Goal: Task Accomplishment & Management: Manage account settings

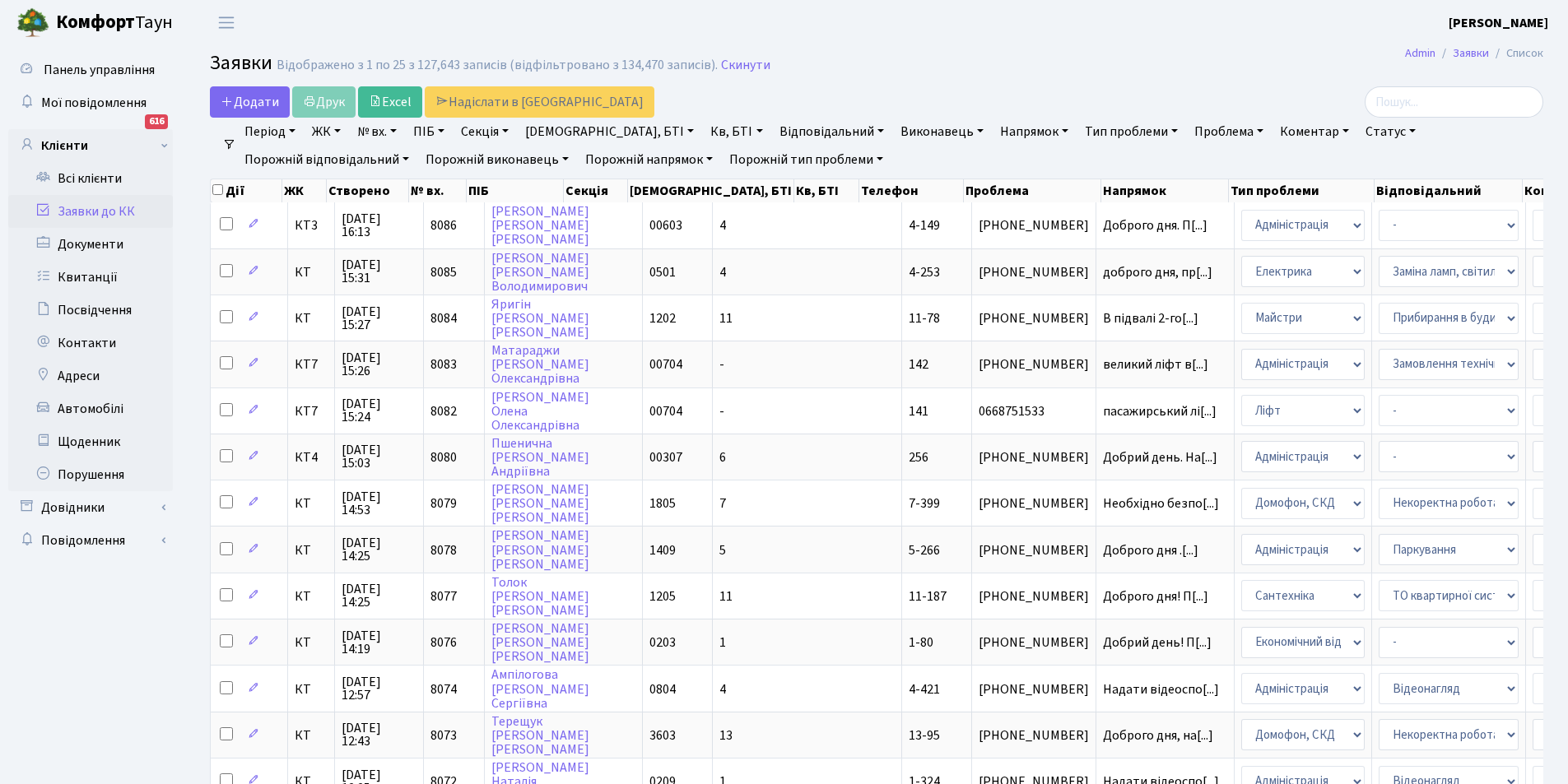
select select "25"
click at [119, 212] on link "Заявки до КК" at bounding box center [90, 211] width 164 height 33
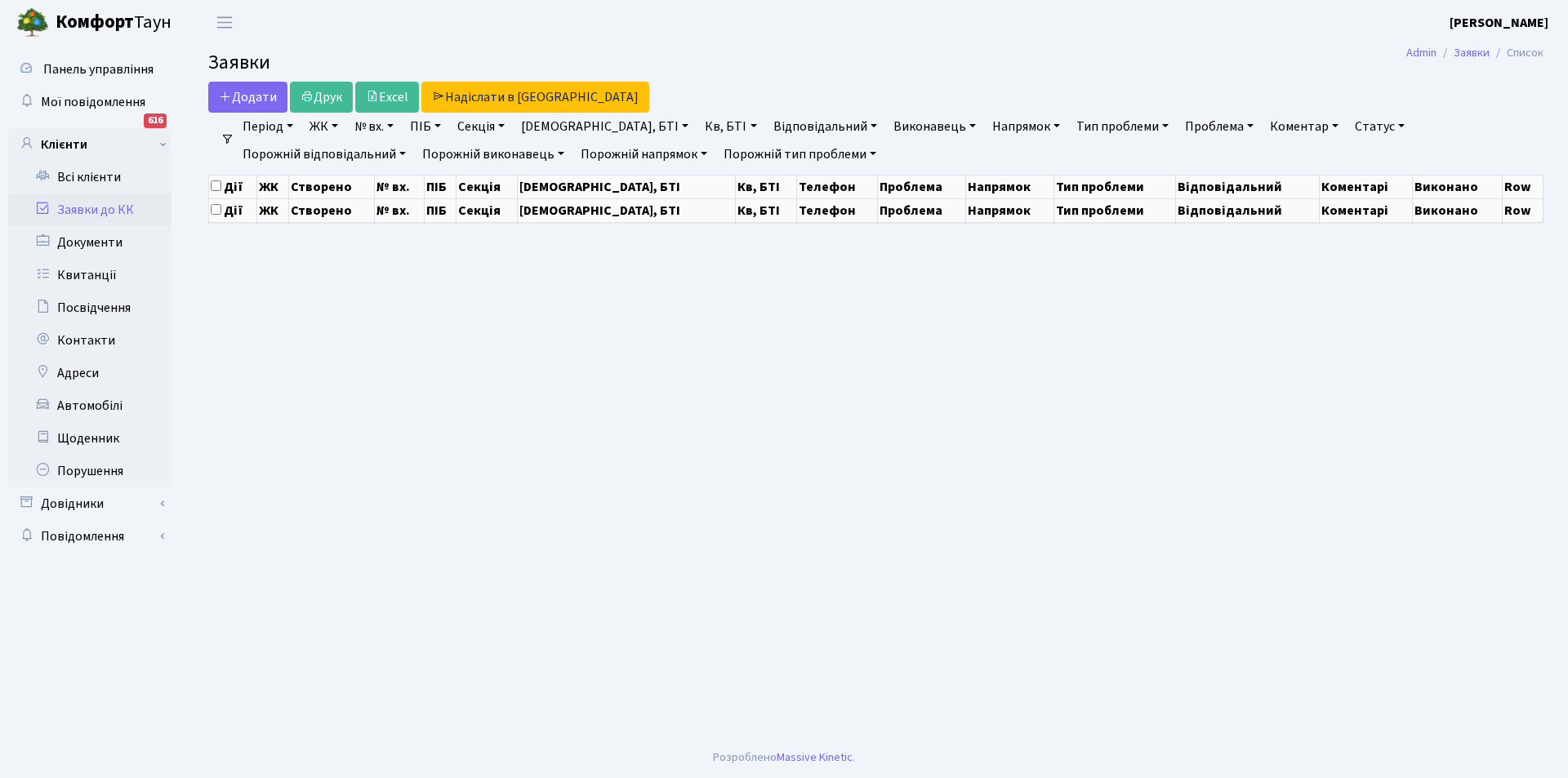
select select "25"
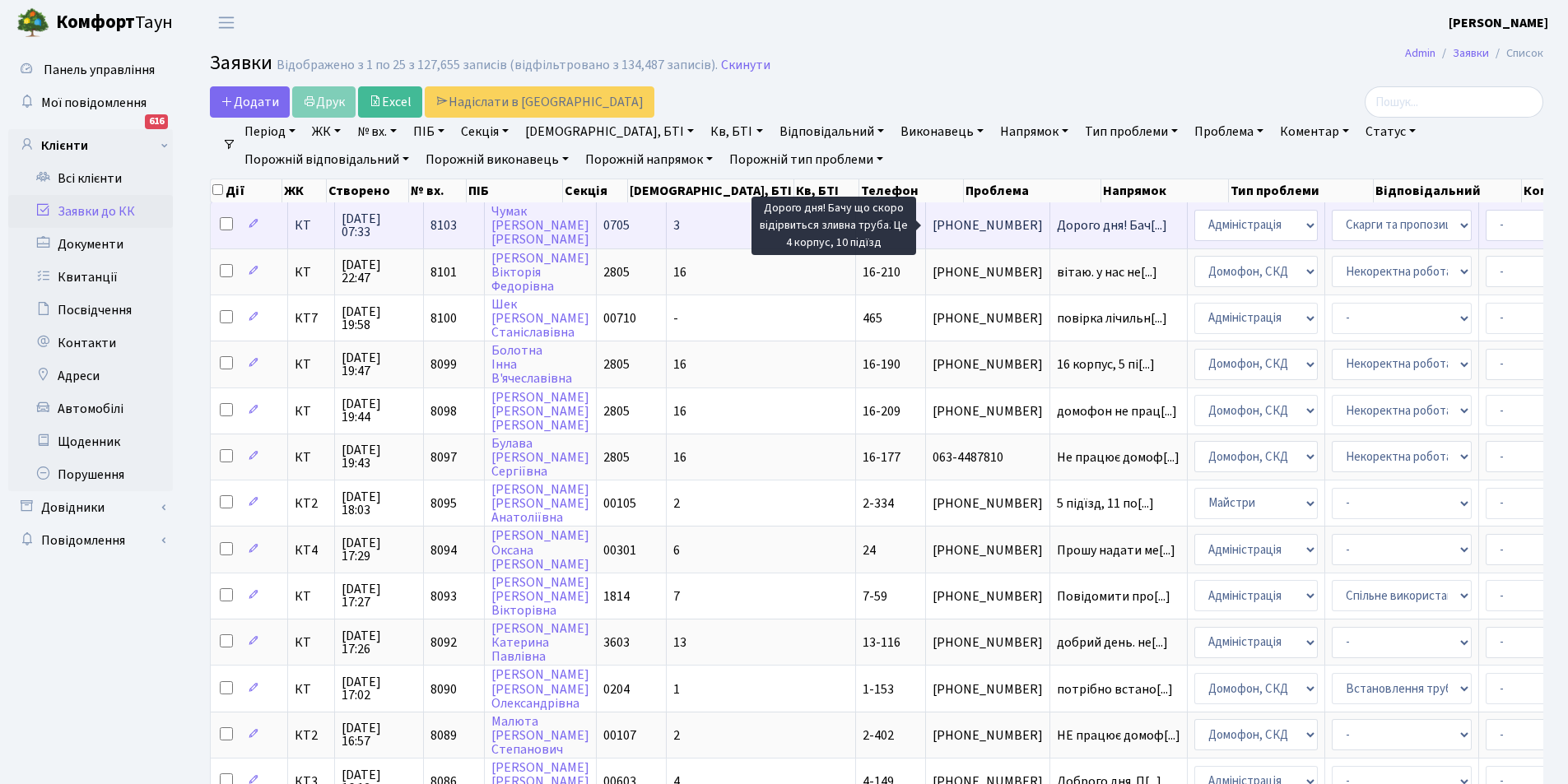
click at [1057, 228] on span "Дорого дня! Бач[...]" at bounding box center [1111, 225] width 110 height 18
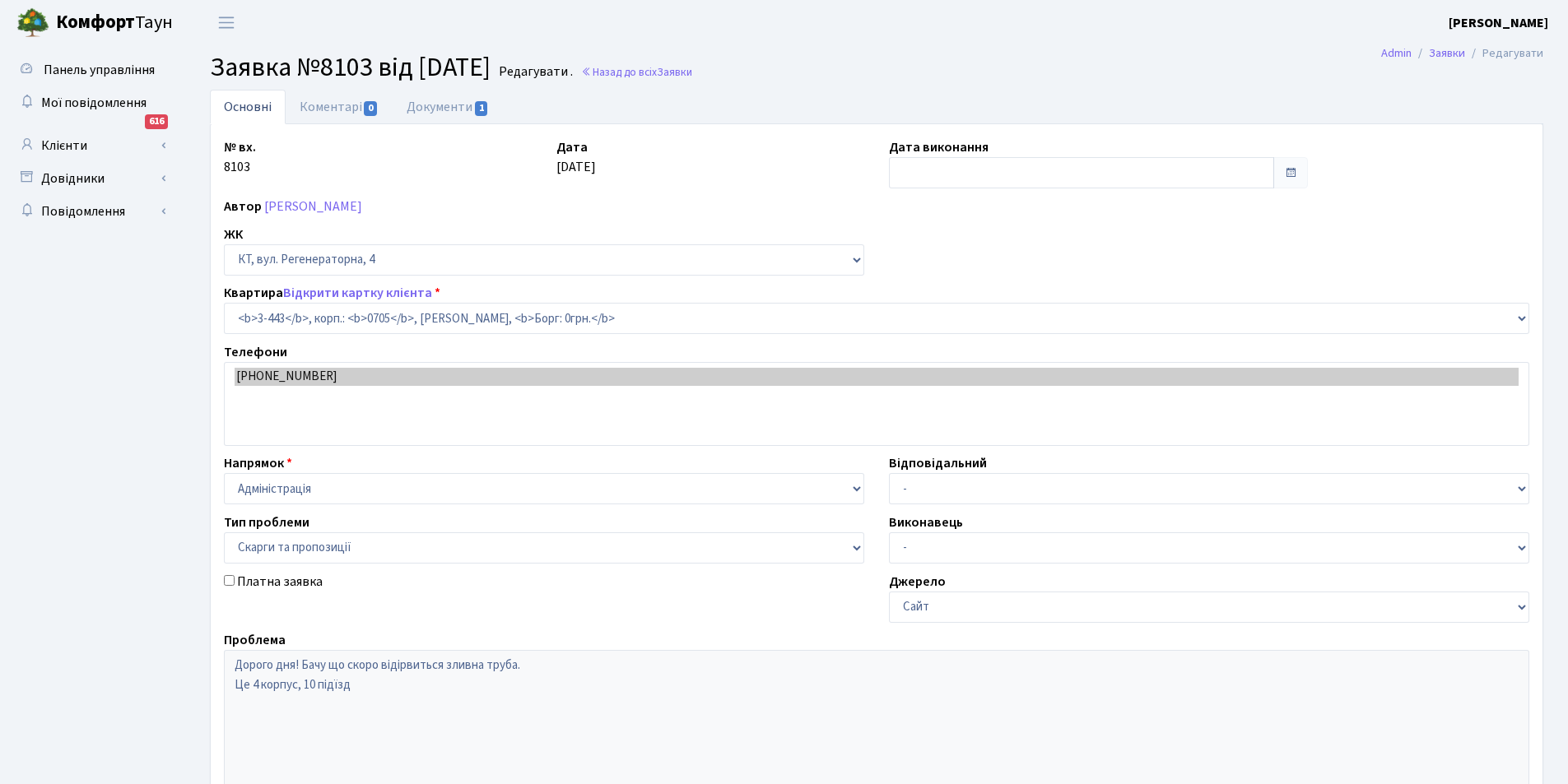
select select "1661"
select select "55"
click at [458, 106] on link "Документи 1" at bounding box center [447, 107] width 110 height 34
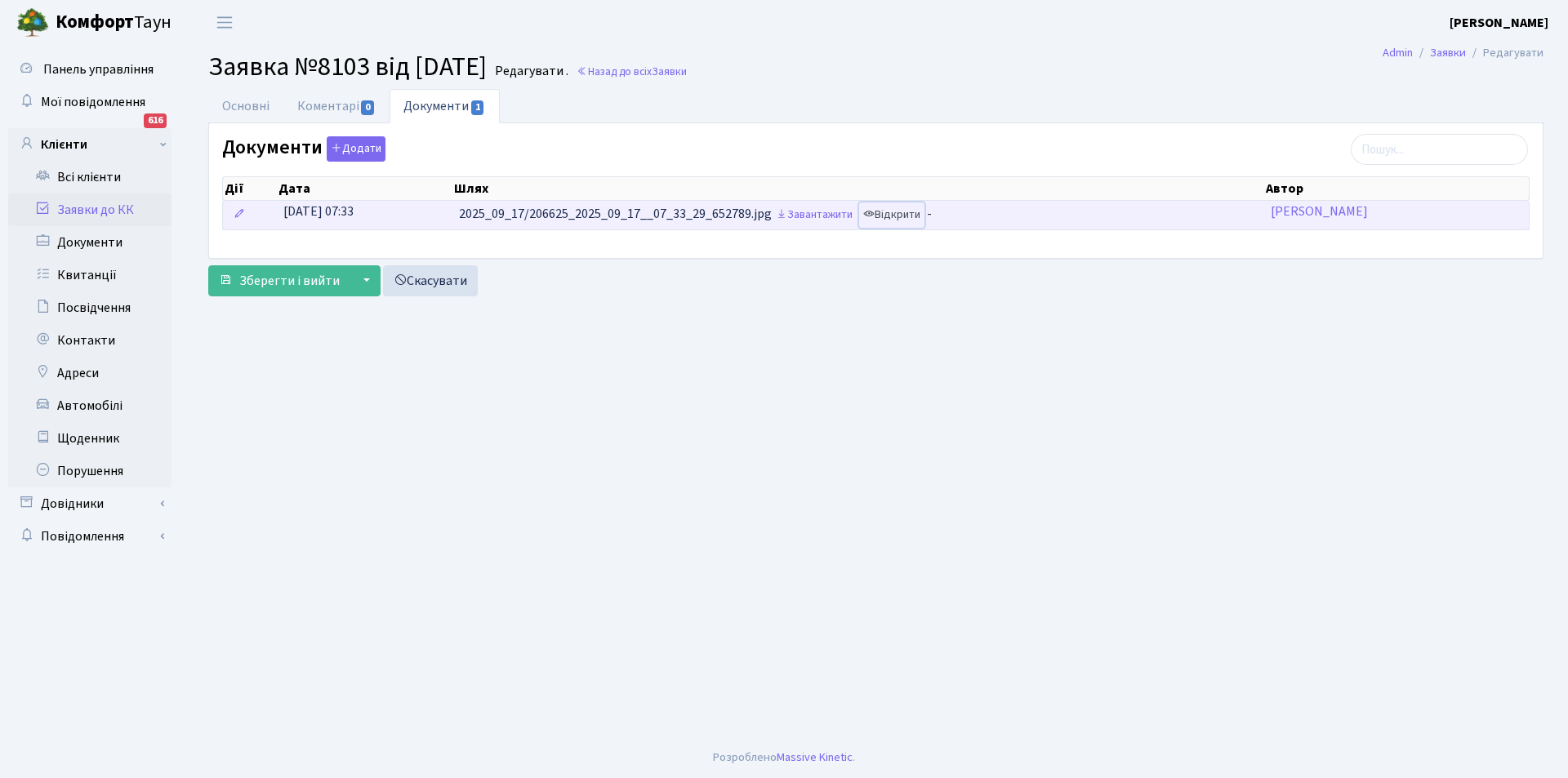
click at [898, 211] on link "Відкрити" at bounding box center [891, 216] width 65 height 25
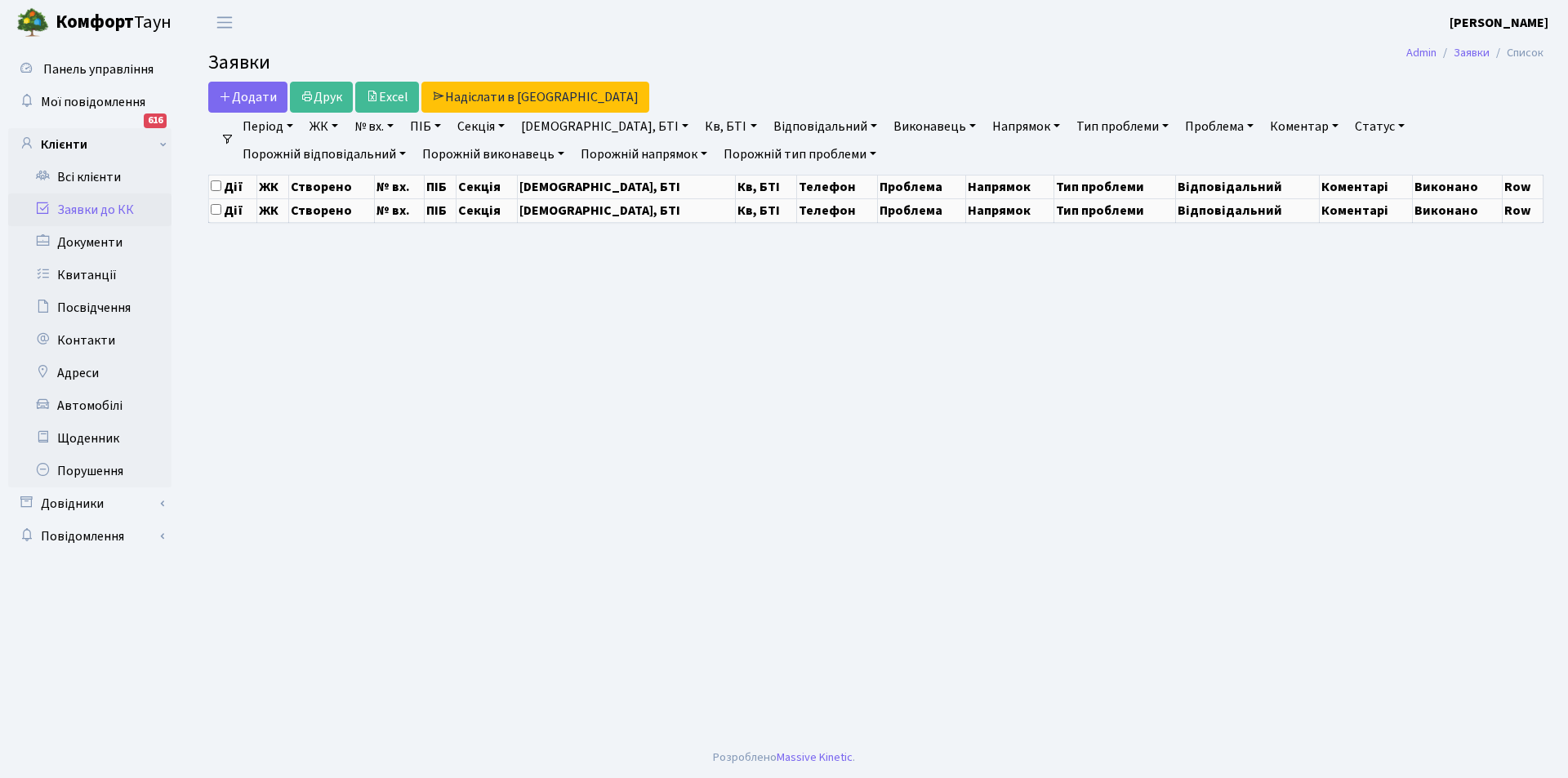
select select "25"
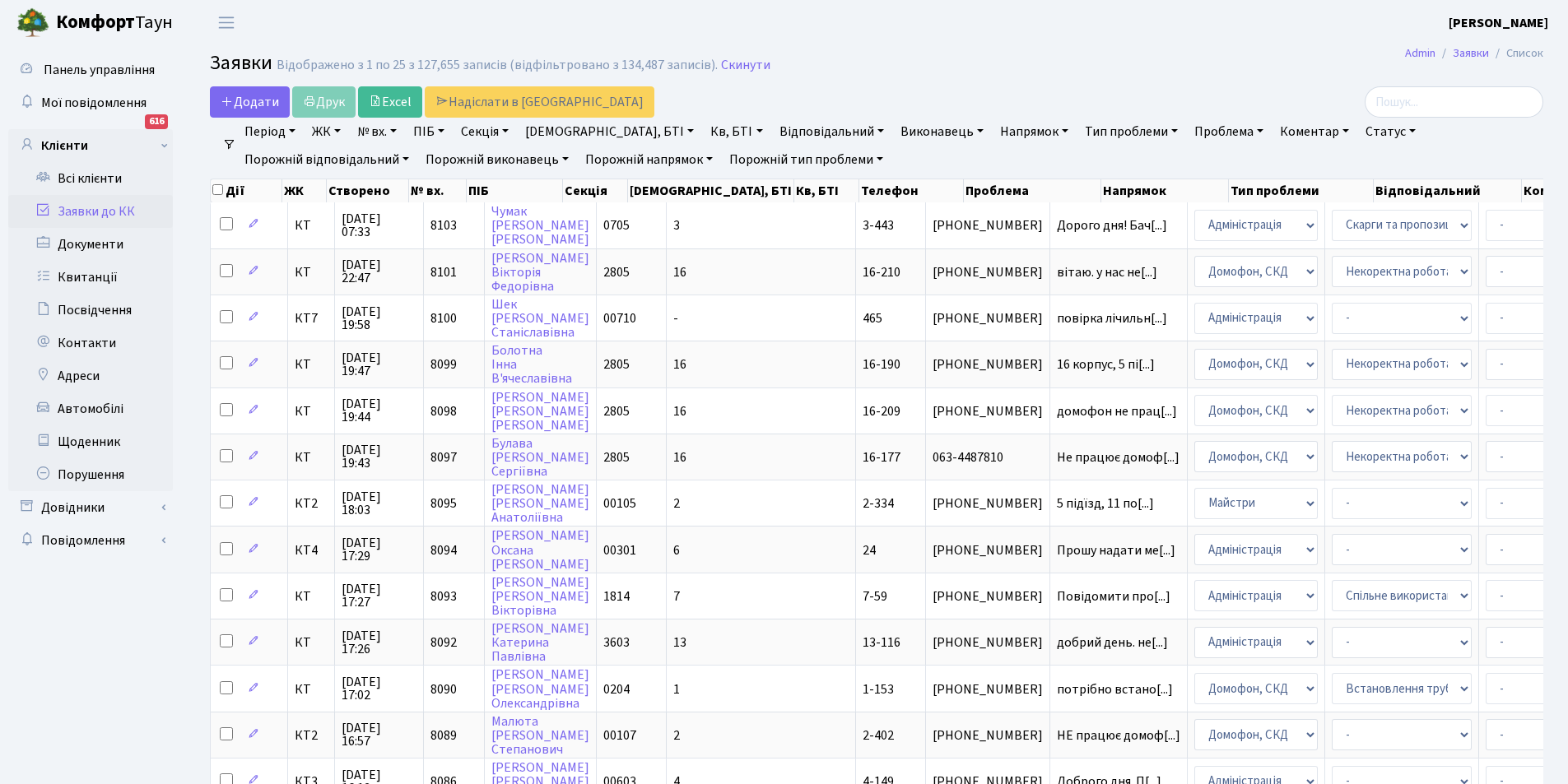
click at [83, 214] on link "Заявки до КК" at bounding box center [90, 211] width 164 height 33
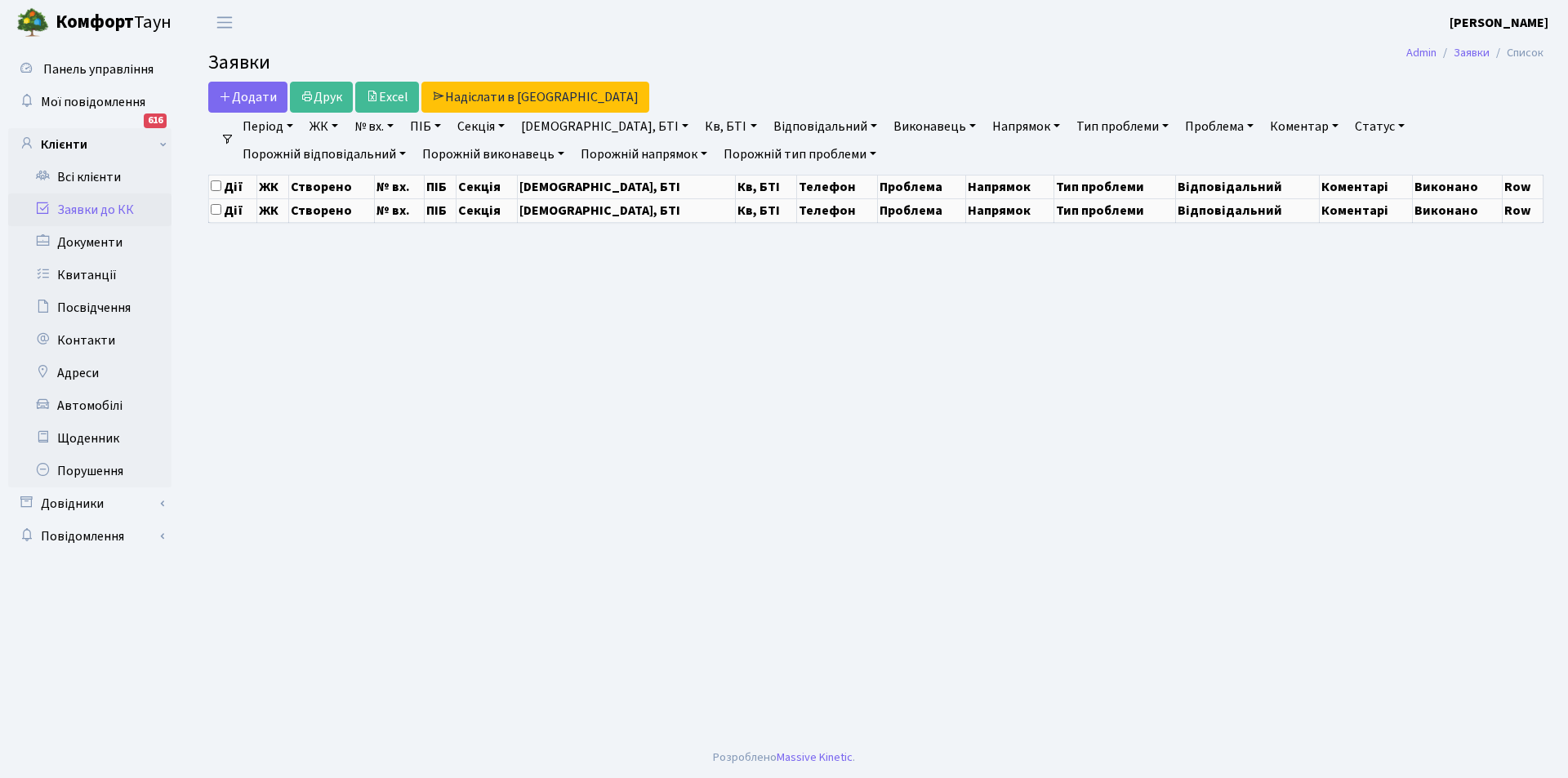
select select "25"
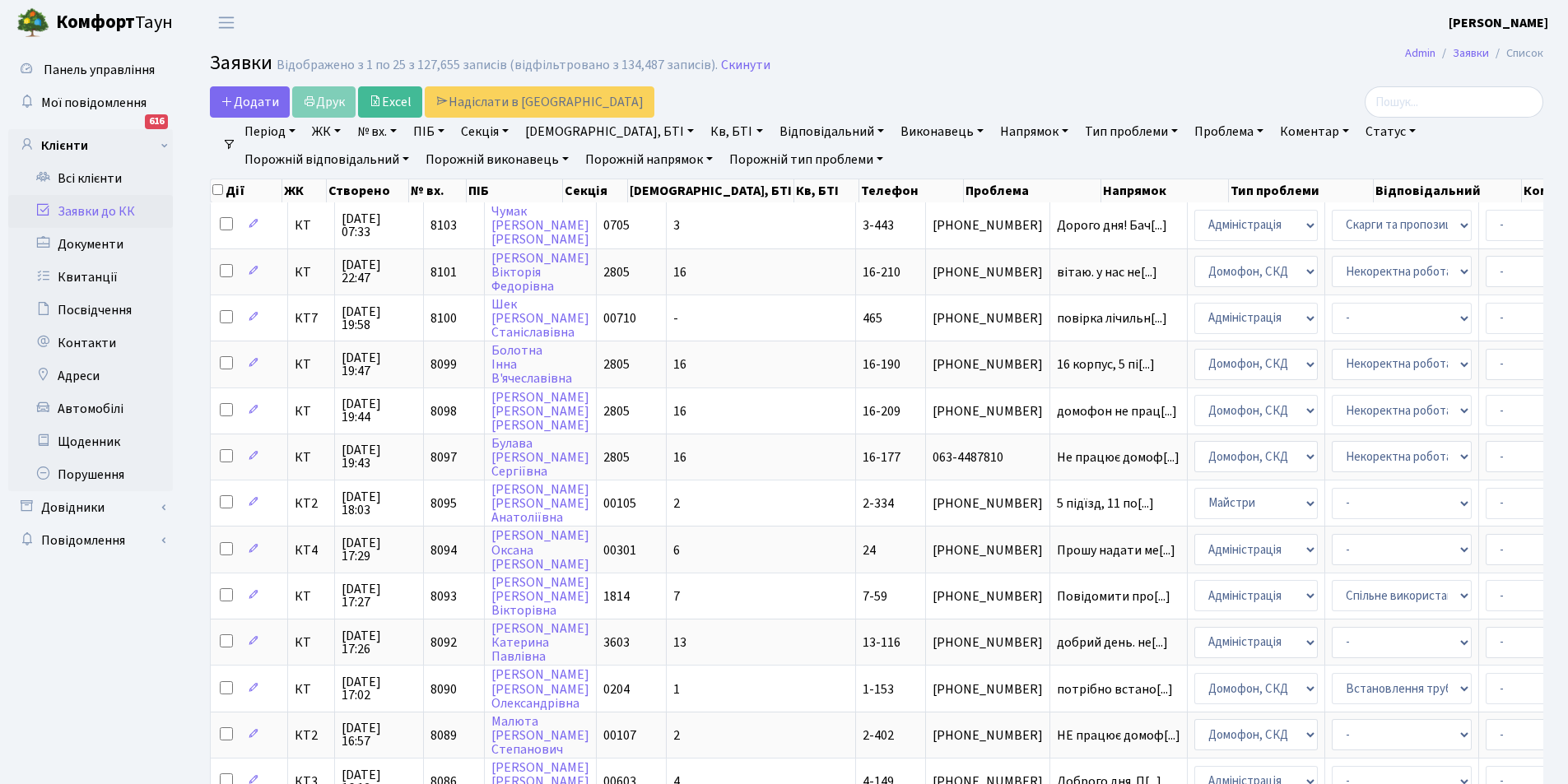
click at [95, 210] on link "Заявки до КК" at bounding box center [90, 211] width 164 height 33
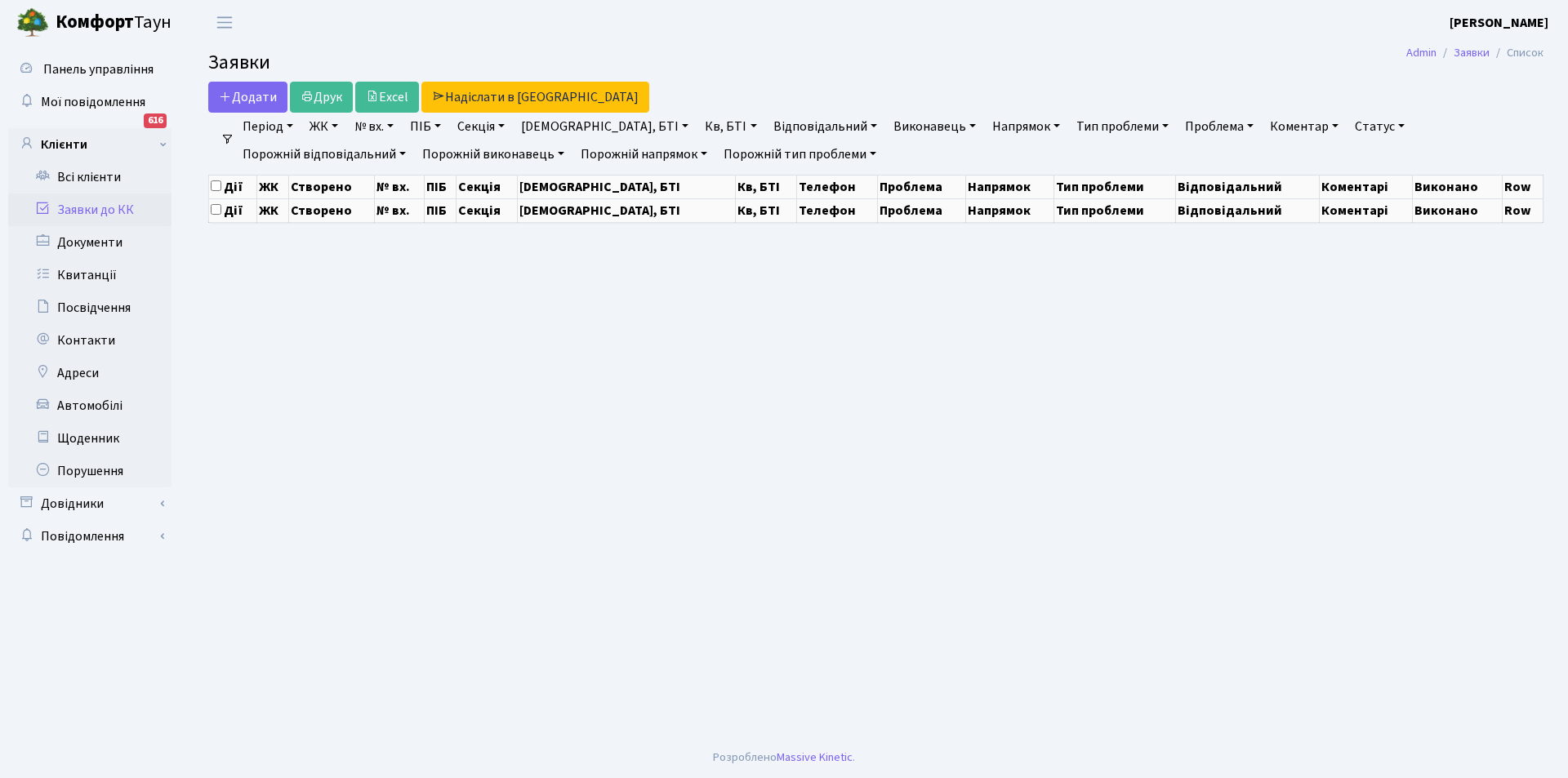
select select "25"
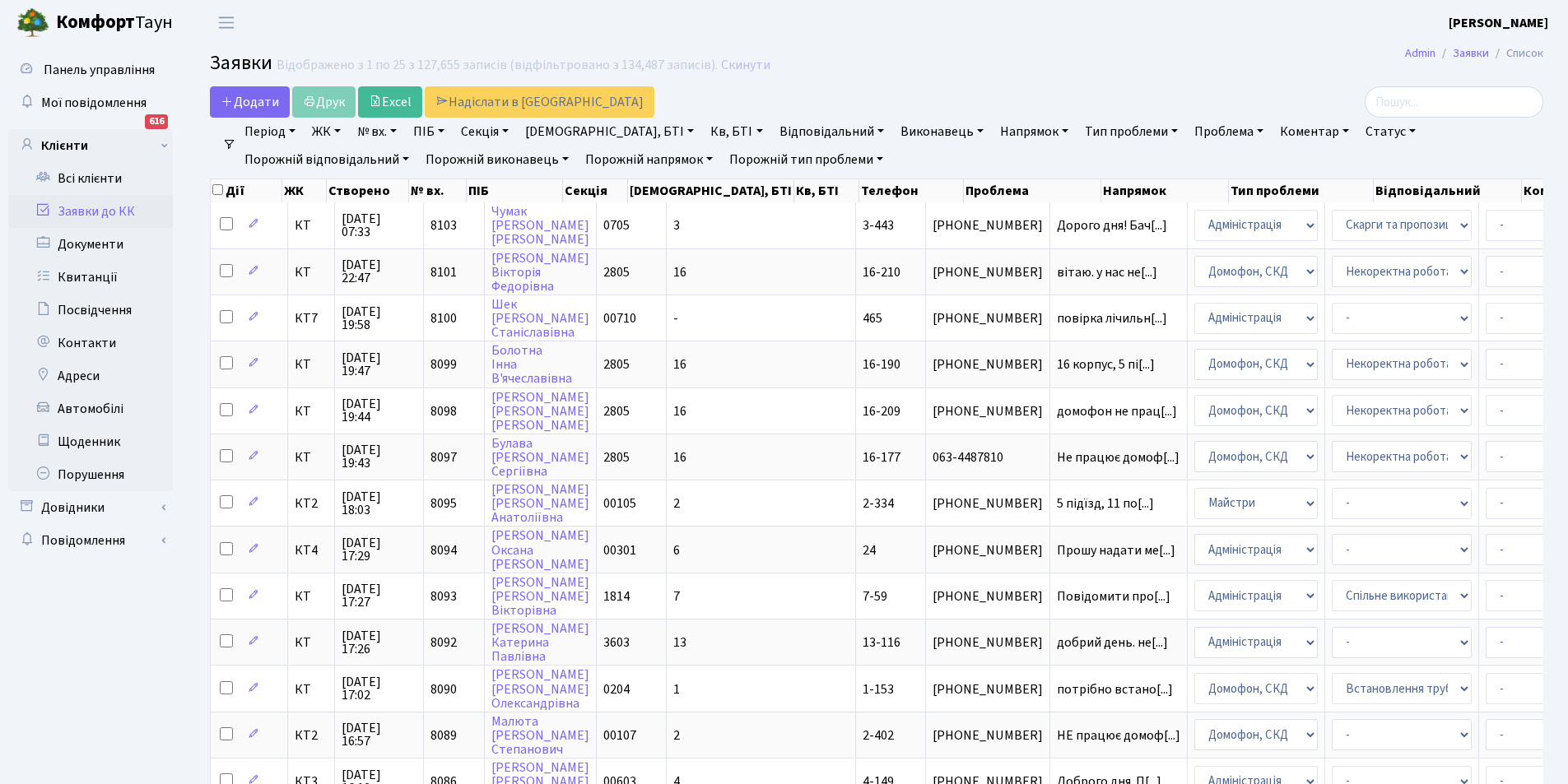
click at [277, 134] on link "Період" at bounding box center [269, 131] width 64 height 28
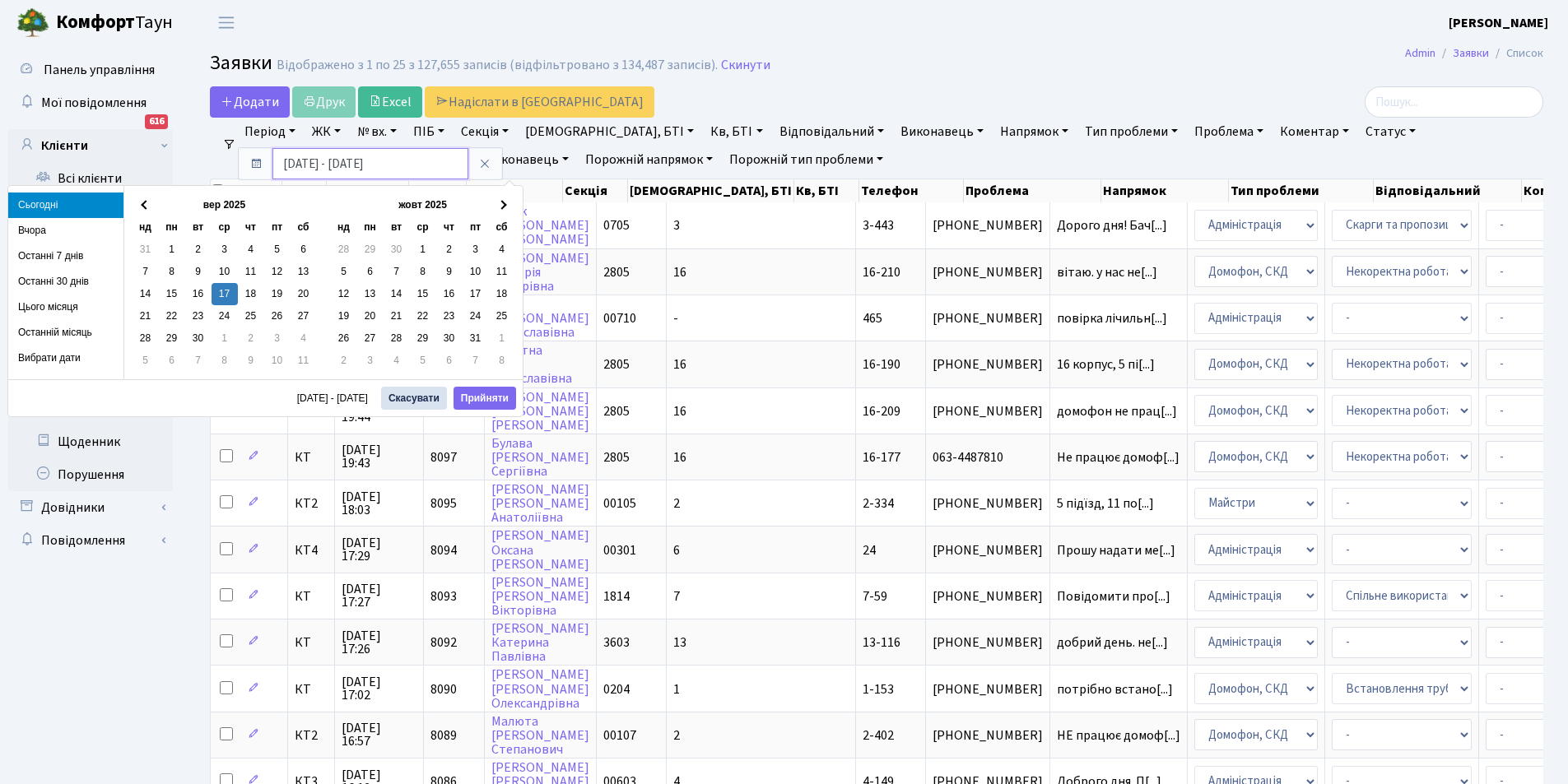
click at [295, 164] on input "17.09.2025 - 17.09.2025" at bounding box center [371, 164] width 196 height 32
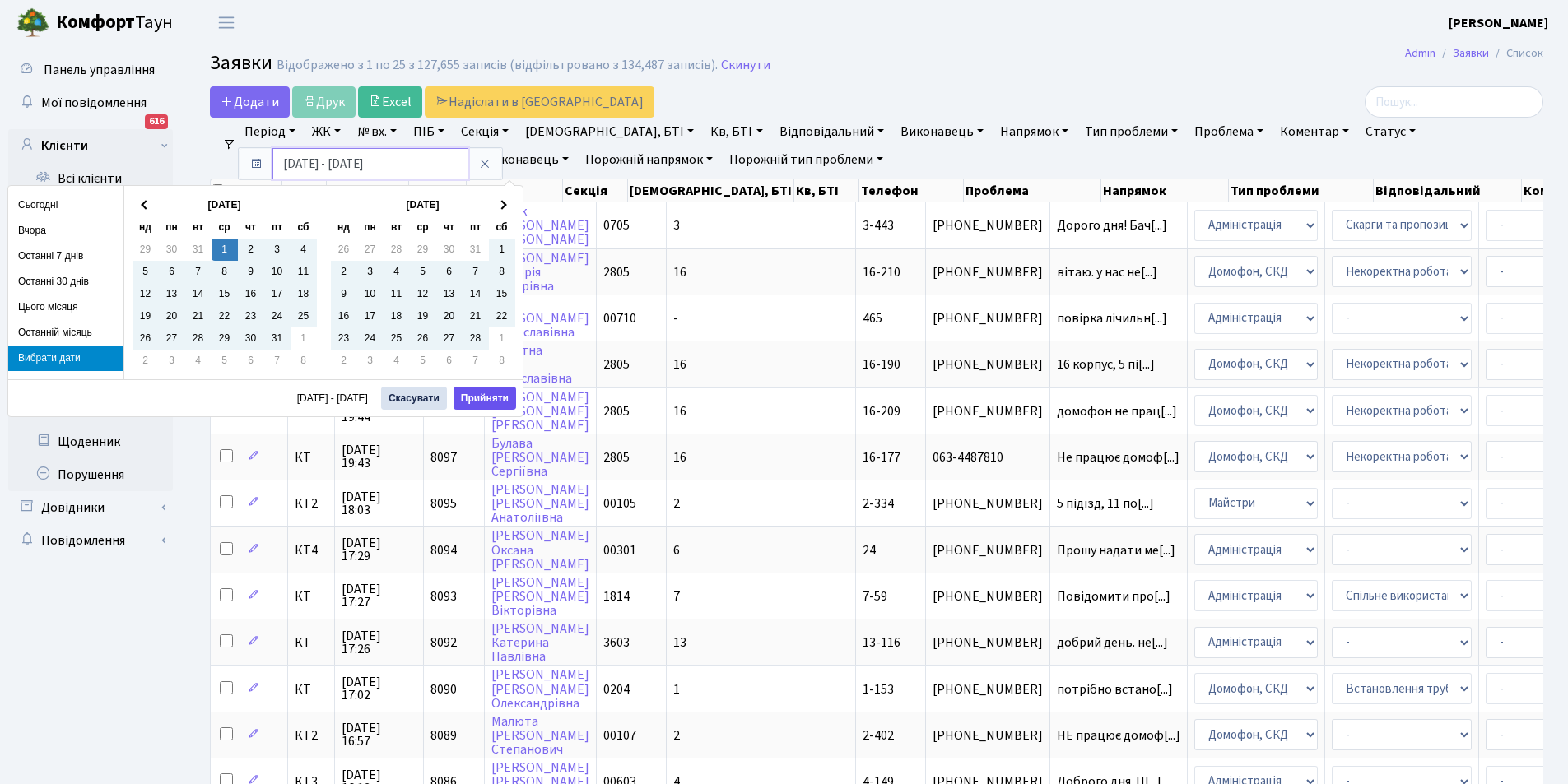
type input "[DATE] - [DATE]"
click at [468, 398] on button "Прийняти" at bounding box center [484, 398] width 62 height 23
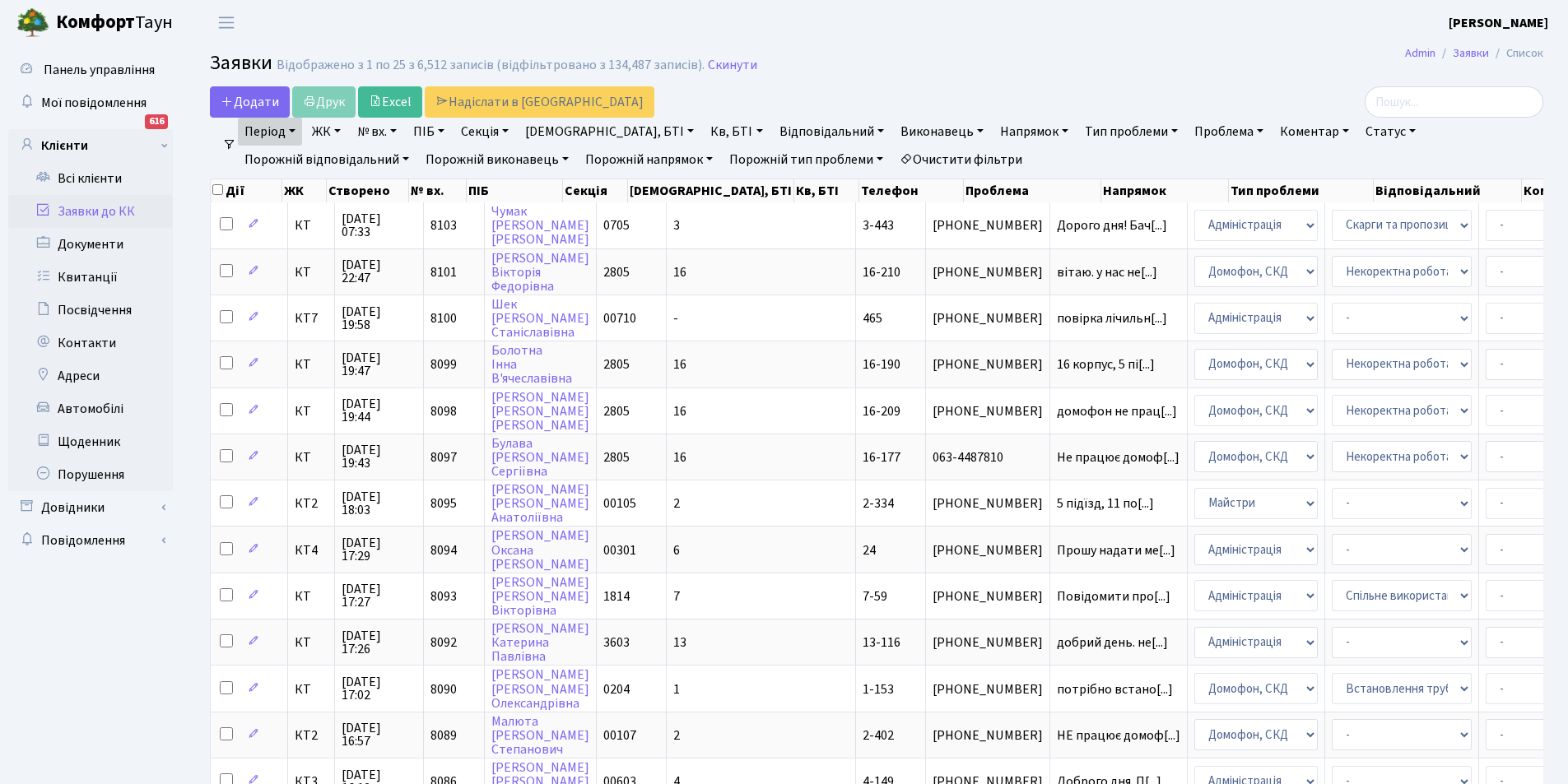
click at [1358, 125] on link "Статус" at bounding box center [1390, 131] width 63 height 28
click at [1359, 230] on link "Не виконано" at bounding box center [1424, 232] width 130 height 26
click at [994, 134] on link "Напрямок" at bounding box center [1035, 131] width 82 height 28
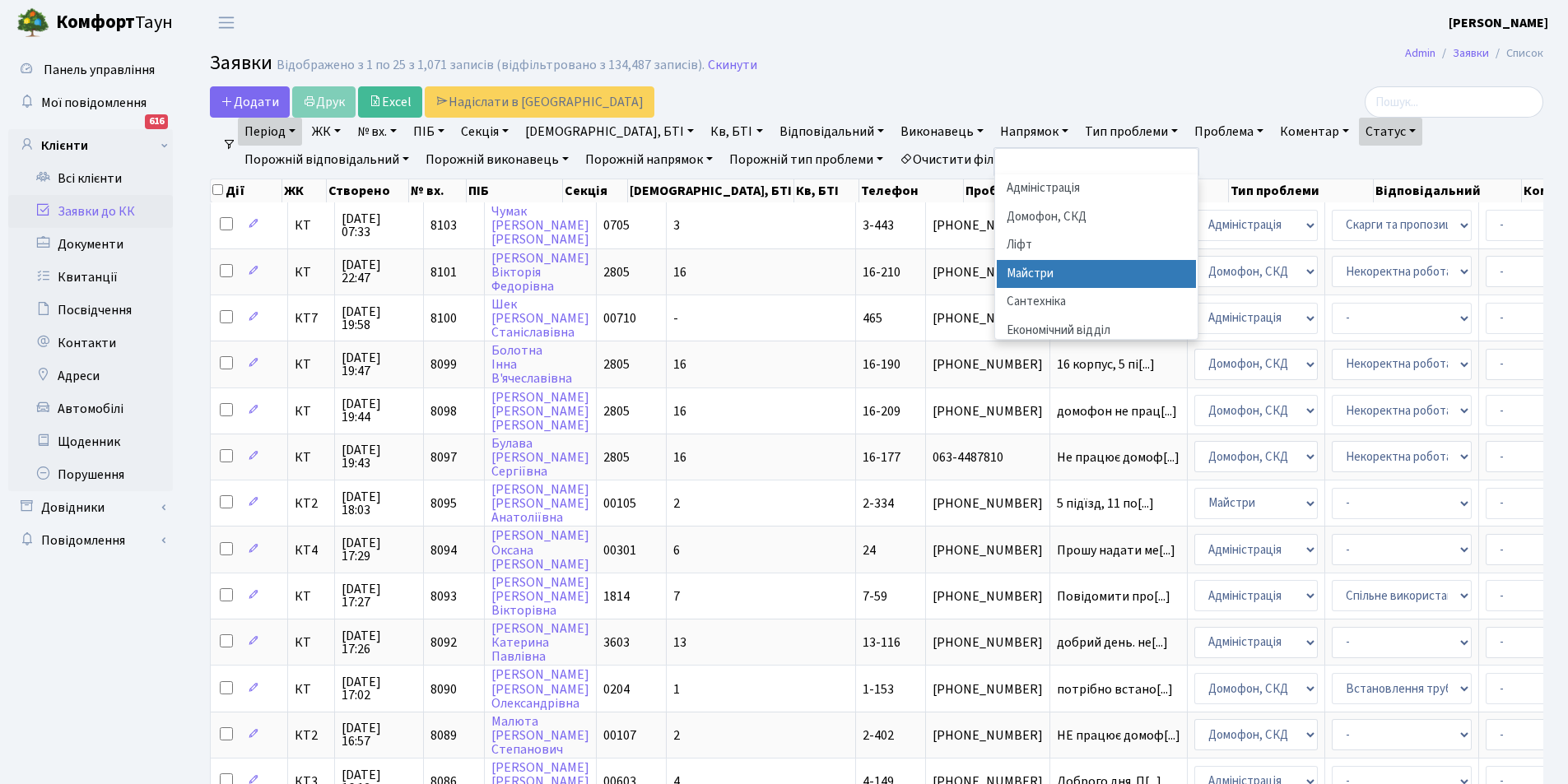
click at [997, 278] on li "Майстри" at bounding box center [1097, 274] width 199 height 29
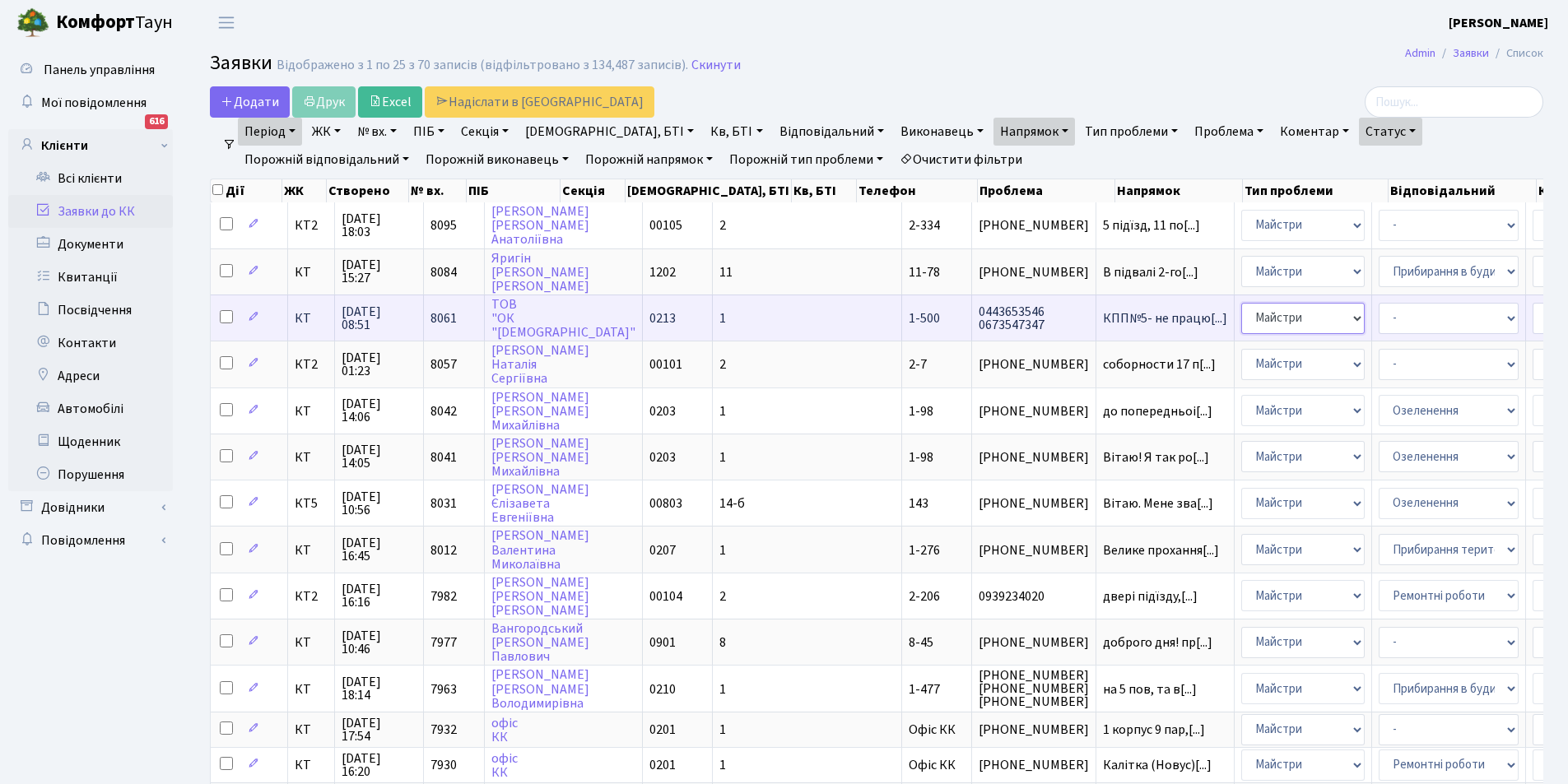
click at [1241, 321] on select "- Адміністрація Домофон, СКД Ліфт Майстри Сантехніка Економічний відділ Електри…" at bounding box center [1302, 318] width 124 height 32
select select "3"
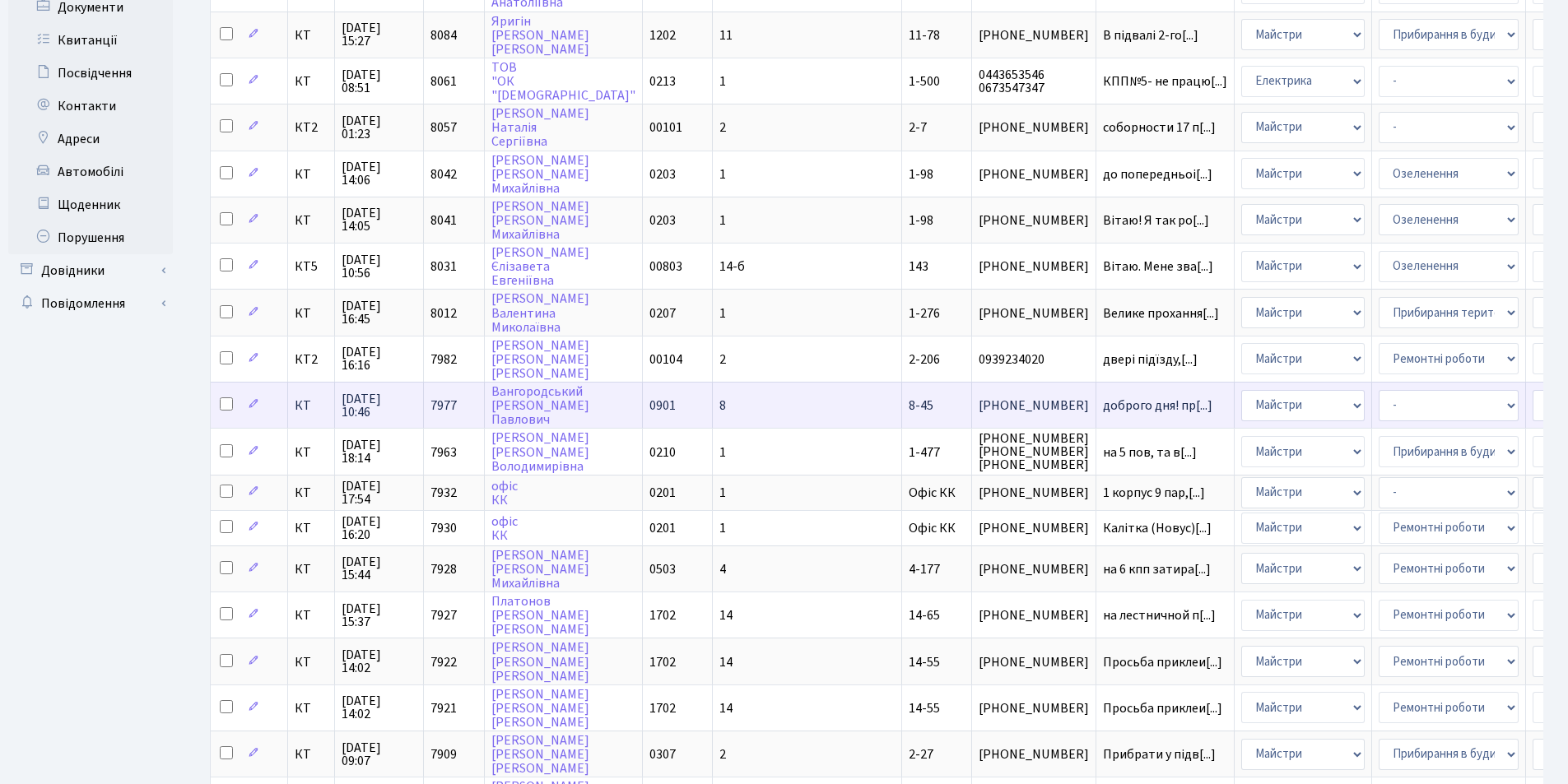
scroll to position [247, 0]
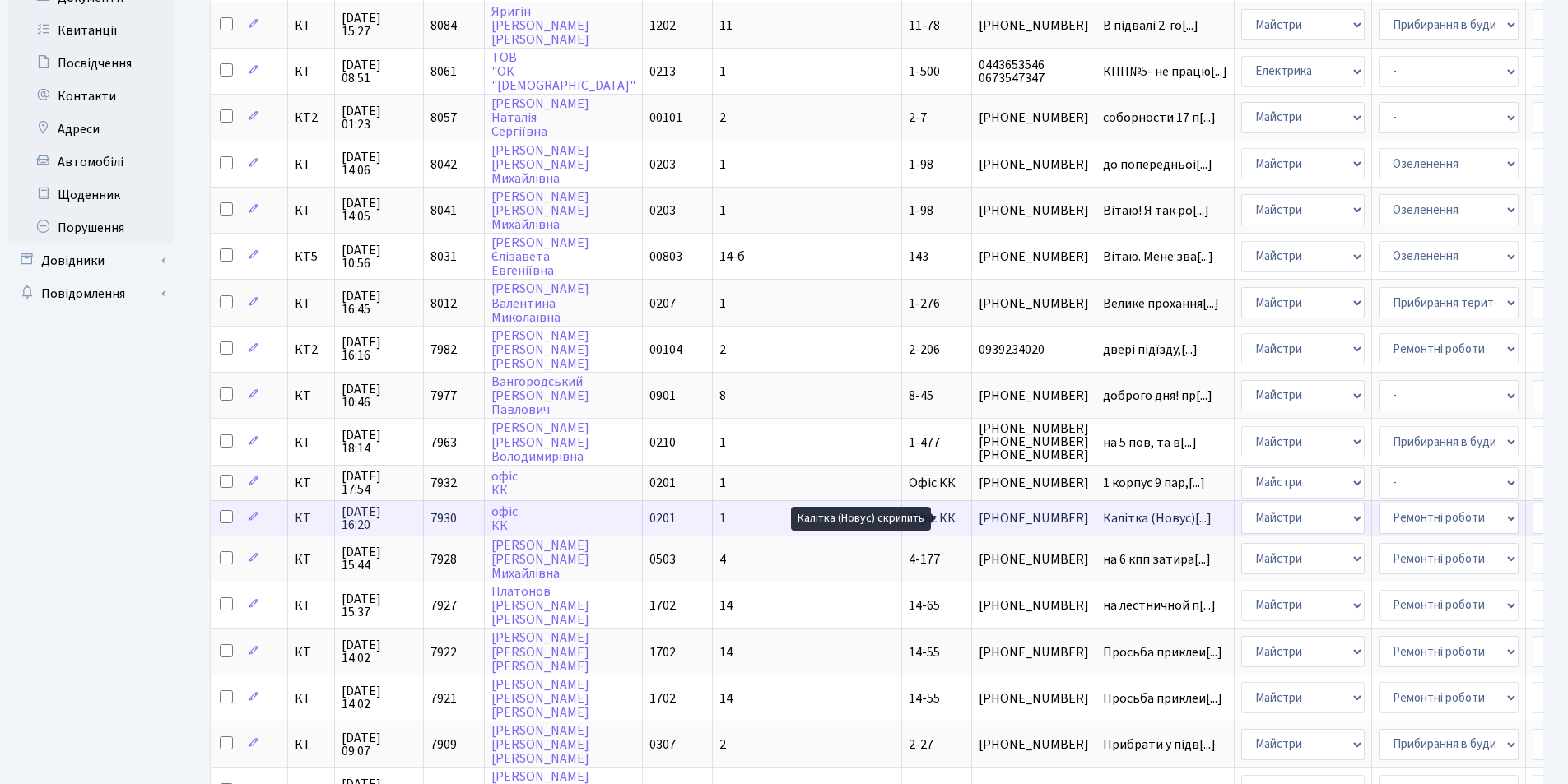
click at [1103, 521] on span "Калітка (Новус)[...]" at bounding box center [1156, 518] width 108 height 18
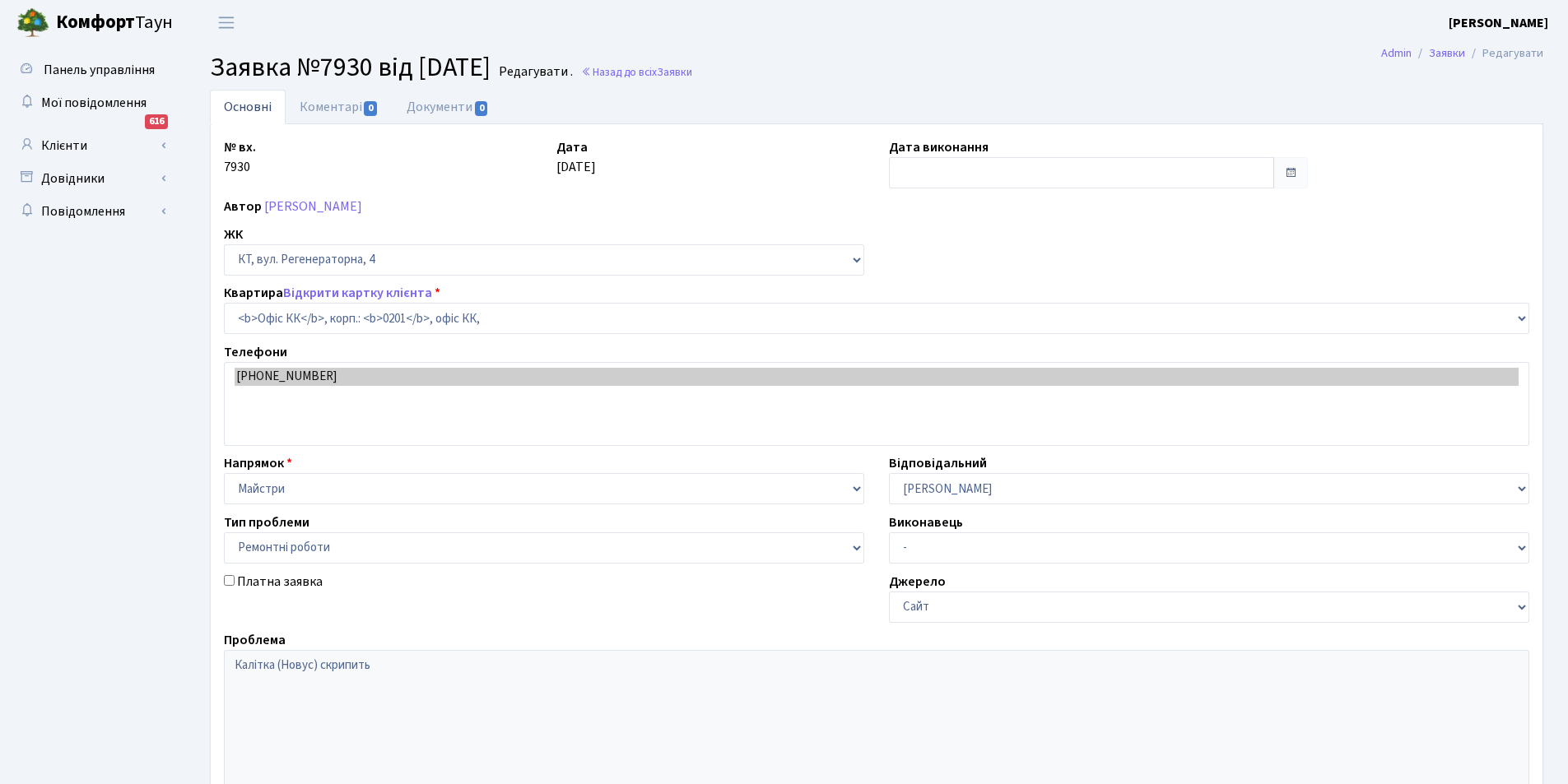
select select "4"
select select "62"
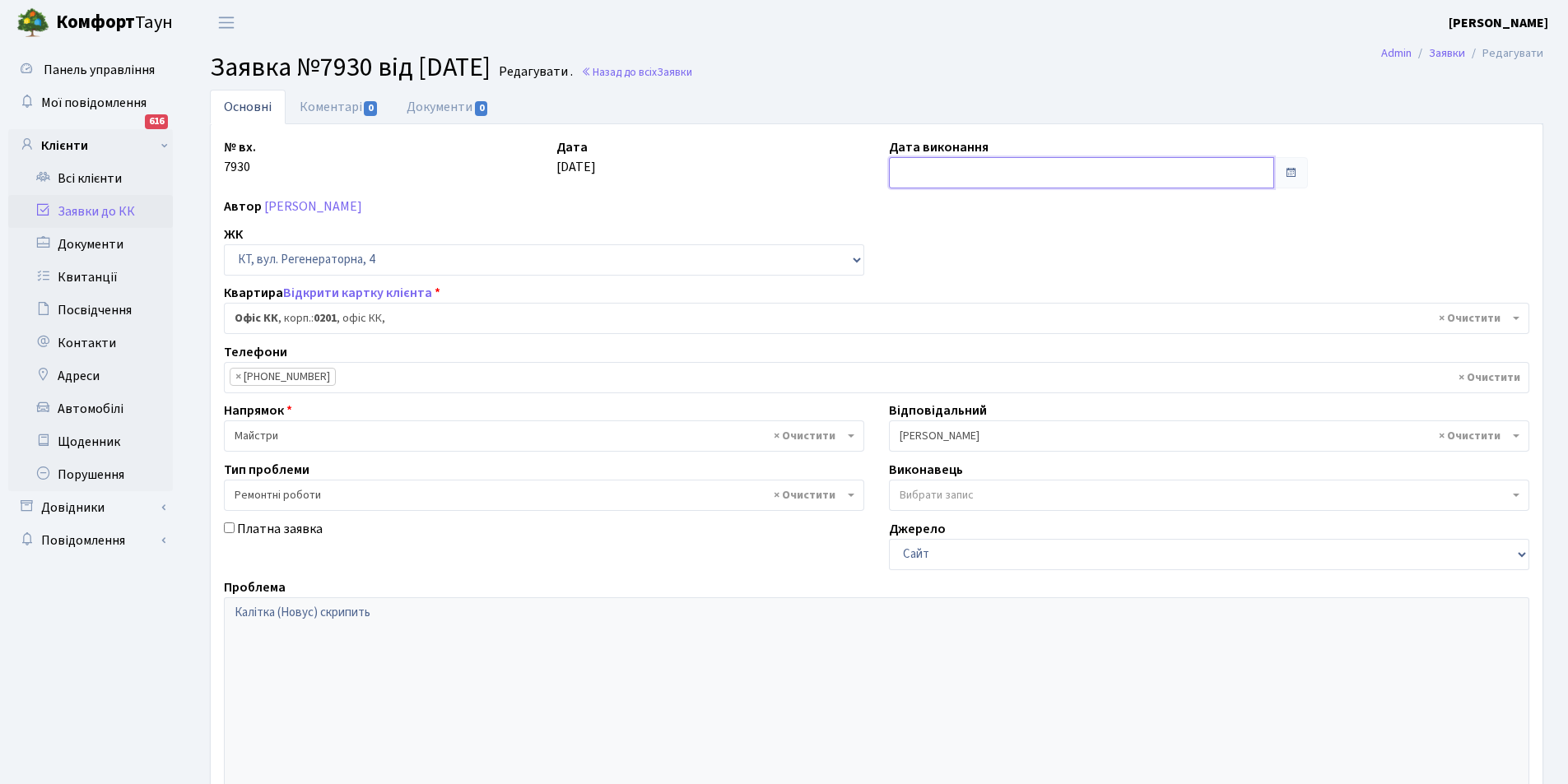
click at [920, 178] on input "text" at bounding box center [1081, 172] width 385 height 32
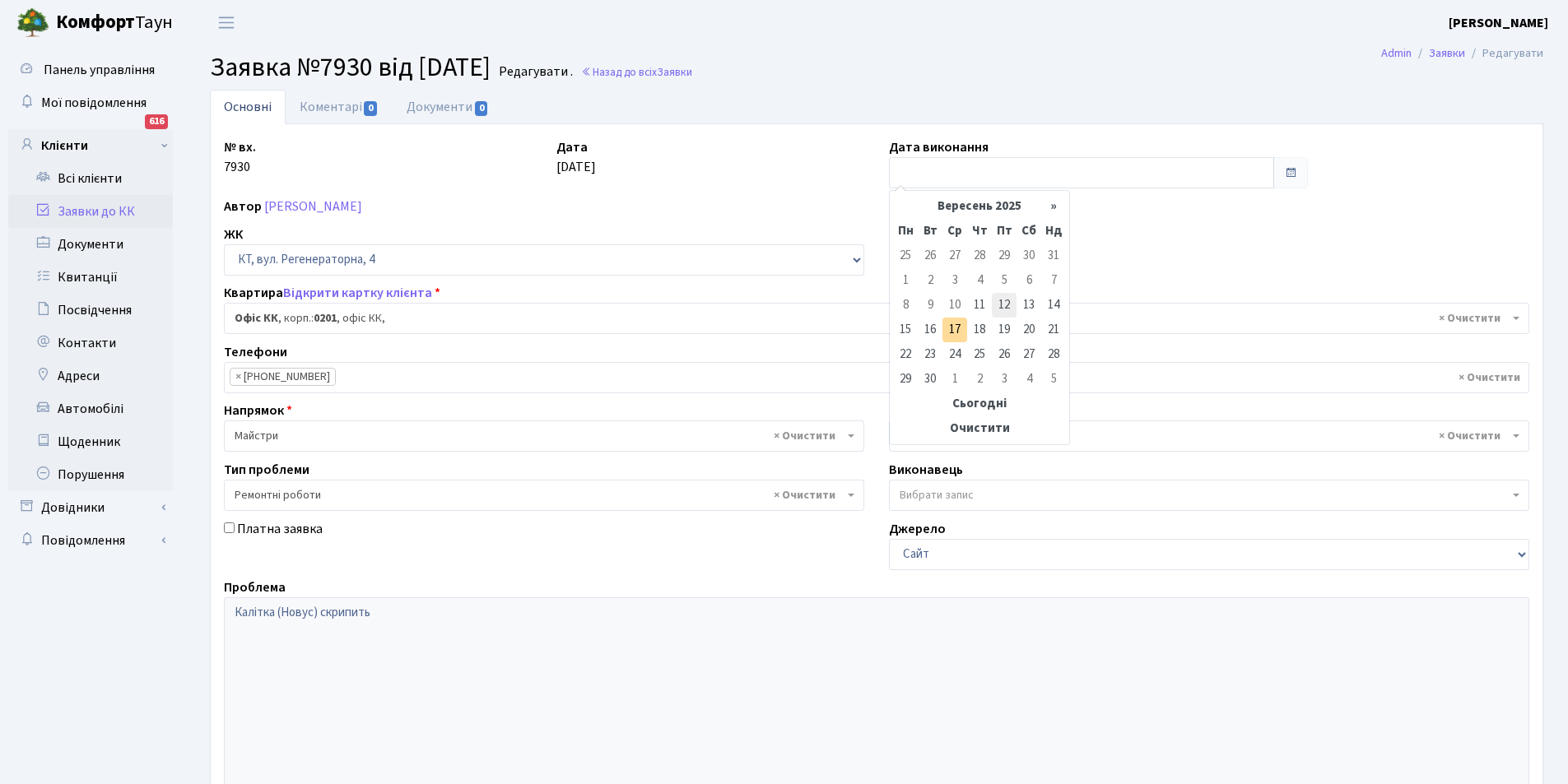
click at [1006, 307] on td "12" at bounding box center [1004, 305] width 25 height 25
type input "12.09.2025"
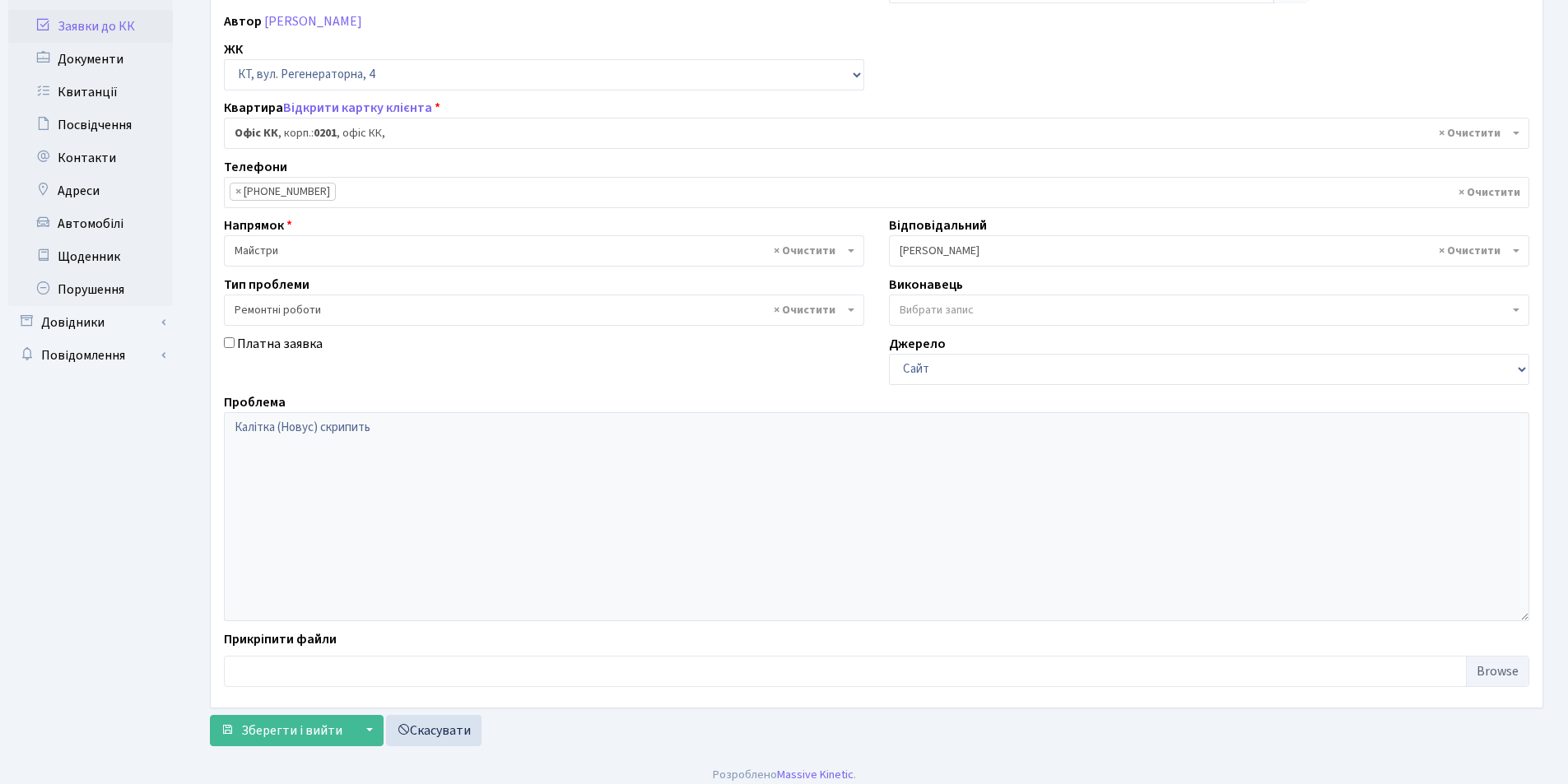
scroll to position [197, 0]
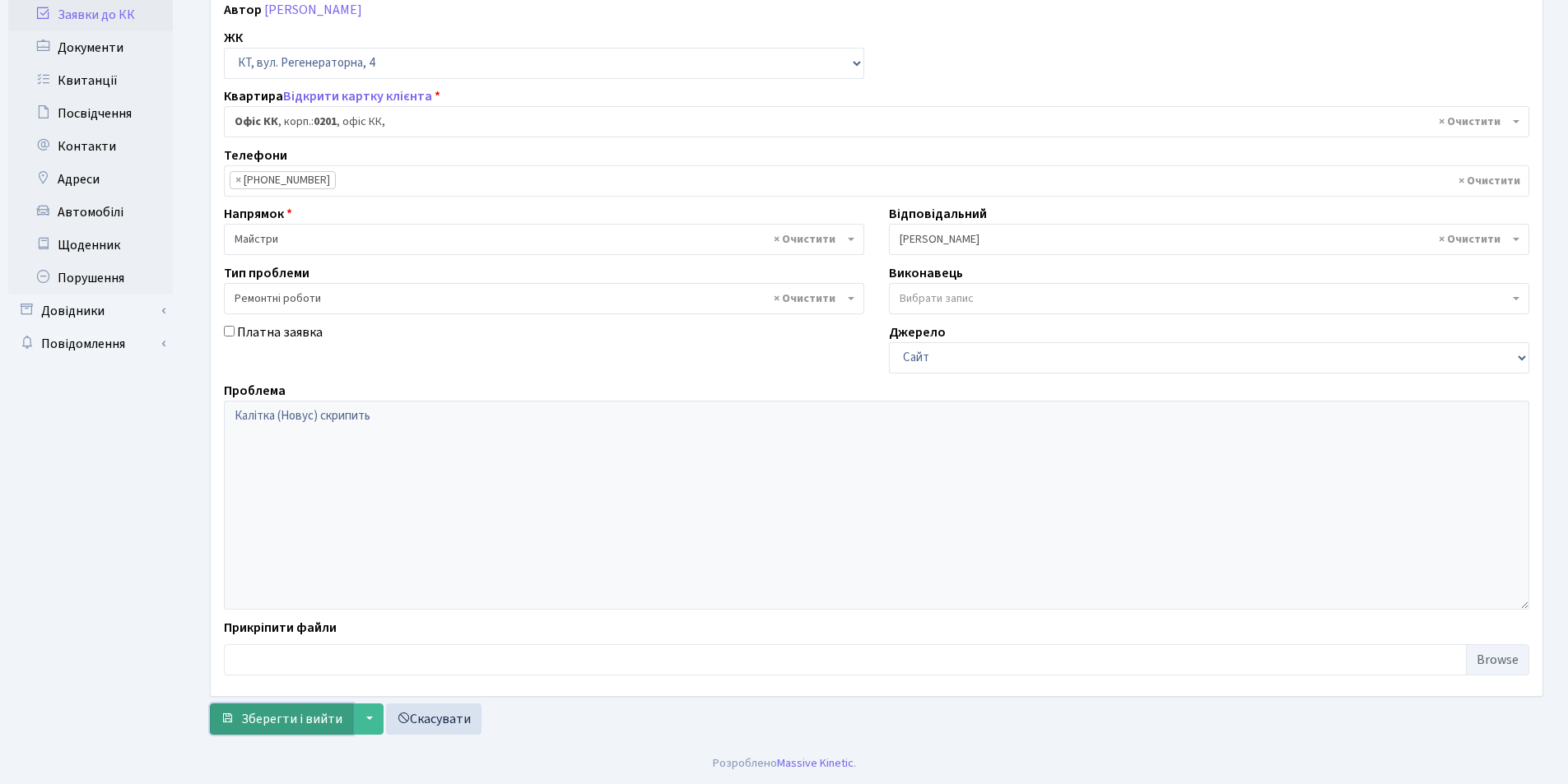
click at [294, 712] on span "Зберегти і вийти" at bounding box center [291, 718] width 101 height 18
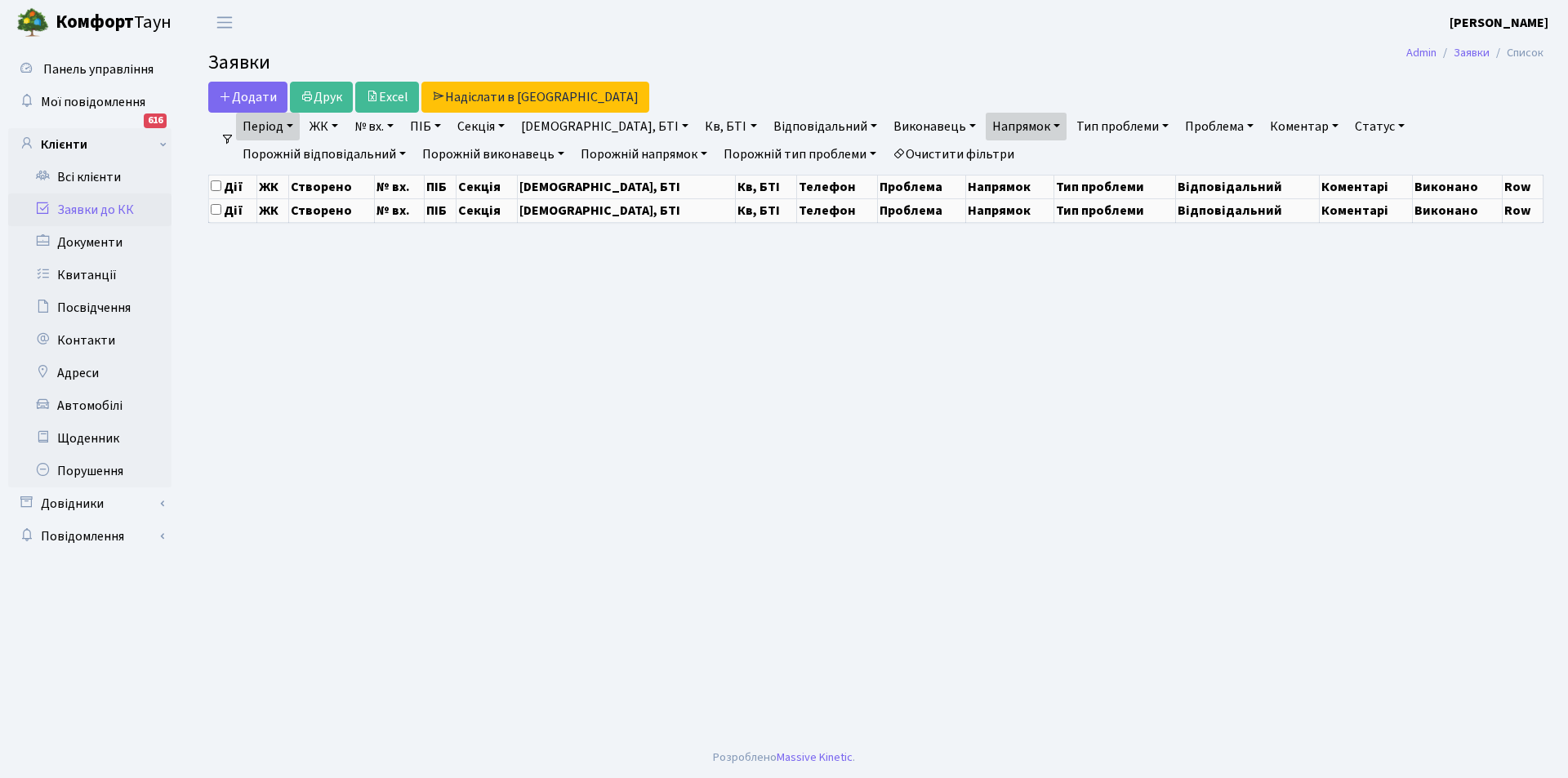
select select "25"
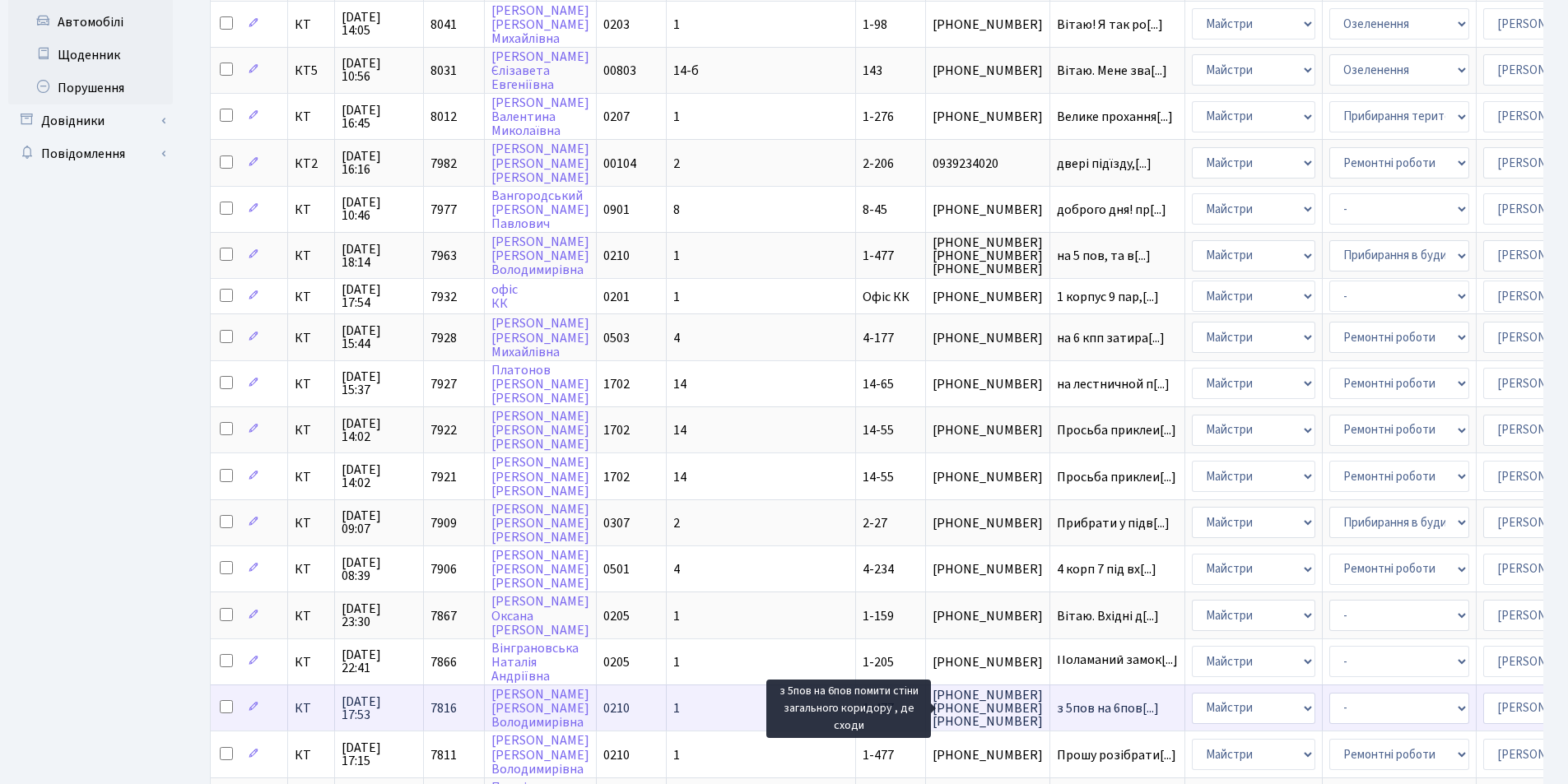
scroll to position [412, 0]
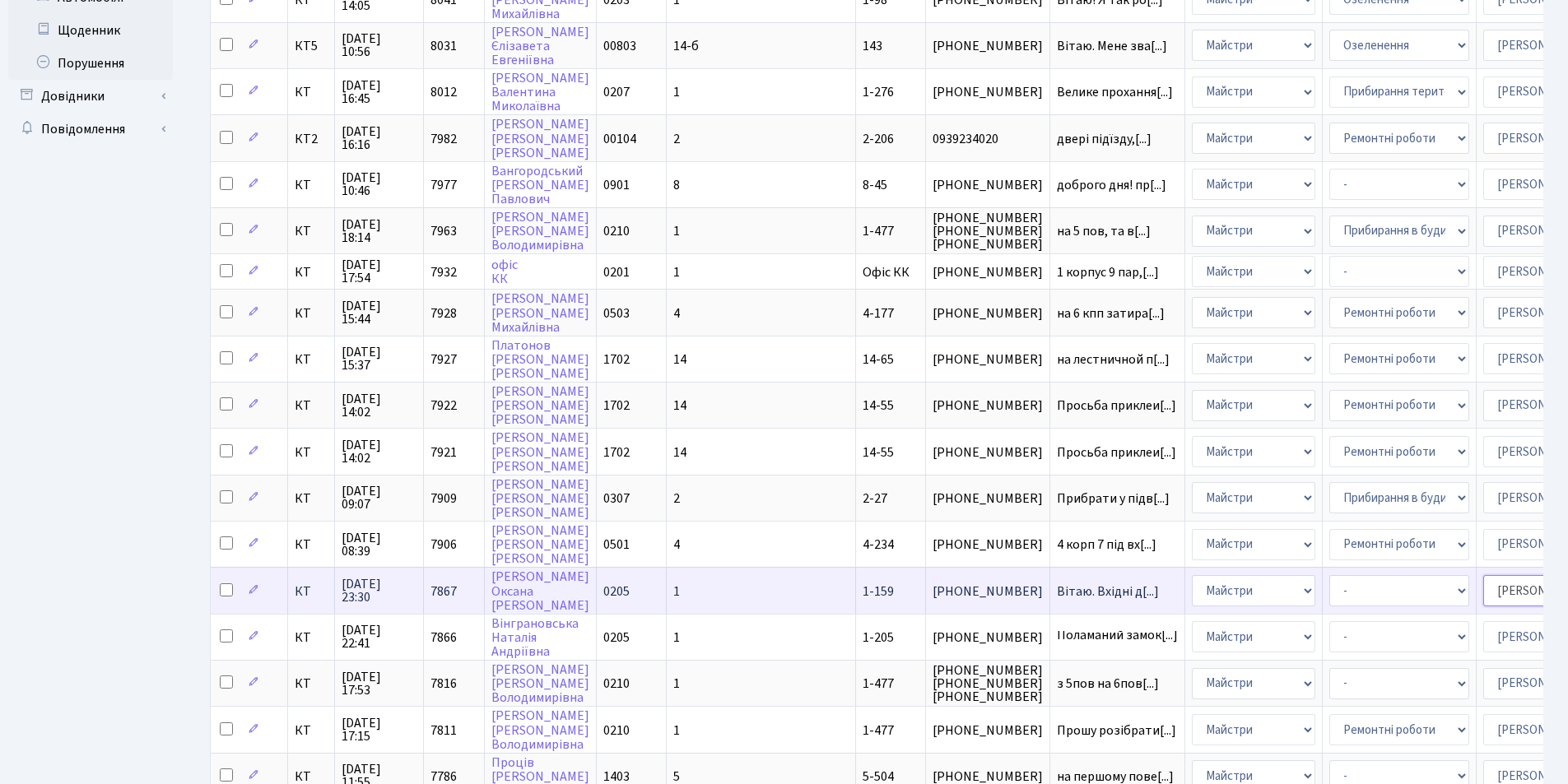
click at [1483, 592] on select "- Адміністратор ЖК КТ [PERSON_NAME] [PERSON_NAME] [PERSON_NAME]Ю. [PERSON_NAME]…" at bounding box center [1553, 591] width 140 height 32
select select "22"
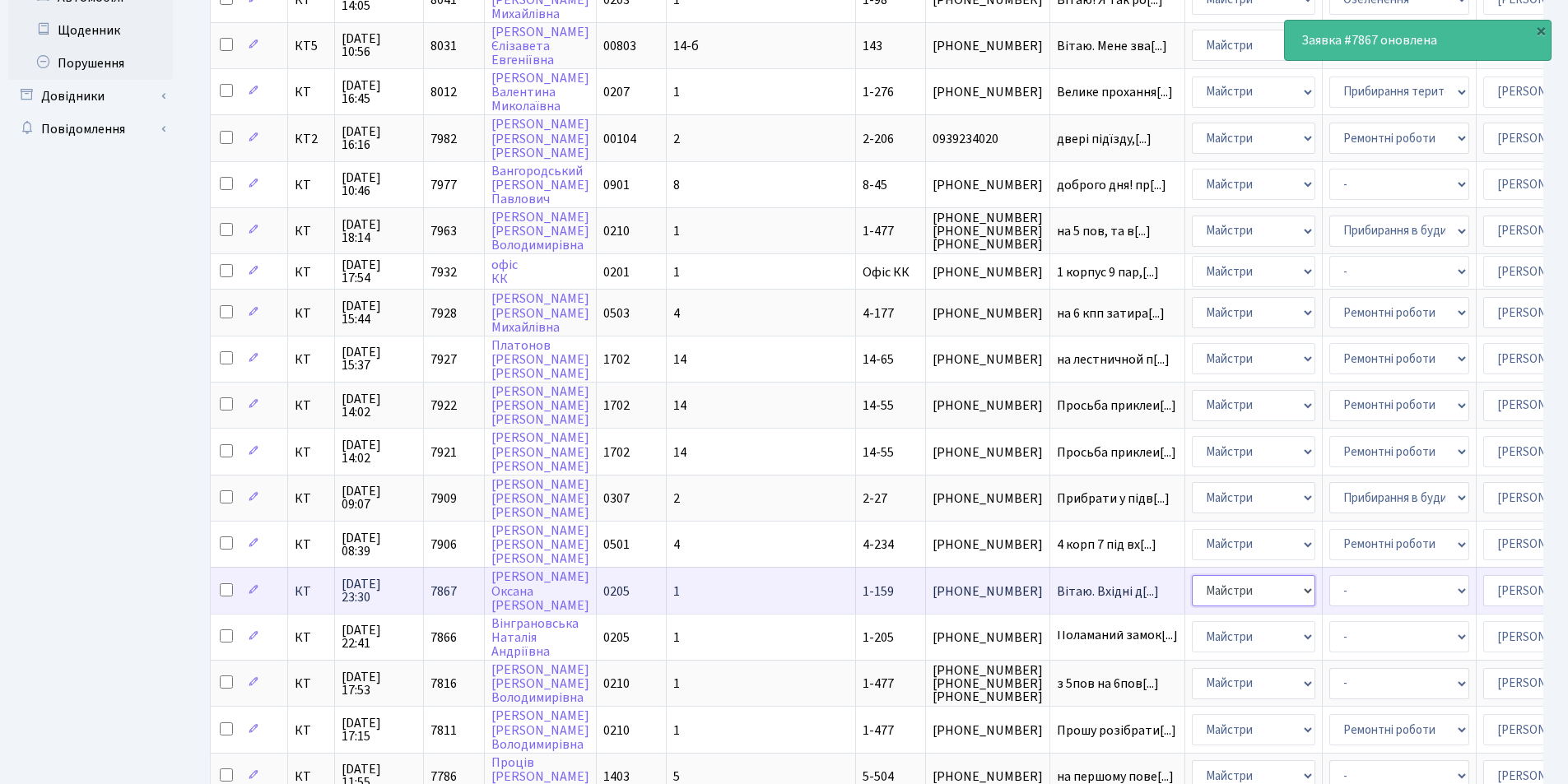
click at [1191, 581] on select "- Адміністрація Домофон, СКД Ліфт Майстри Сантехніка Економічний відділ Електри…" at bounding box center [1253, 591] width 124 height 32
select select "3"
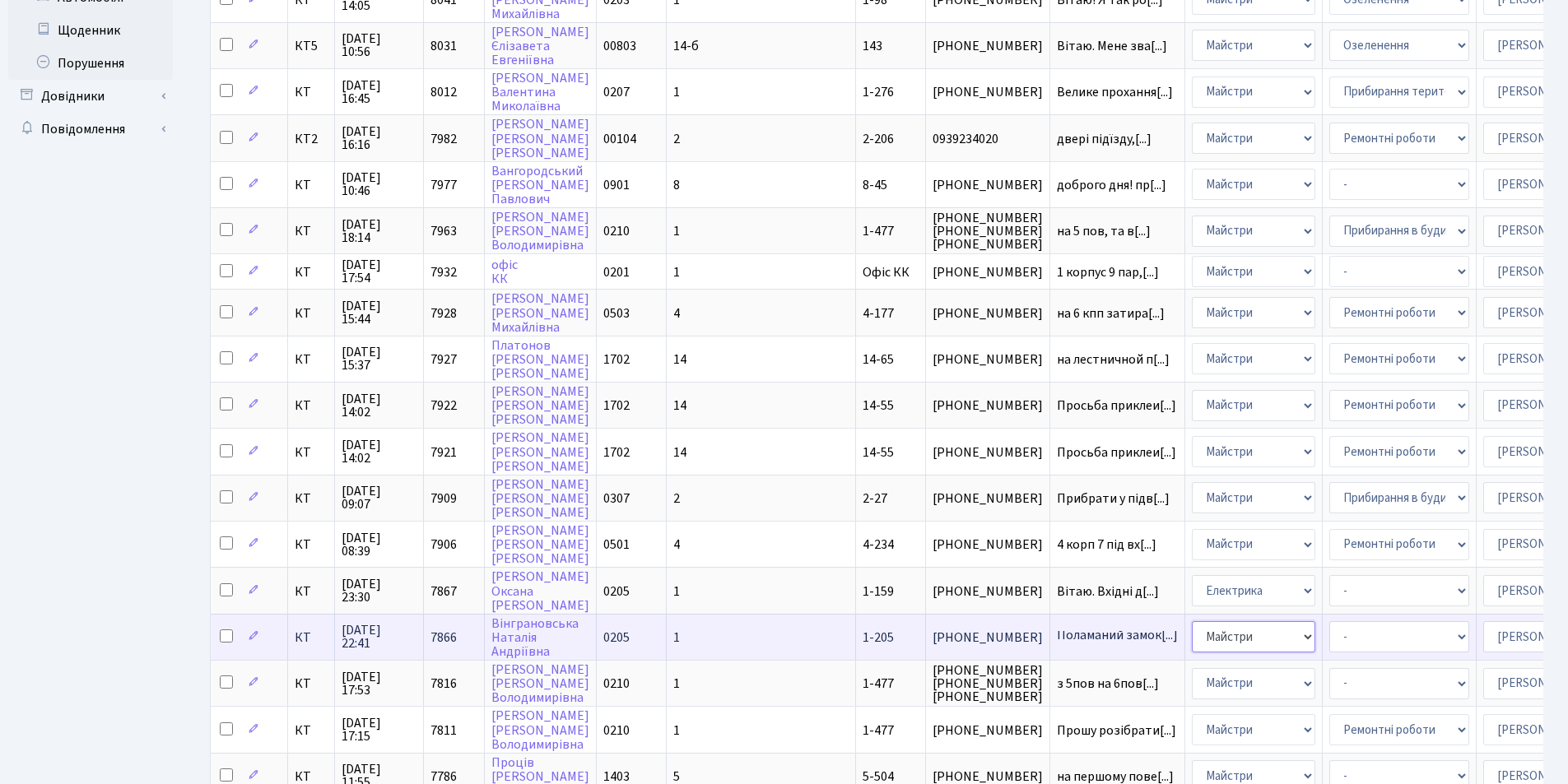
click at [1191, 637] on select "- Адміністрація Домофон, СКД Ліфт Майстри Сантехніка Економічний відділ Електри…" at bounding box center [1253, 637] width 124 height 32
select select "3"
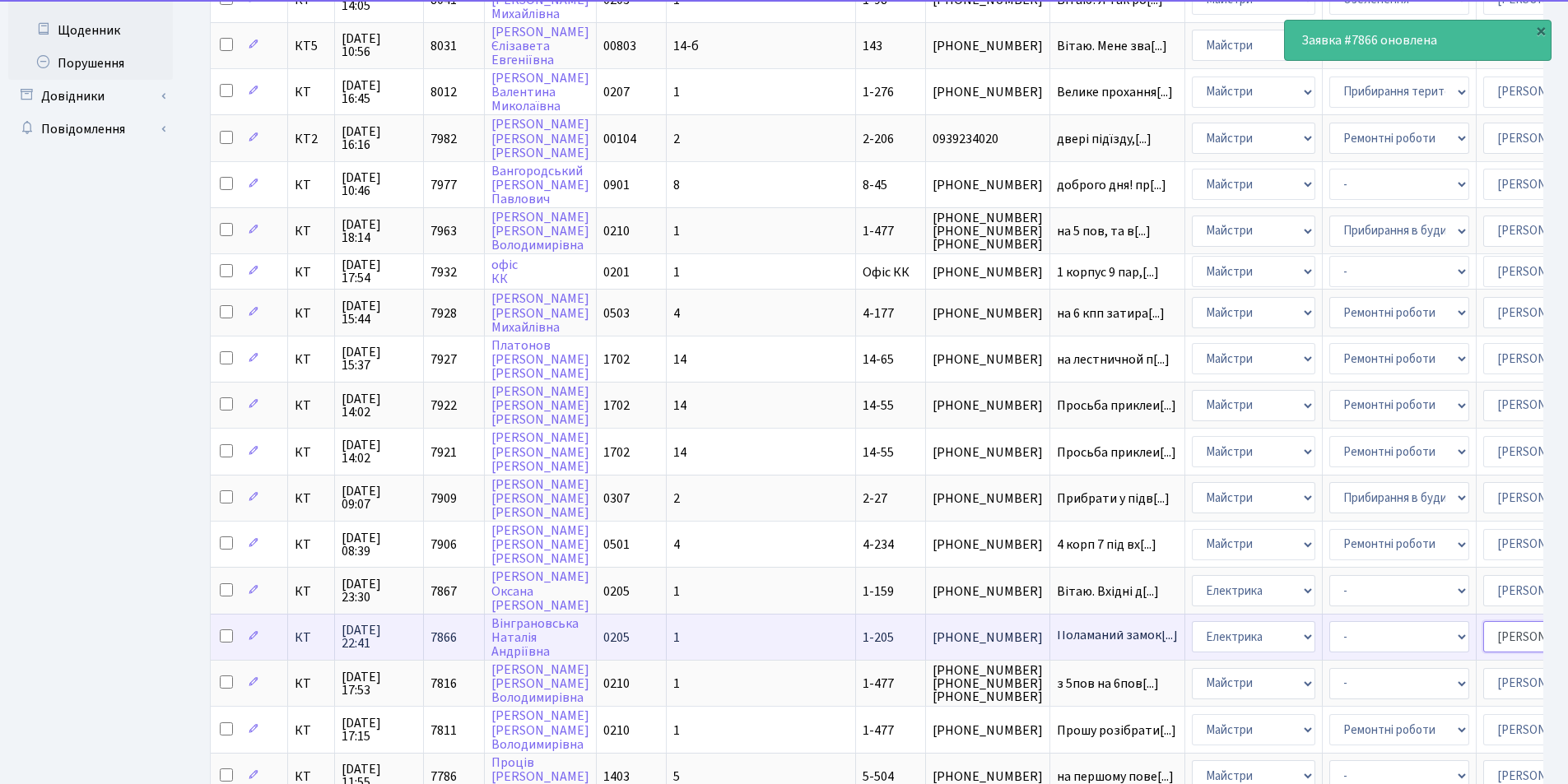
click at [1483, 637] on select "- Адміністратор ЖК КТ [PERSON_NAME] [PERSON_NAME] [PERSON_NAME]Ю. [PERSON_NAME]…" at bounding box center [1553, 637] width 140 height 32
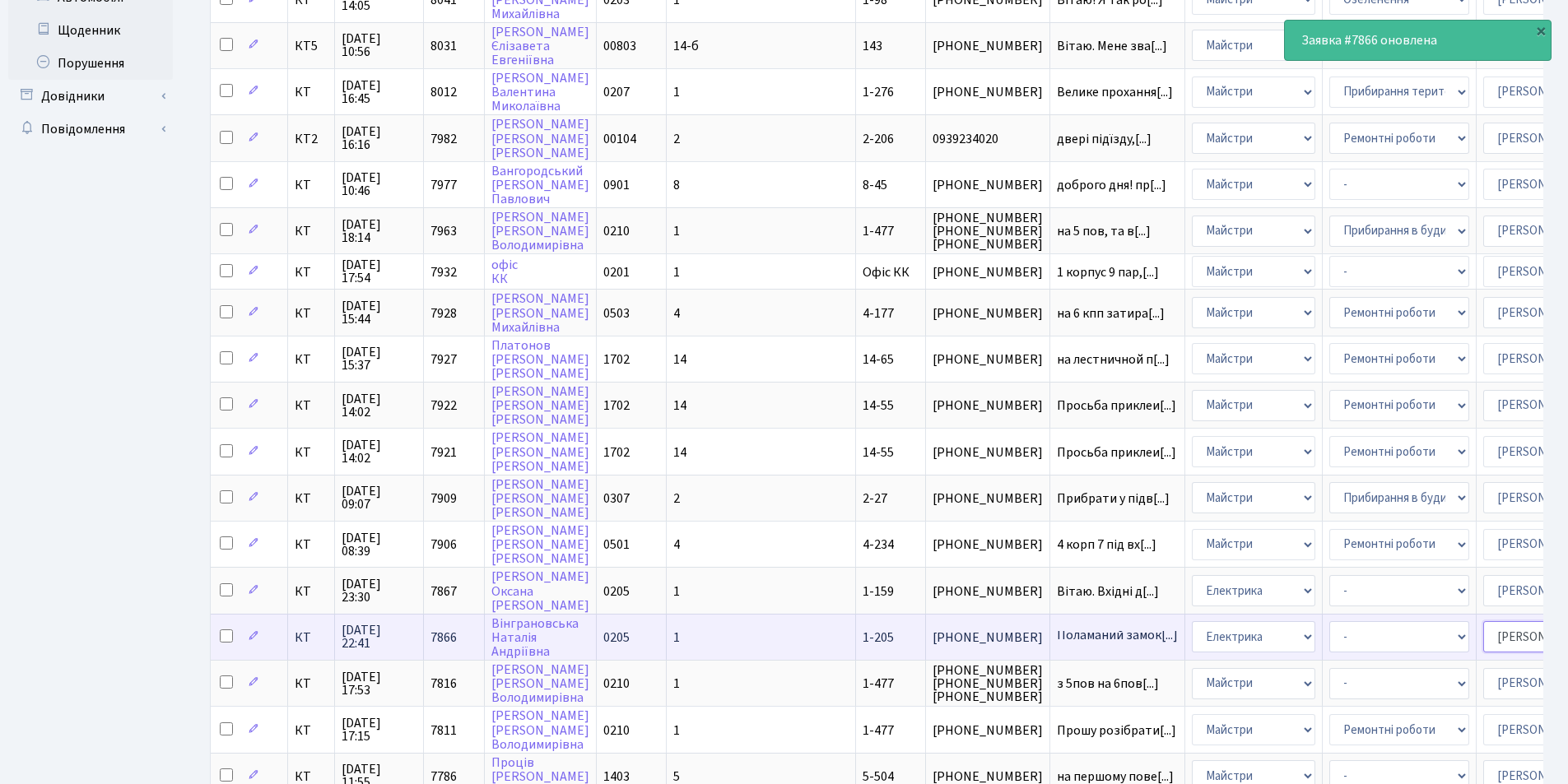
select select "22"
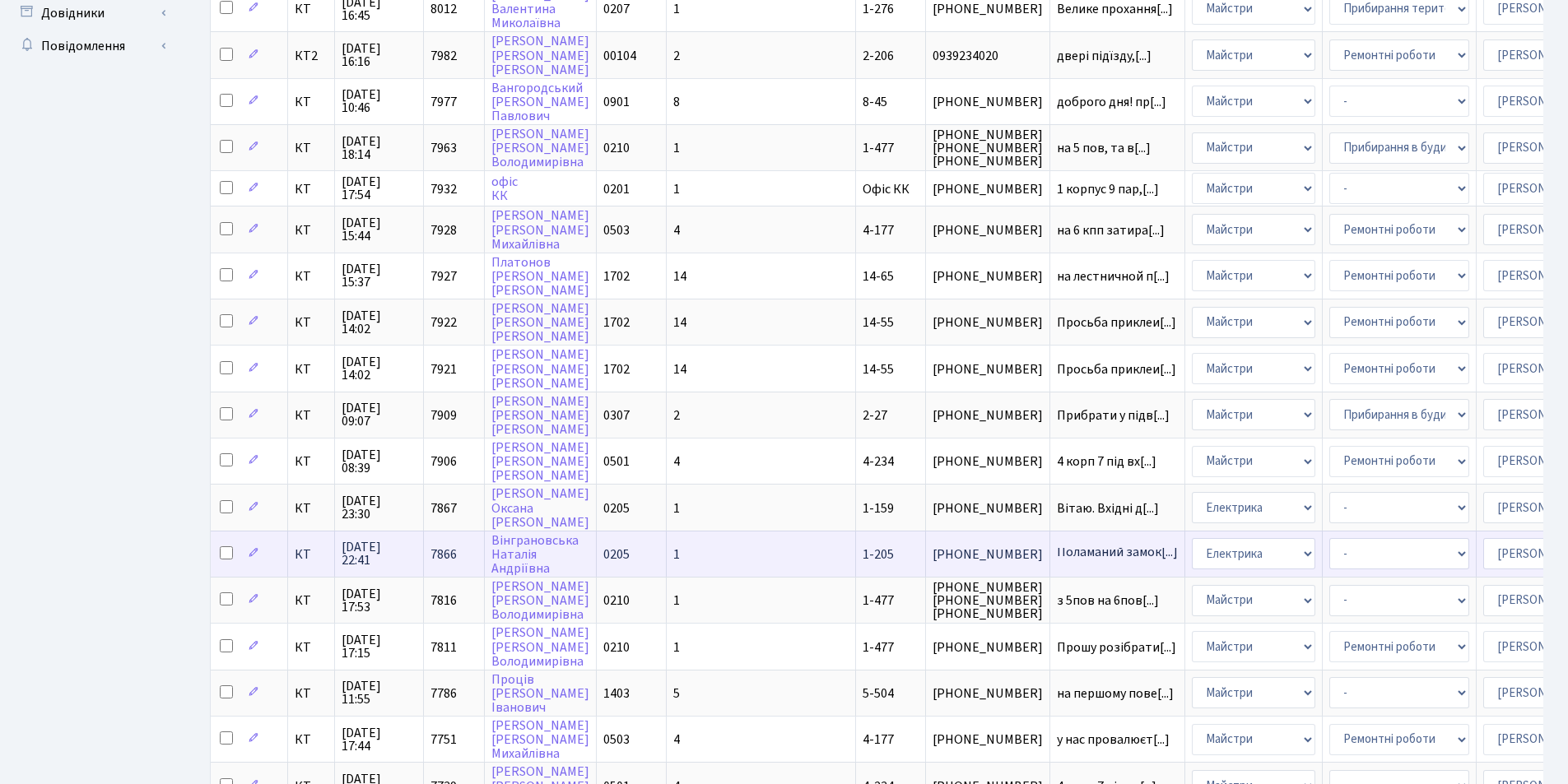
scroll to position [576, 0]
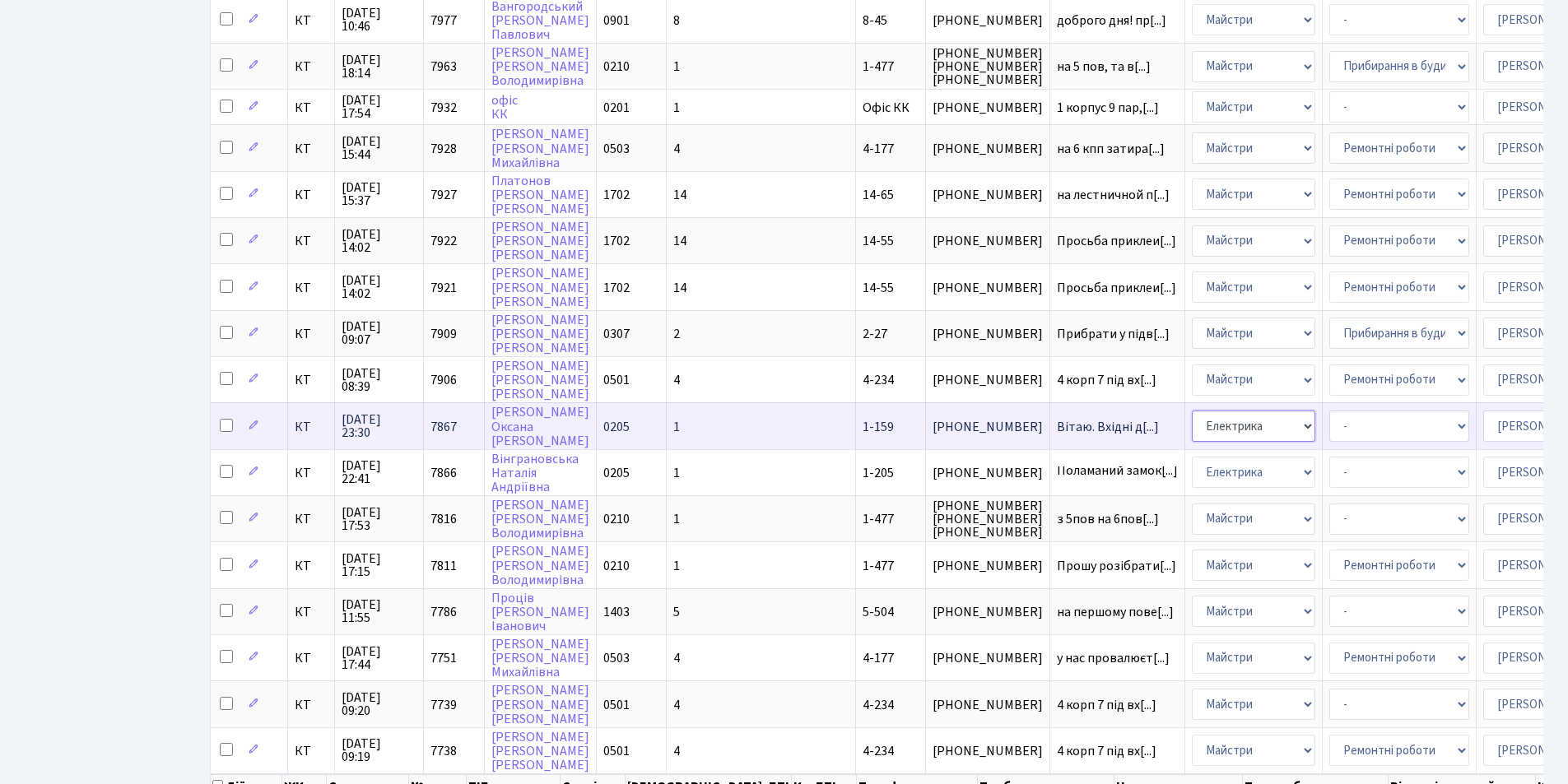
click at [1191, 425] on select "- Адміністрація Домофон, СКД Ліфт Майстри Сантехніка Економічний відділ Електри…" at bounding box center [1253, 426] width 124 height 32
click at [1191, 428] on select "- Адміністрація Домофон, СКД Ліфт Майстри Сантехніка Економічний відділ Електри…" at bounding box center [1253, 426] width 124 height 32
select select "3"
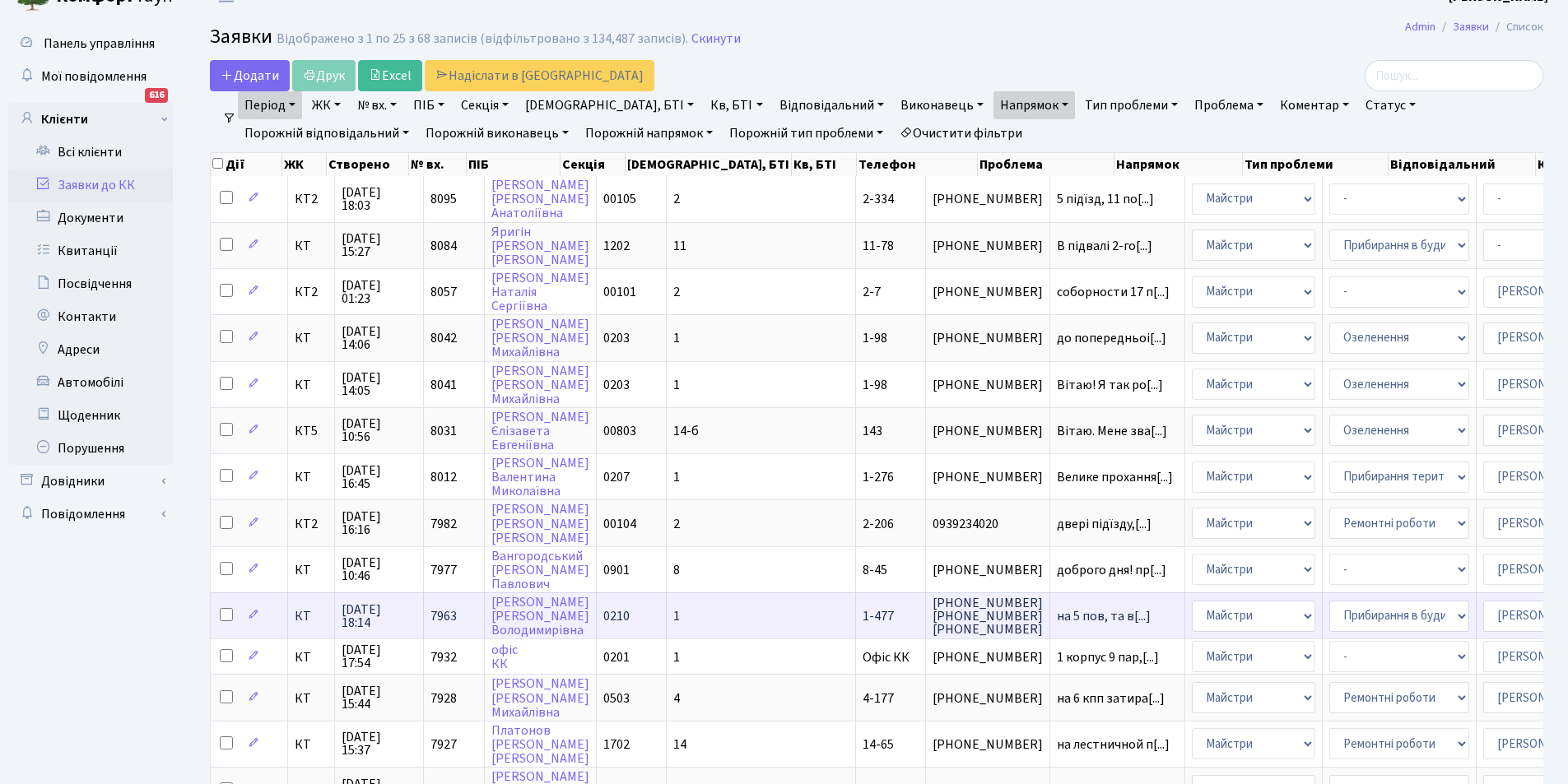
scroll to position [0, 0]
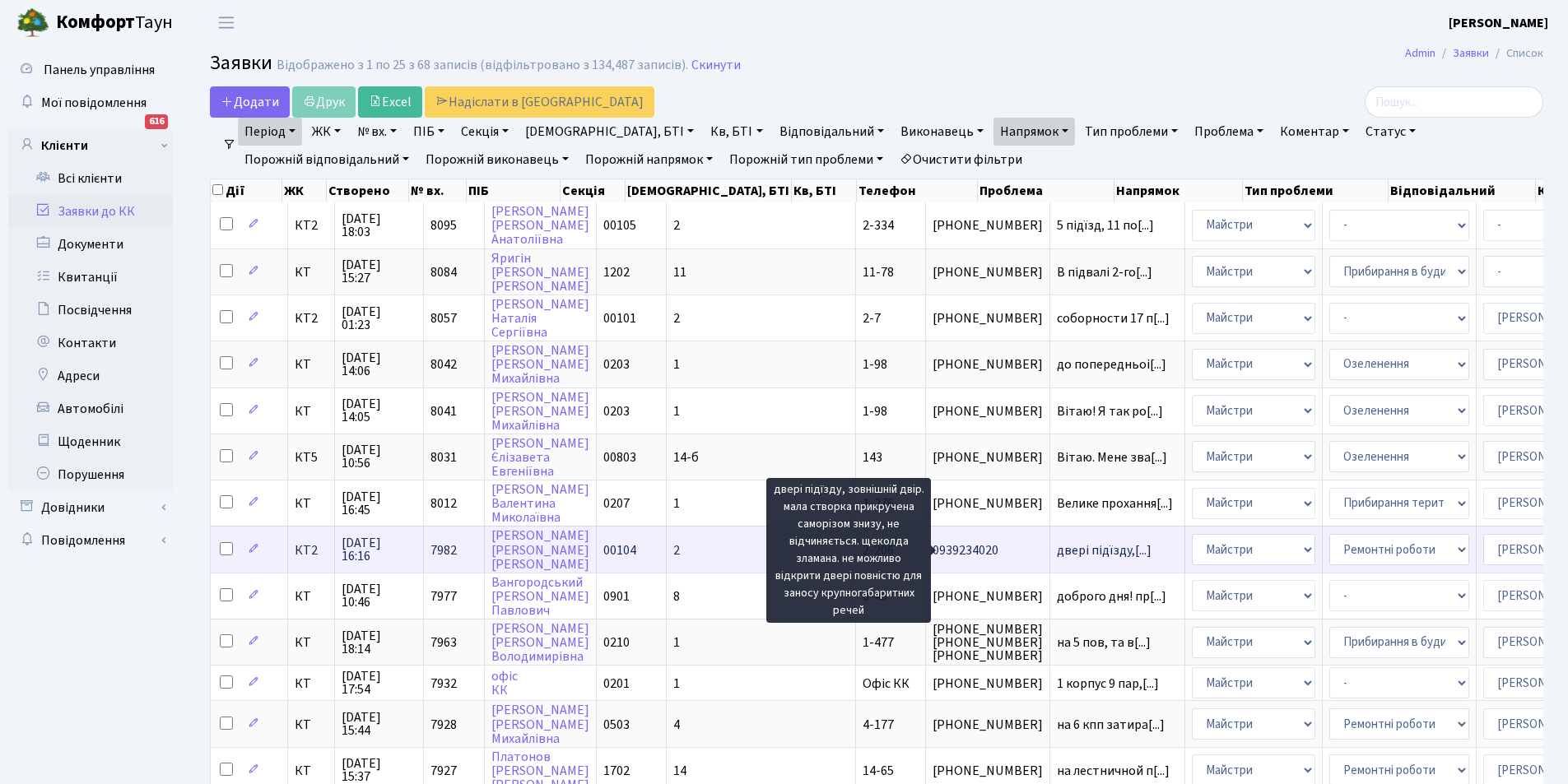
click at [1057, 555] on span "двері підїзду,[...]" at bounding box center [1104, 550] width 95 height 18
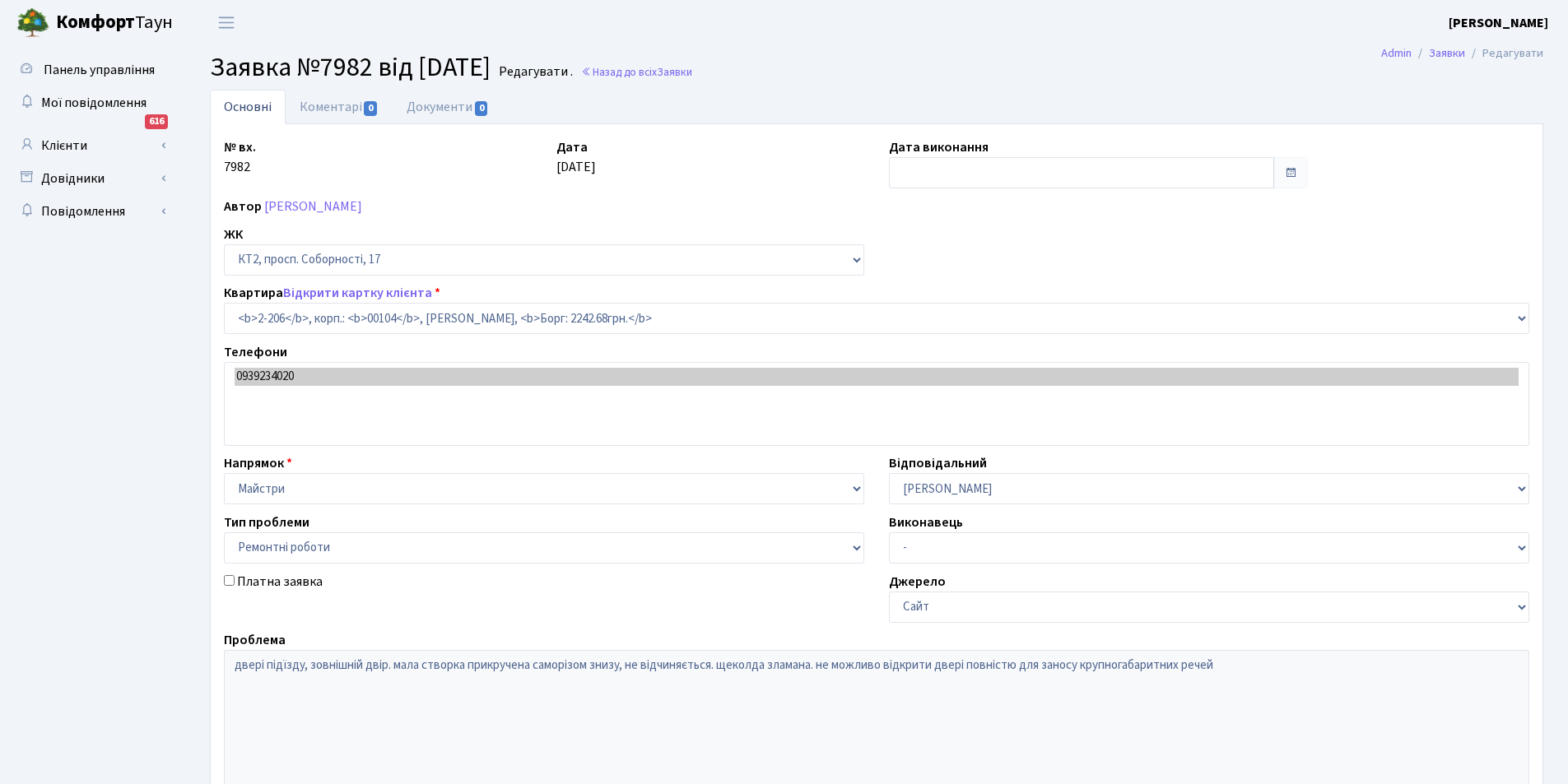
select select "15257"
select select "62"
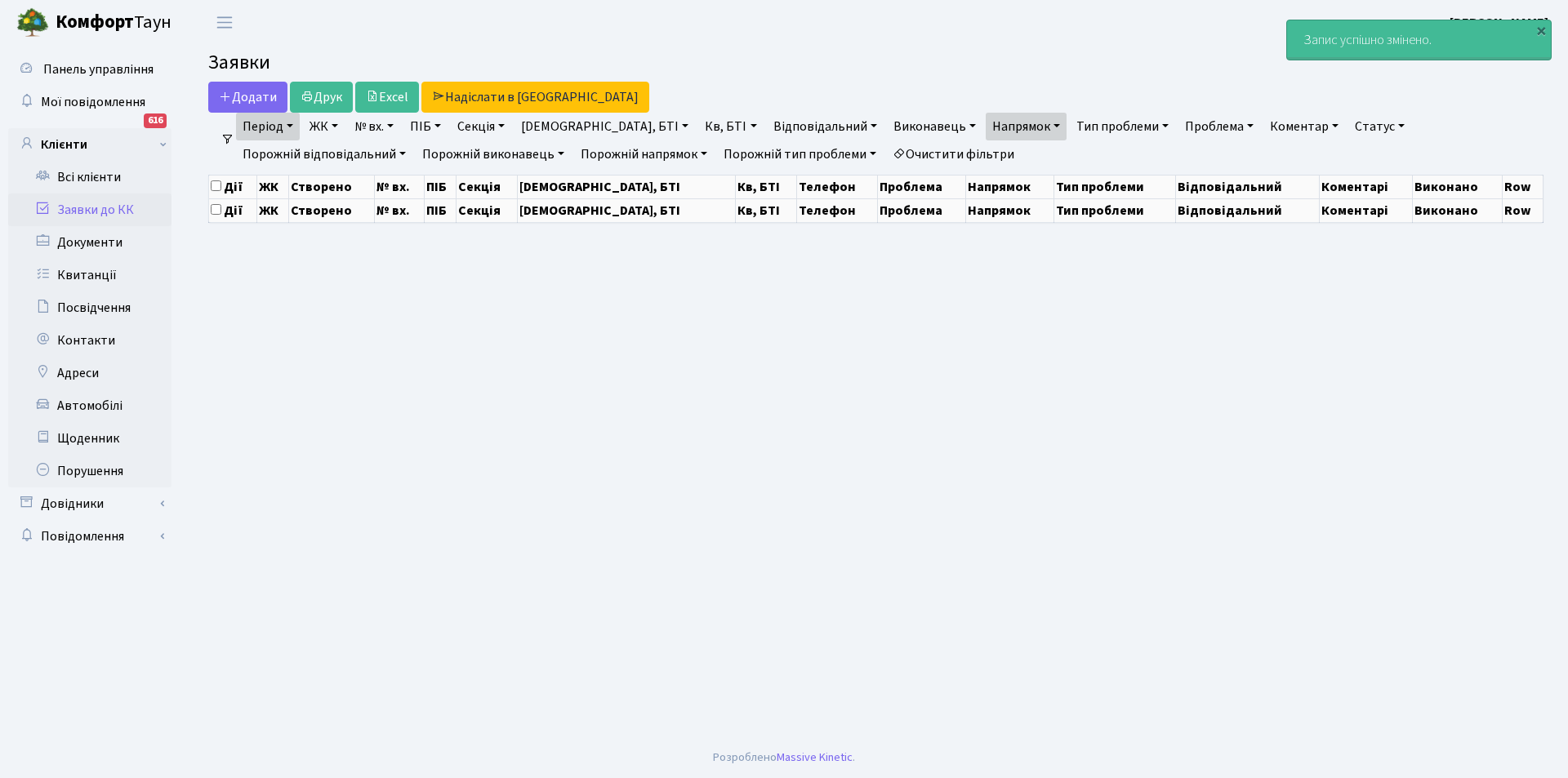
select select "25"
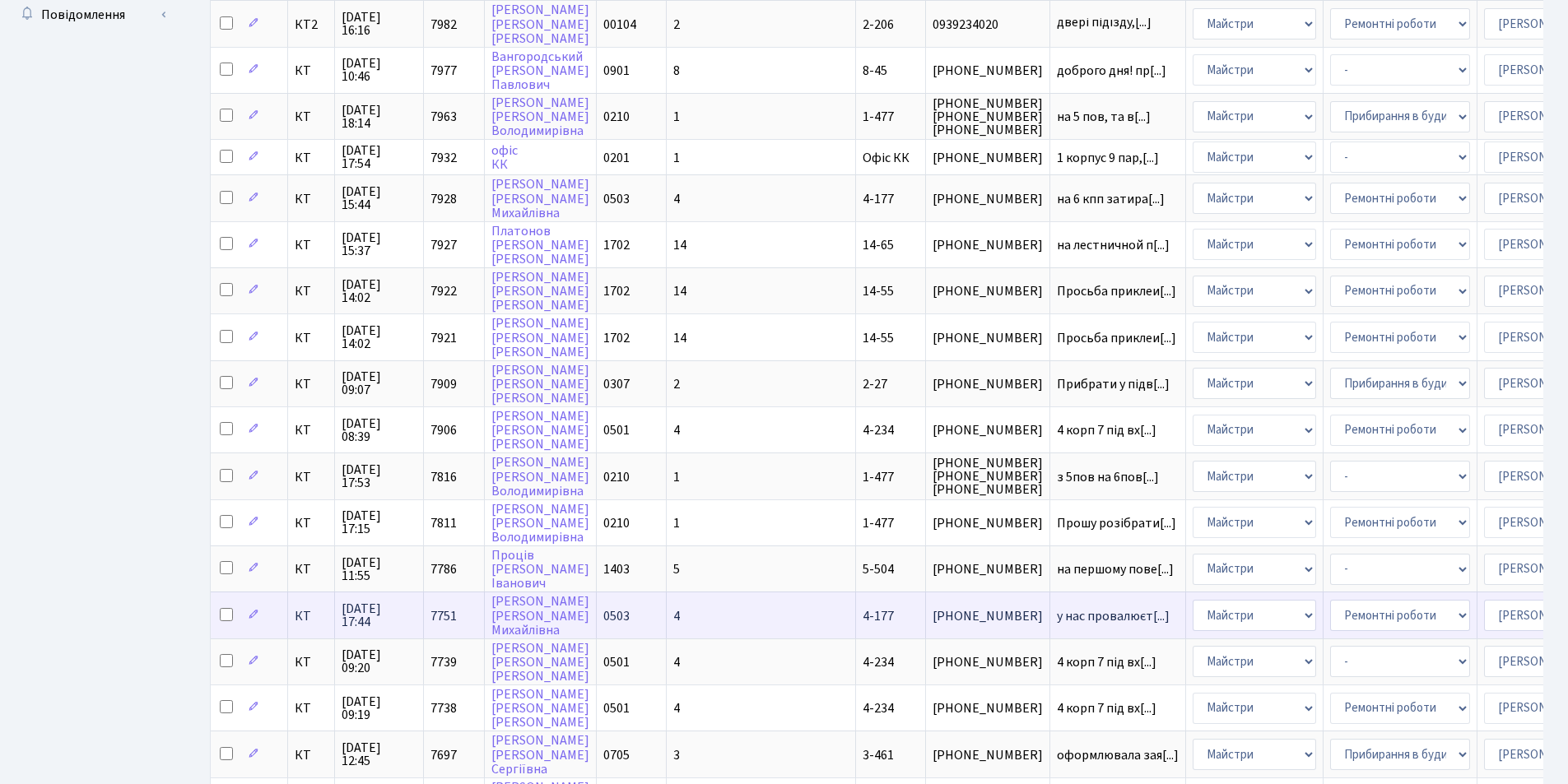
scroll to position [659, 0]
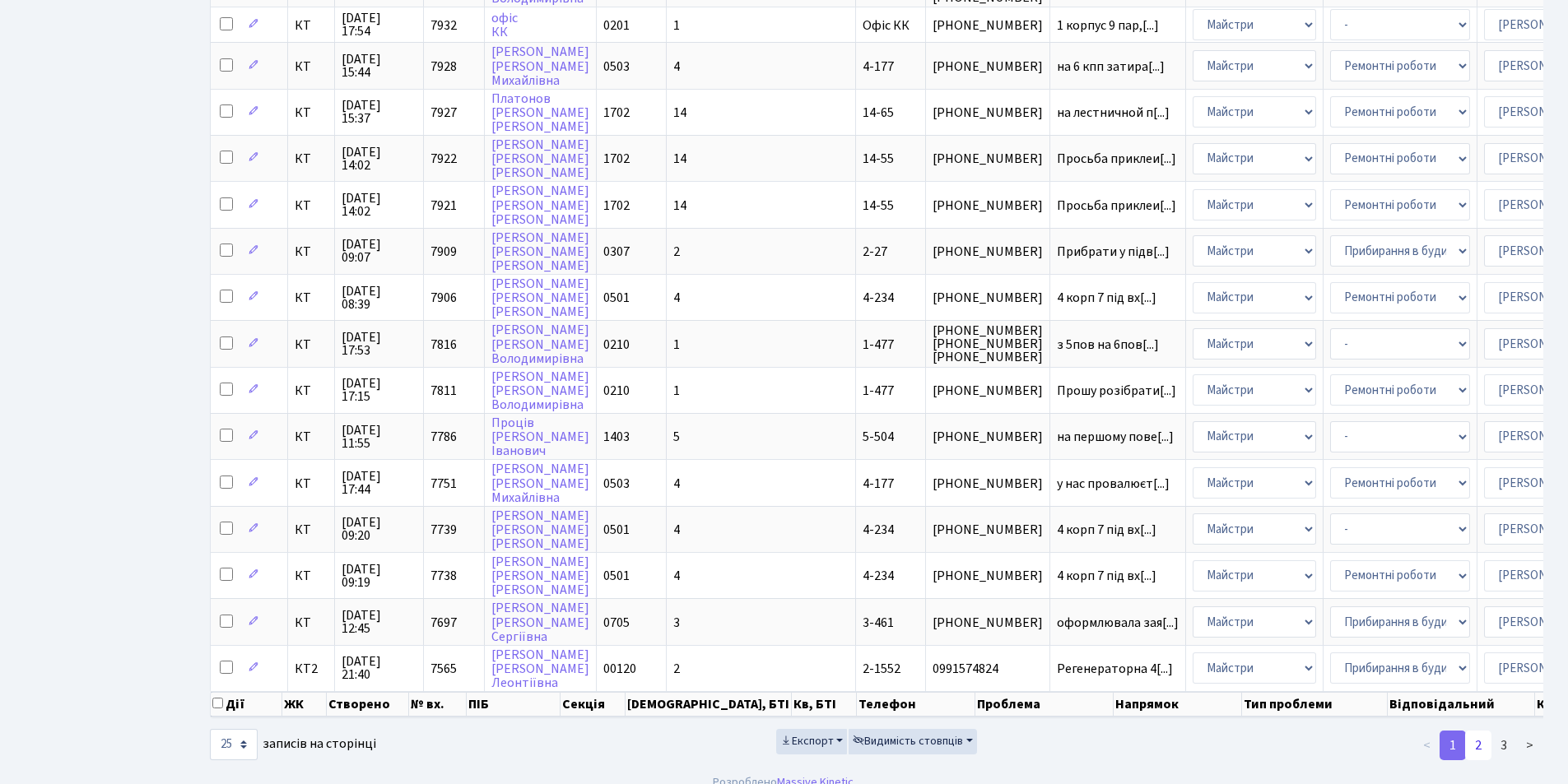
click at [1473, 760] on link "2" at bounding box center [1478, 746] width 26 height 30
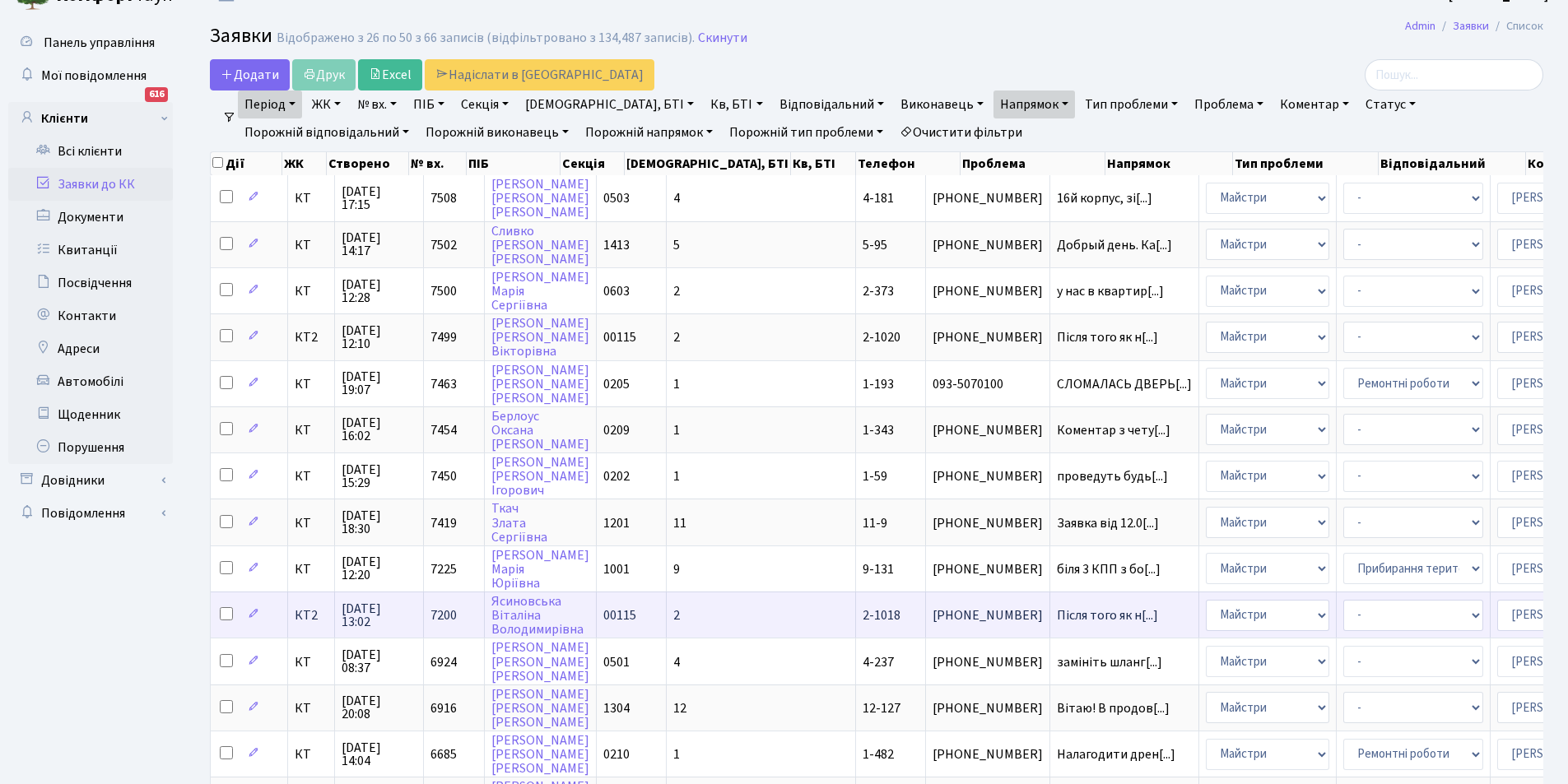
scroll to position [0, 0]
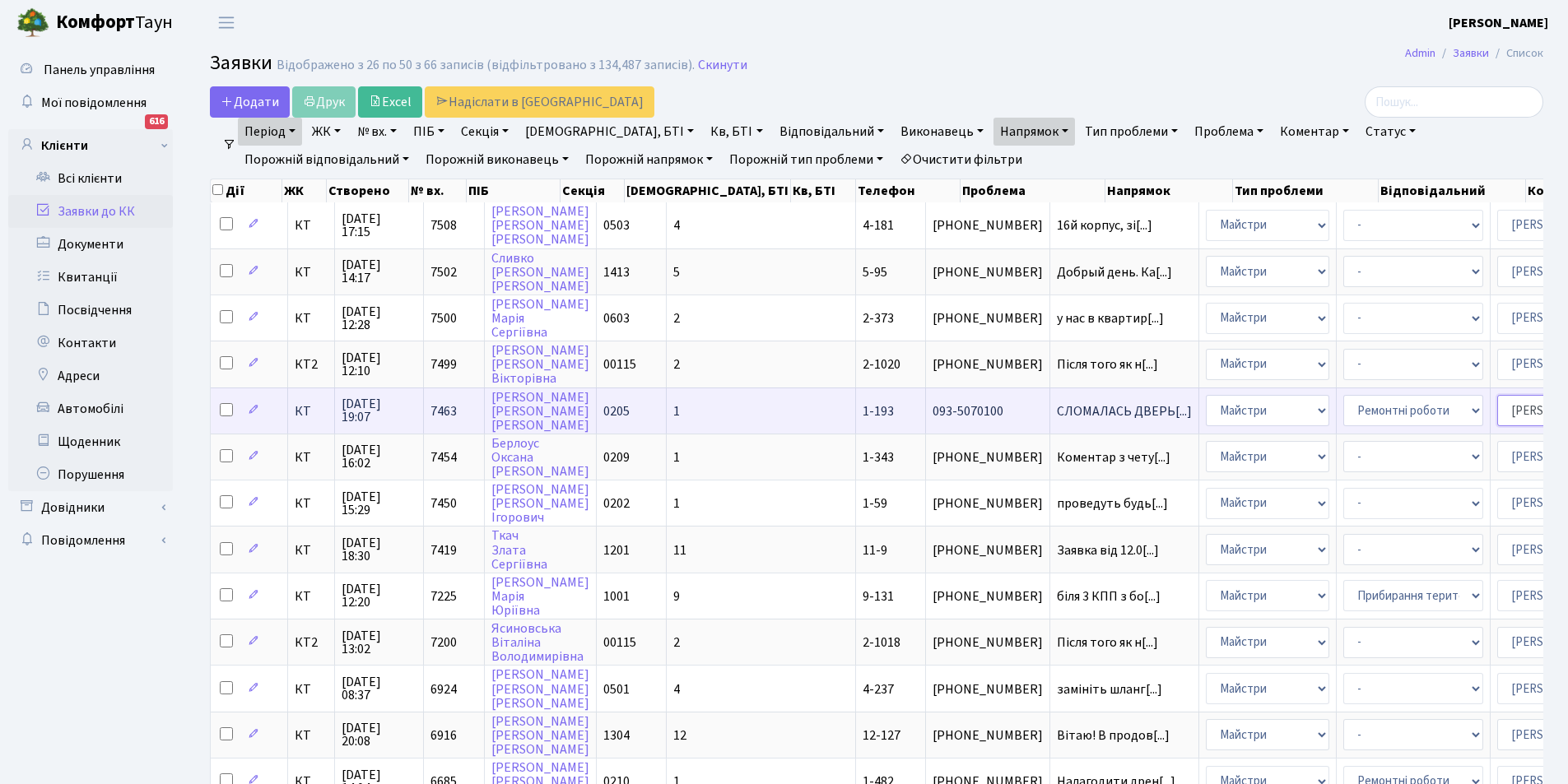
click at [1497, 411] on select "- Адміністратор ЖК КТ [PERSON_NAME] [PERSON_NAME] [PERSON_NAME]Ю. [PERSON_NAME]…" at bounding box center [1567, 411] width 140 height 32
select select "22"
click at [1206, 406] on select "- Адміністрація Домофон, СКД Ліфт Майстри Сантехніка Економічний відділ Електри…" at bounding box center [1267, 411] width 124 height 32
select select "3"
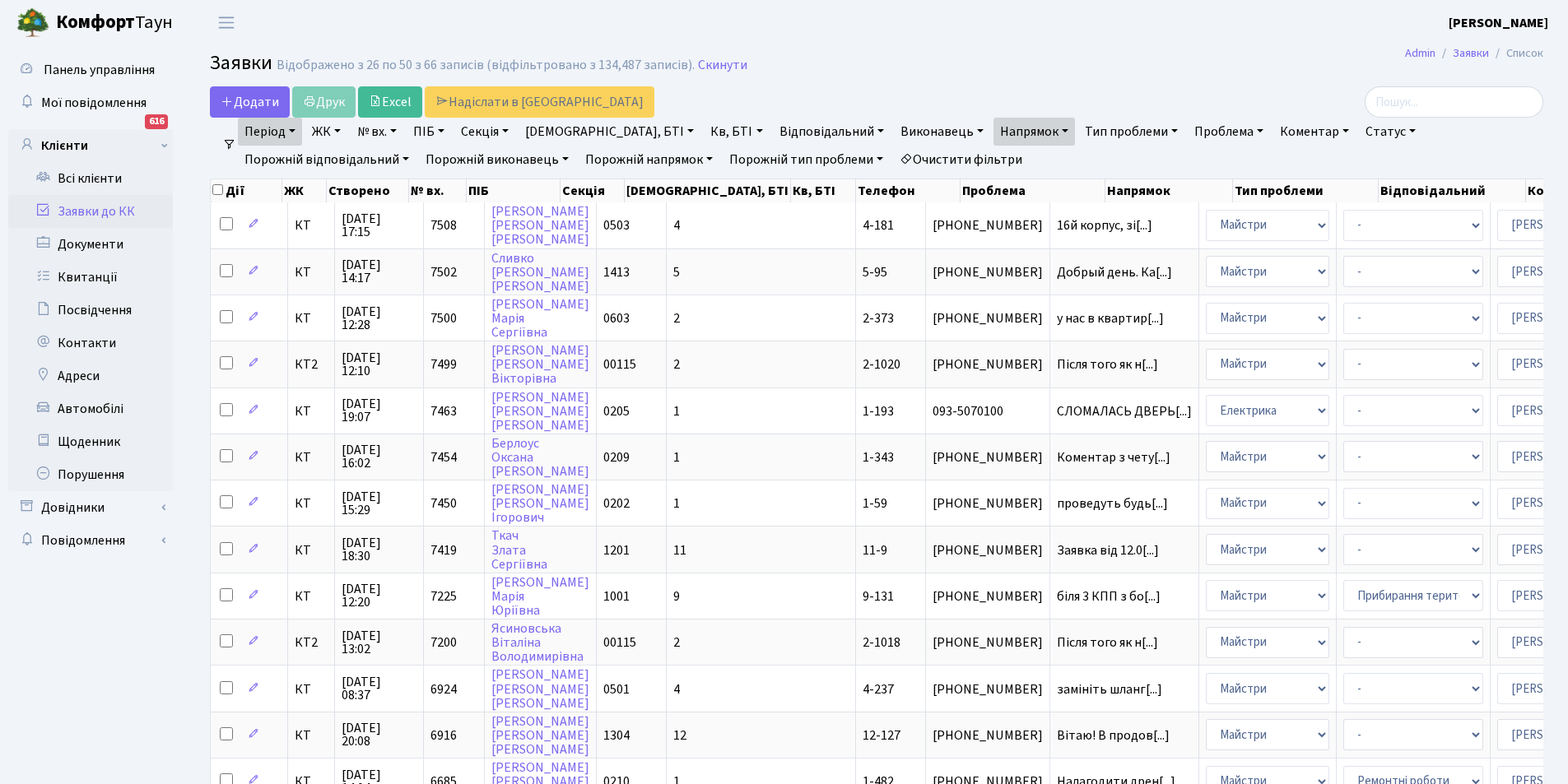
click at [90, 215] on link "Заявки до КК" at bounding box center [90, 211] width 164 height 33
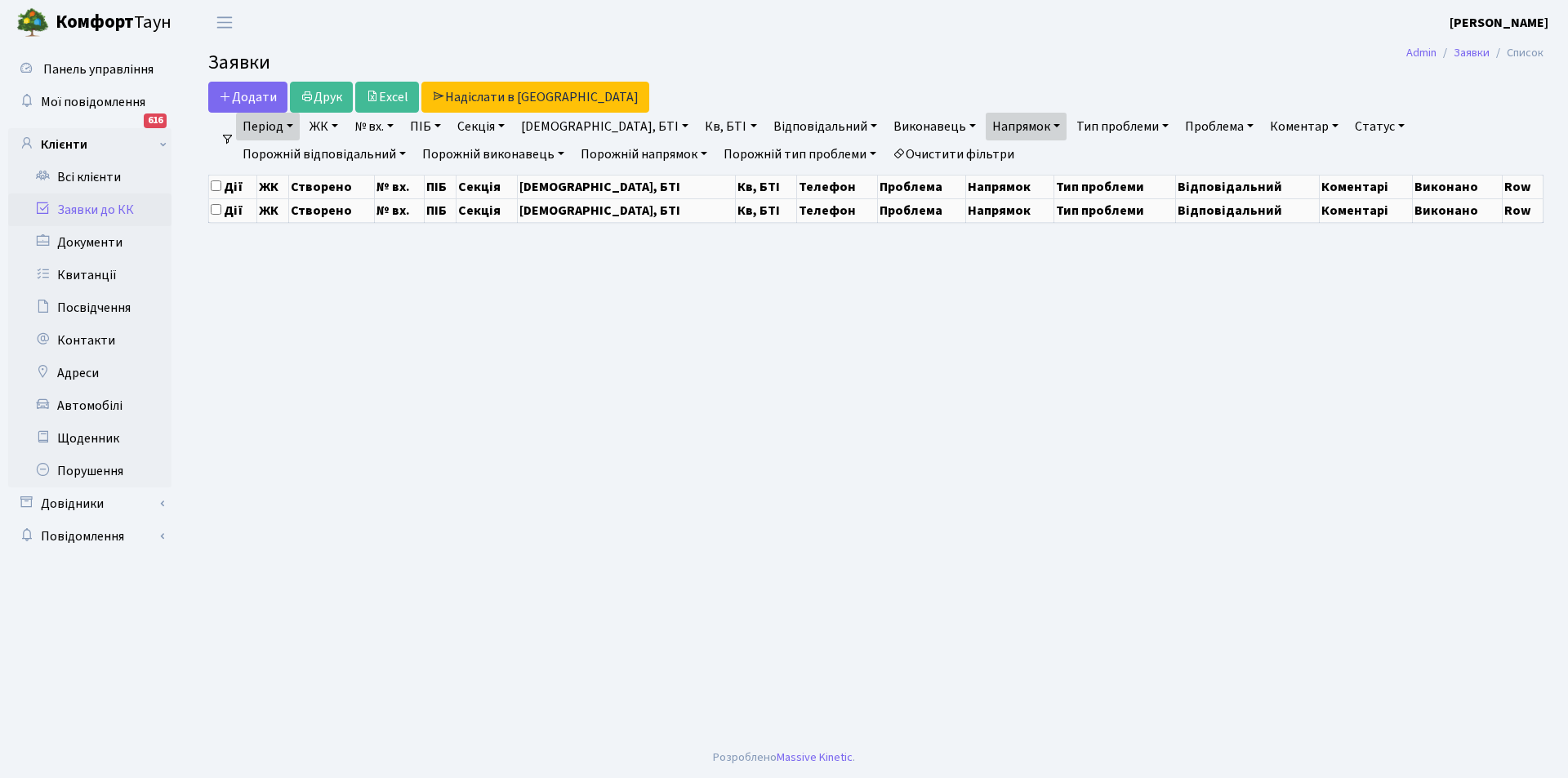
select select "25"
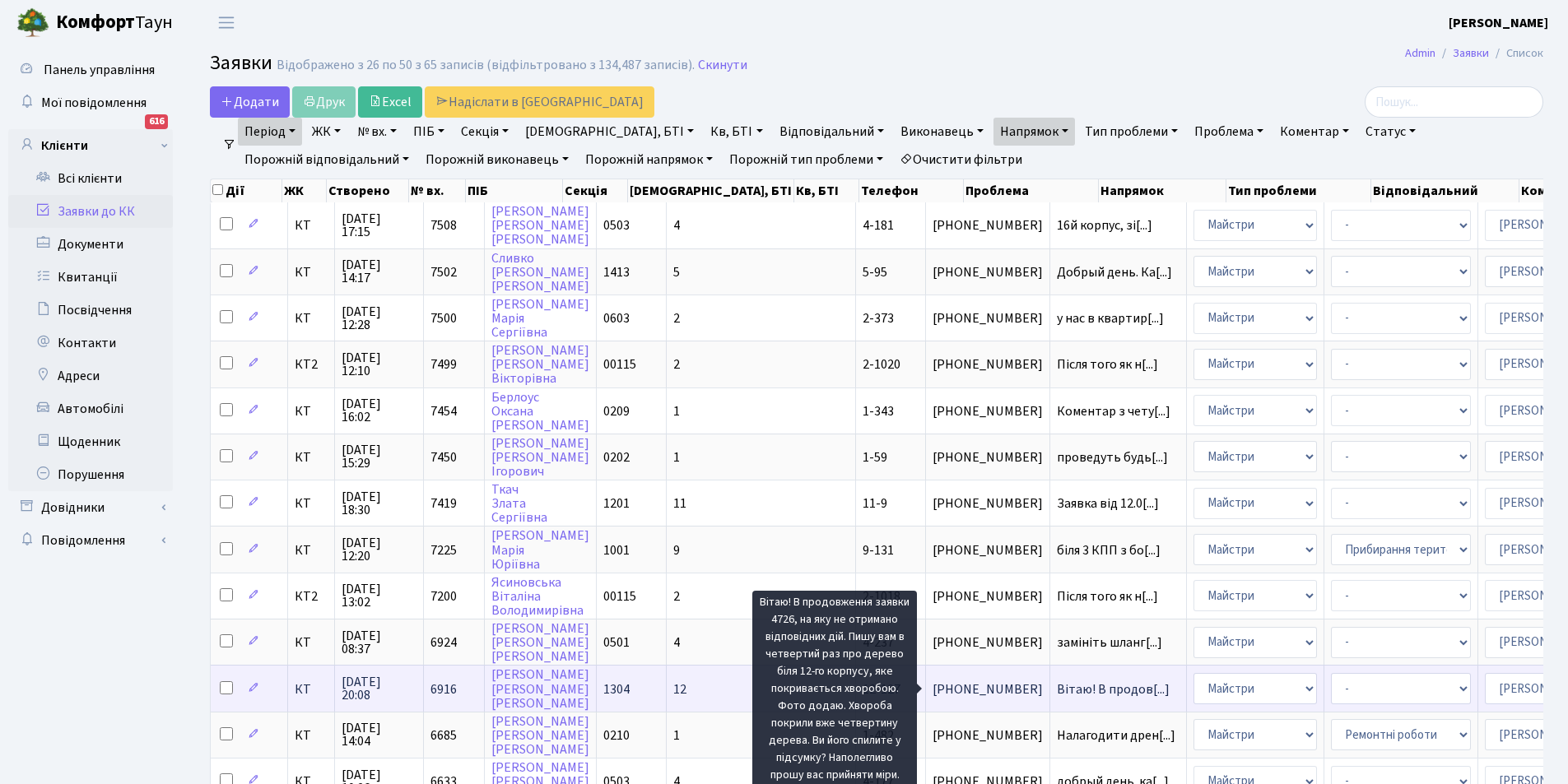
click at [1057, 691] on span "Вітаю! В продов[...]" at bounding box center [1113, 689] width 112 height 18
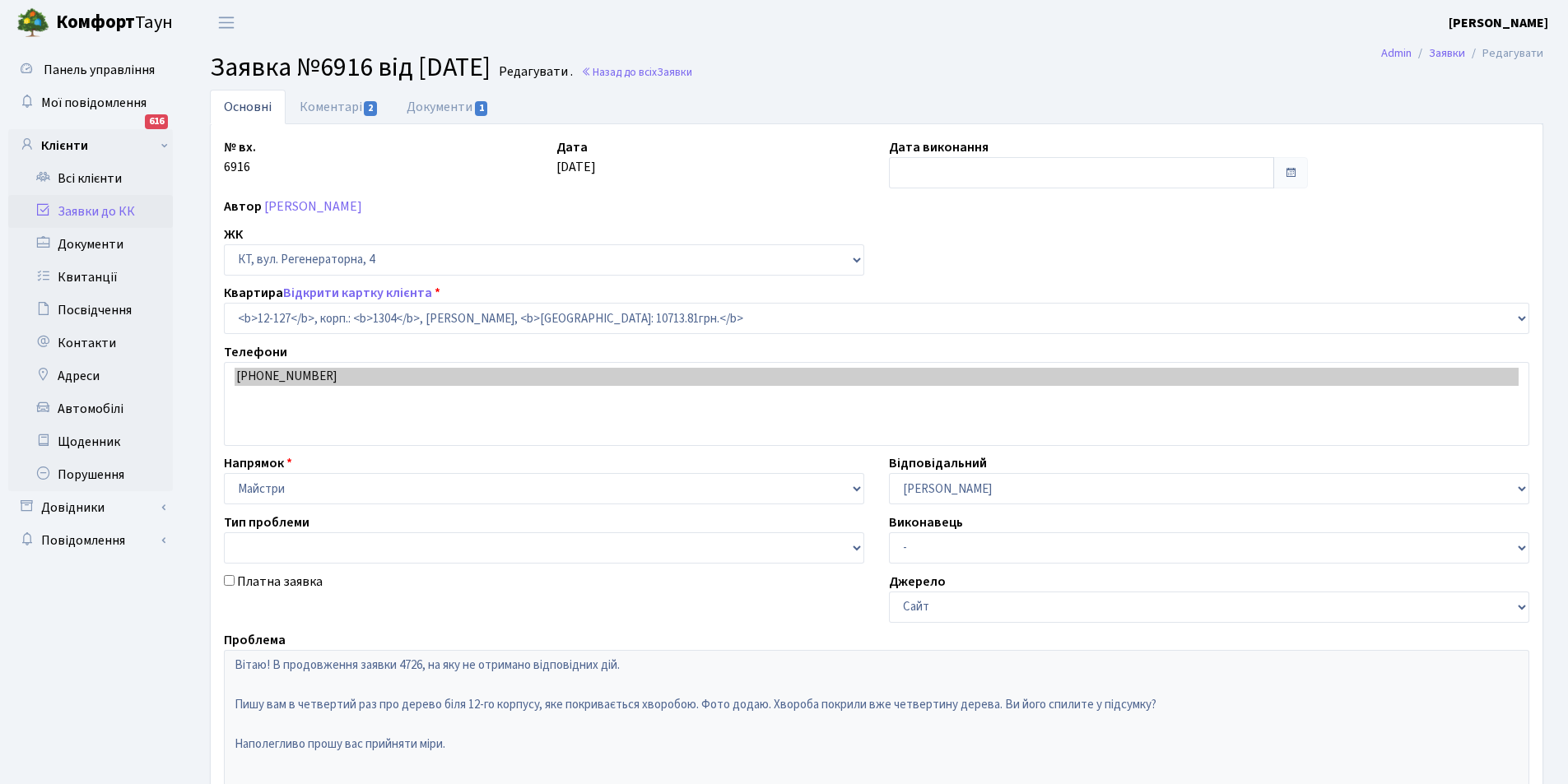
select select "7234"
click at [321, 115] on link "Коментарі 2" at bounding box center [339, 107] width 107 height 34
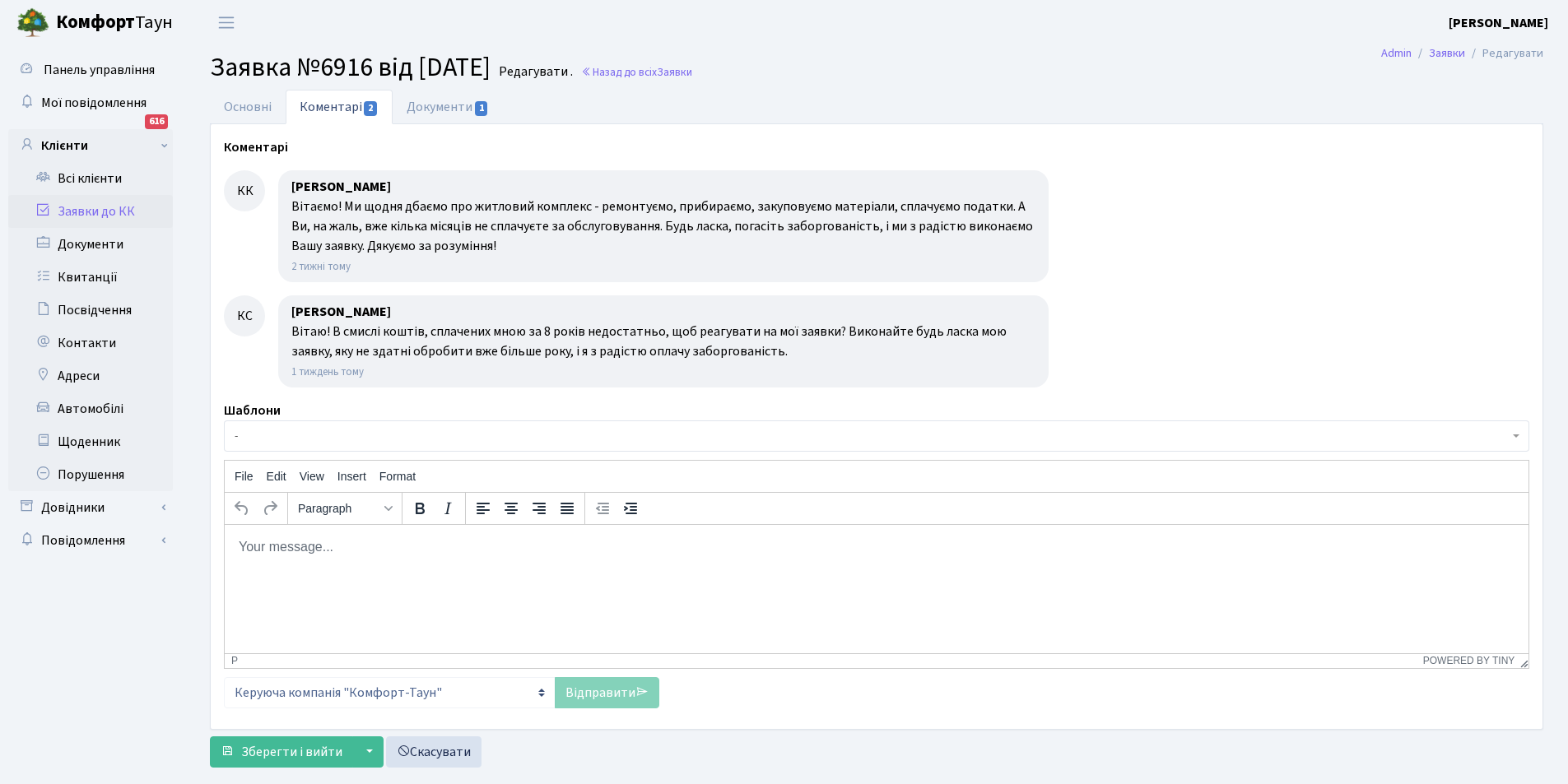
click at [324, 547] on body "Rich Text Area. Press ALT-0 for help." at bounding box center [876, 546] width 1277 height 18
click at [581, 547] on p "Добрий день. Праціниками КК було обстежено дерево .по Вашому зверненню" at bounding box center [876, 546] width 1277 height 18
click at [746, 547] on p "Добрий день. Праціниками КК було обстежено дерево по Вашому зверненню" at bounding box center [876, 546] width 1277 height 18
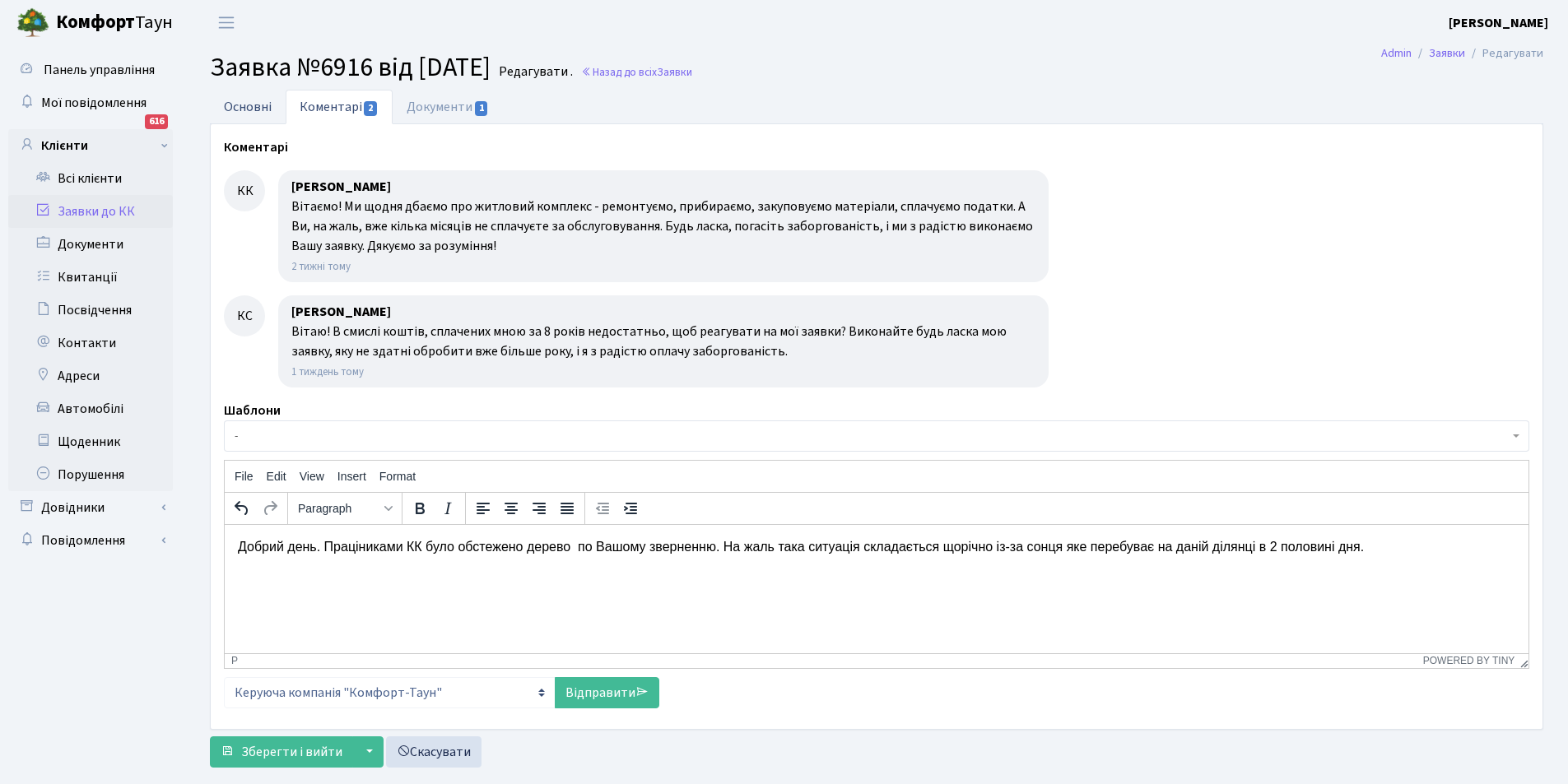
click at [262, 115] on link "Основні" at bounding box center [247, 107] width 76 height 34
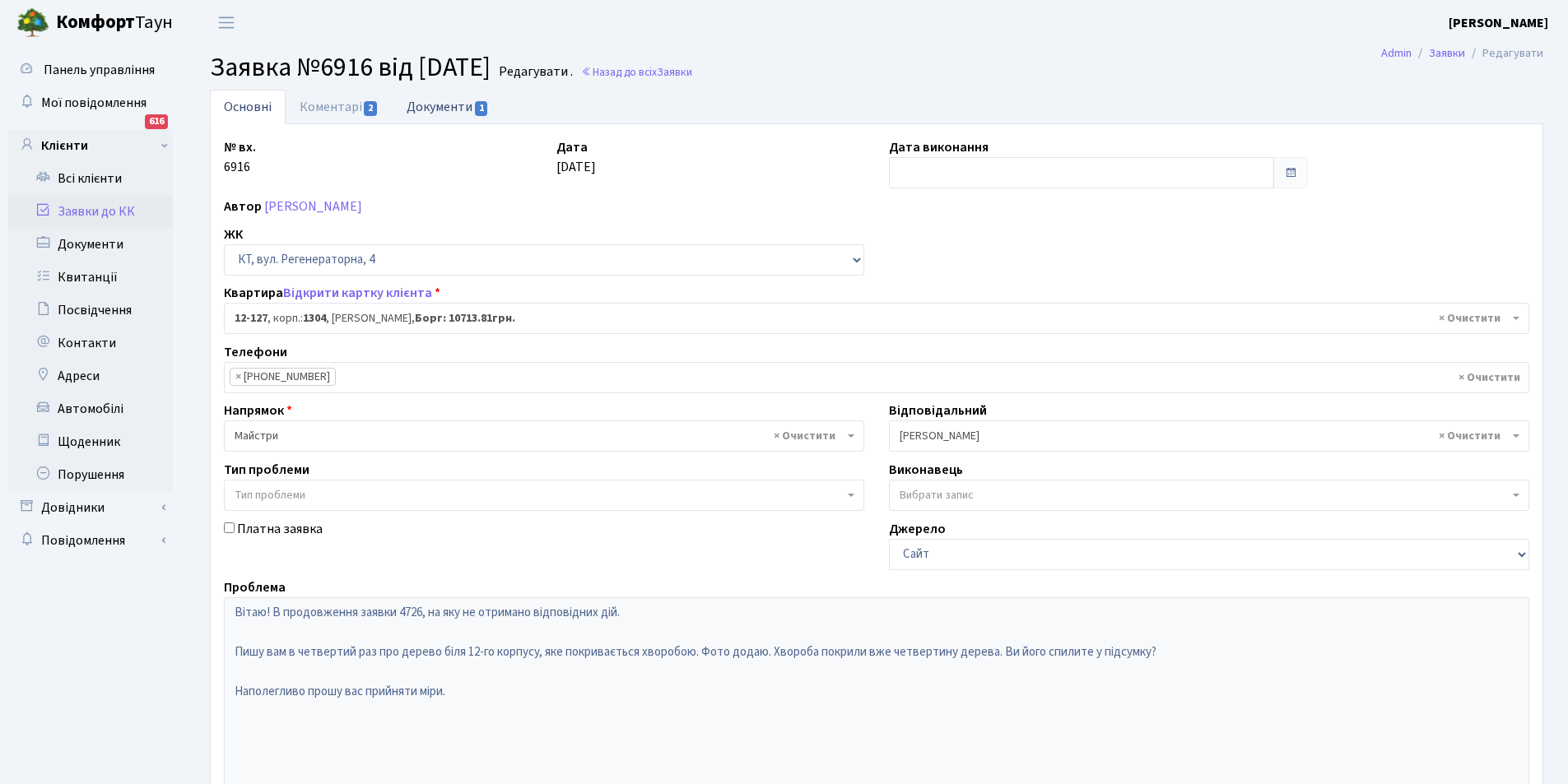
click at [467, 108] on link "Документи 1" at bounding box center [447, 107] width 110 height 34
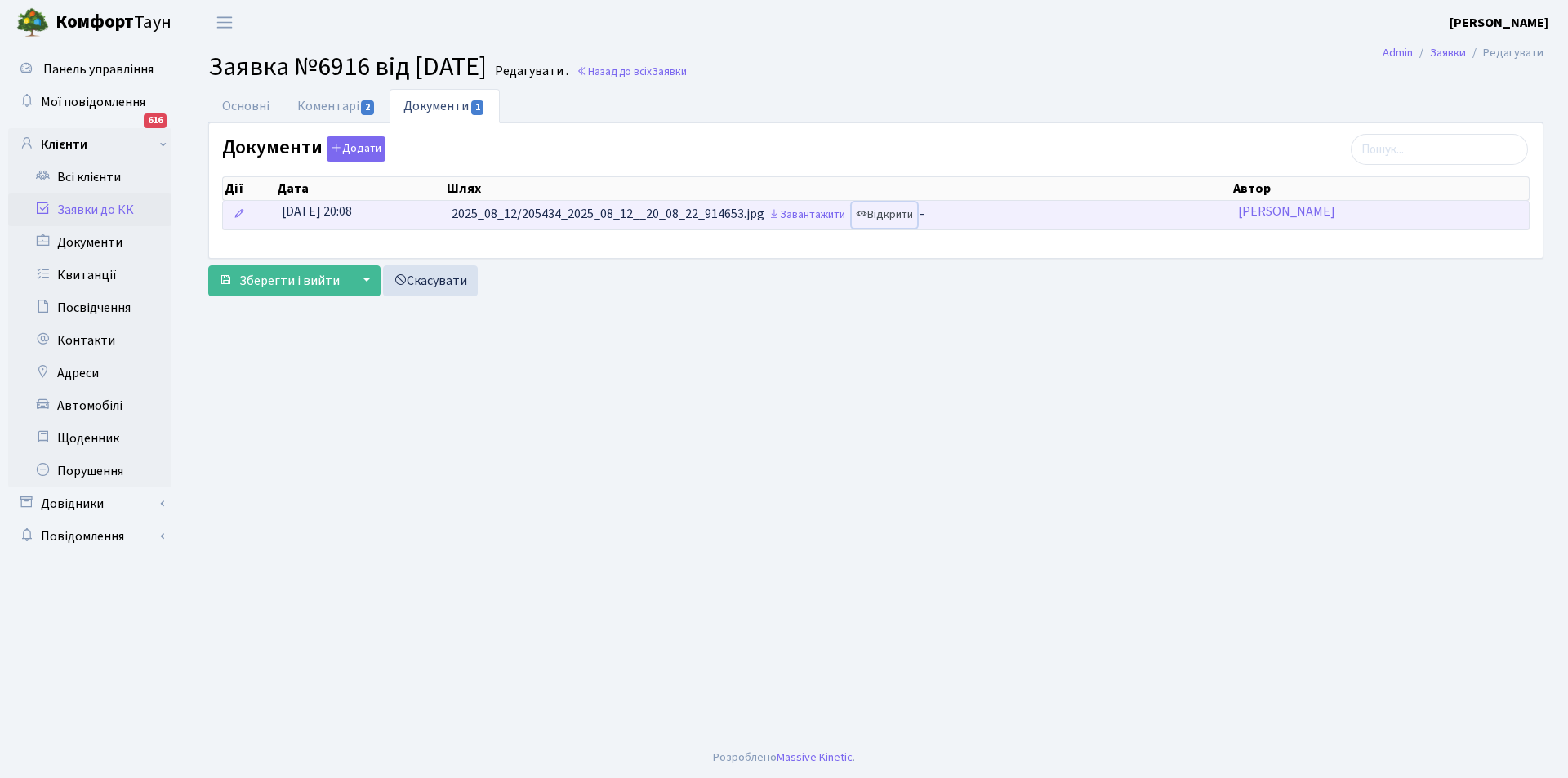
click at [914, 218] on link "Відкрити" at bounding box center [884, 216] width 65 height 25
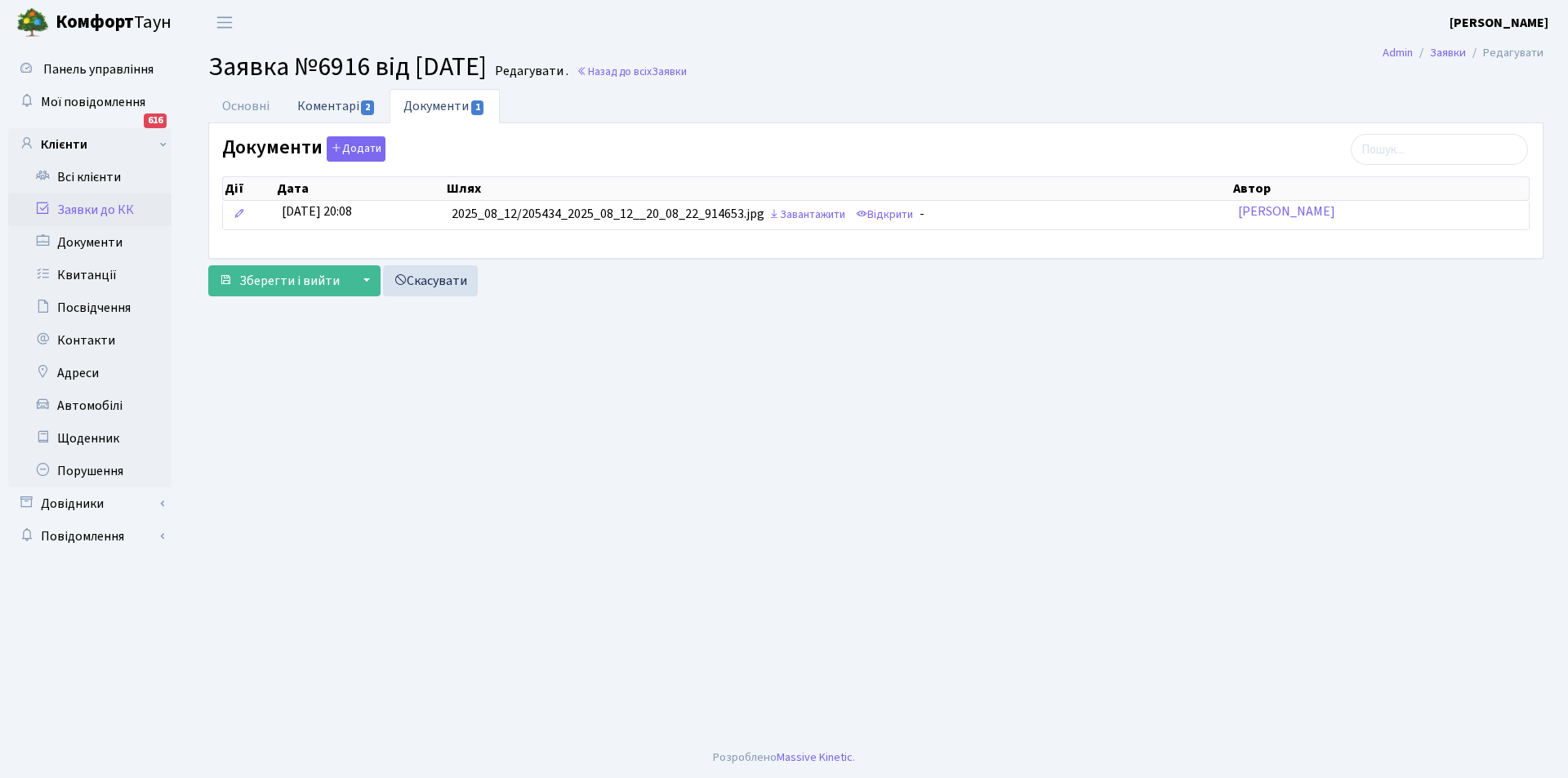
click at [333, 111] on link "Коментарі 2" at bounding box center [337, 106] width 107 height 34
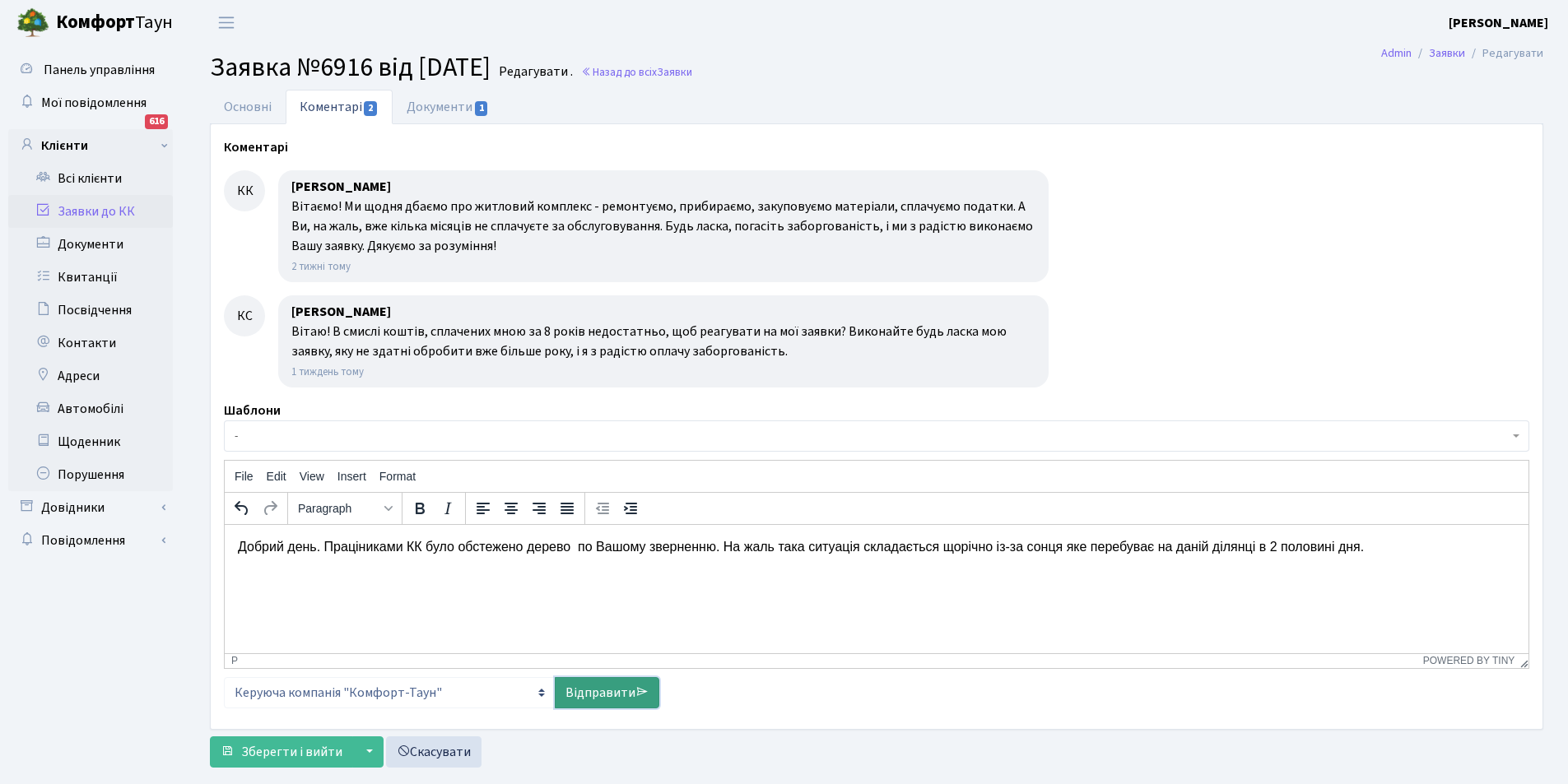
click at [601, 698] on link "Відправити" at bounding box center [607, 693] width 105 height 32
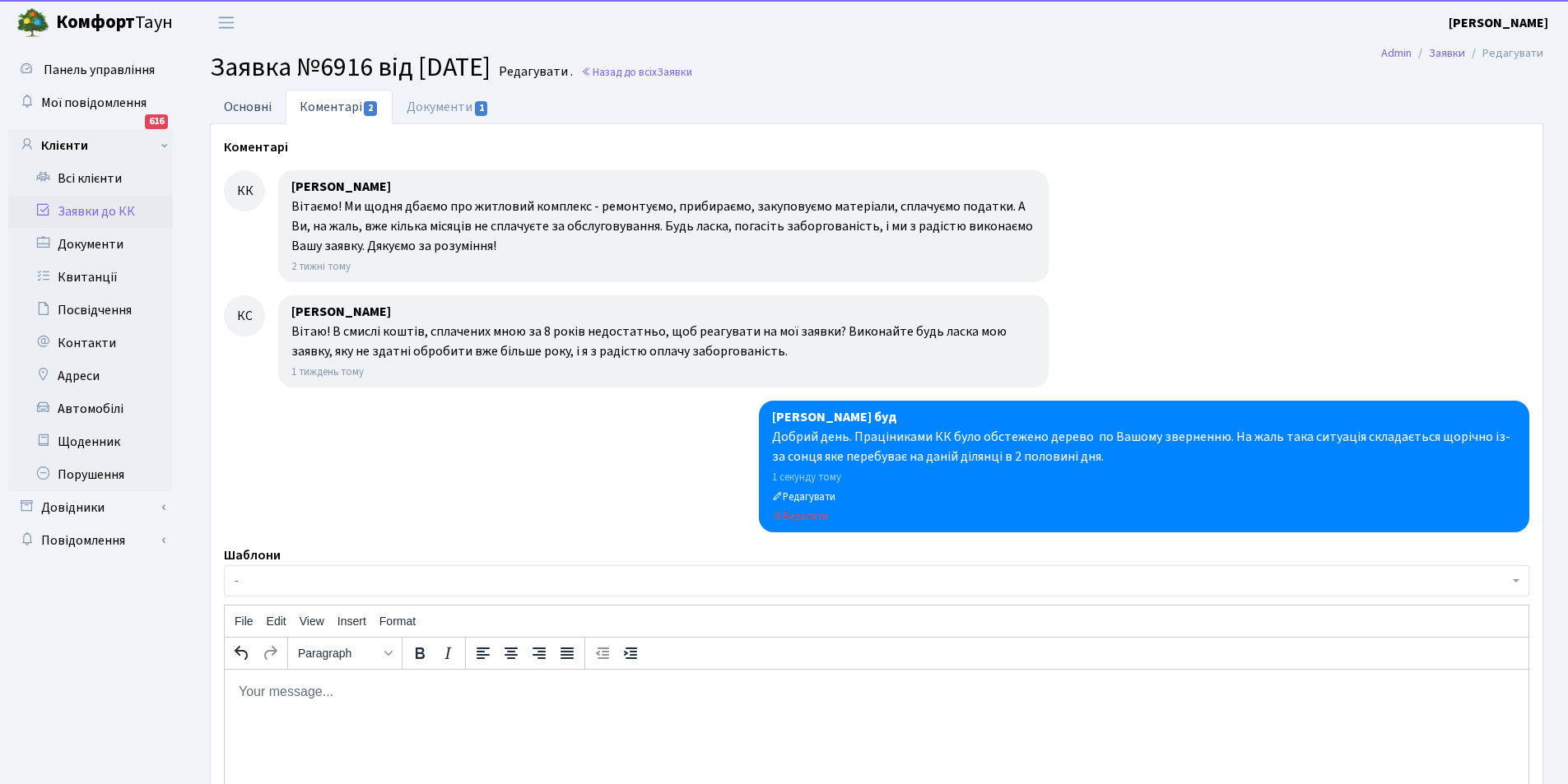
click at [269, 115] on link "Основні" at bounding box center [247, 107] width 76 height 34
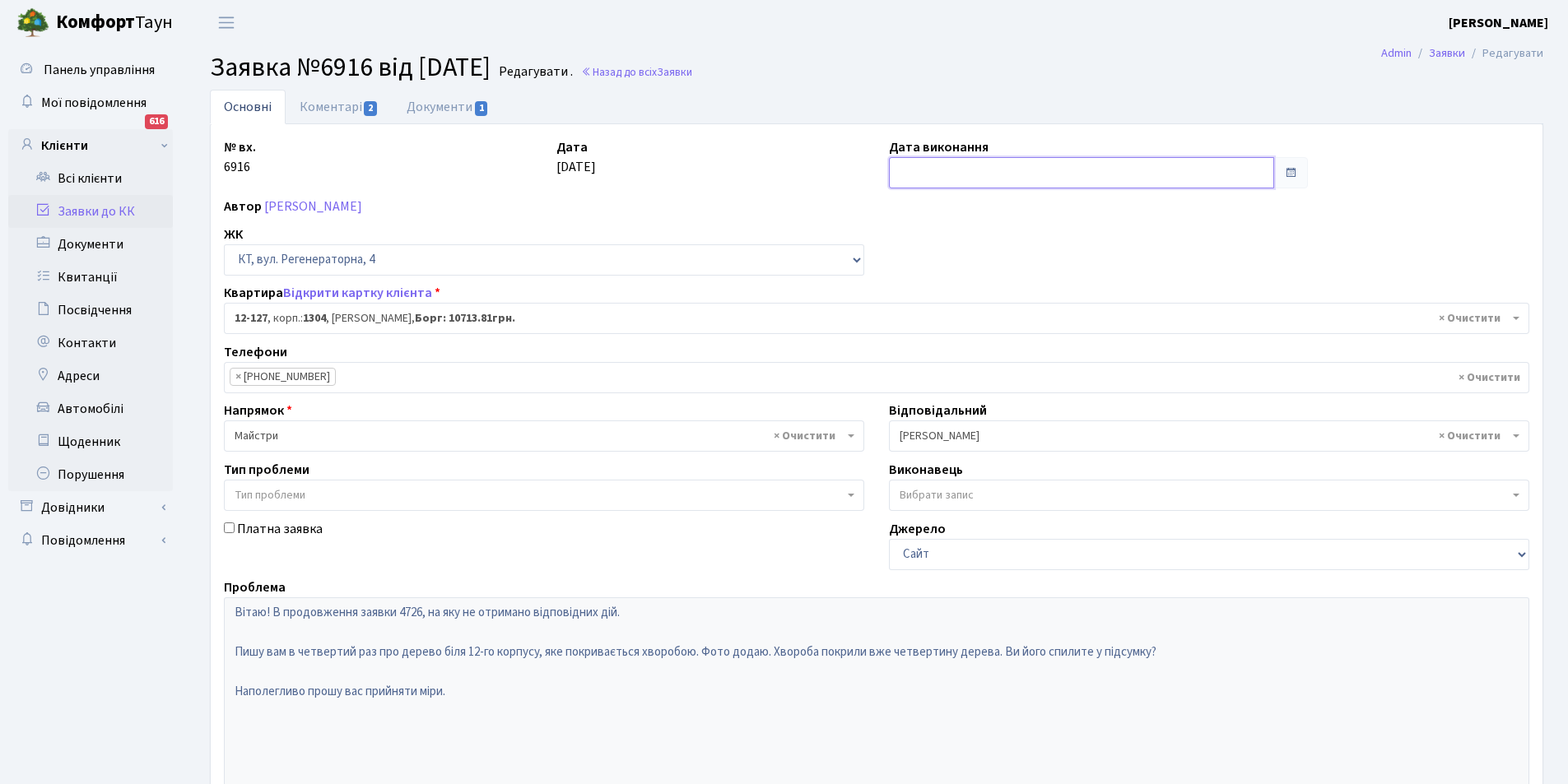
click at [977, 170] on input "text" at bounding box center [1081, 172] width 385 height 32
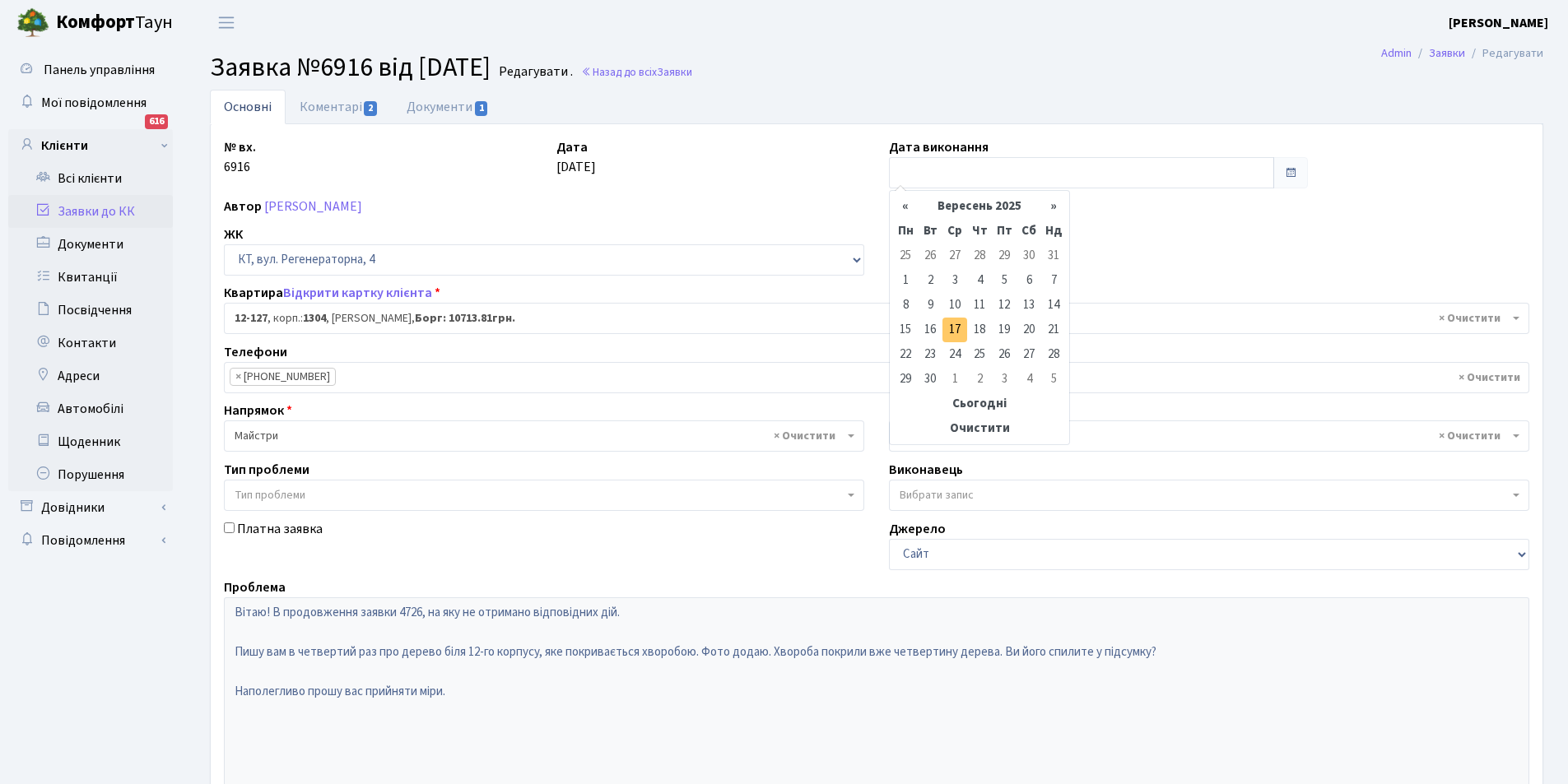
click at [955, 325] on td "17" at bounding box center [954, 330] width 25 height 25
type input "17.09.2025"
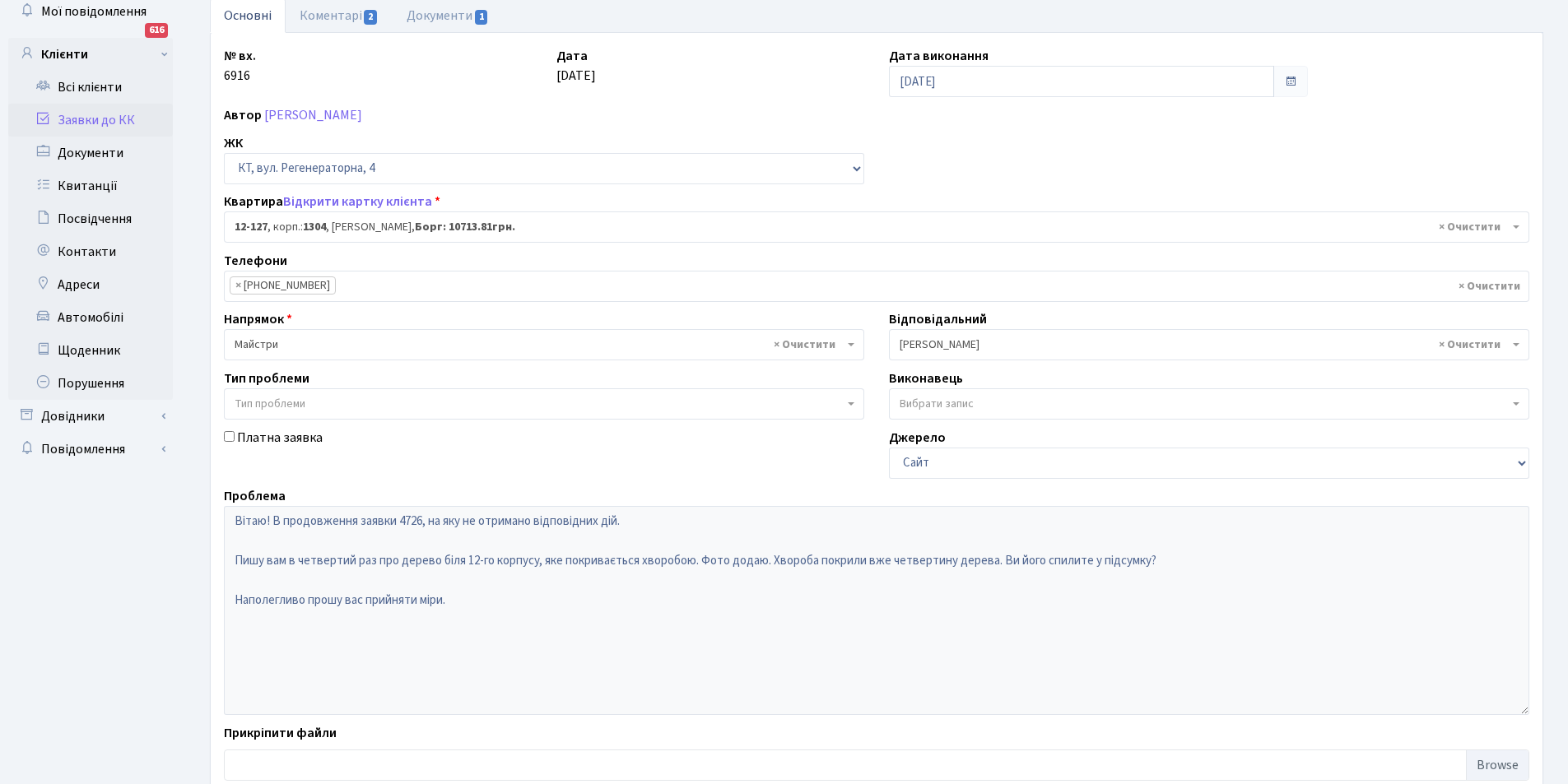
scroll to position [197, 0]
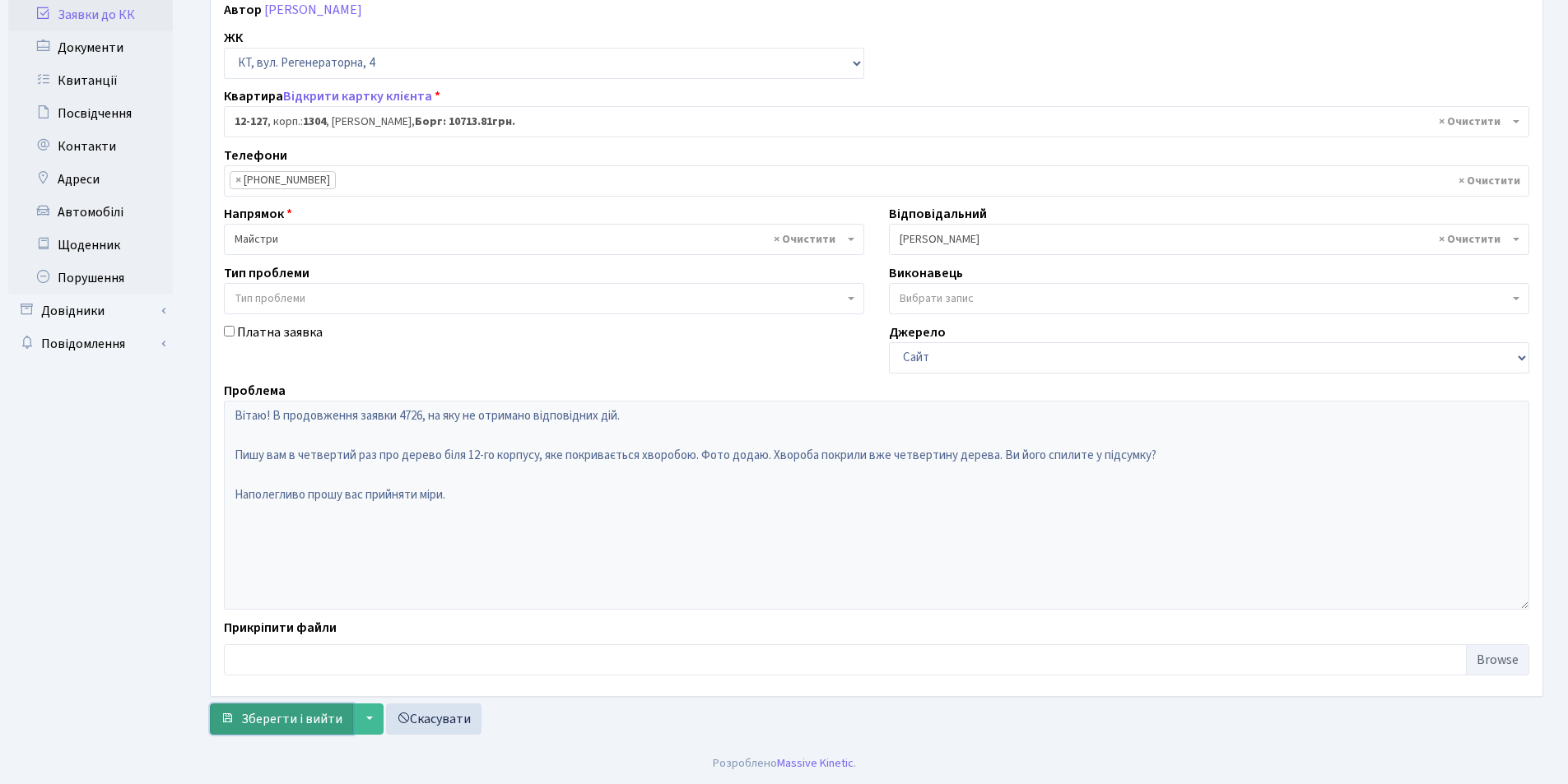
click at [240, 715] on button "Зберегти і вийти" at bounding box center [281, 719] width 143 height 32
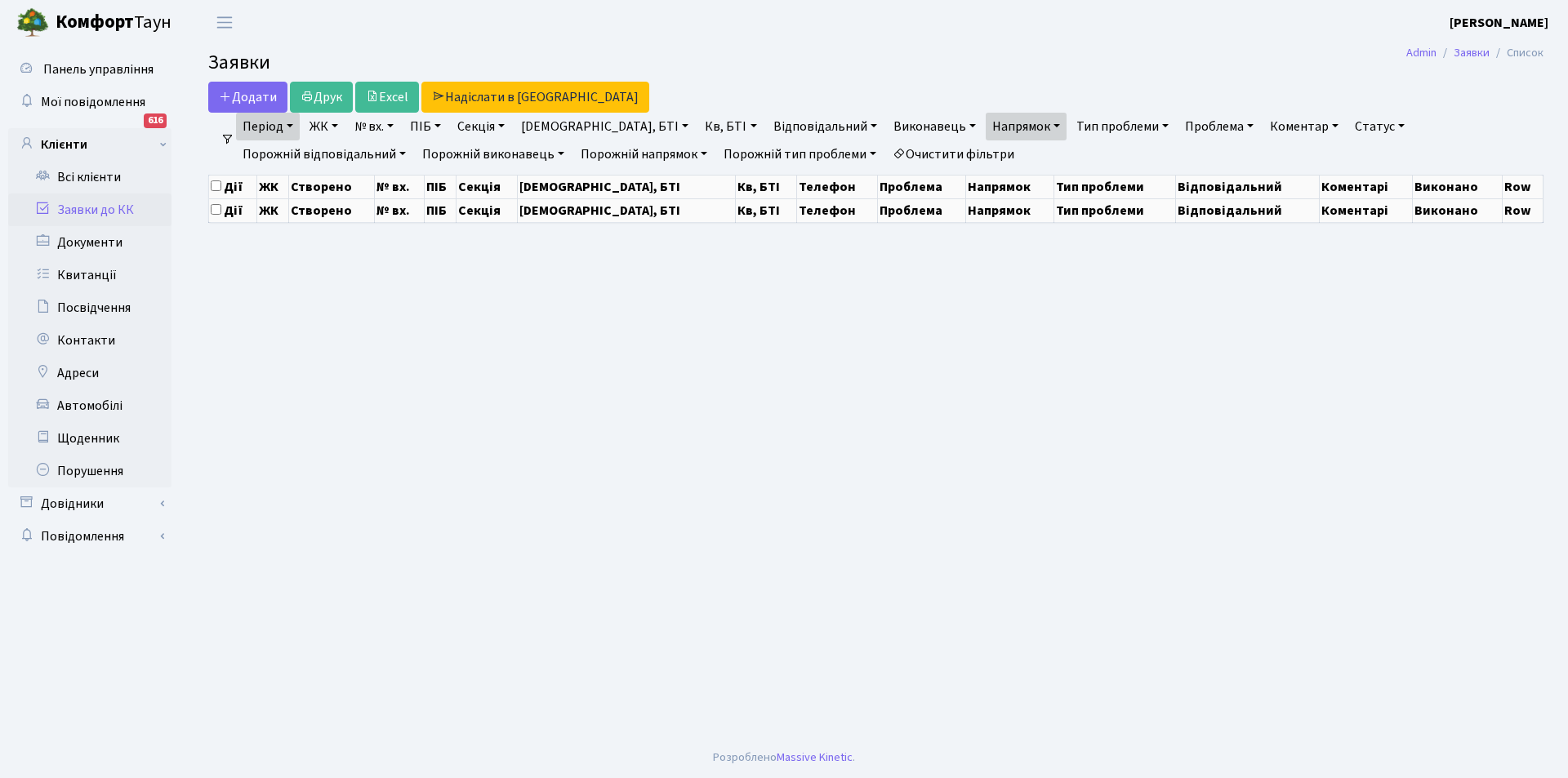
select select "25"
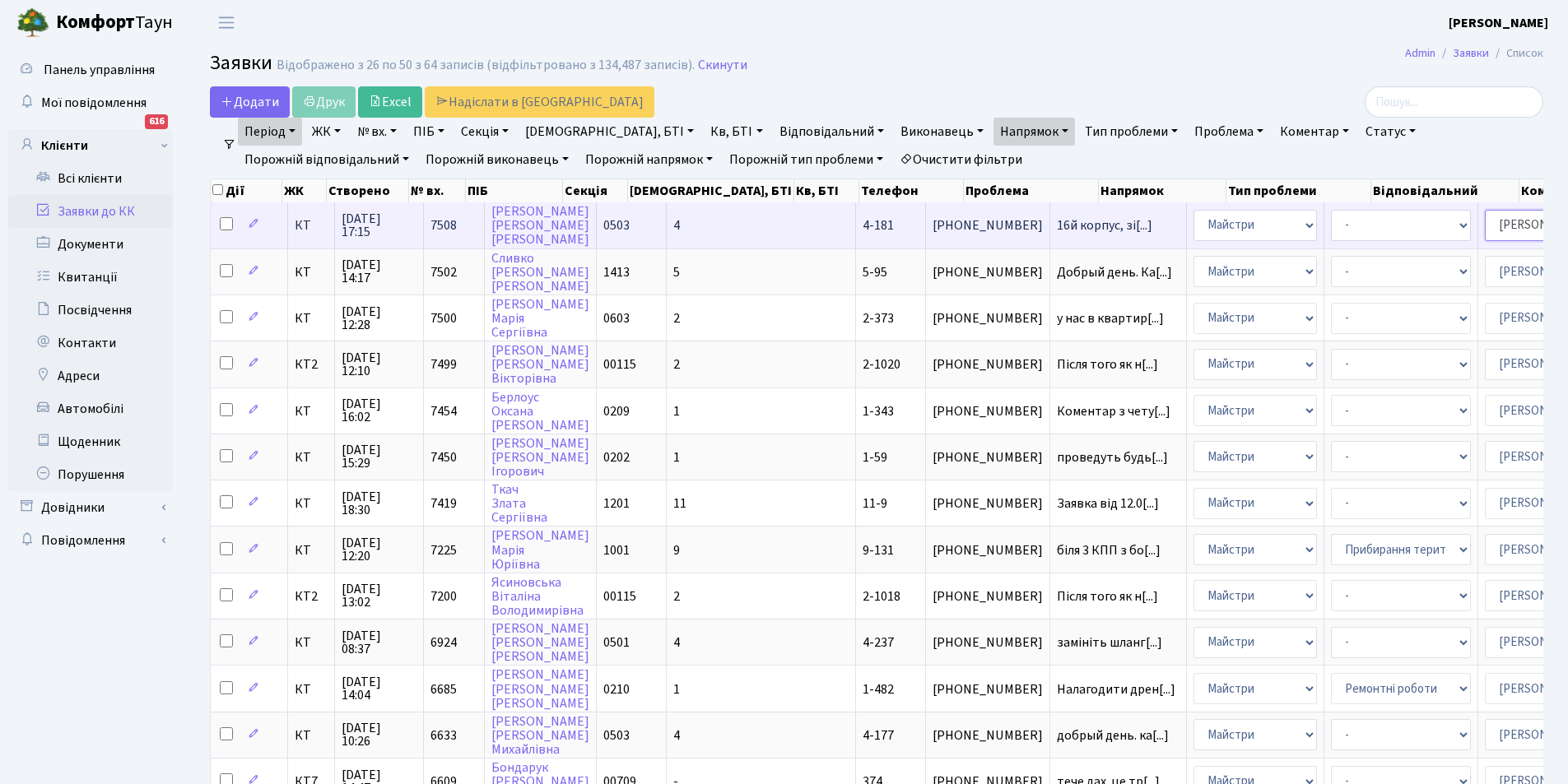
click at [1484, 224] on select "- Адміністратор ЖК КТ [PERSON_NAME] [PERSON_NAME] [PERSON_NAME]Ю. [PERSON_NAME]…" at bounding box center [1554, 225] width 140 height 32
select select "26"
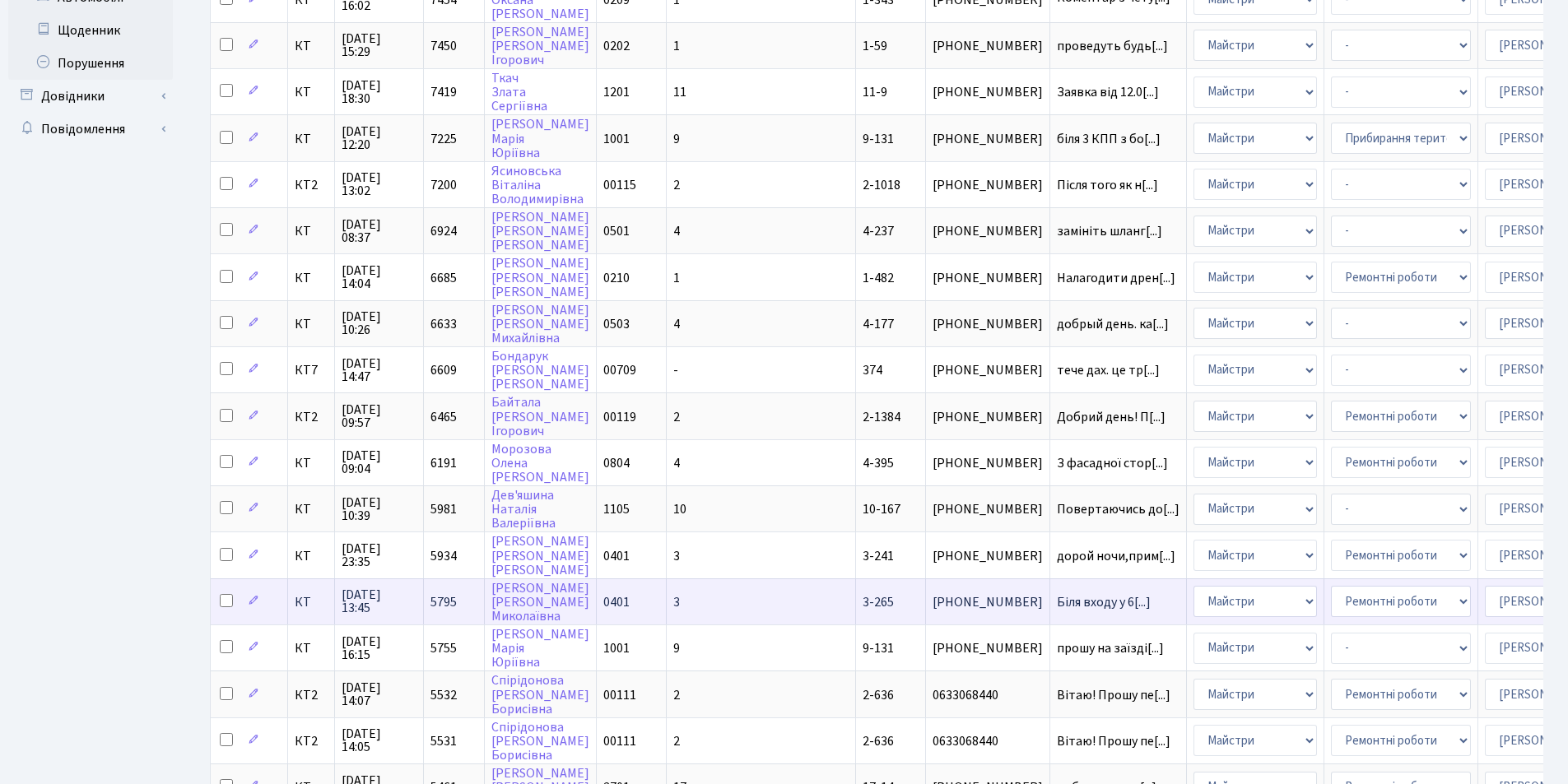
scroll to position [700, 0]
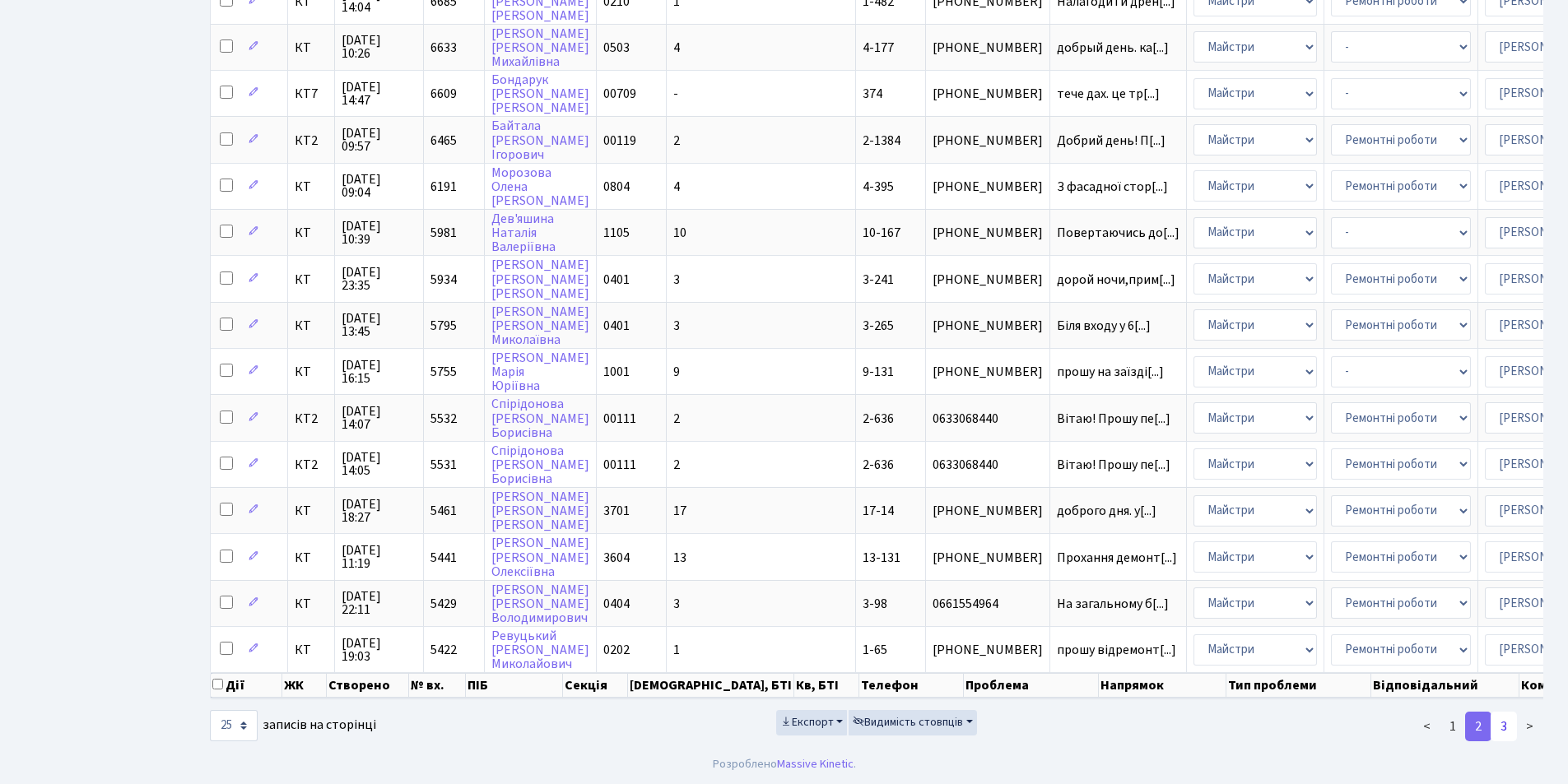
click at [1503, 728] on link "3" at bounding box center [1503, 726] width 26 height 30
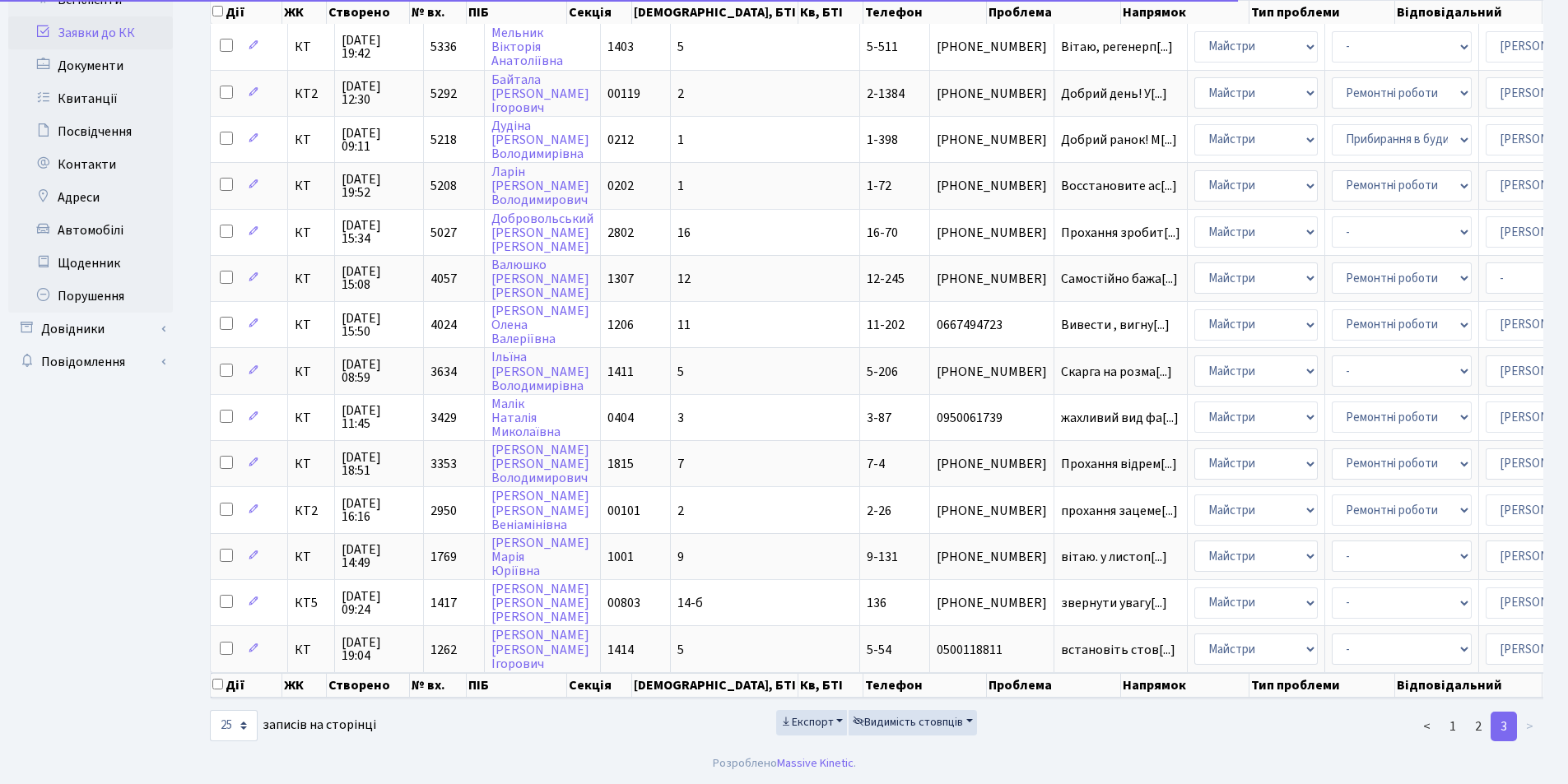
scroll to position [191, 0]
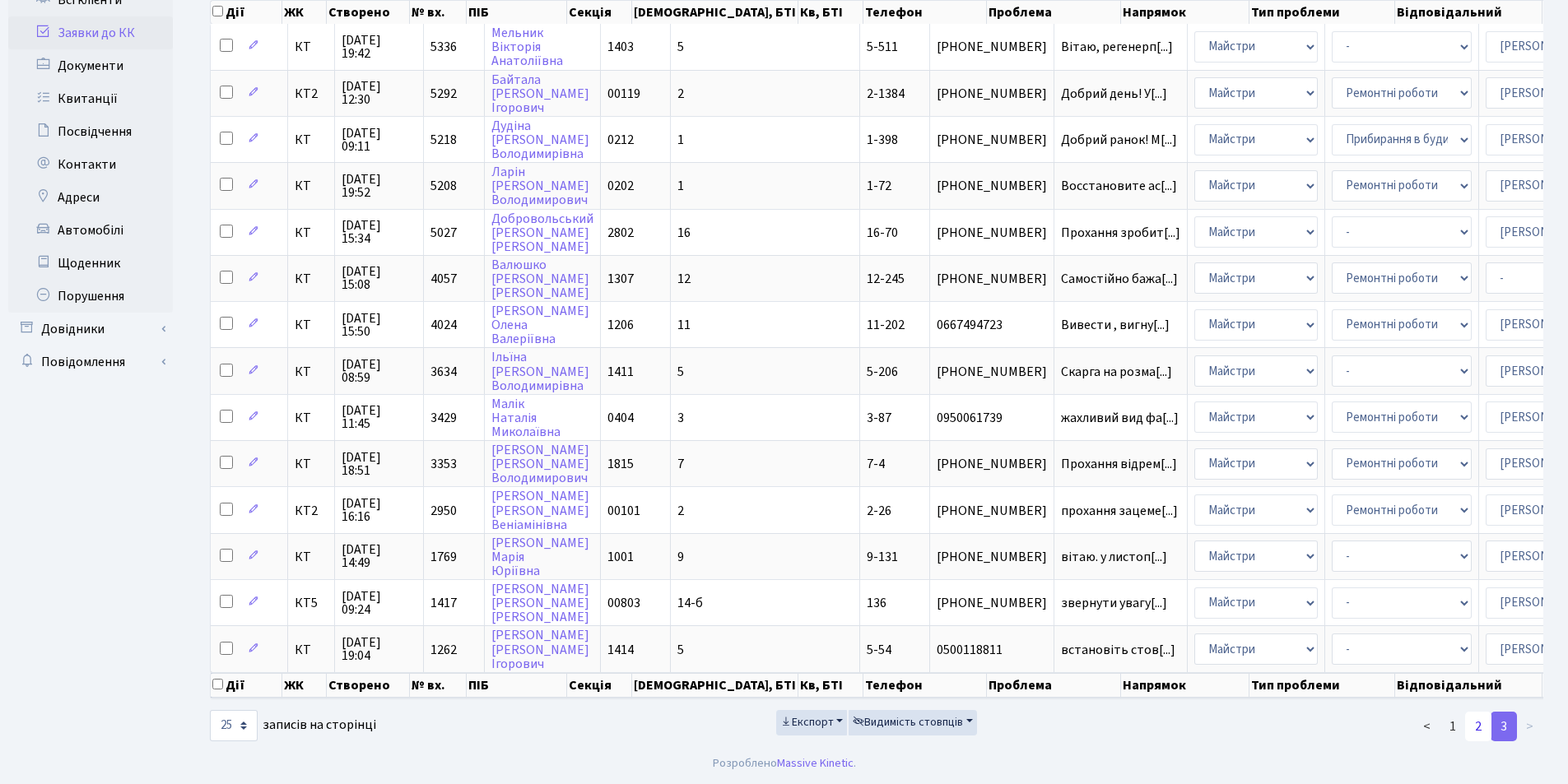
click at [1478, 725] on link "2" at bounding box center [1478, 726] width 26 height 30
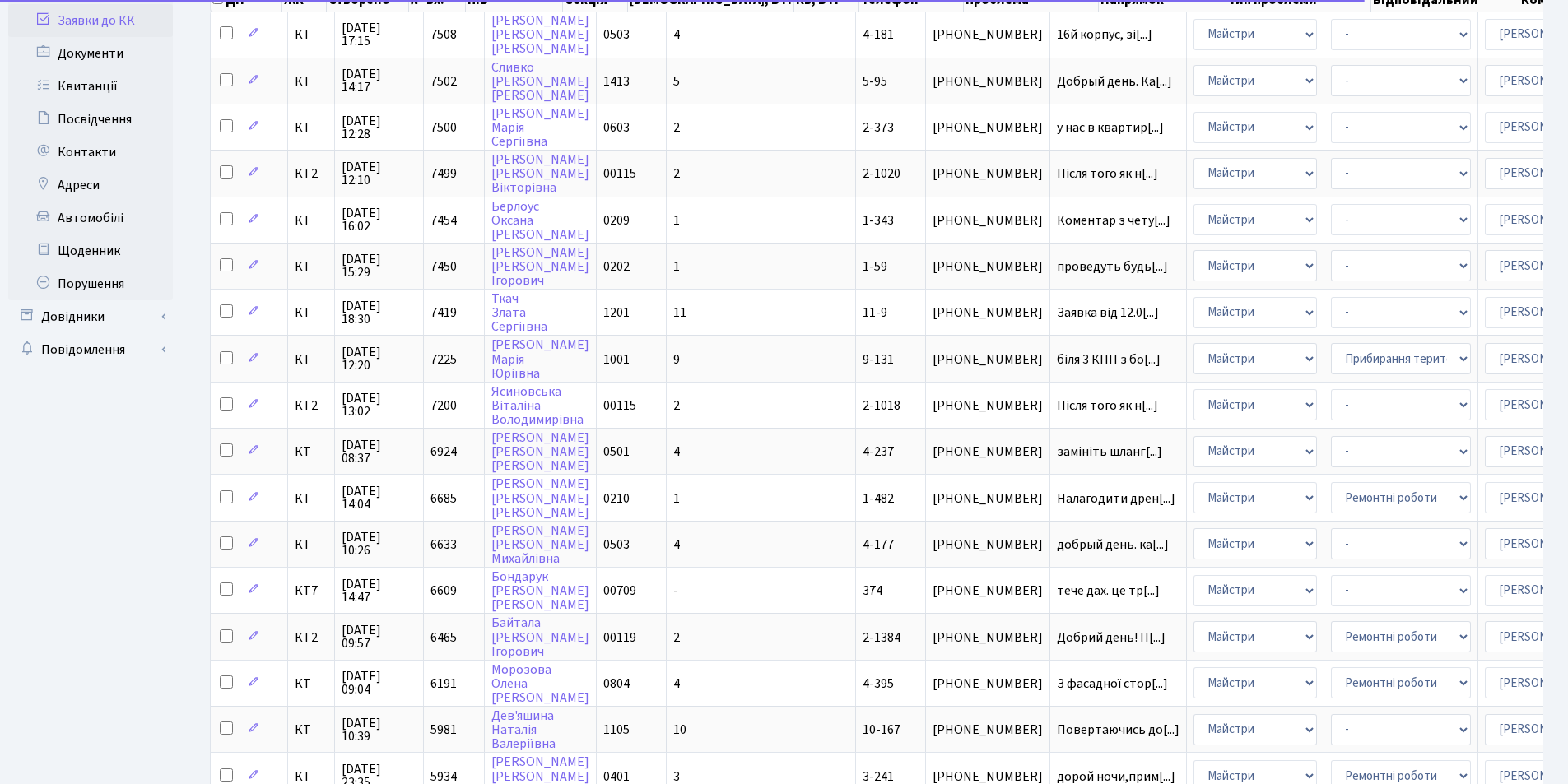
scroll to position [700, 0]
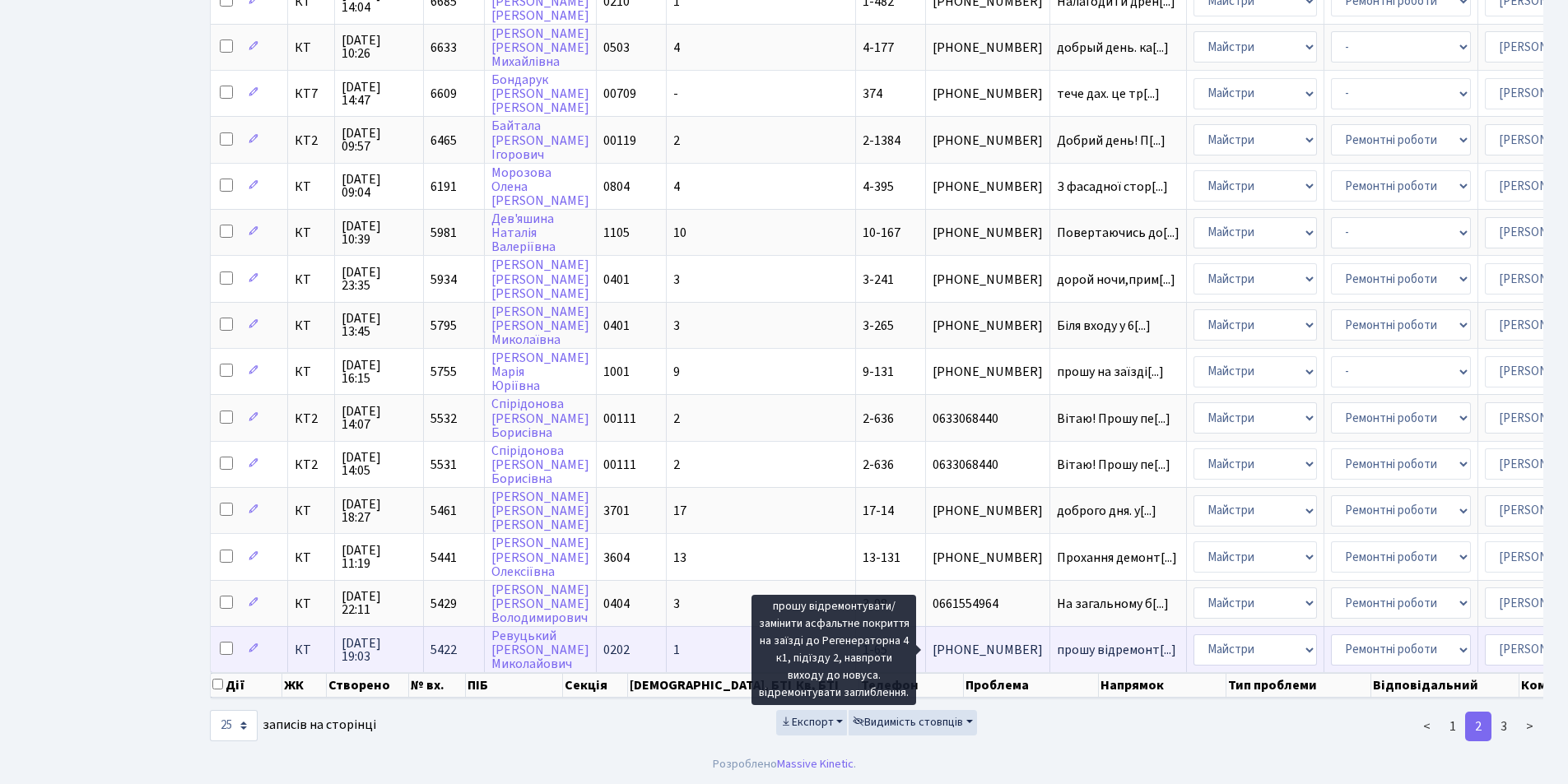
click at [1057, 641] on span "прошу відремонт[...]" at bounding box center [1116, 649] width 119 height 18
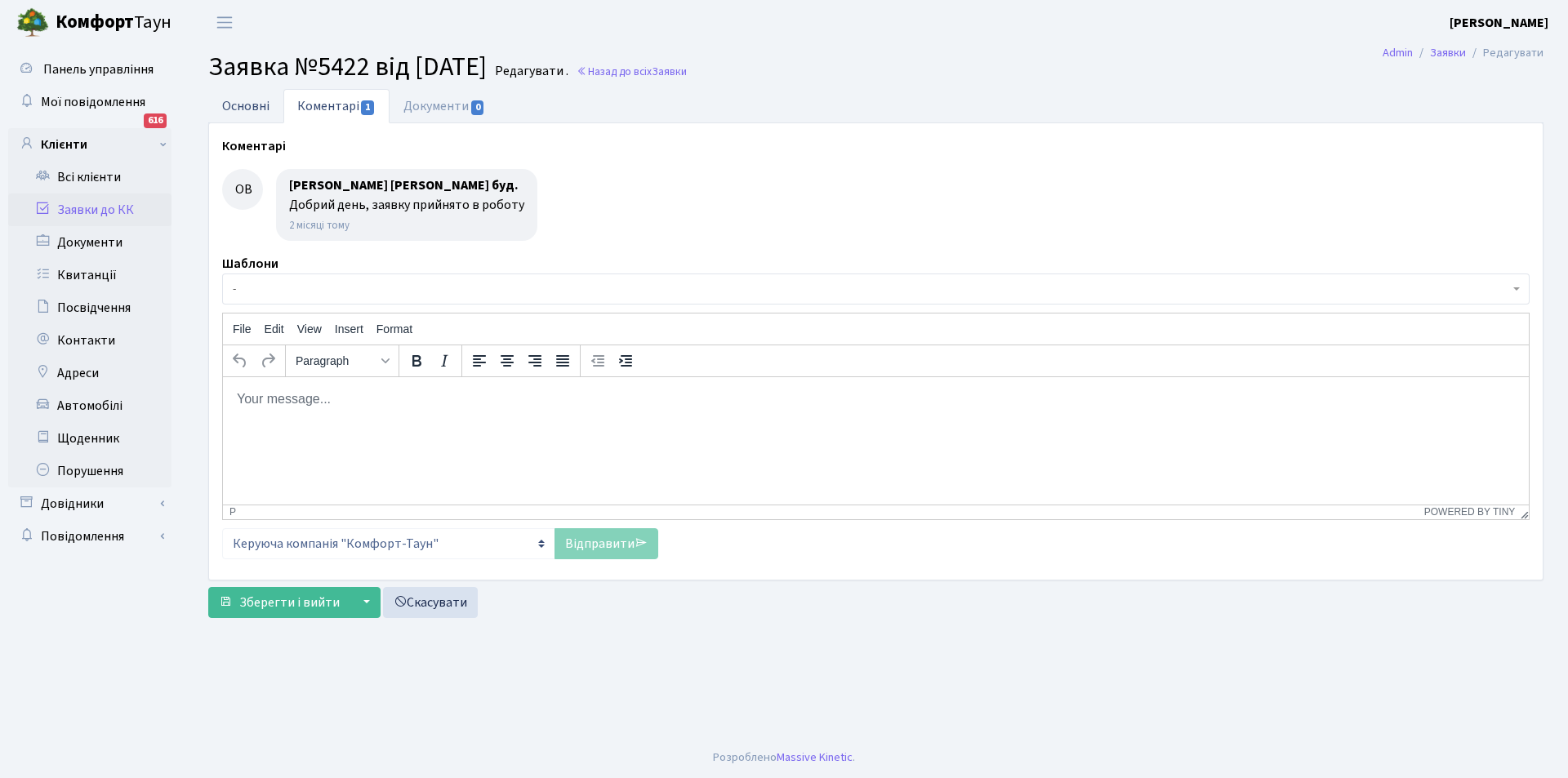
click at [251, 114] on link "Основні" at bounding box center [245, 106] width 75 height 34
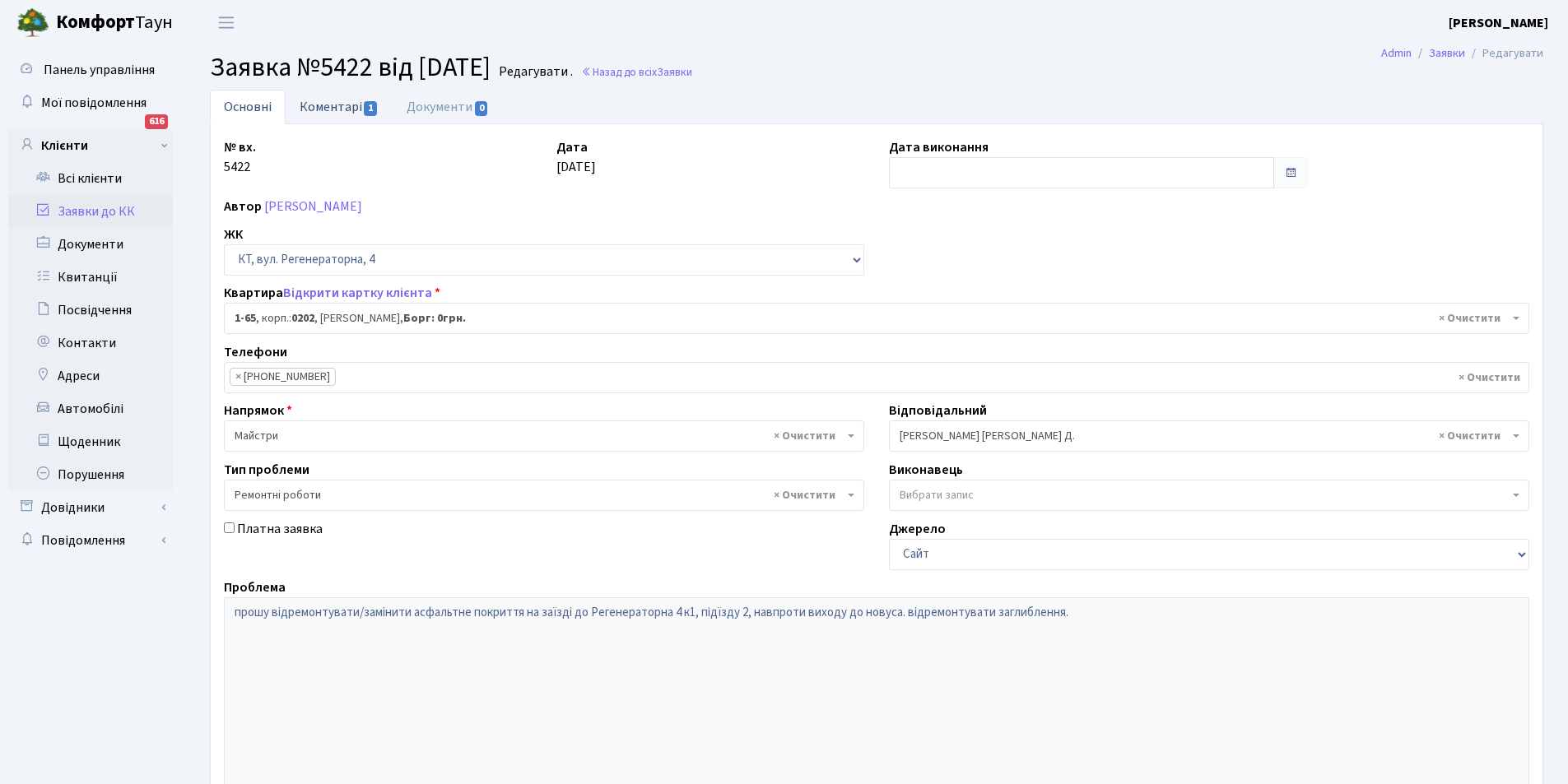
click at [348, 114] on link "Коментарі 1" at bounding box center [339, 107] width 107 height 34
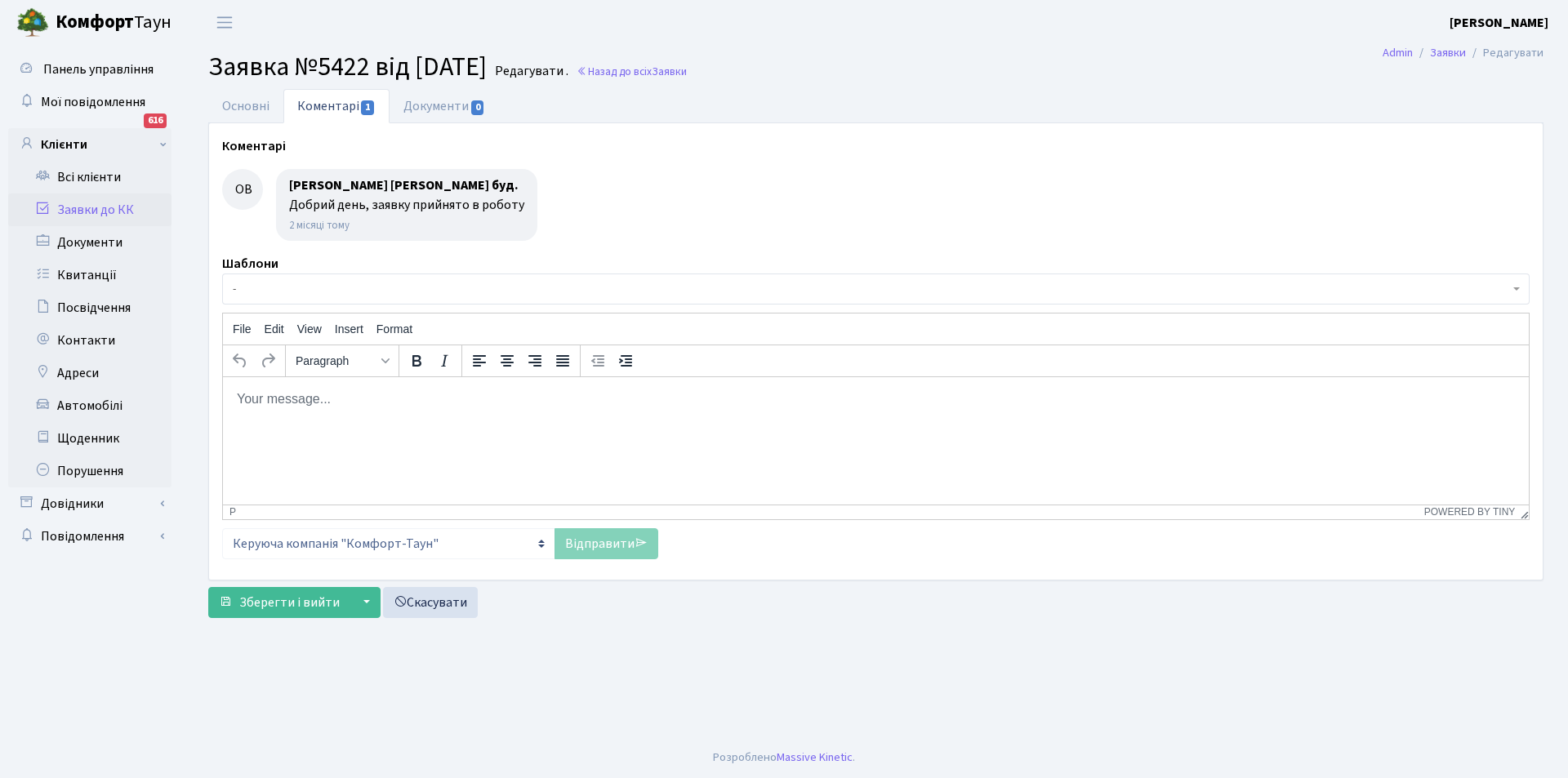
click at [354, 399] on p "Rich Text Area. Press ALT-0 for help." at bounding box center [875, 398] width 1280 height 18
click at [600, 539] on link "Відправити" at bounding box center [606, 544] width 104 height 31
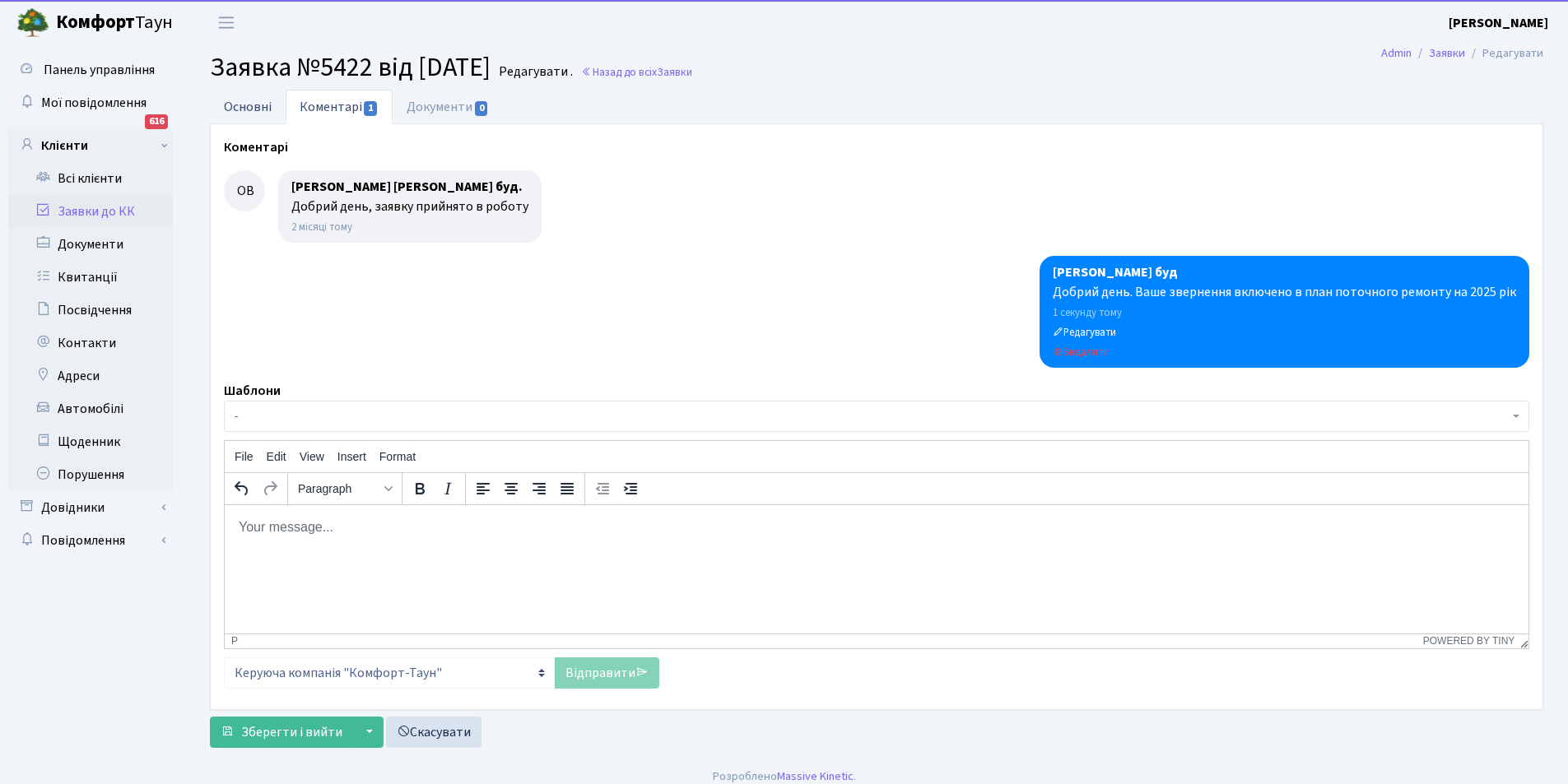
click at [257, 106] on link "Основні" at bounding box center [247, 107] width 76 height 34
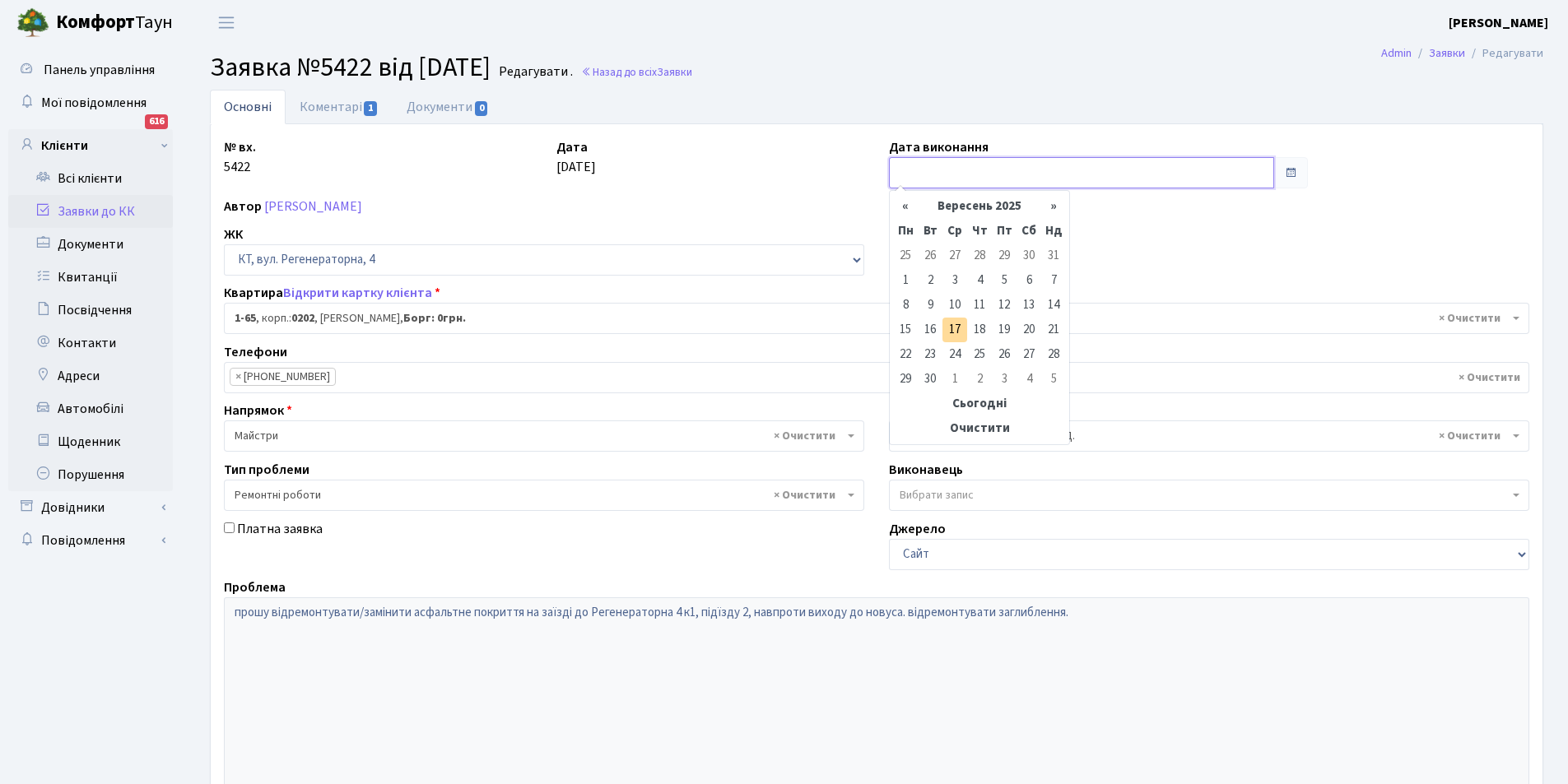
click at [943, 169] on input "text" at bounding box center [1081, 172] width 385 height 32
click at [961, 332] on td "17" at bounding box center [954, 330] width 25 height 25
type input "17.09.2025"
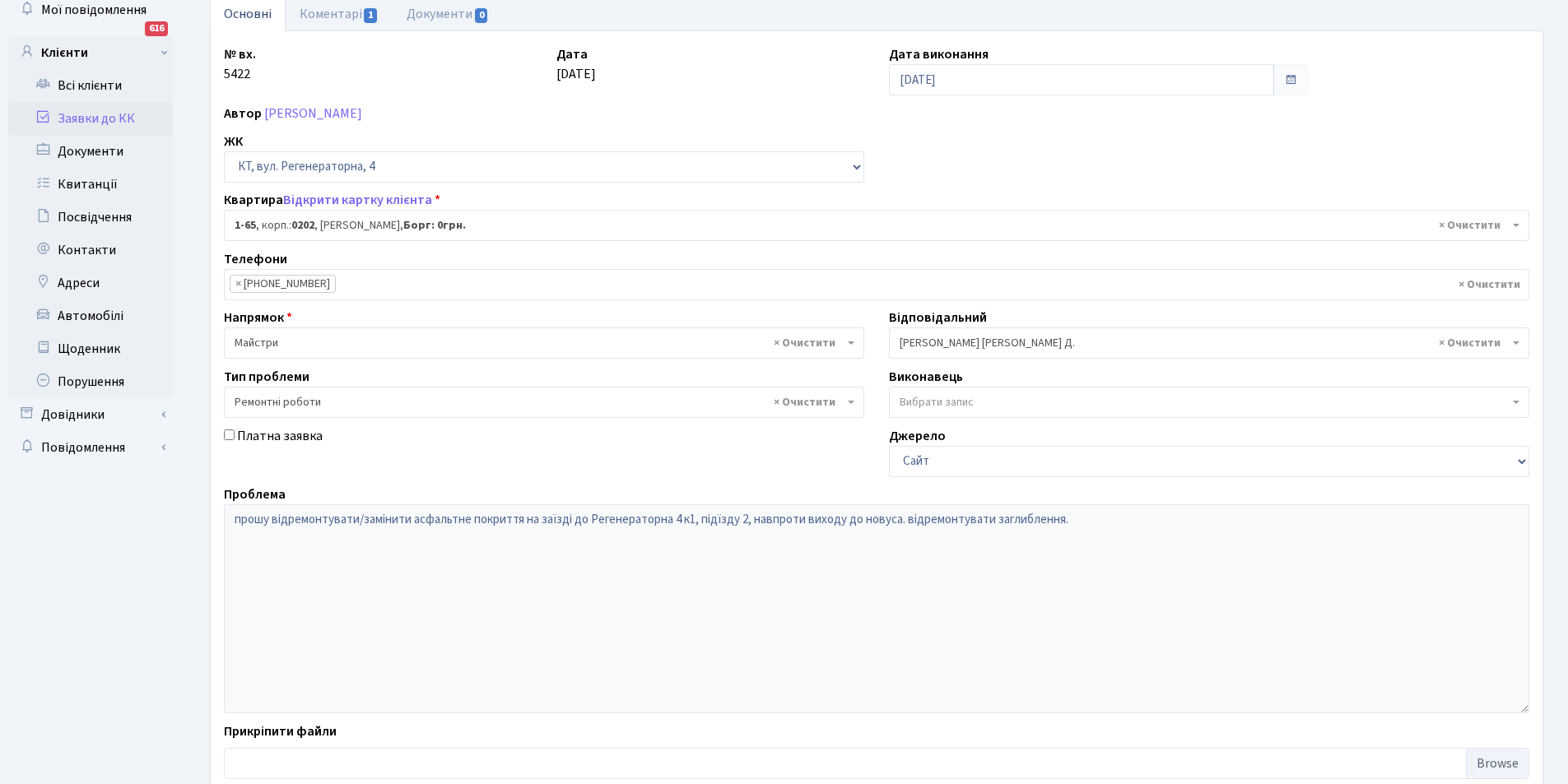
scroll to position [197, 0]
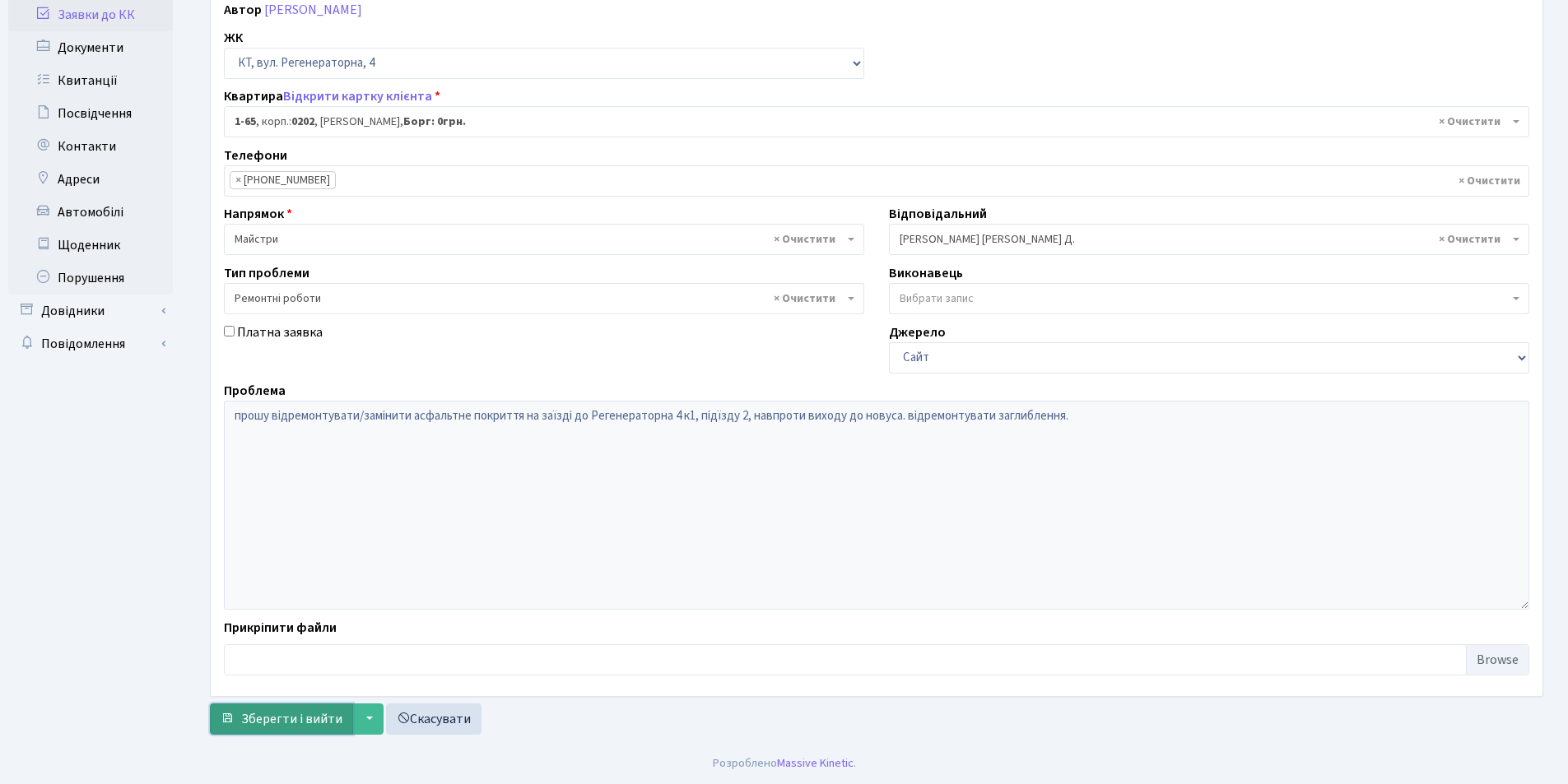
click at [302, 718] on span "Зберегти і вийти" at bounding box center [291, 718] width 101 height 18
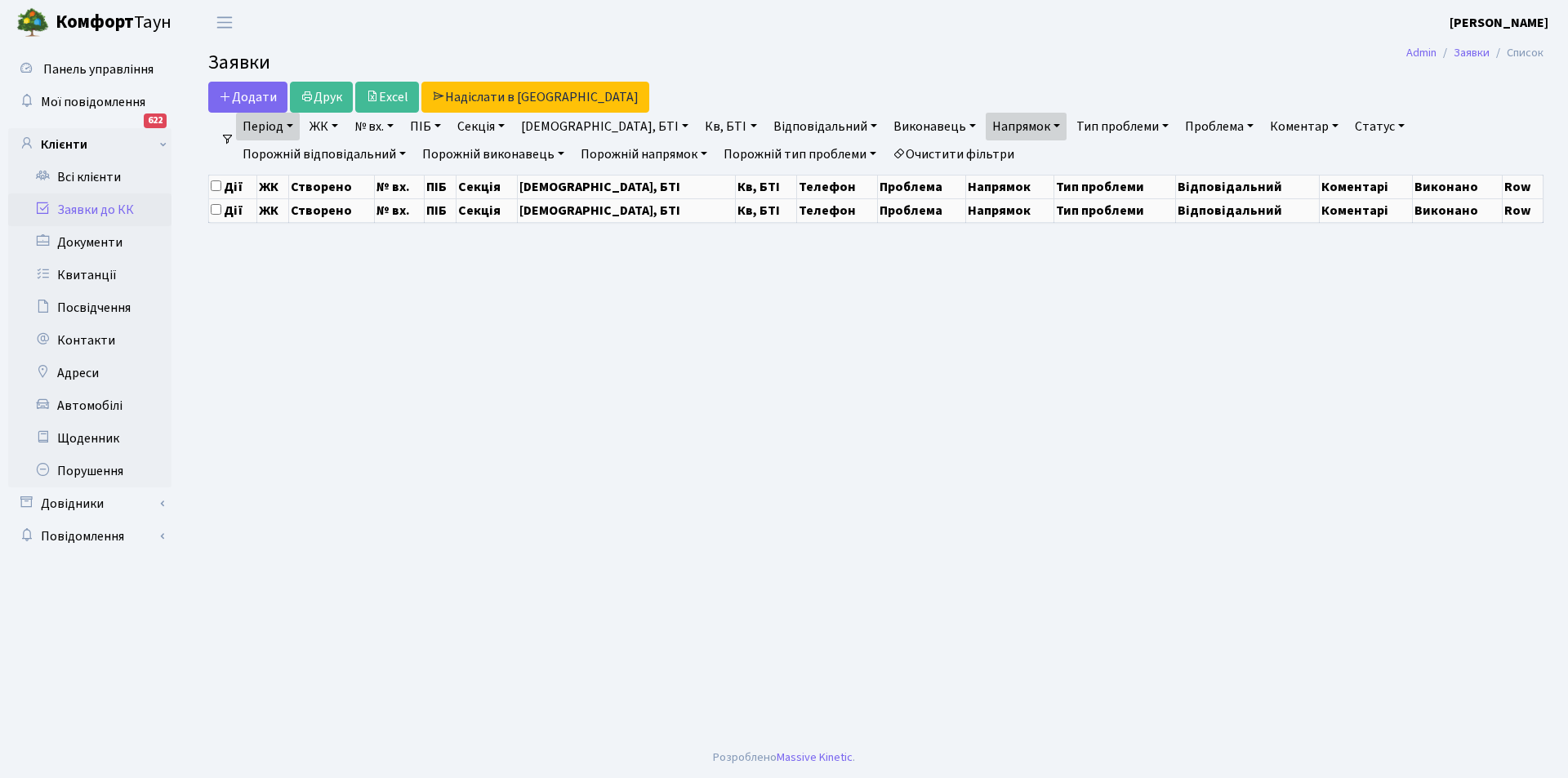
select select "25"
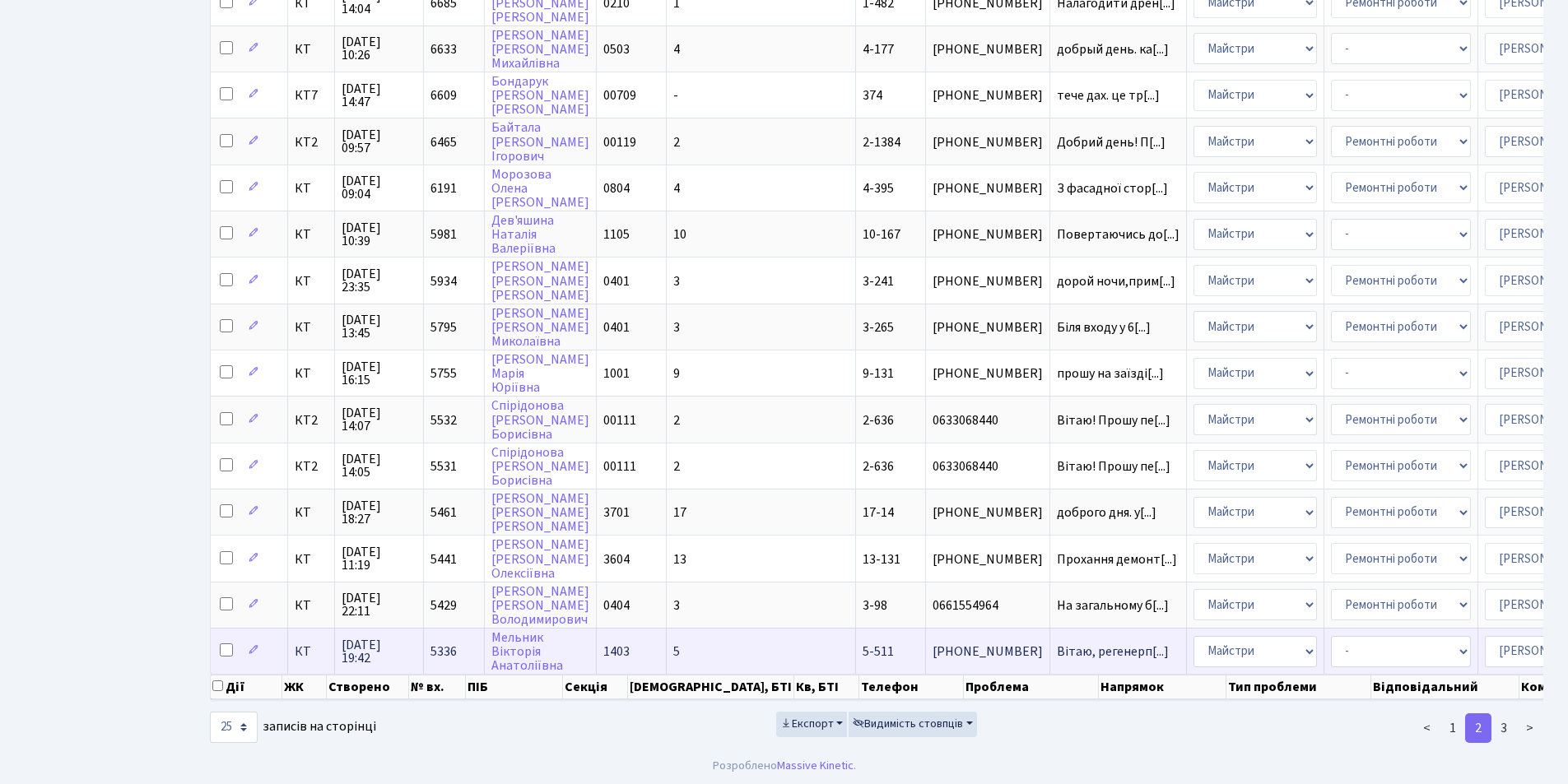
scroll to position [700, 0]
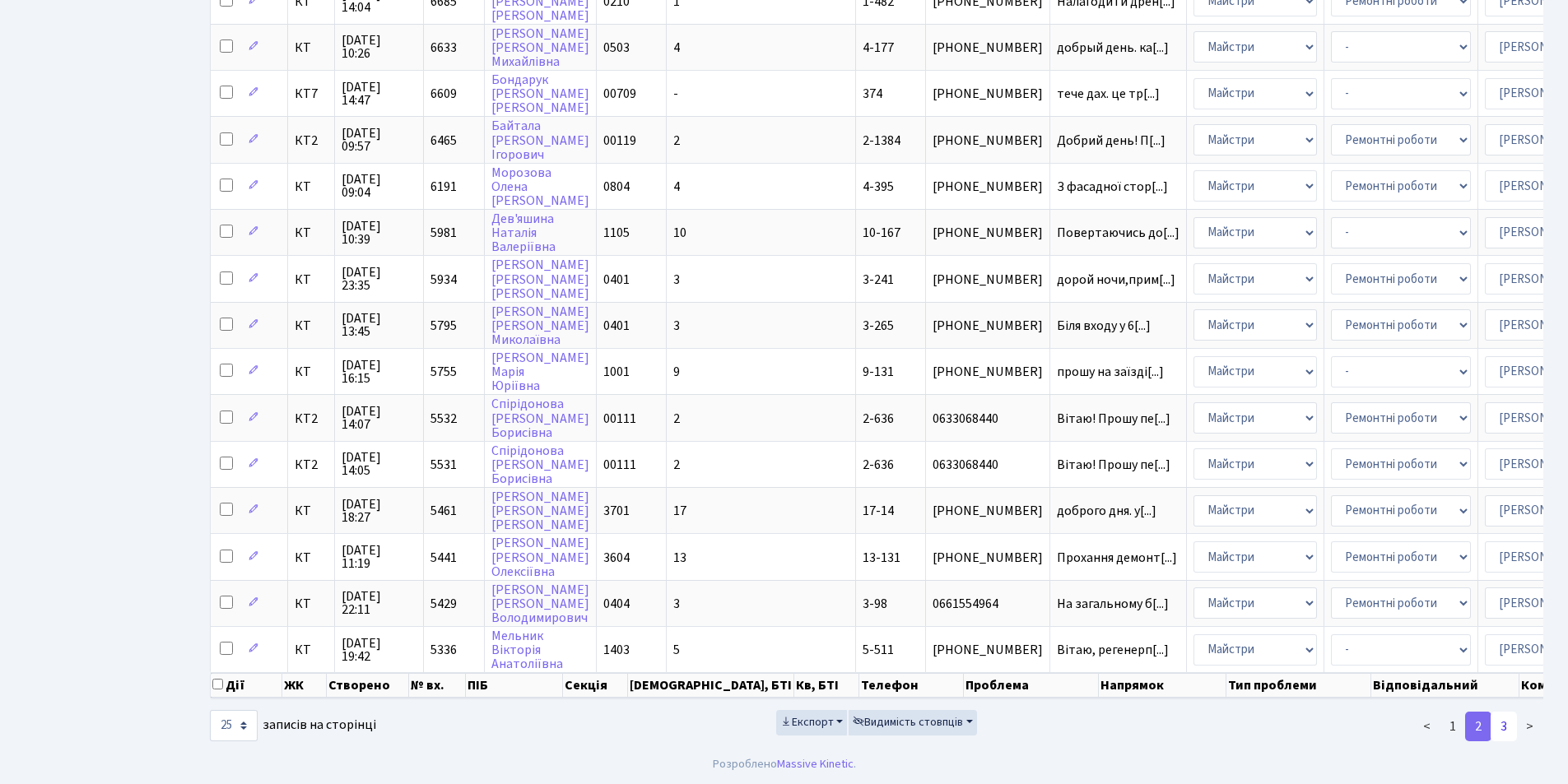
click at [1515, 724] on link "3" at bounding box center [1503, 726] width 26 height 30
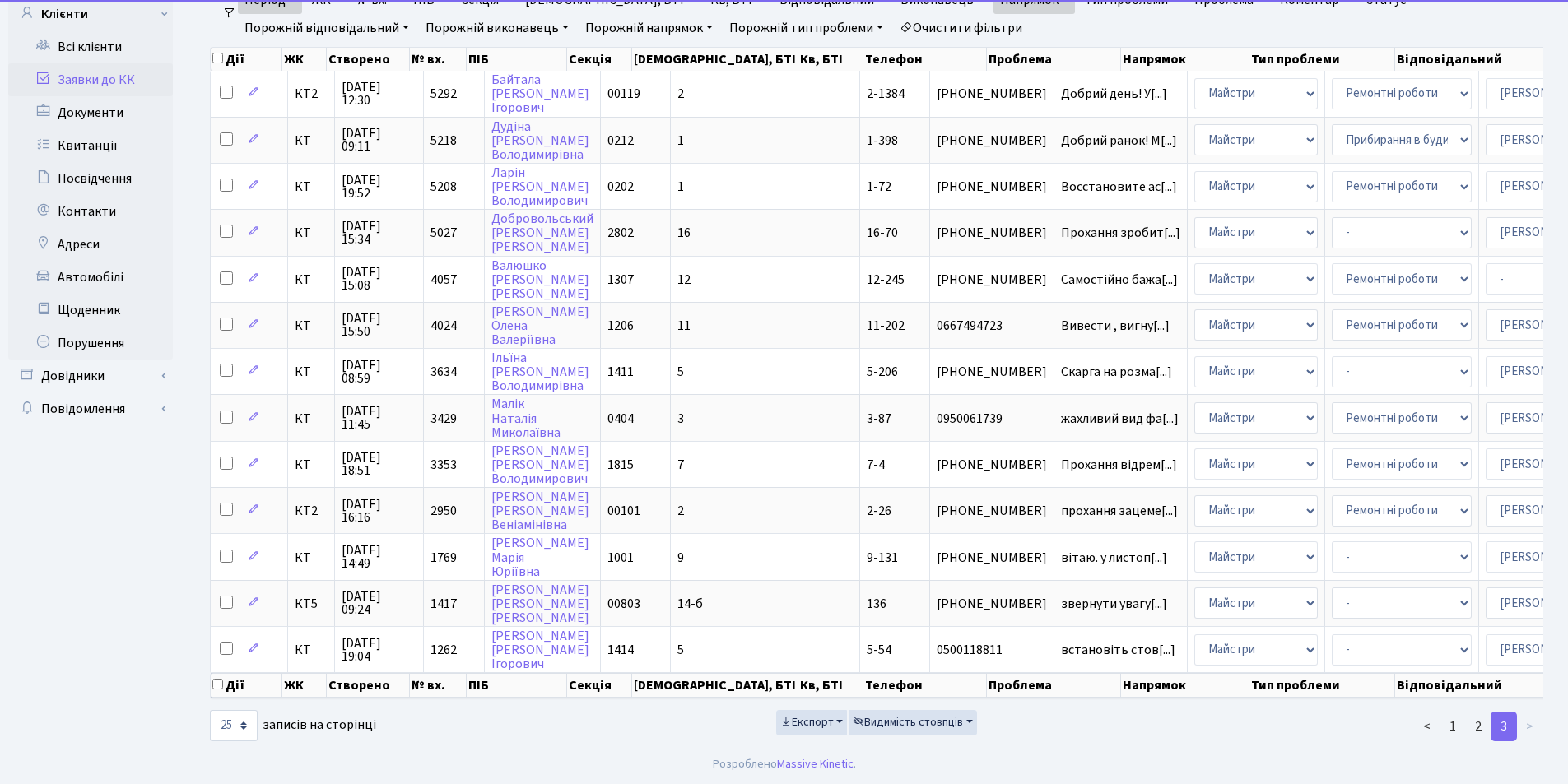
scroll to position [144, 0]
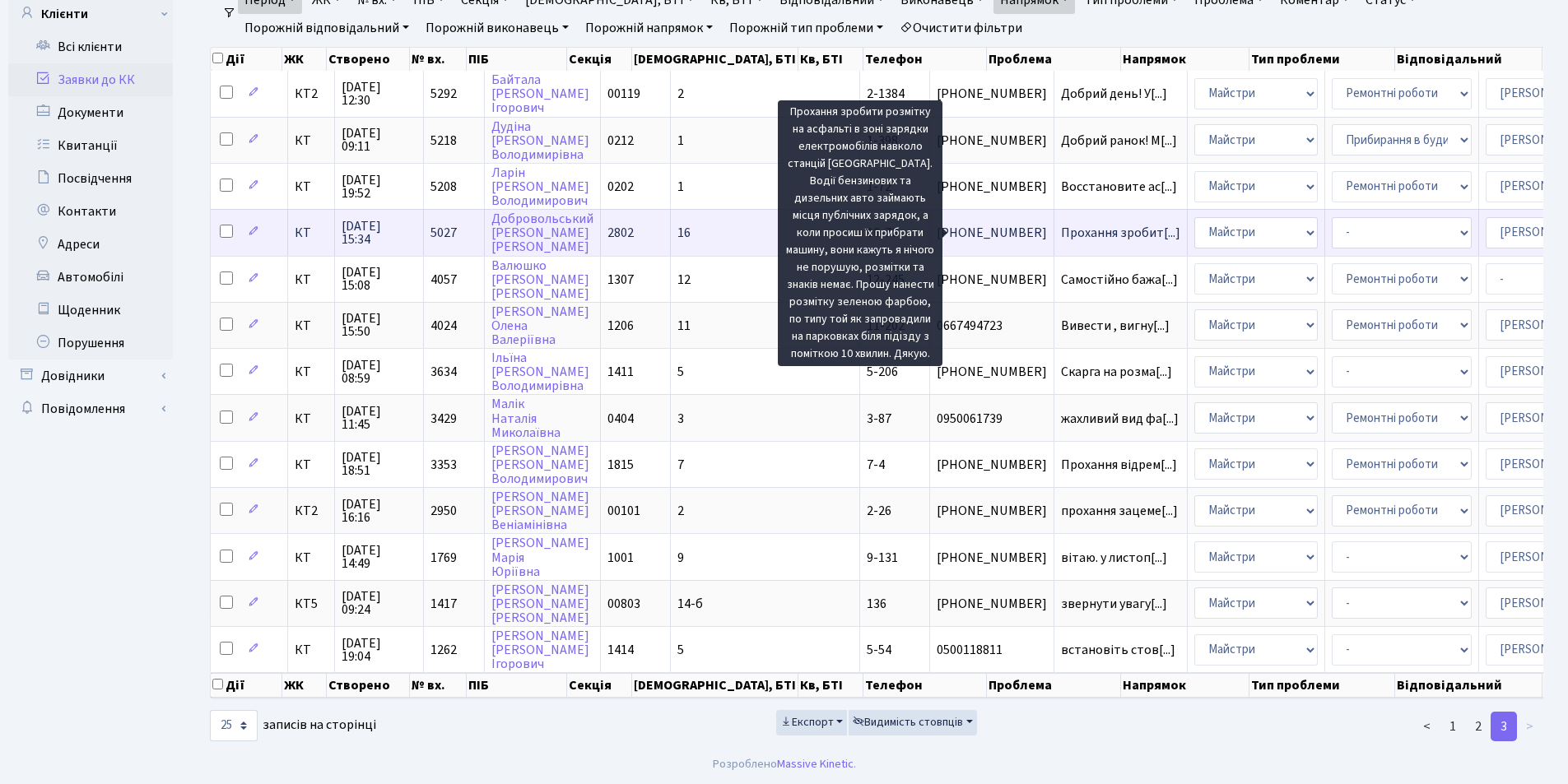
click at [1061, 224] on span "Прохання зробит[...]" at bounding box center [1121, 233] width 119 height 18
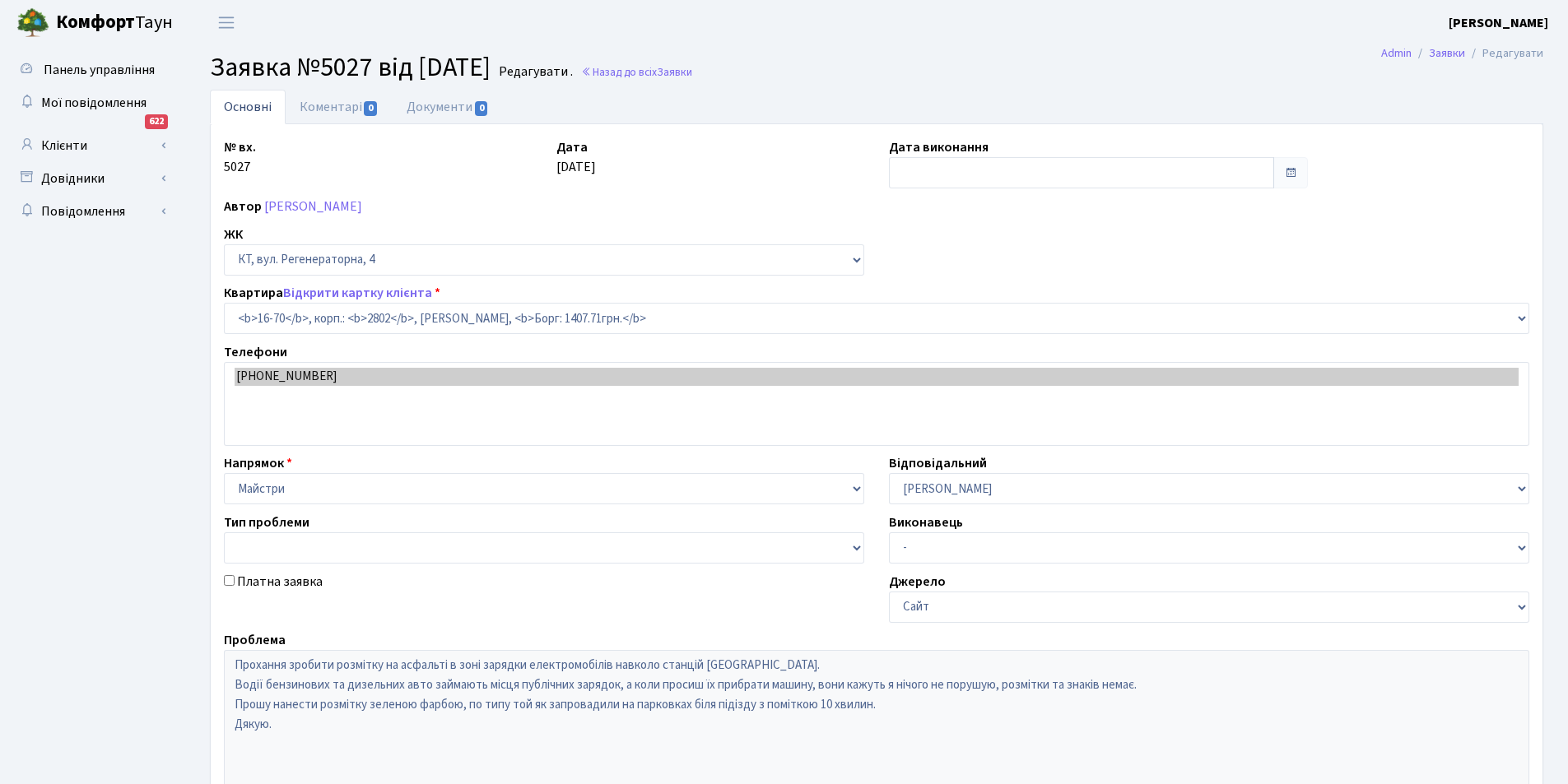
select select "8631"
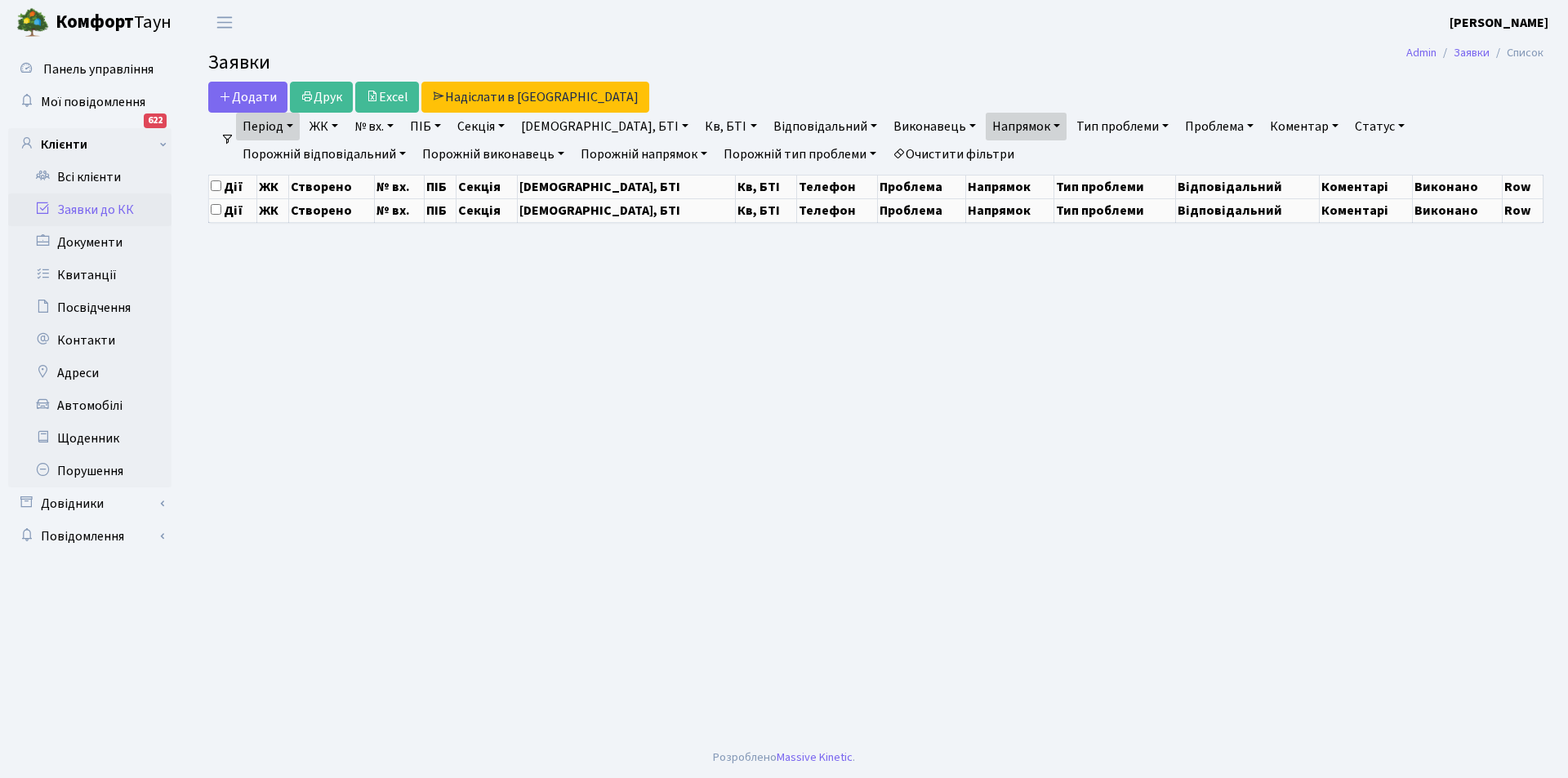
select select "25"
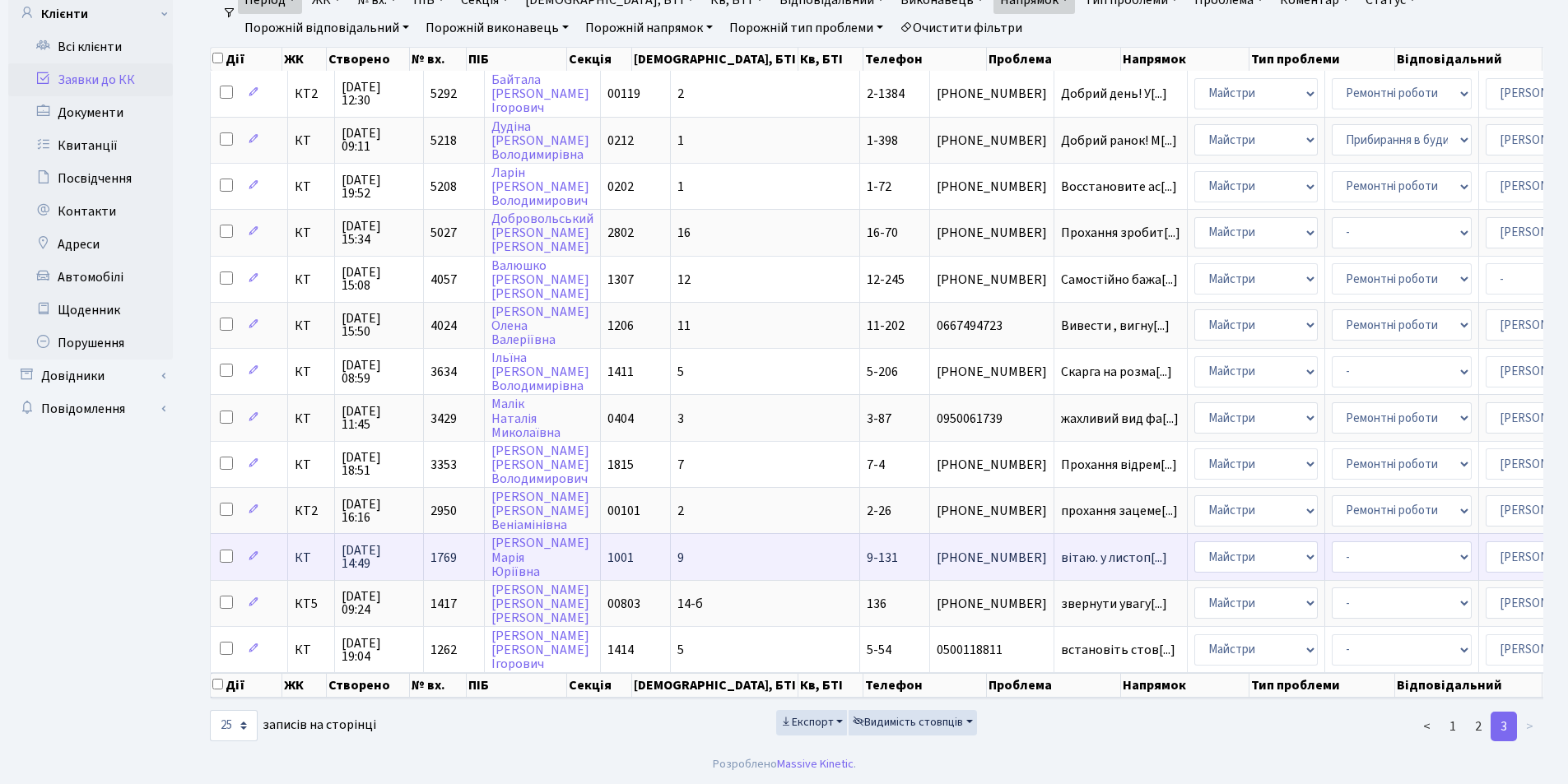
scroll to position [144, 0]
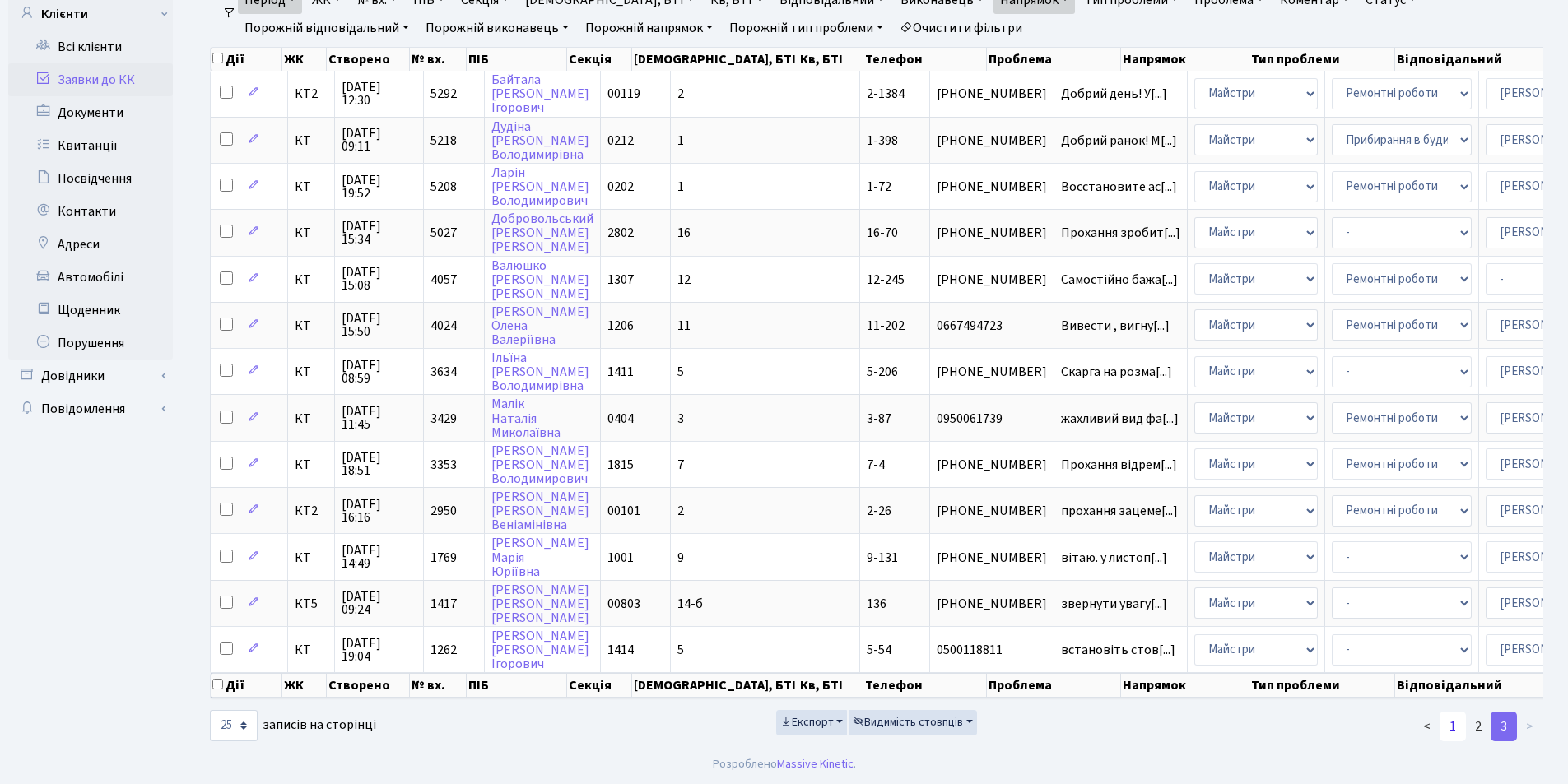
click at [1452, 726] on link "1" at bounding box center [1452, 726] width 26 height 30
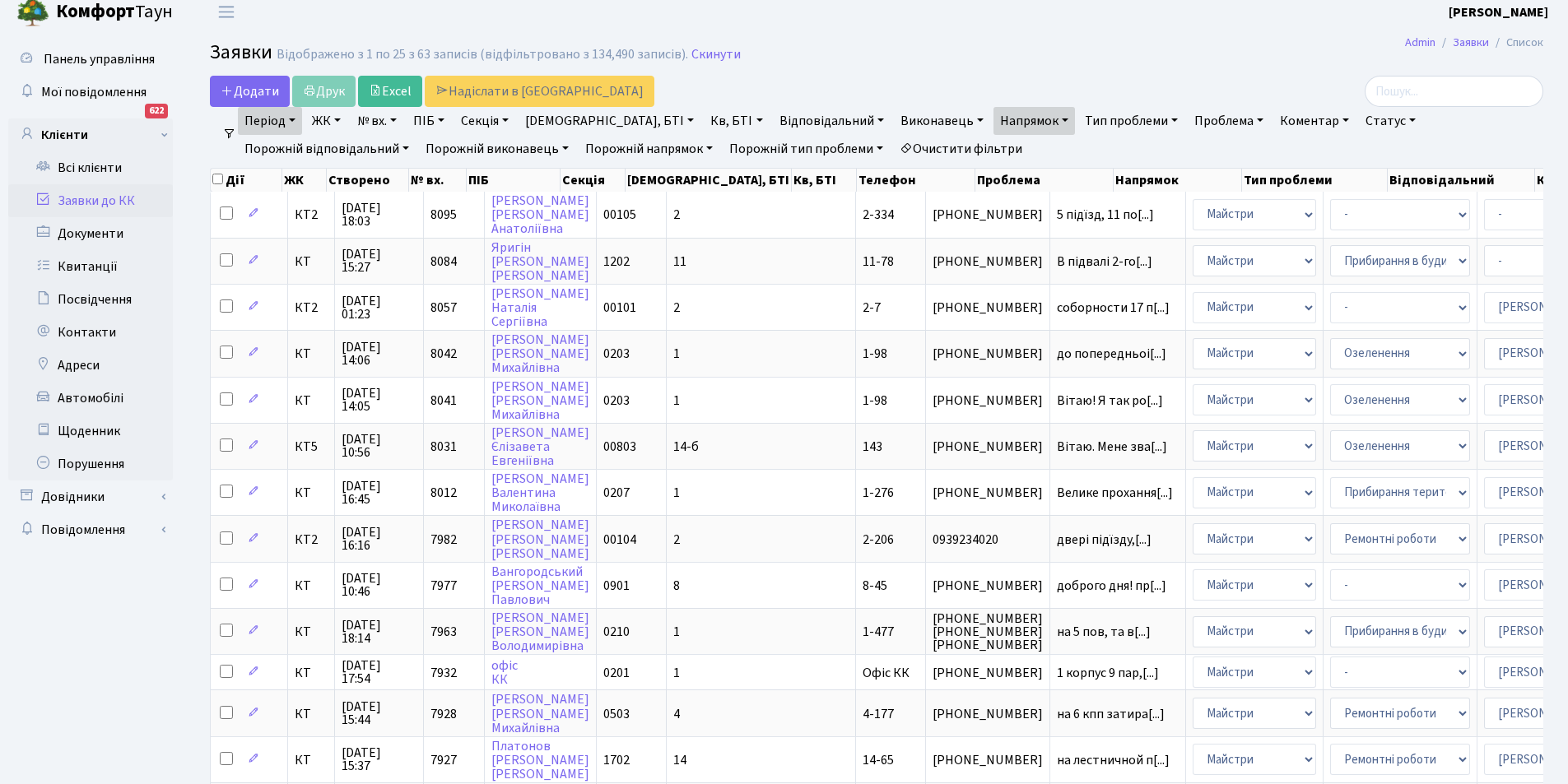
scroll to position [0, 0]
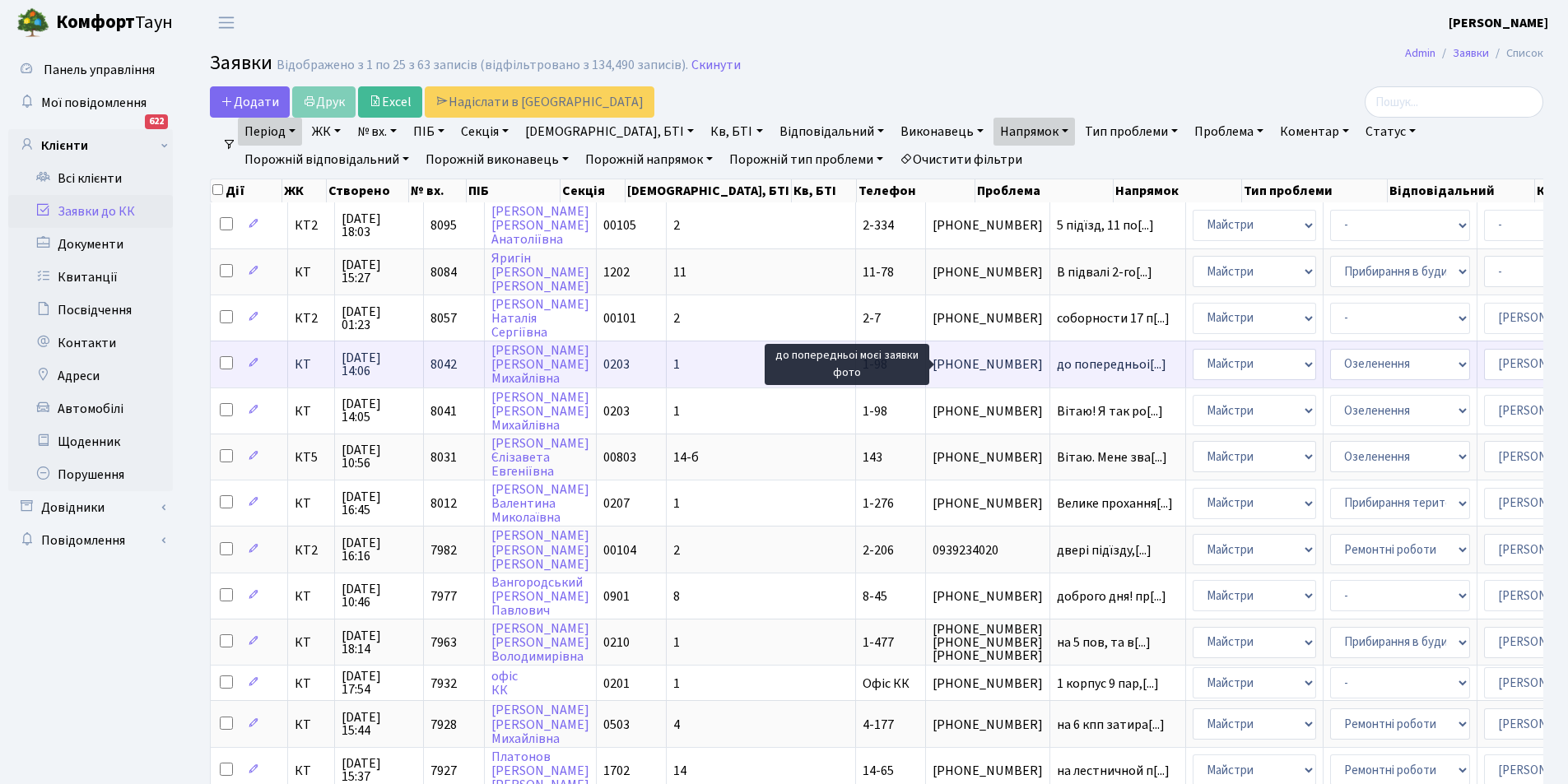
click at [1057, 365] on span "до попередньоі[...]" at bounding box center [1111, 364] width 109 height 18
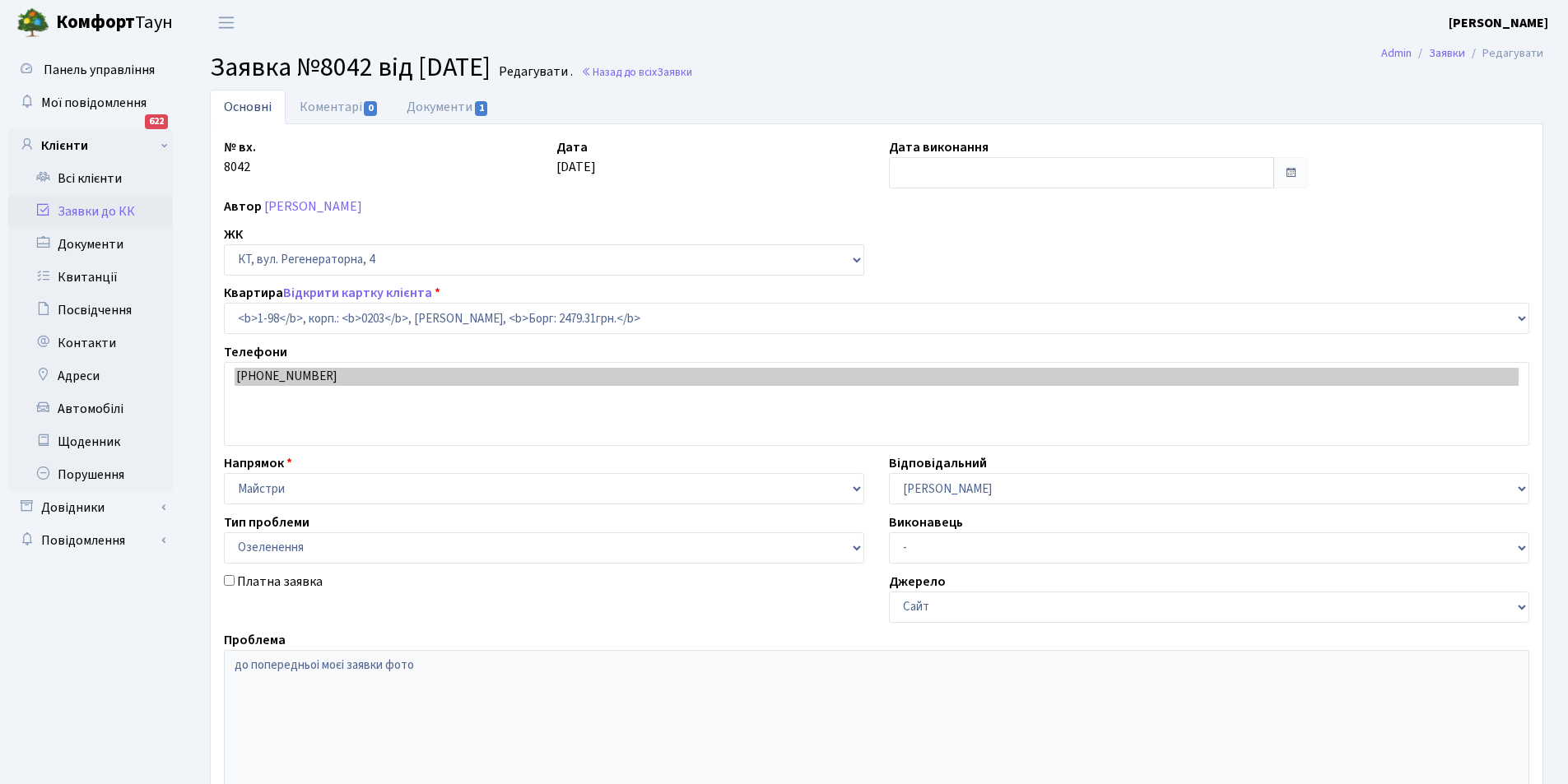
select select "98"
select select "65"
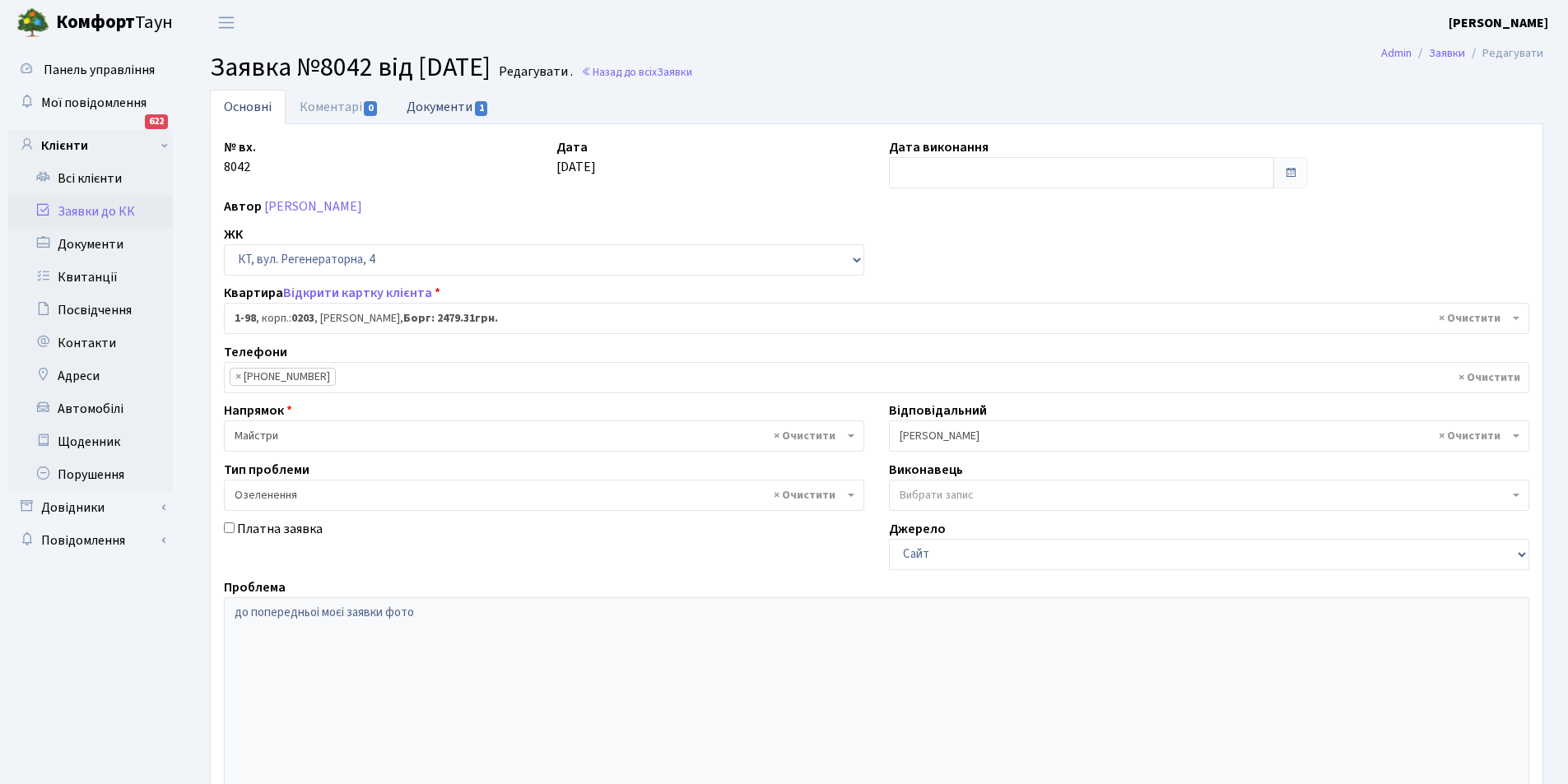
click at [457, 101] on link "Документи 1" at bounding box center [447, 107] width 110 height 34
select select "25"
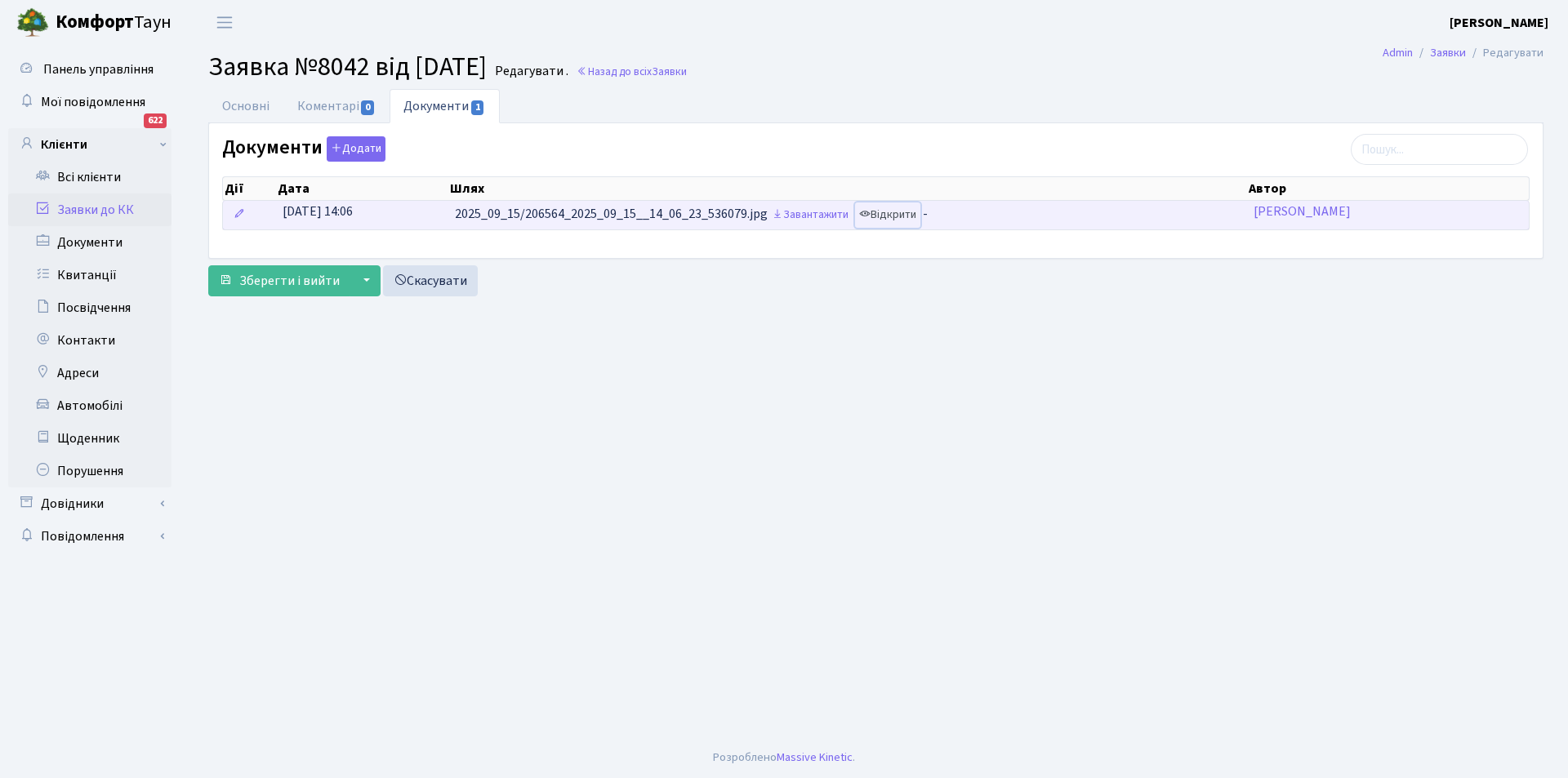
click at [914, 217] on link "Відкрити" at bounding box center [887, 216] width 65 height 25
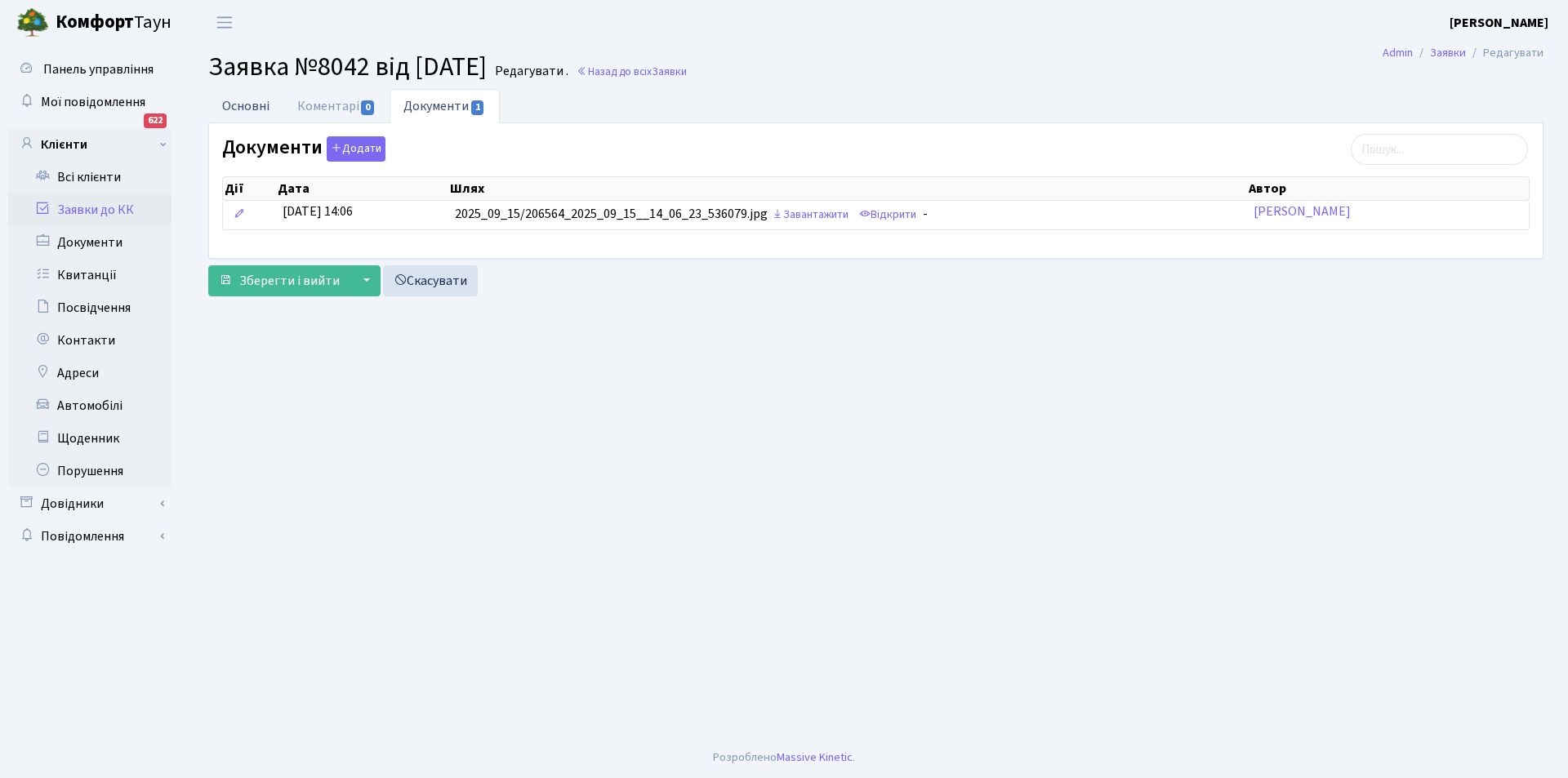
click at [246, 105] on link "Основні" at bounding box center [245, 106] width 75 height 34
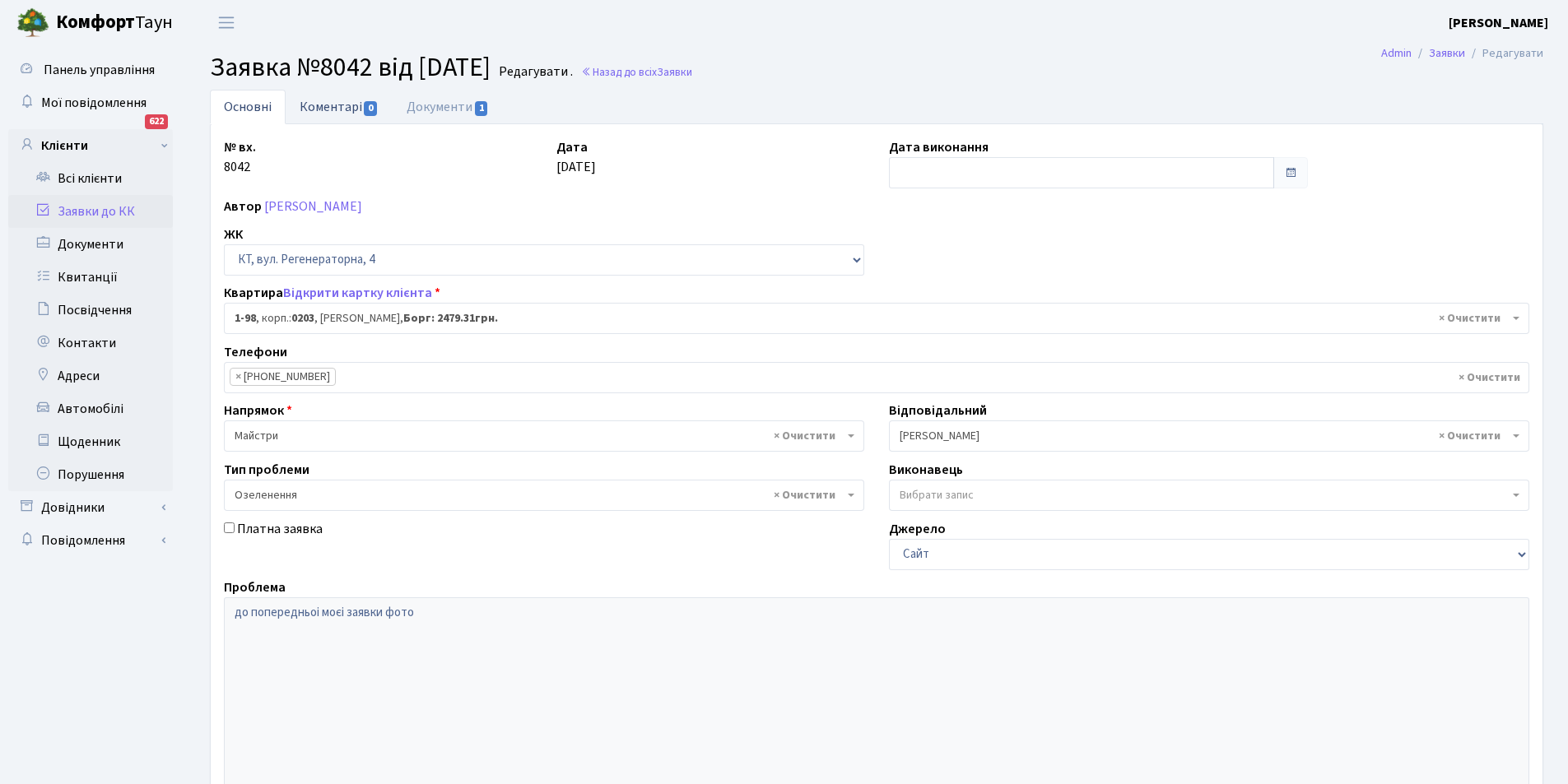
click at [343, 112] on link "Коментарі 0" at bounding box center [339, 107] width 107 height 34
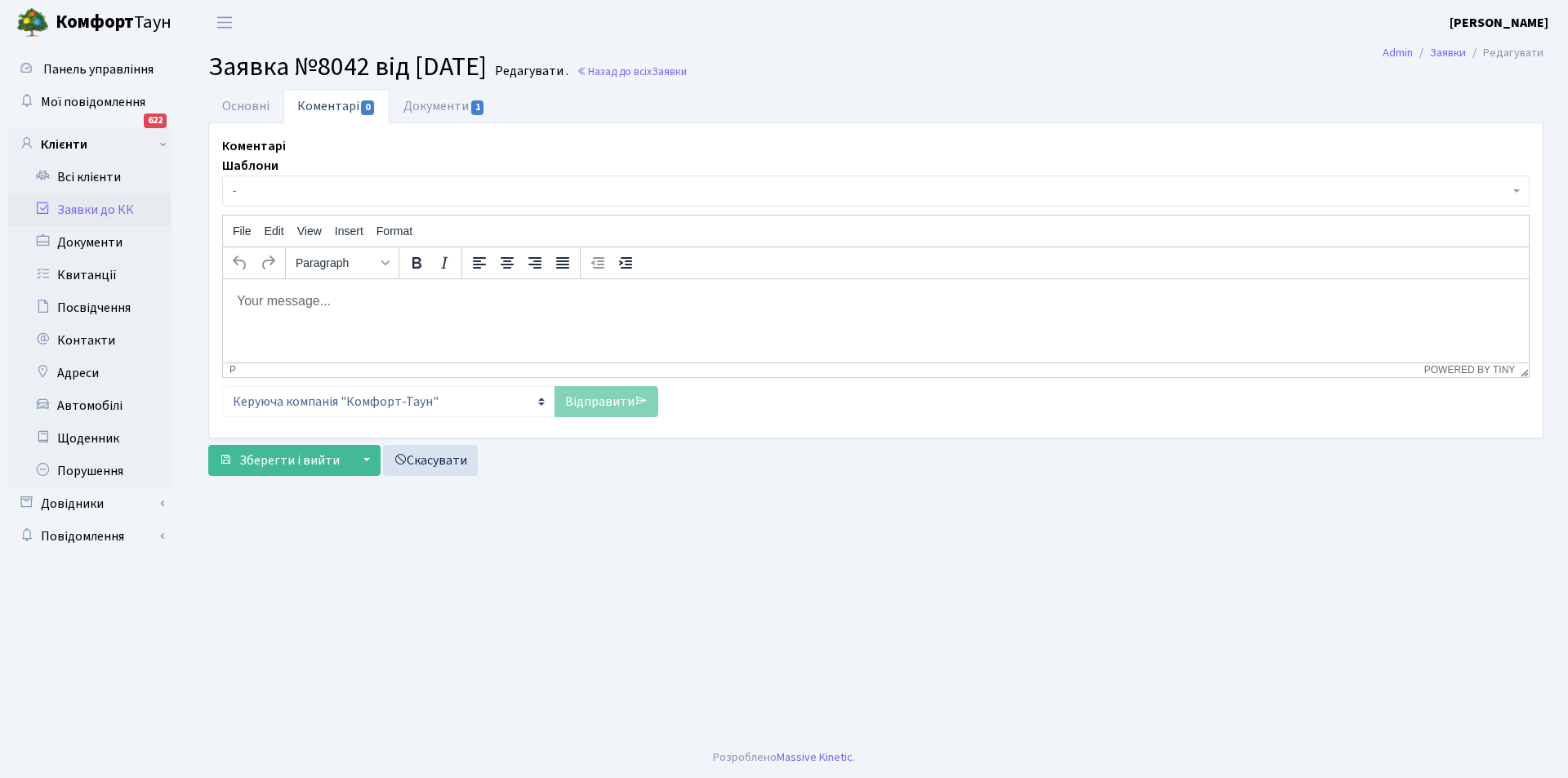
click at [373, 305] on p "Rich Text Area. Press ALT-0 for help." at bounding box center [875, 300] width 1280 height 18
click at [606, 403] on link "Відправити" at bounding box center [606, 402] width 104 height 31
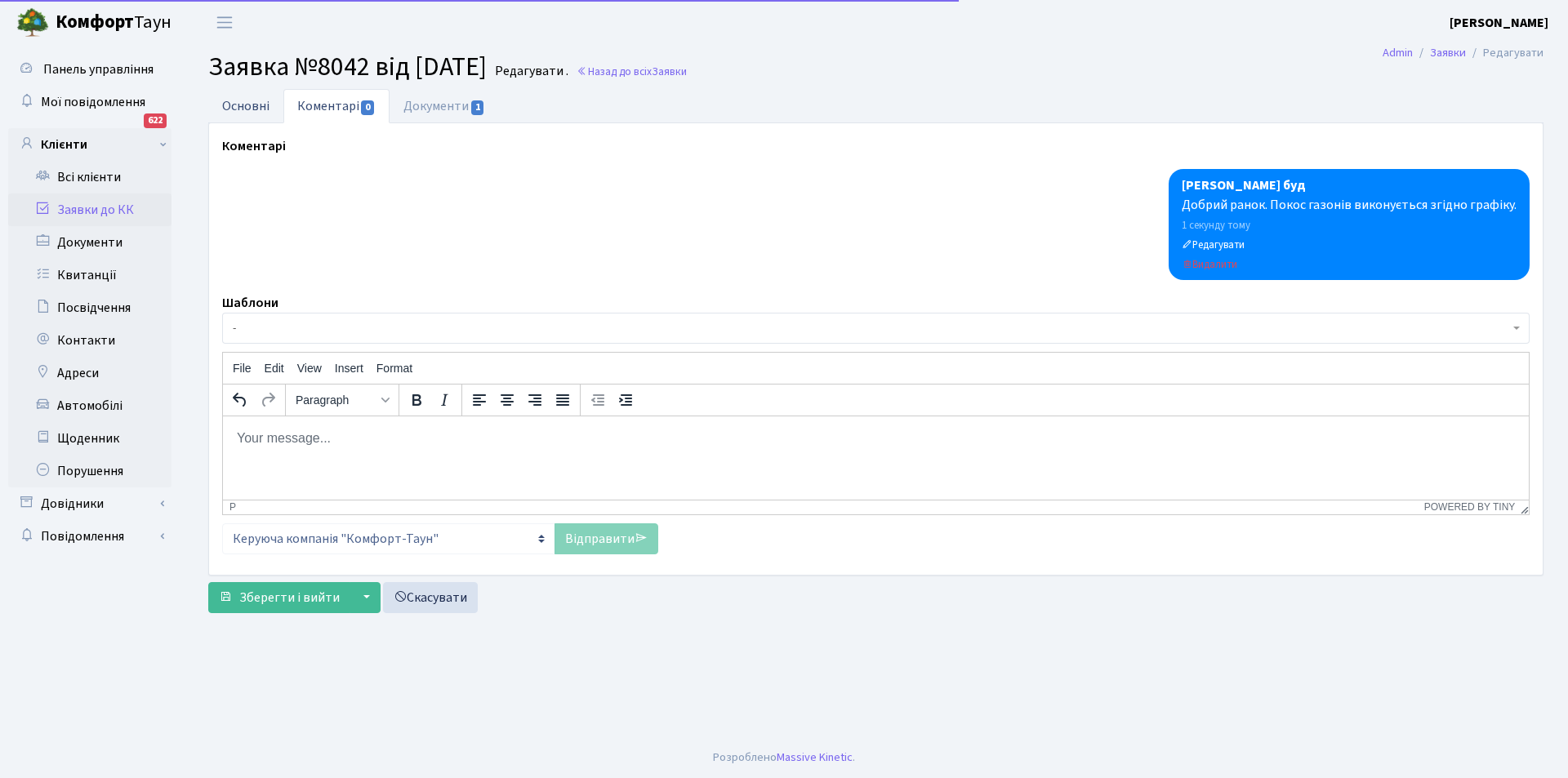
click at [228, 105] on link "Основні" at bounding box center [245, 106] width 75 height 34
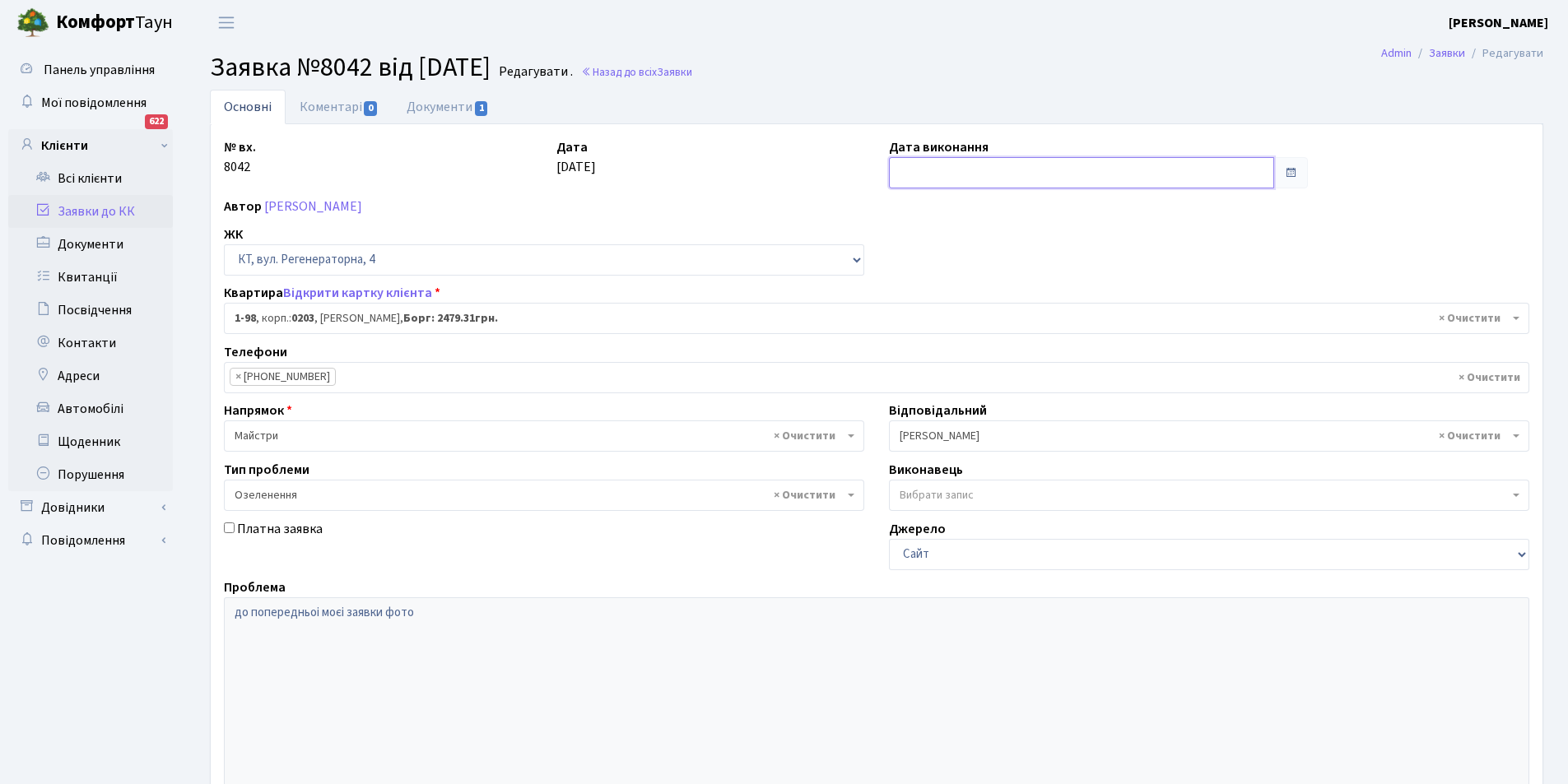
click at [968, 182] on input "text" at bounding box center [1081, 172] width 385 height 32
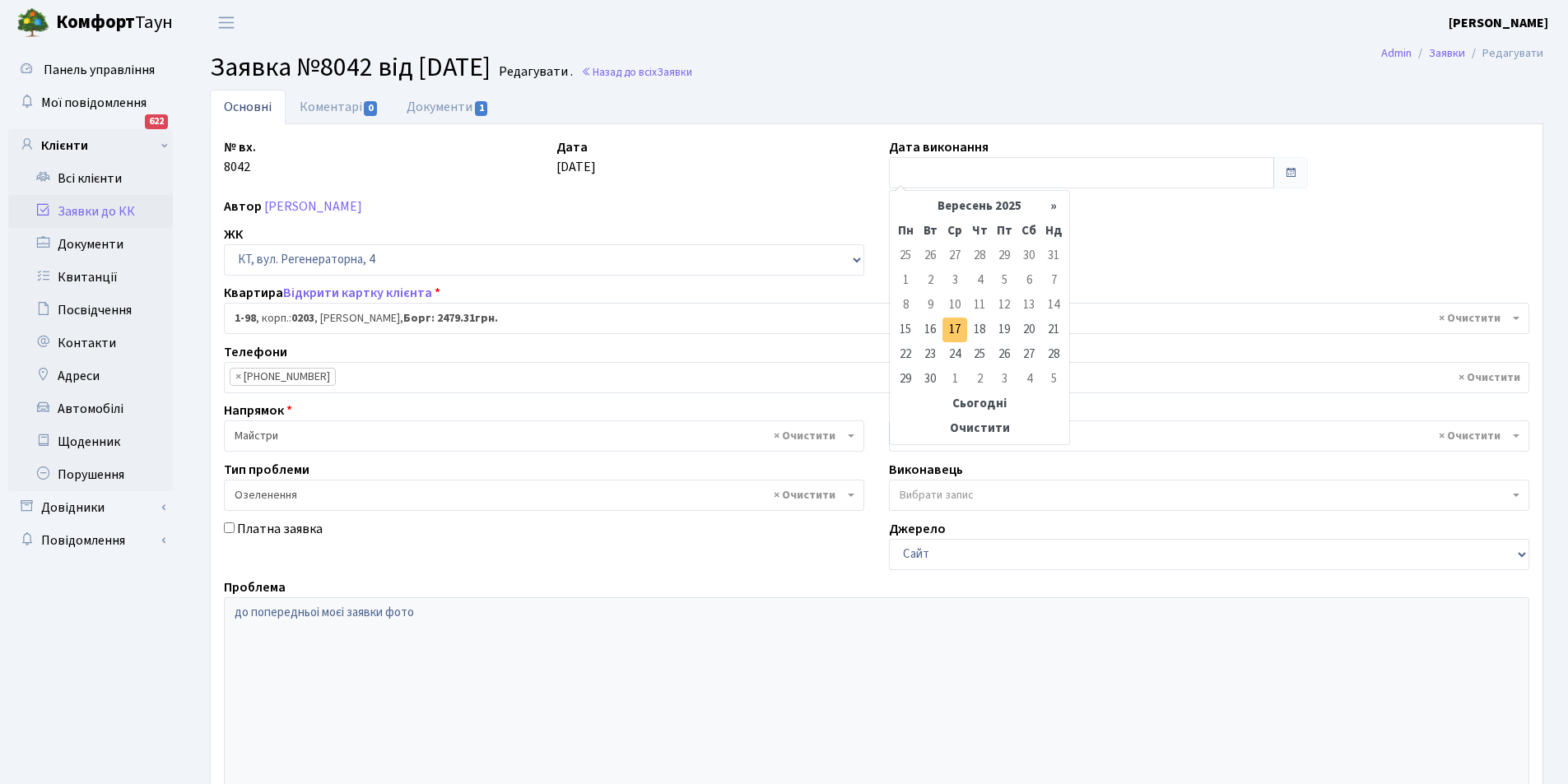
click at [957, 327] on td "17" at bounding box center [954, 330] width 25 height 25
type input "[DATE]"
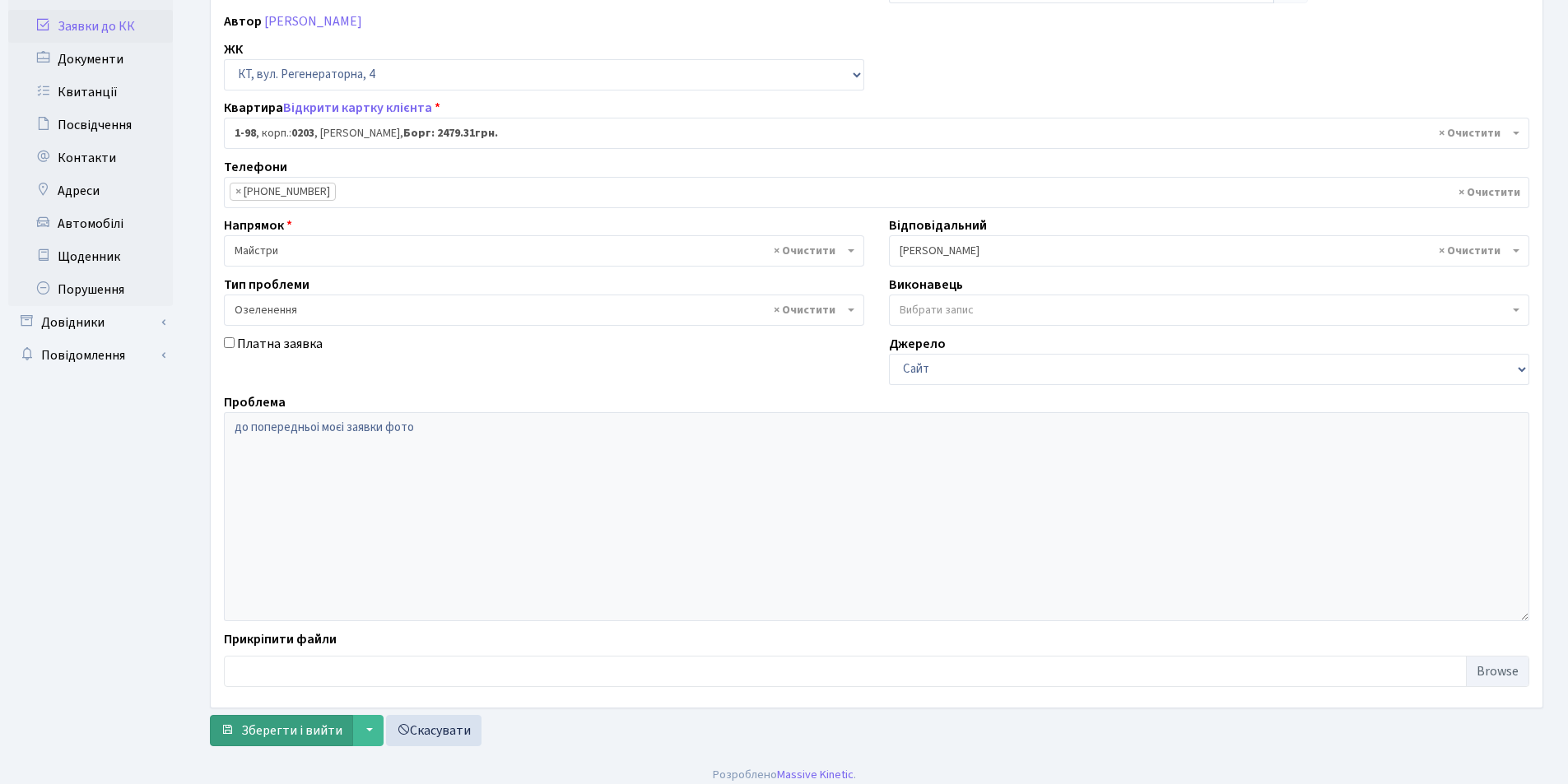
scroll to position [197, 0]
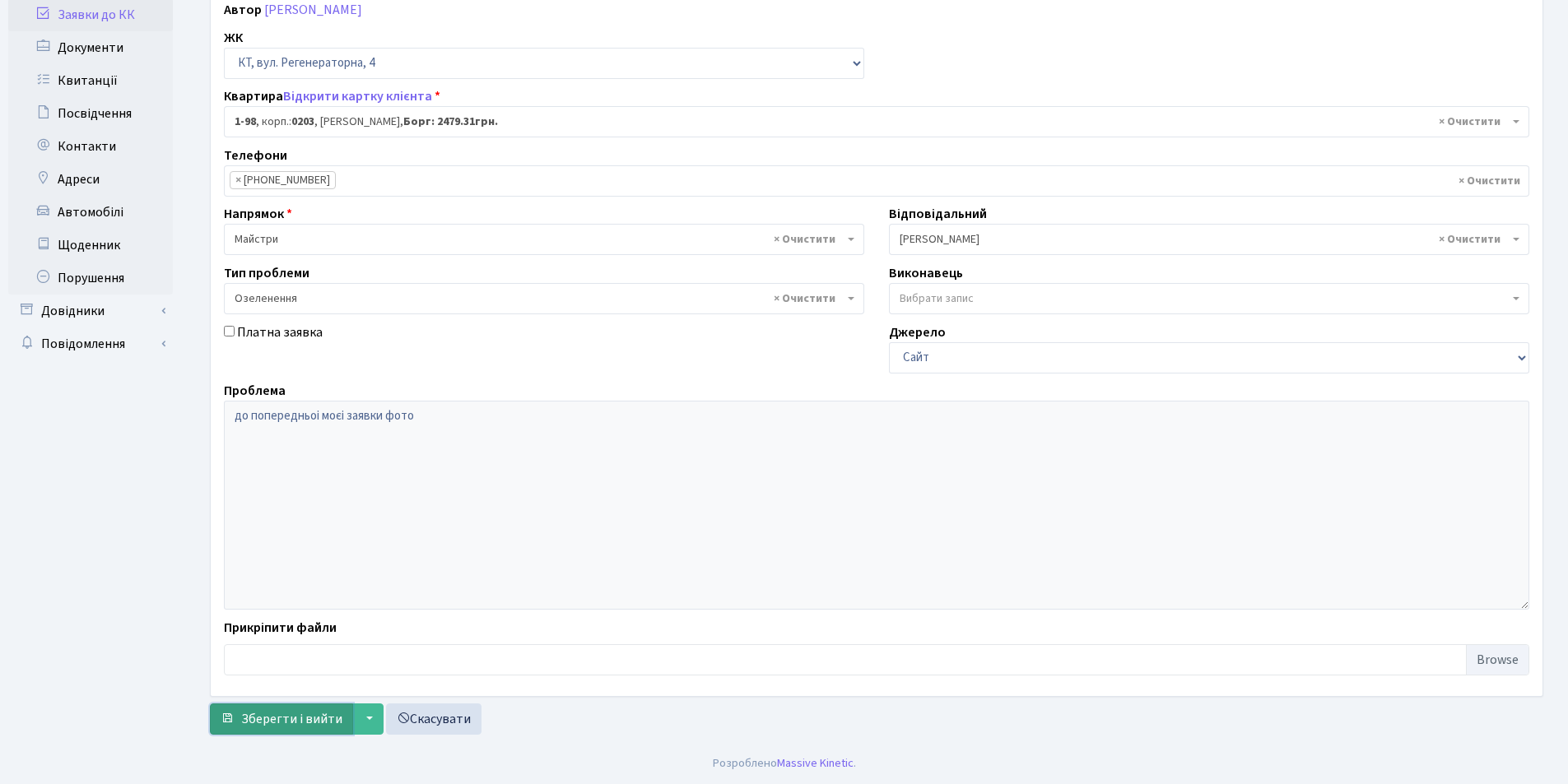
click at [293, 725] on span "Зберегти і вийти" at bounding box center [291, 718] width 101 height 18
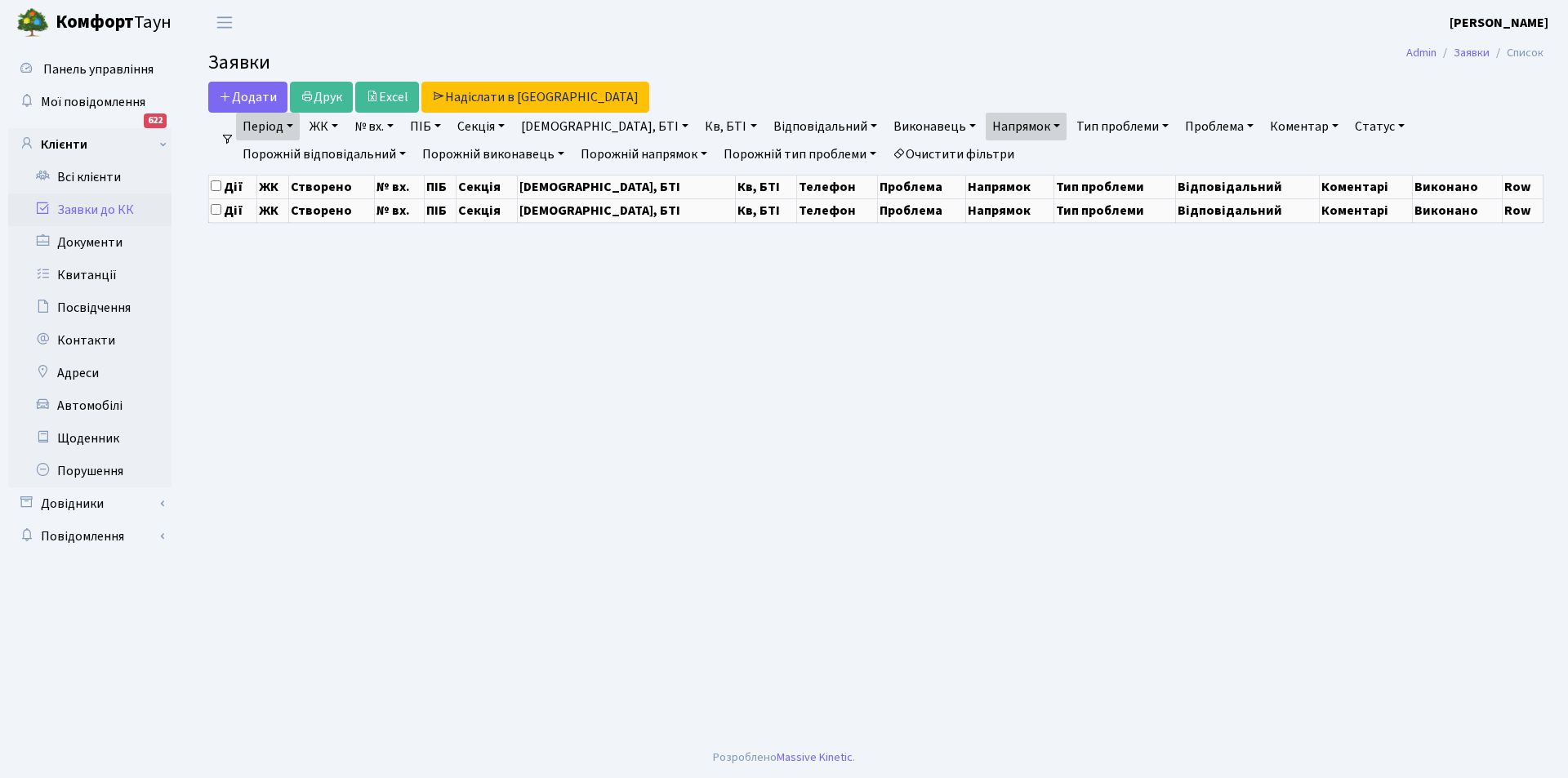
select select "25"
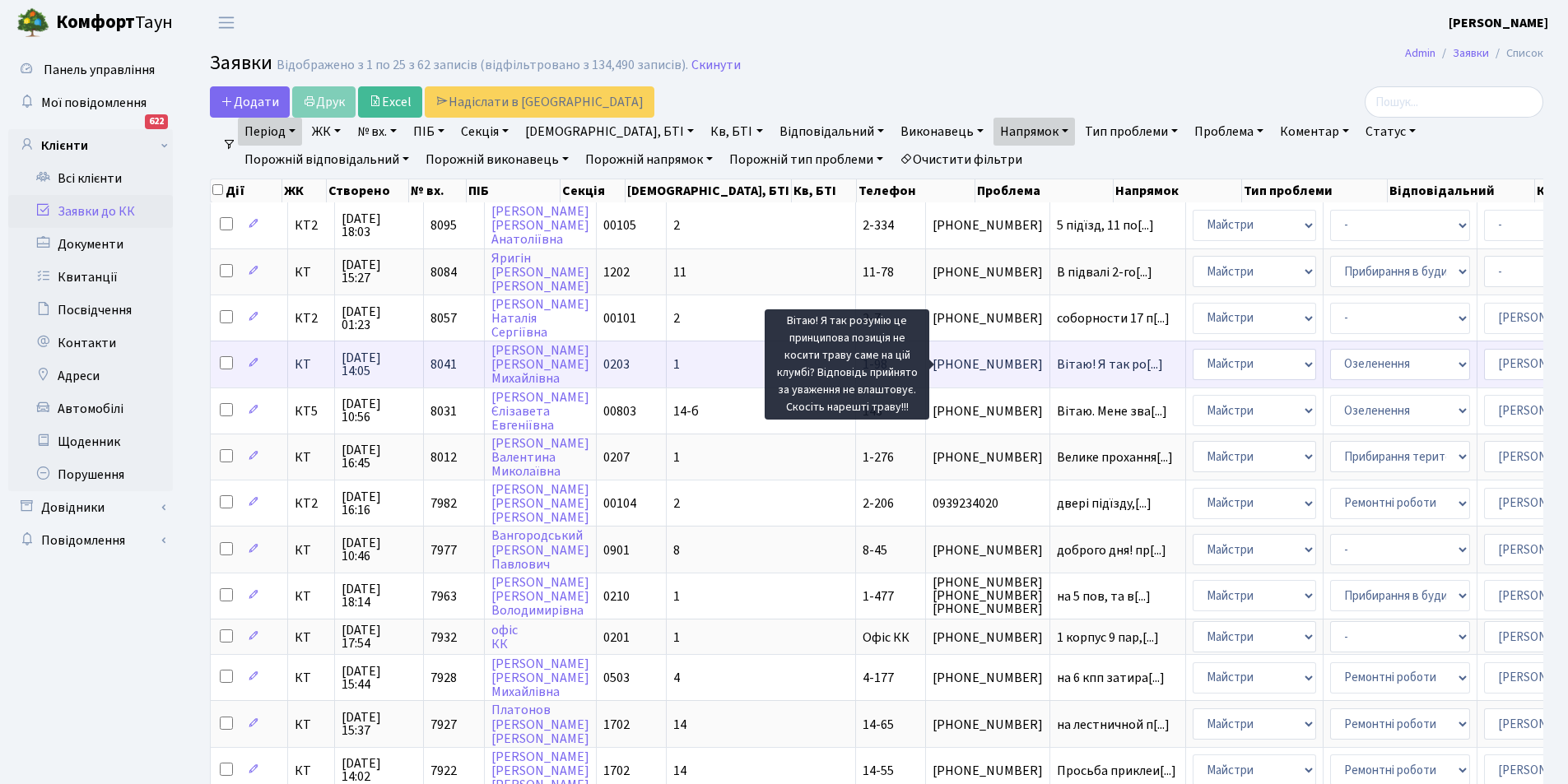
click at [1057, 361] on span "Вітаю! Я так ро[...]" at bounding box center [1110, 364] width 107 height 18
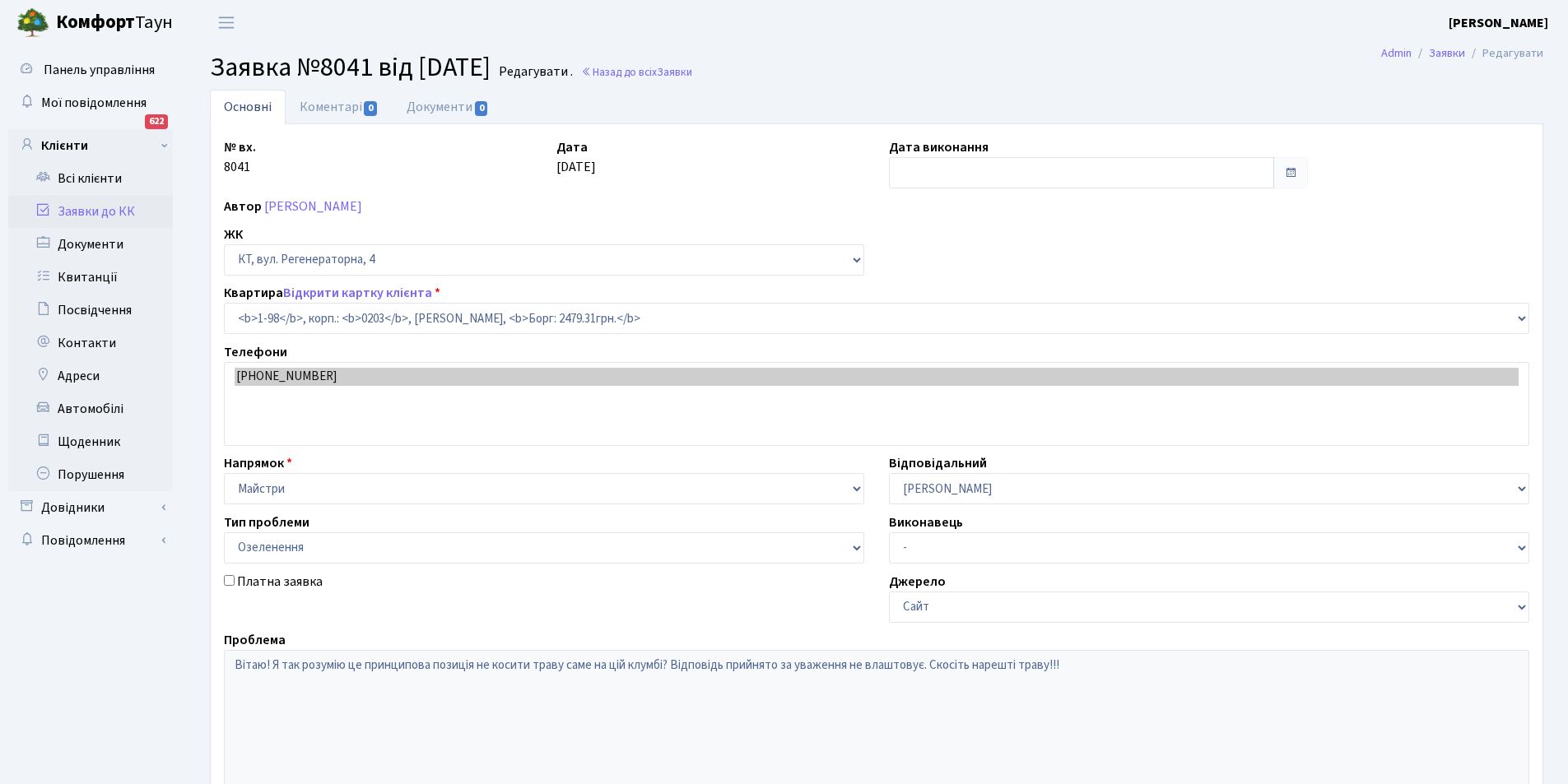
click at [339, 107] on link "Коментарі 0" at bounding box center [339, 107] width 107 height 35
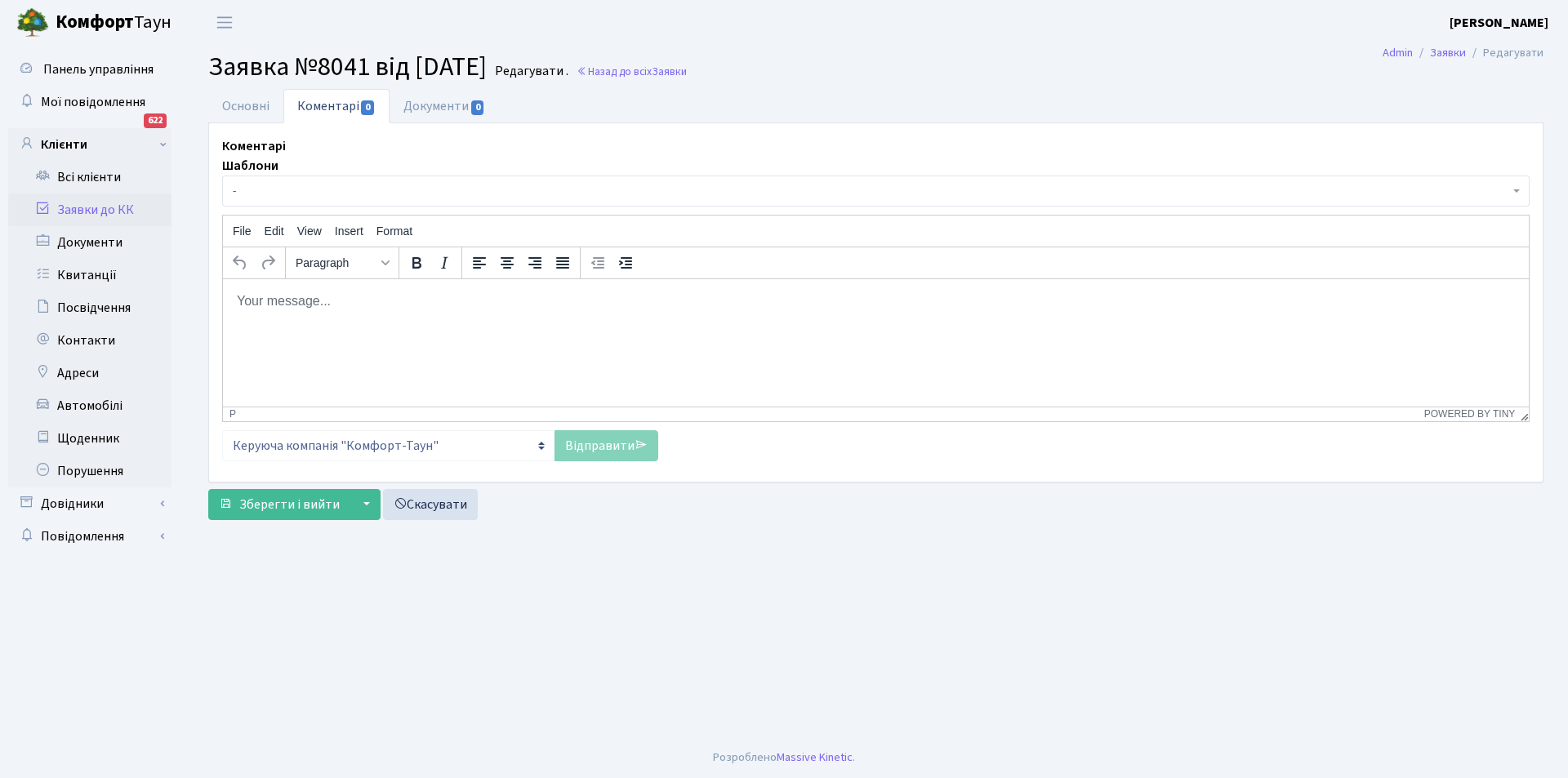
click at [334, 313] on html at bounding box center [876, 300] width 1306 height 44
click at [600, 445] on link "Відправити" at bounding box center [606, 446] width 104 height 31
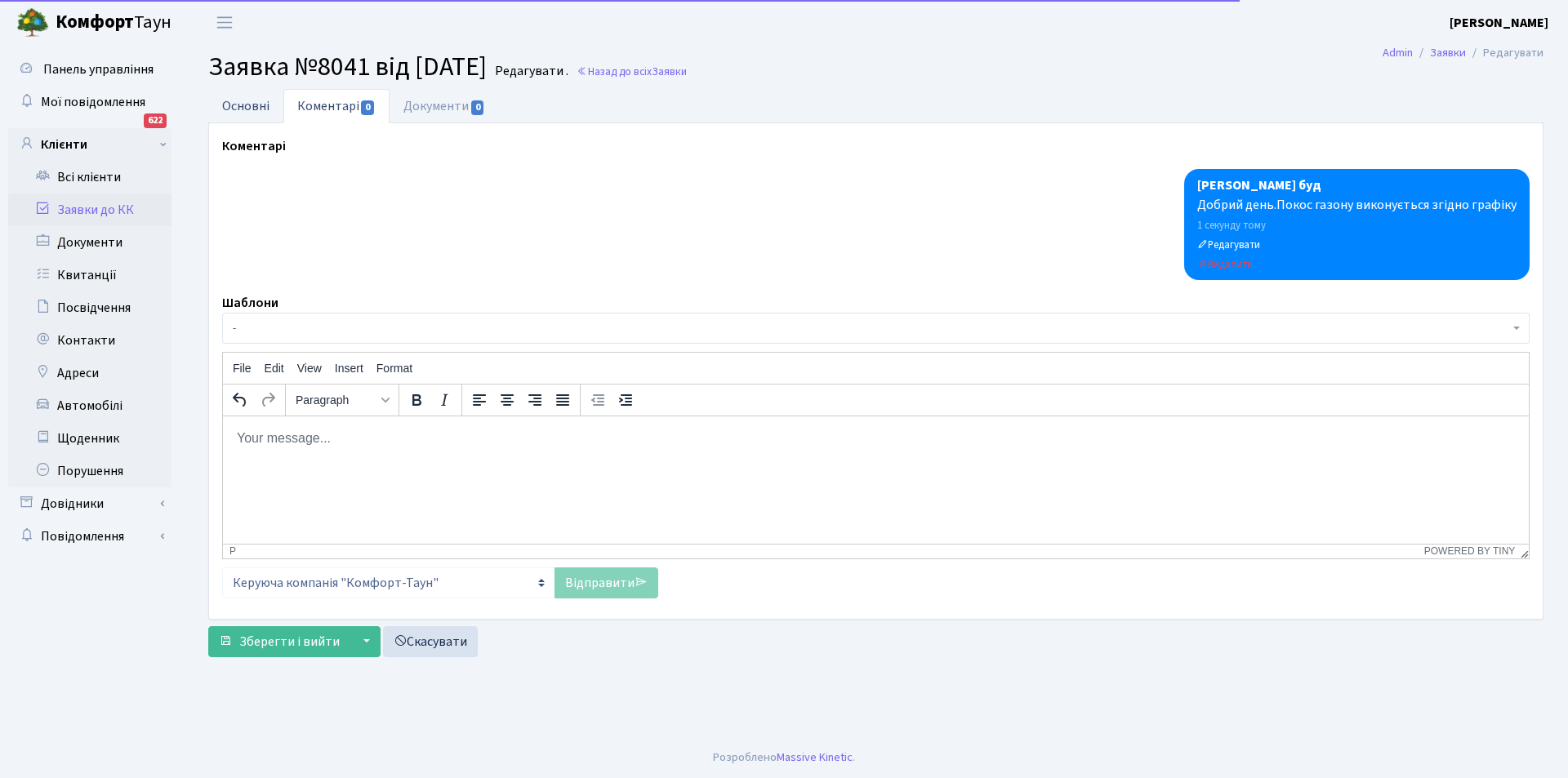
click at [263, 112] on link "Основні" at bounding box center [245, 106] width 75 height 34
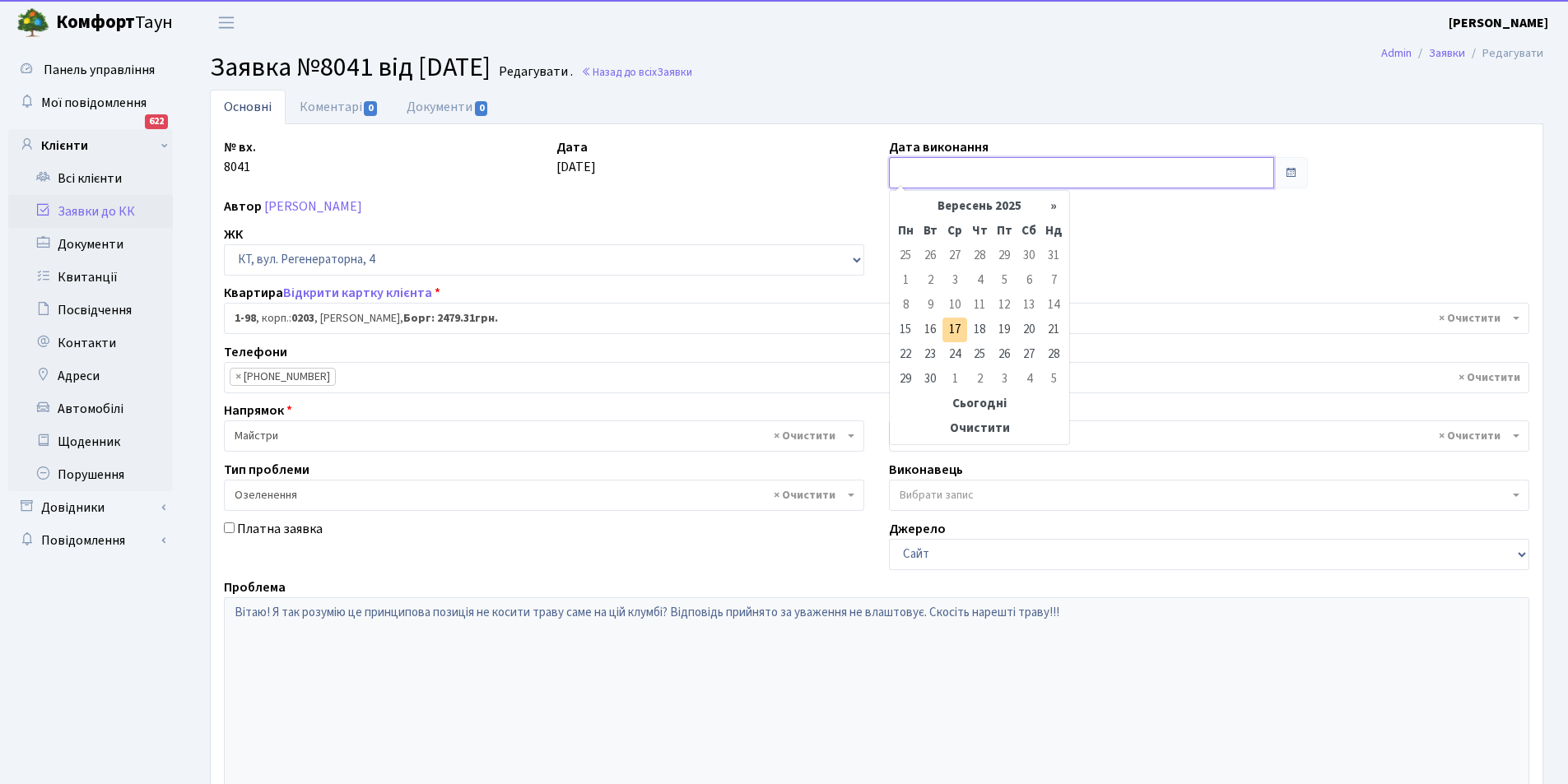
click at [945, 172] on input "text" at bounding box center [1081, 172] width 385 height 32
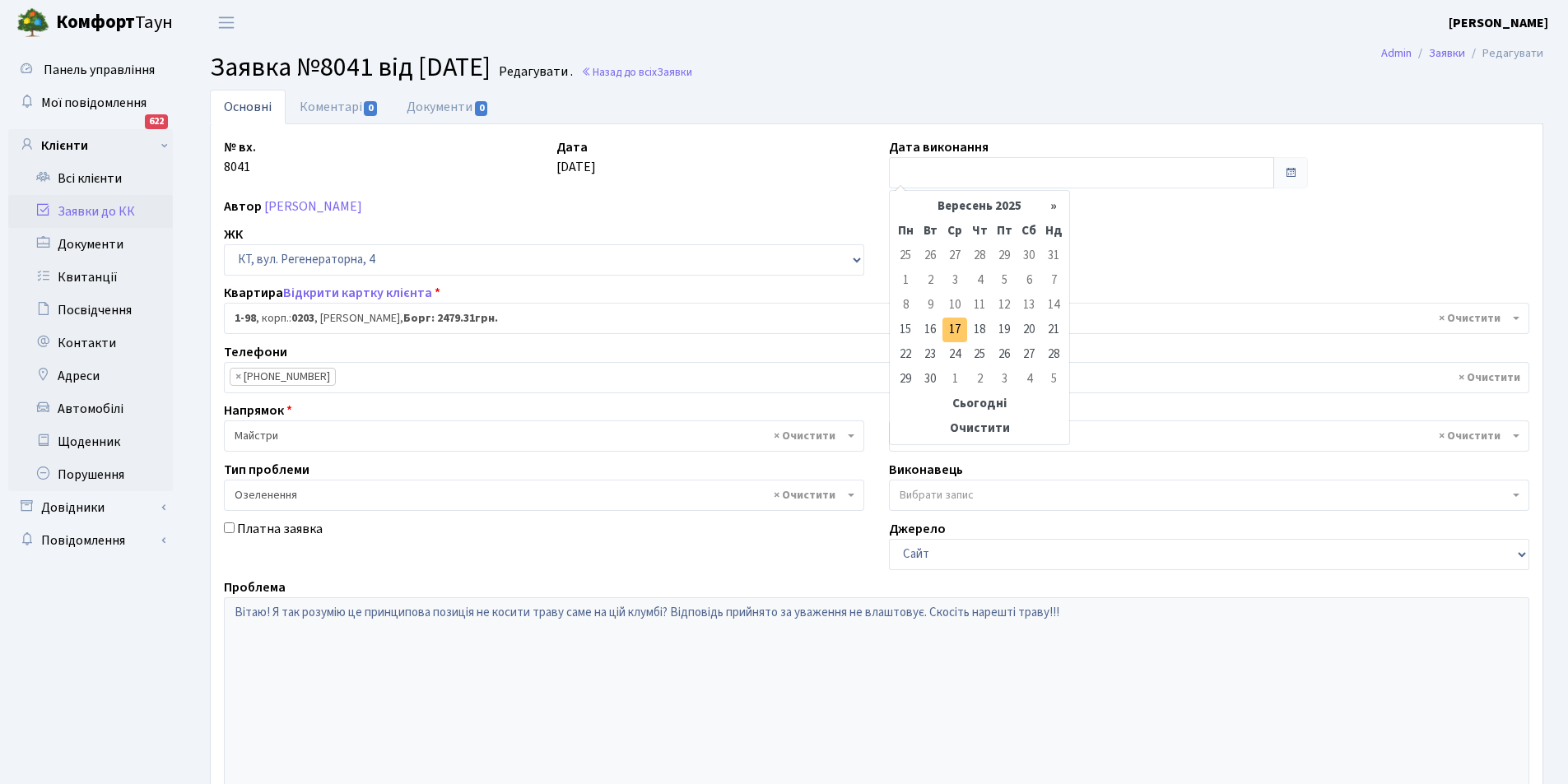
click at [945, 323] on td "17" at bounding box center [954, 330] width 25 height 25
type input "[DATE]"
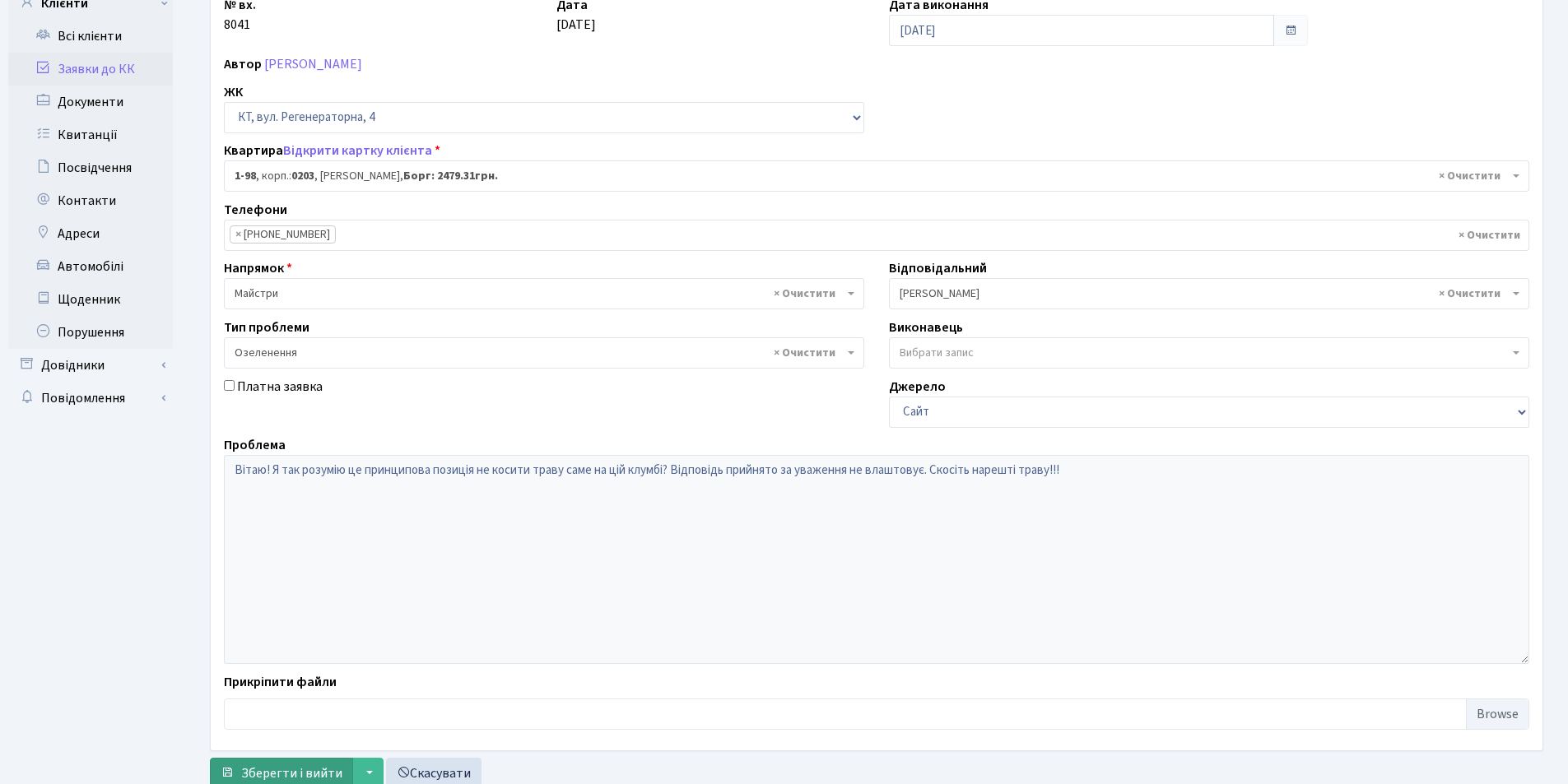
scroll to position [197, 0]
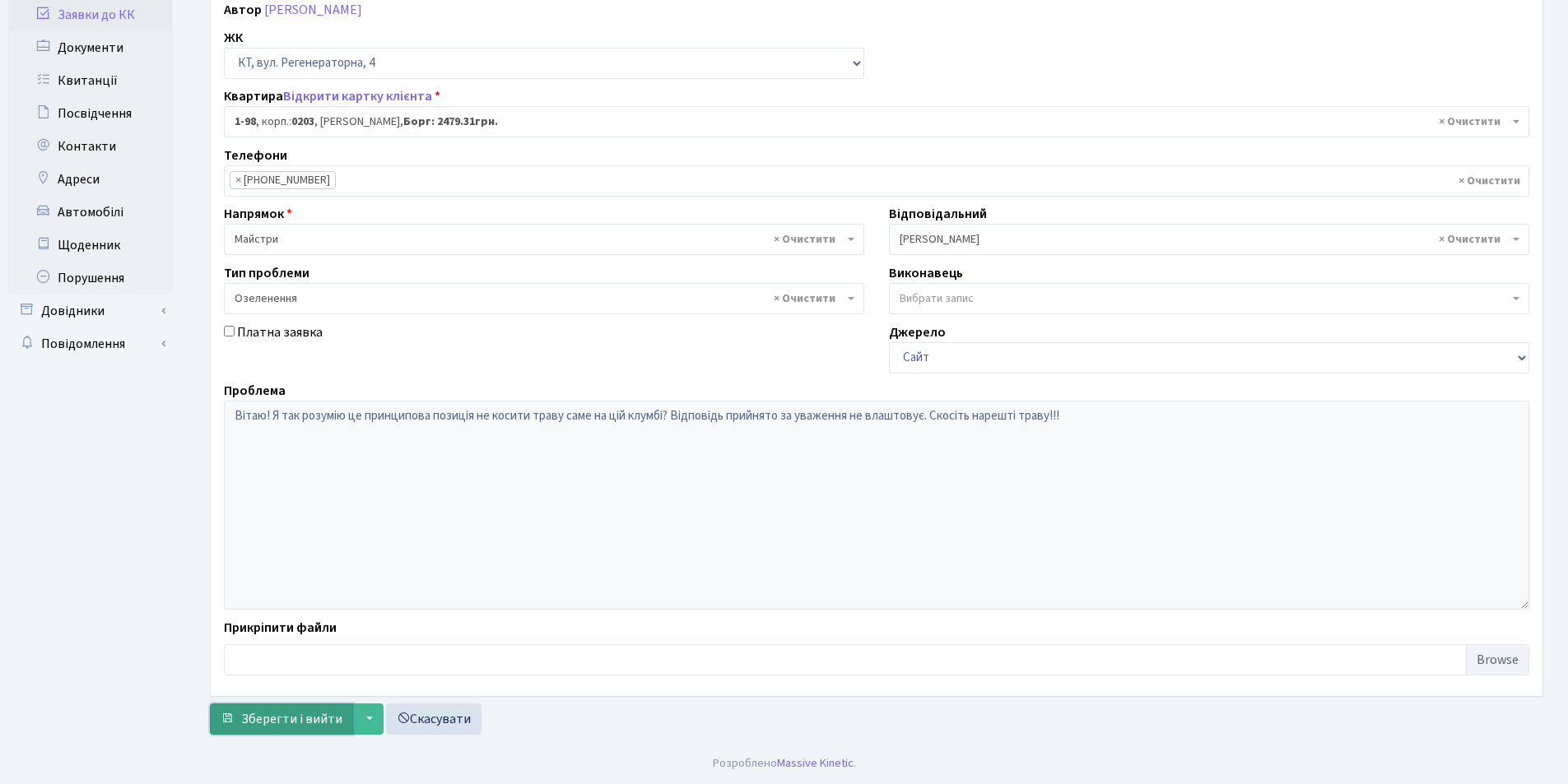
click at [271, 723] on span "Зберегти і вийти" at bounding box center [291, 718] width 101 height 18
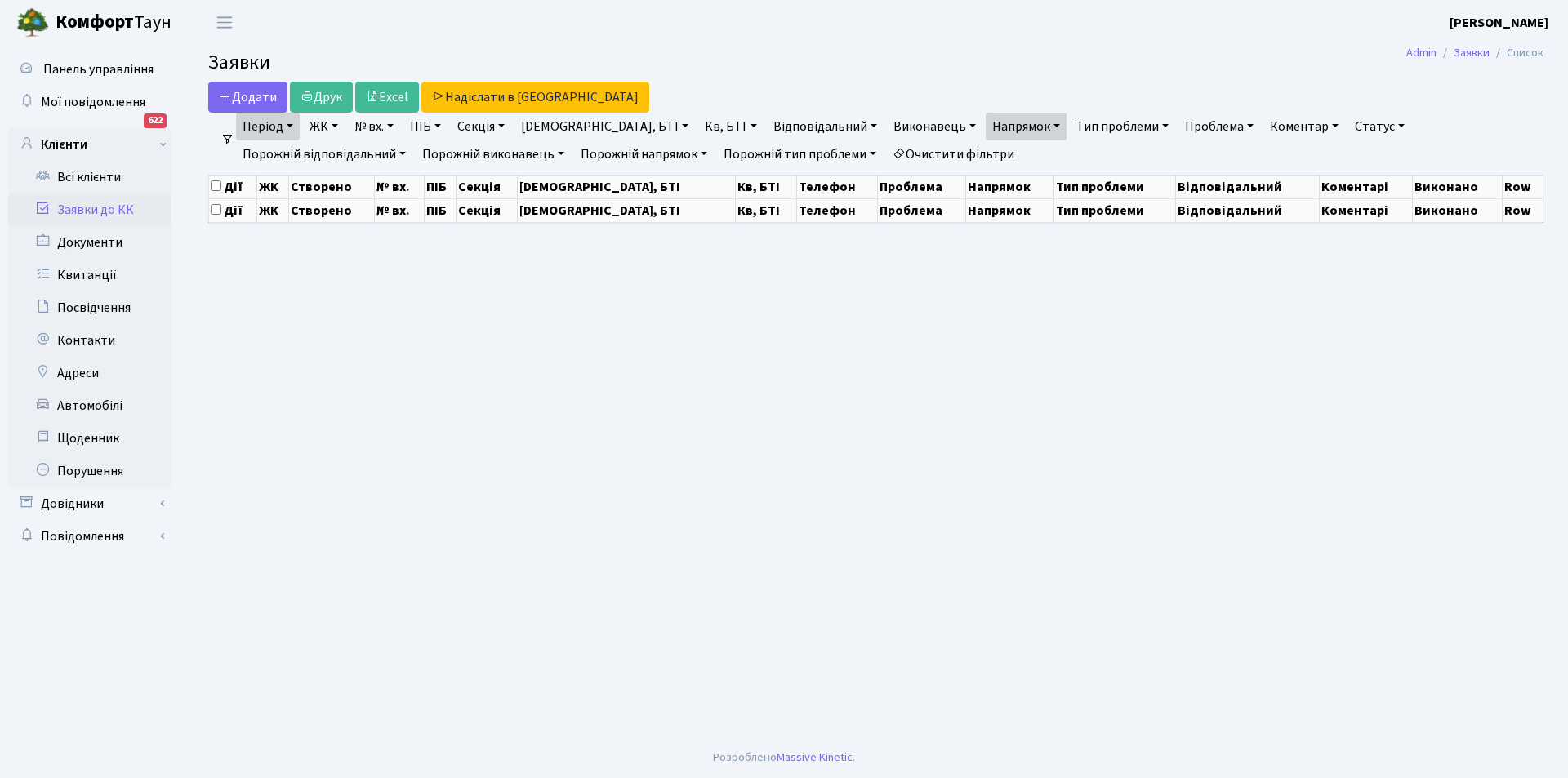
select select "25"
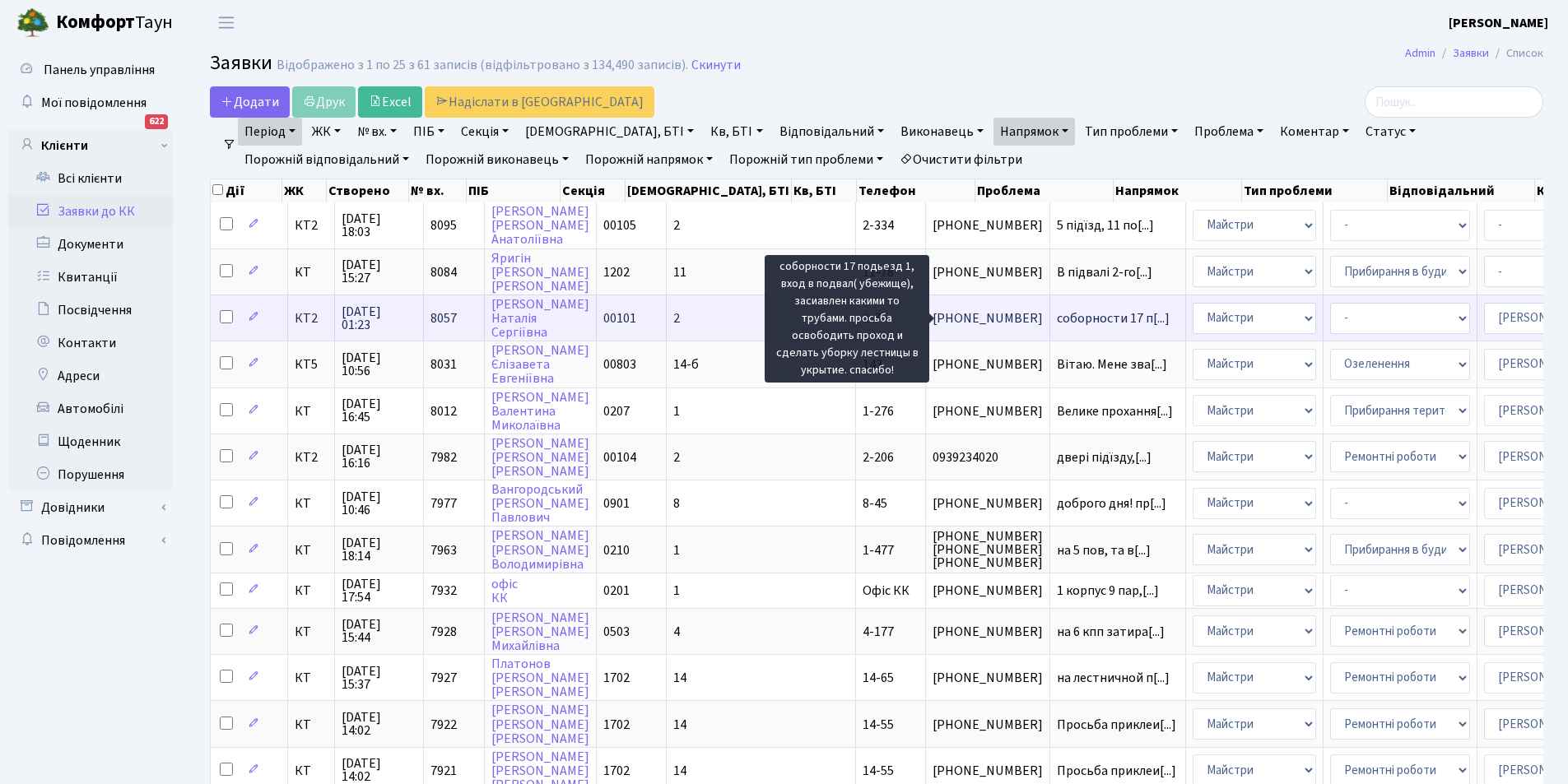
click at [1057, 321] on span "соборности 17 п[...]" at bounding box center [1113, 318] width 112 height 18
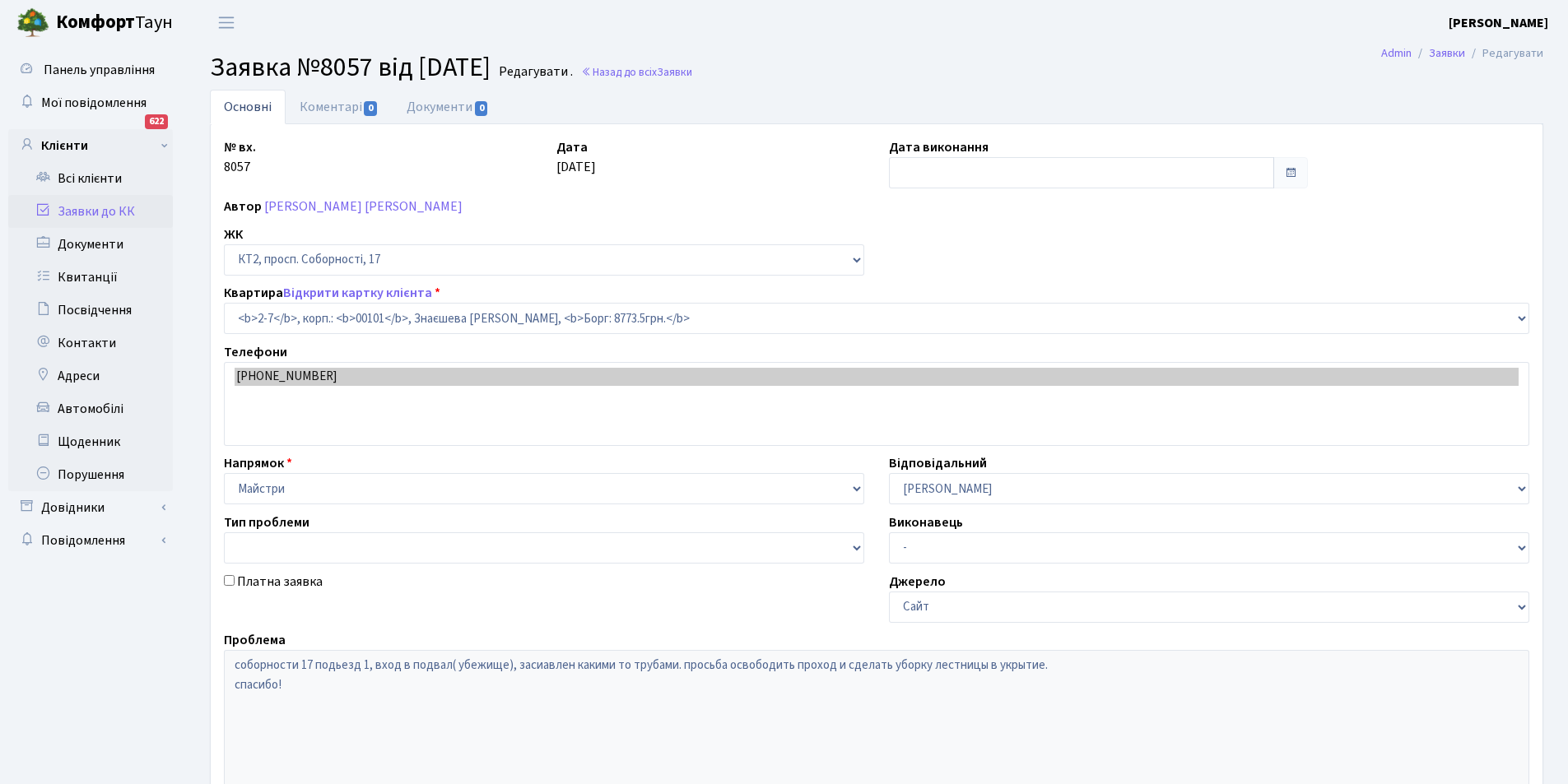
select select "15062"
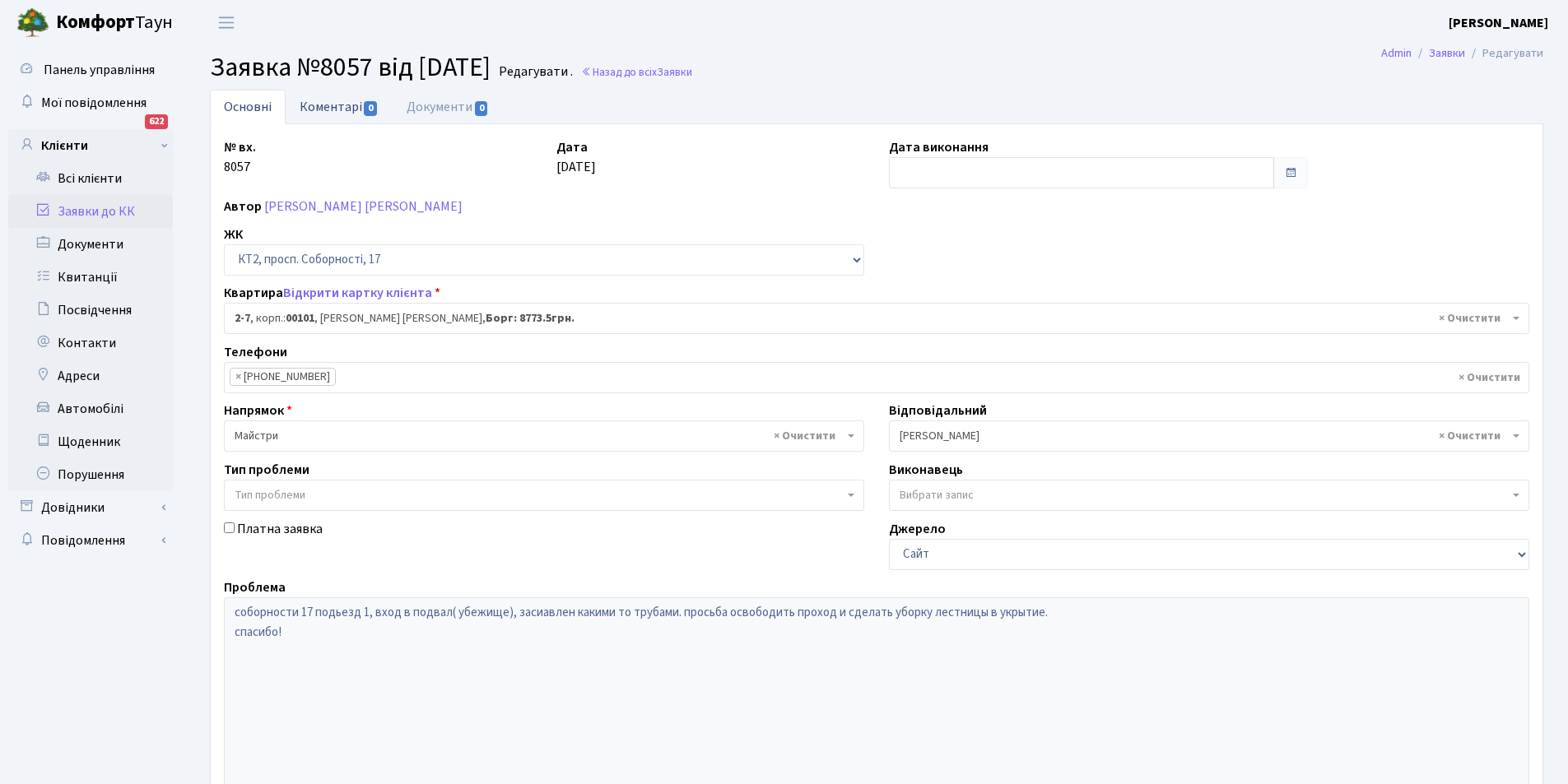
click at [314, 112] on link "Коментарі 0" at bounding box center [339, 107] width 107 height 34
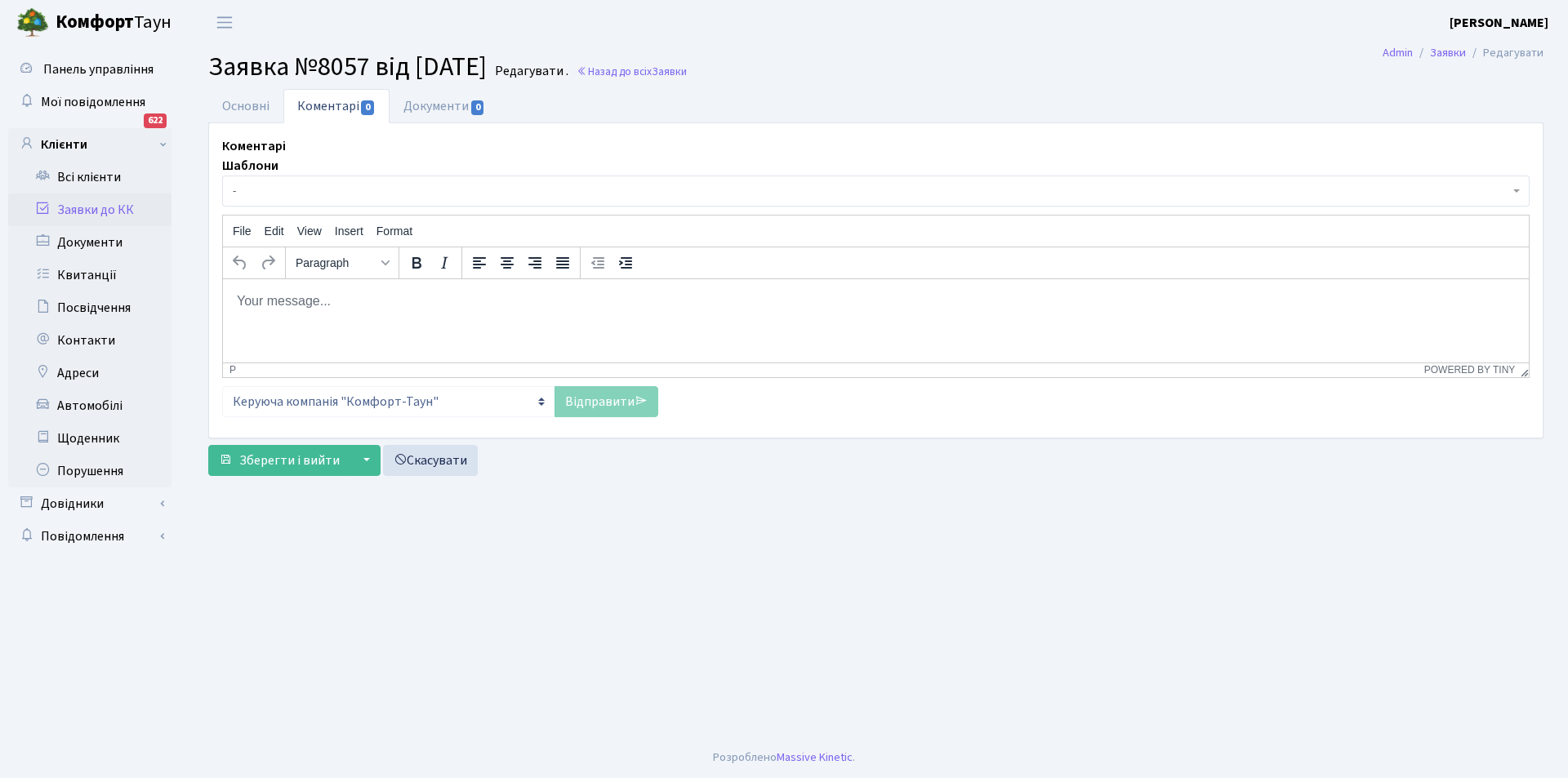
click at [369, 310] on html at bounding box center [876, 300] width 1306 height 44
click at [587, 406] on link "Відправити" at bounding box center [606, 402] width 104 height 31
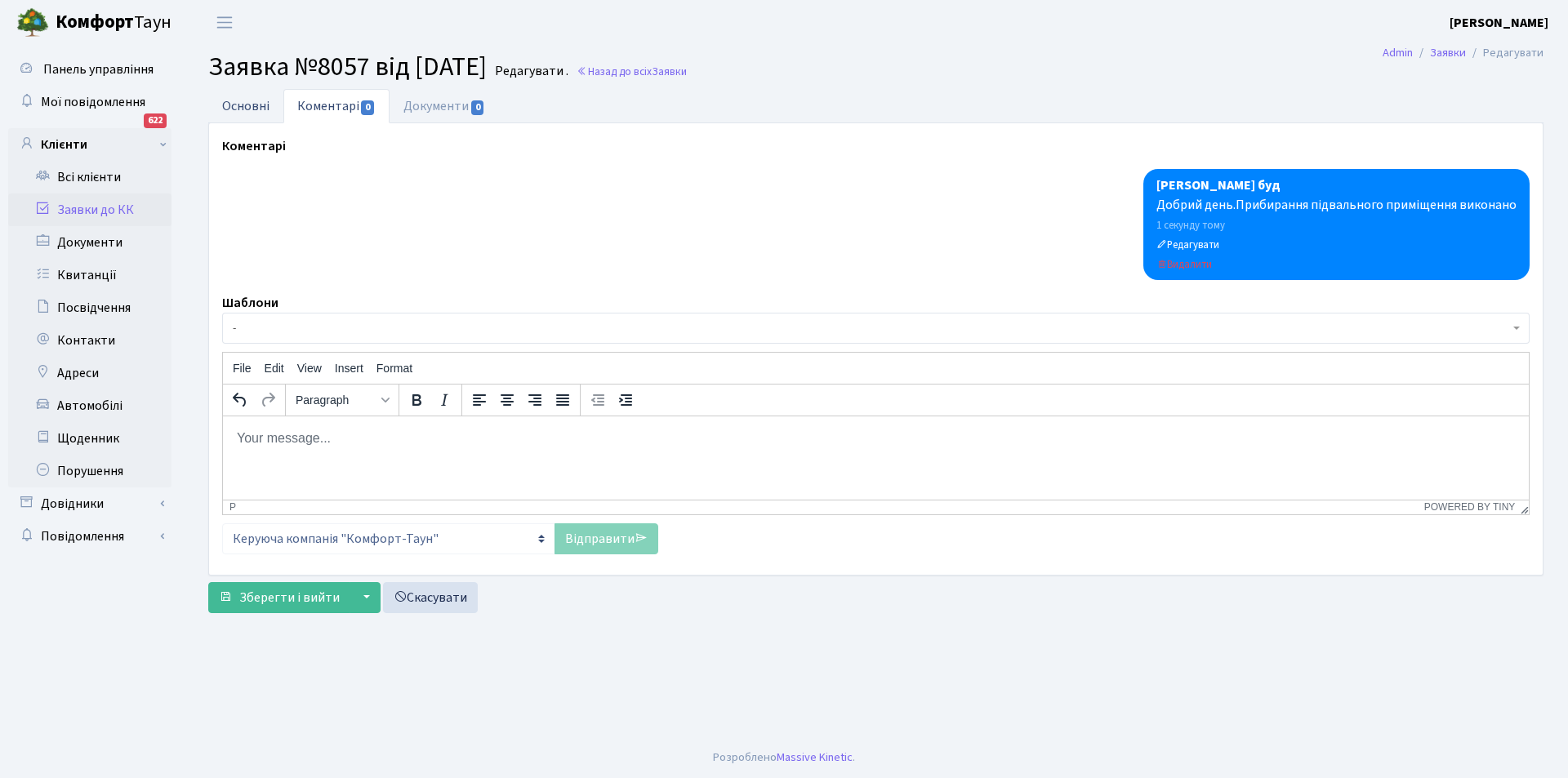
click at [247, 107] on link "Основні" at bounding box center [245, 106] width 75 height 34
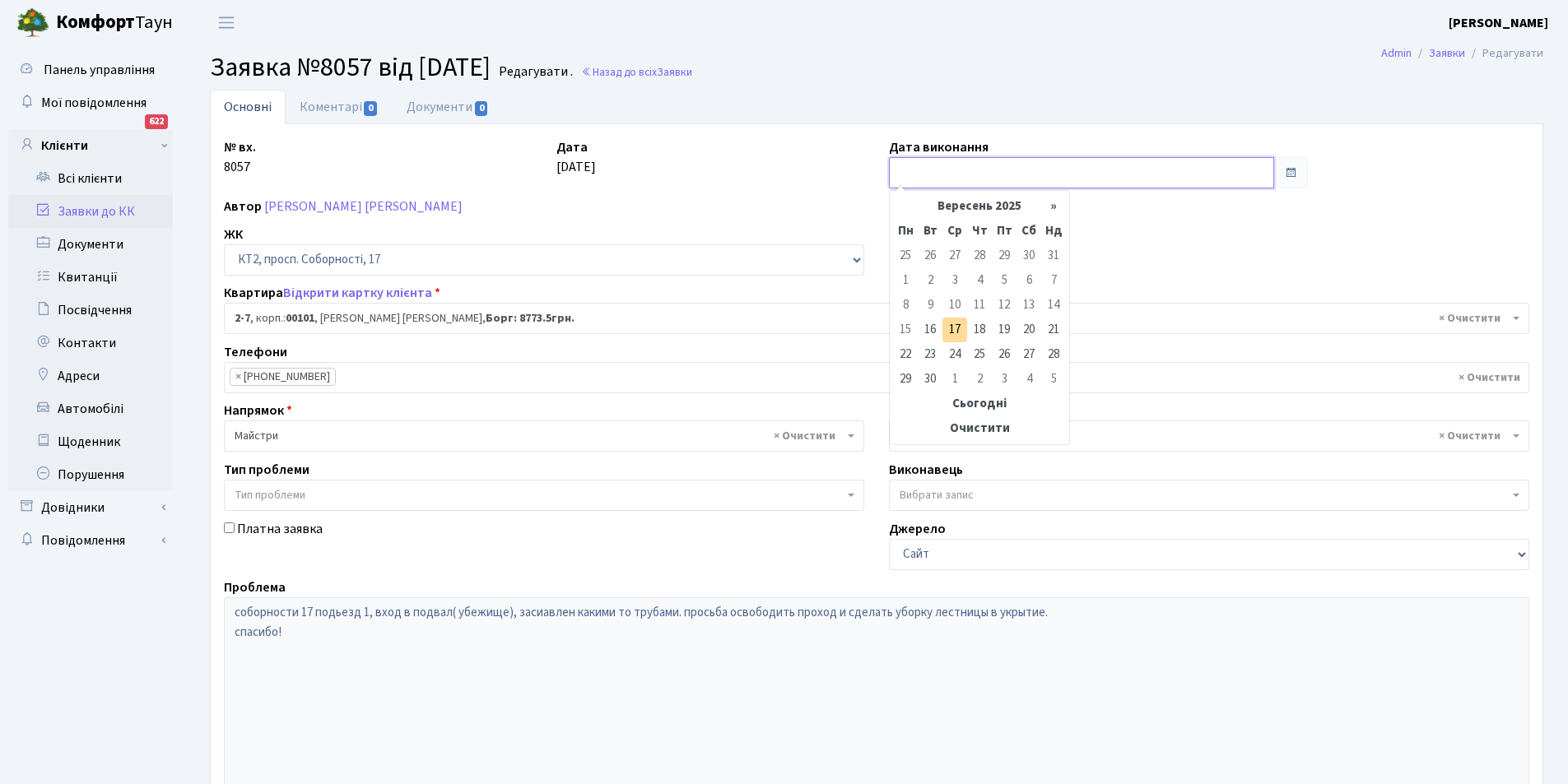
click at [983, 176] on input "text" at bounding box center [1081, 172] width 385 height 32
click at [960, 326] on td "17" at bounding box center [954, 330] width 25 height 25
type input "[DATE]"
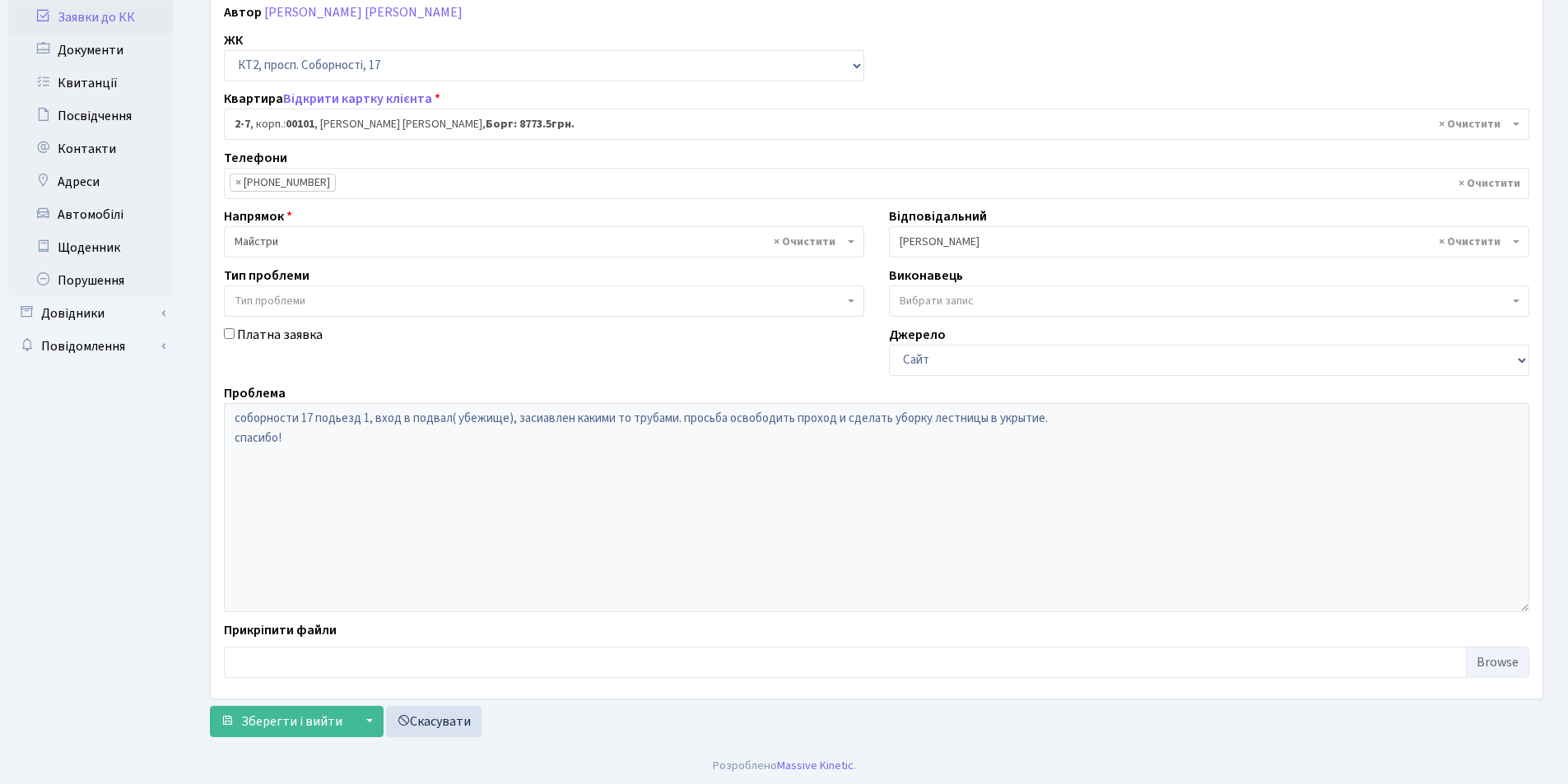
scroll to position [197, 0]
click at [291, 718] on span "Зберегти і вийти" at bounding box center [291, 718] width 101 height 18
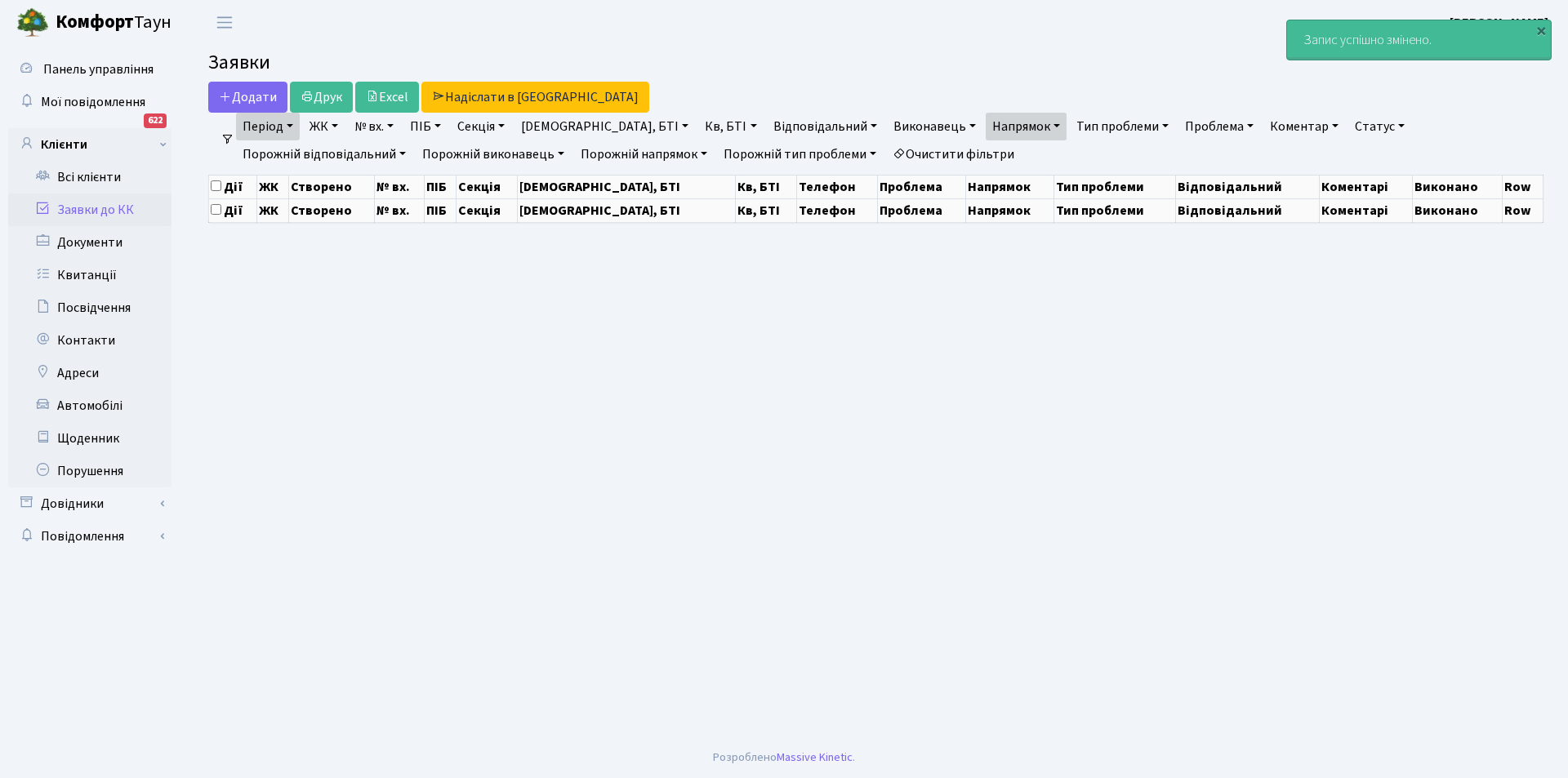
select select "25"
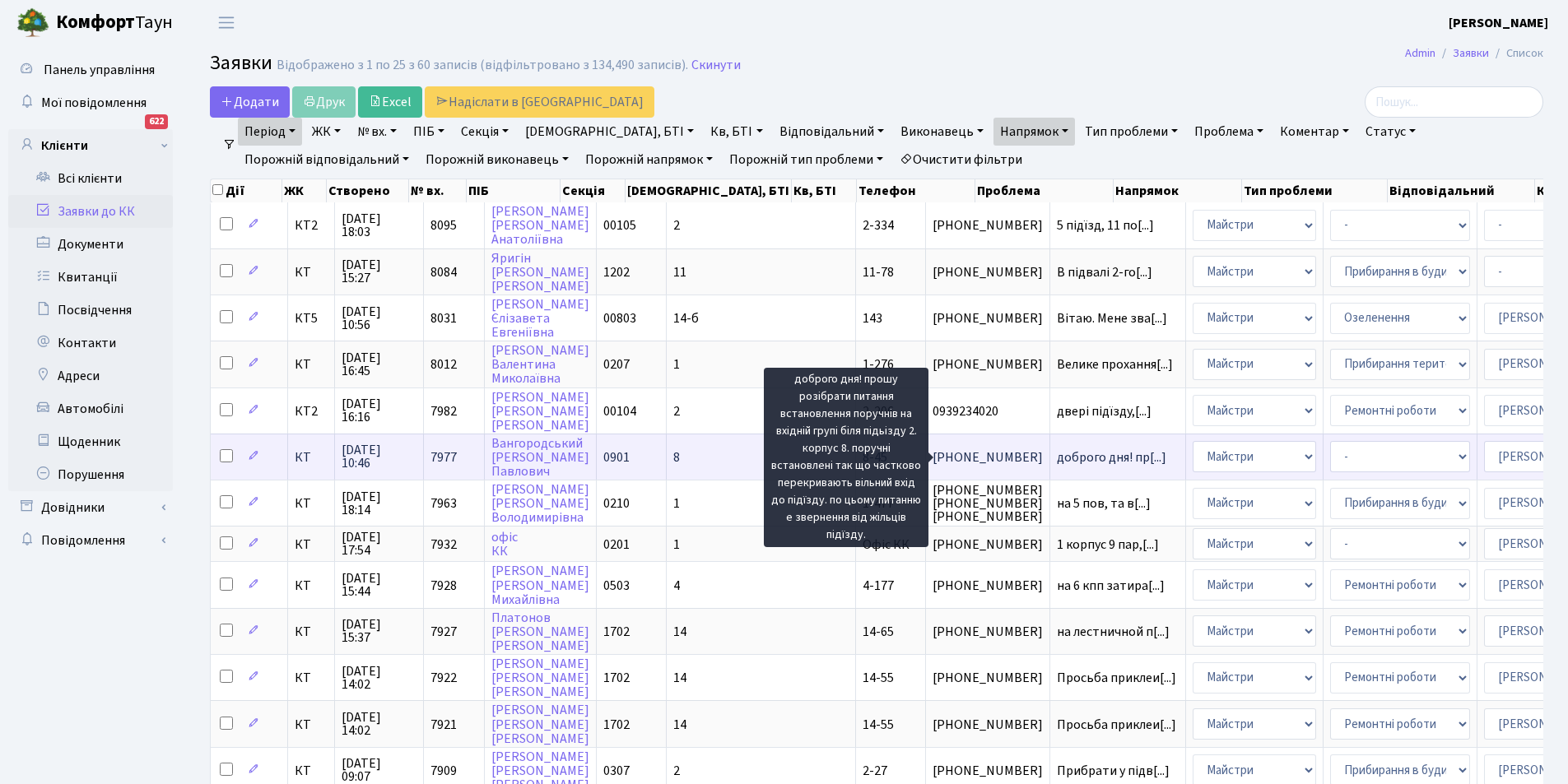
click at [1057, 451] on span "доброго дня! пр[...]" at bounding box center [1111, 457] width 109 height 18
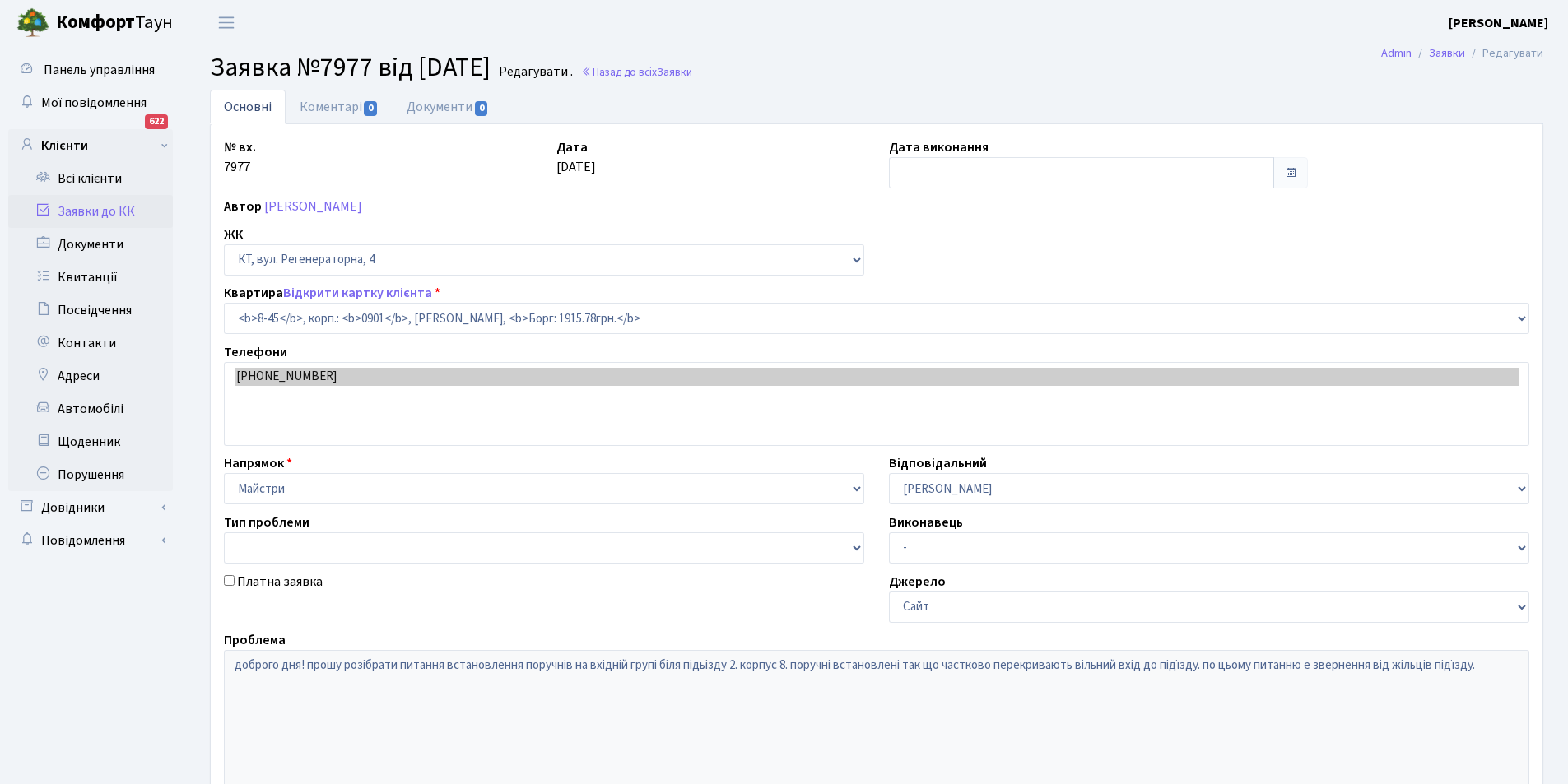
select select "6338"
click at [349, 110] on link "Коментарі 0" at bounding box center [339, 107] width 107 height 34
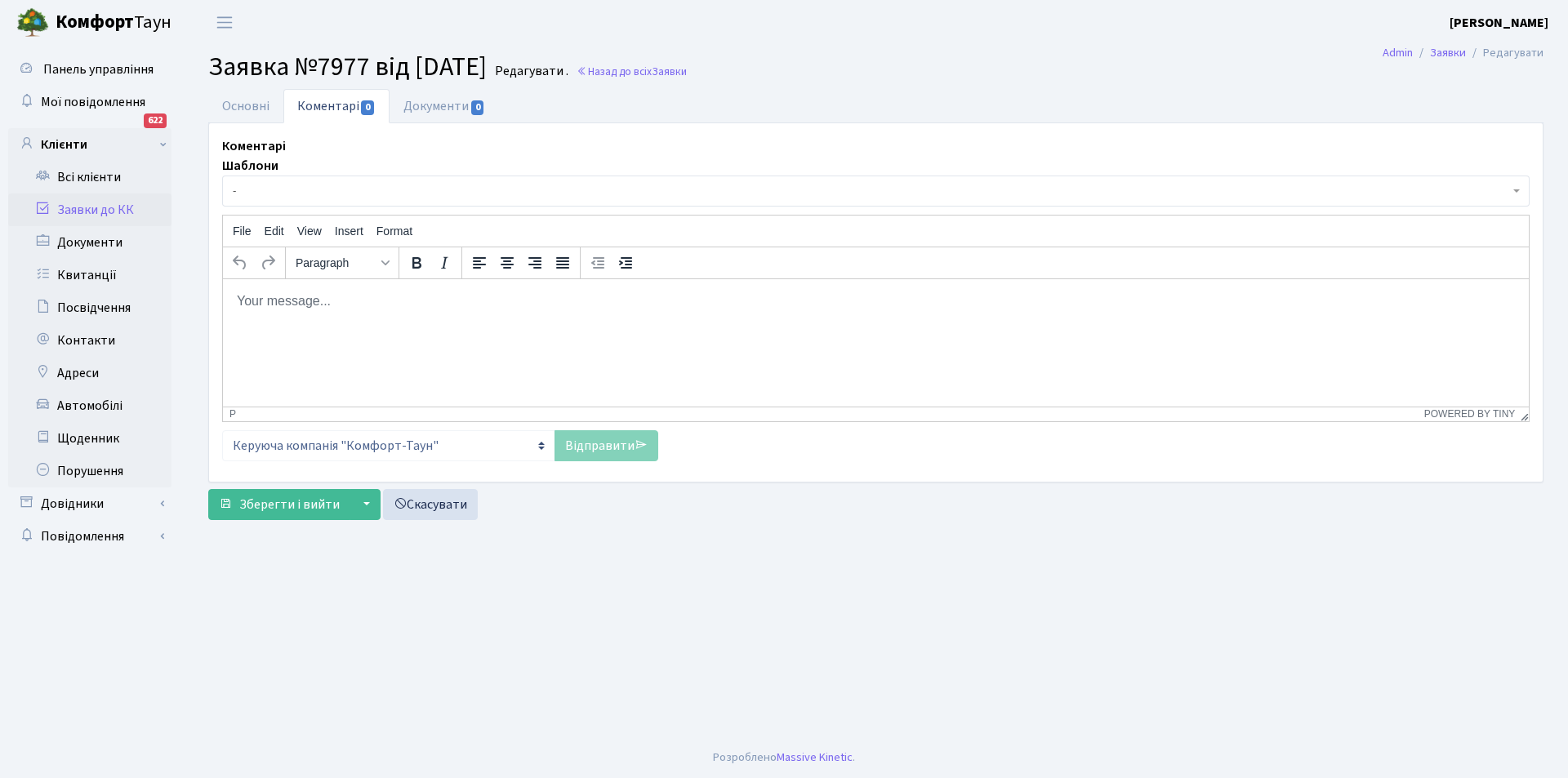
click at [374, 290] on html at bounding box center [876, 300] width 1306 height 44
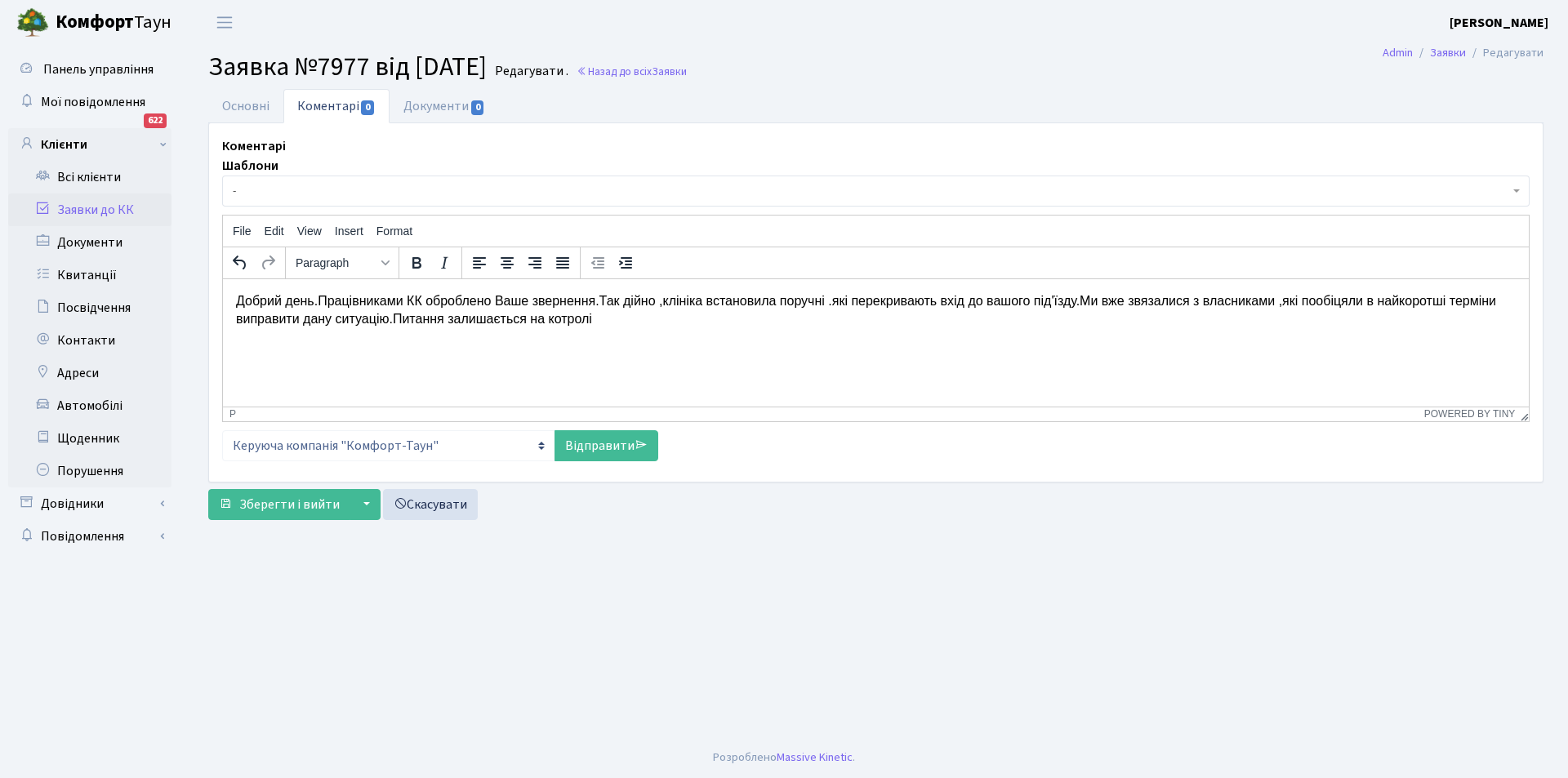
click at [831, 308] on p "Добрий день.Працівниками КК оброблено Ваше звернення.Так дійно ,клініка встанов…" at bounding box center [875, 310] width 1280 height 36
click at [1146, 298] on p "Добрий день.Працівниками КК оброблено Ваше звернення.Так дійно ,клініка встанов…" at bounding box center [875, 310] width 1280 height 36
click at [1291, 310] on p "Добрий день.Працівниками КК оброблено Ваше звернення.Так дійно ,клініка встанов…" at bounding box center [875, 310] width 1280 height 36
click at [600, 447] on link "Відправити" at bounding box center [606, 446] width 104 height 31
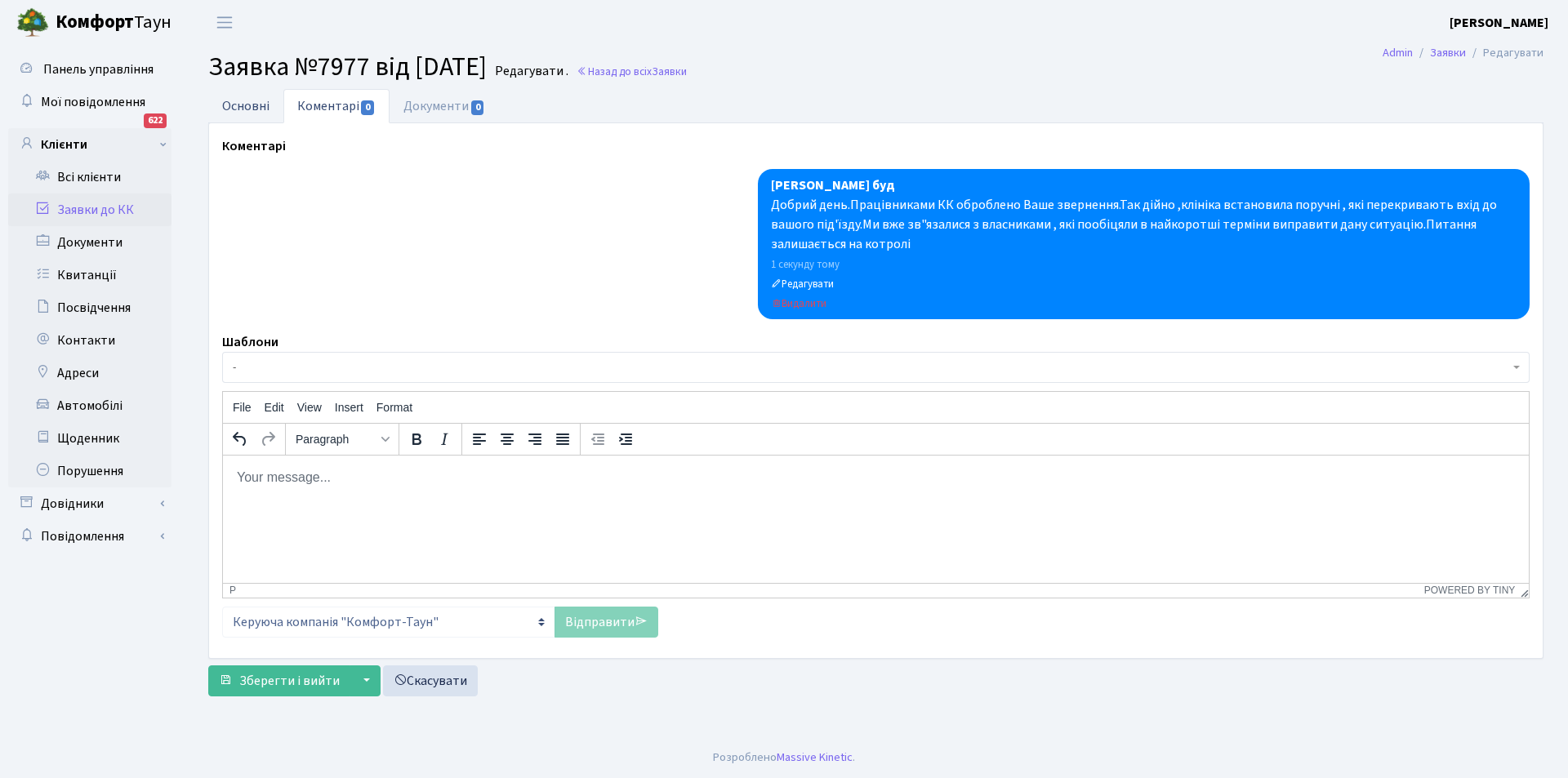
click at [238, 109] on link "Основні" at bounding box center [245, 106] width 75 height 34
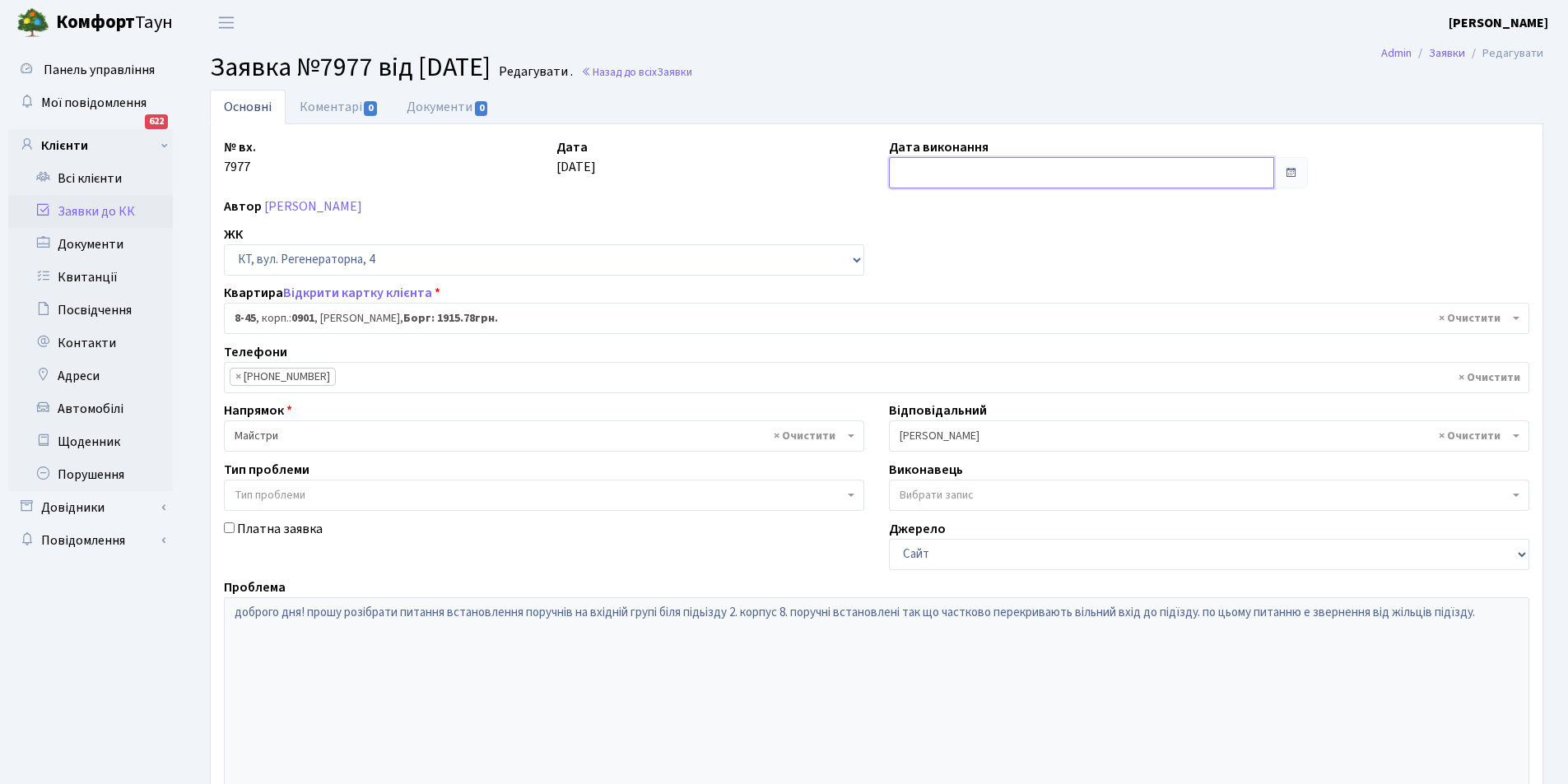
click at [975, 181] on input "text" at bounding box center [1081, 172] width 385 height 32
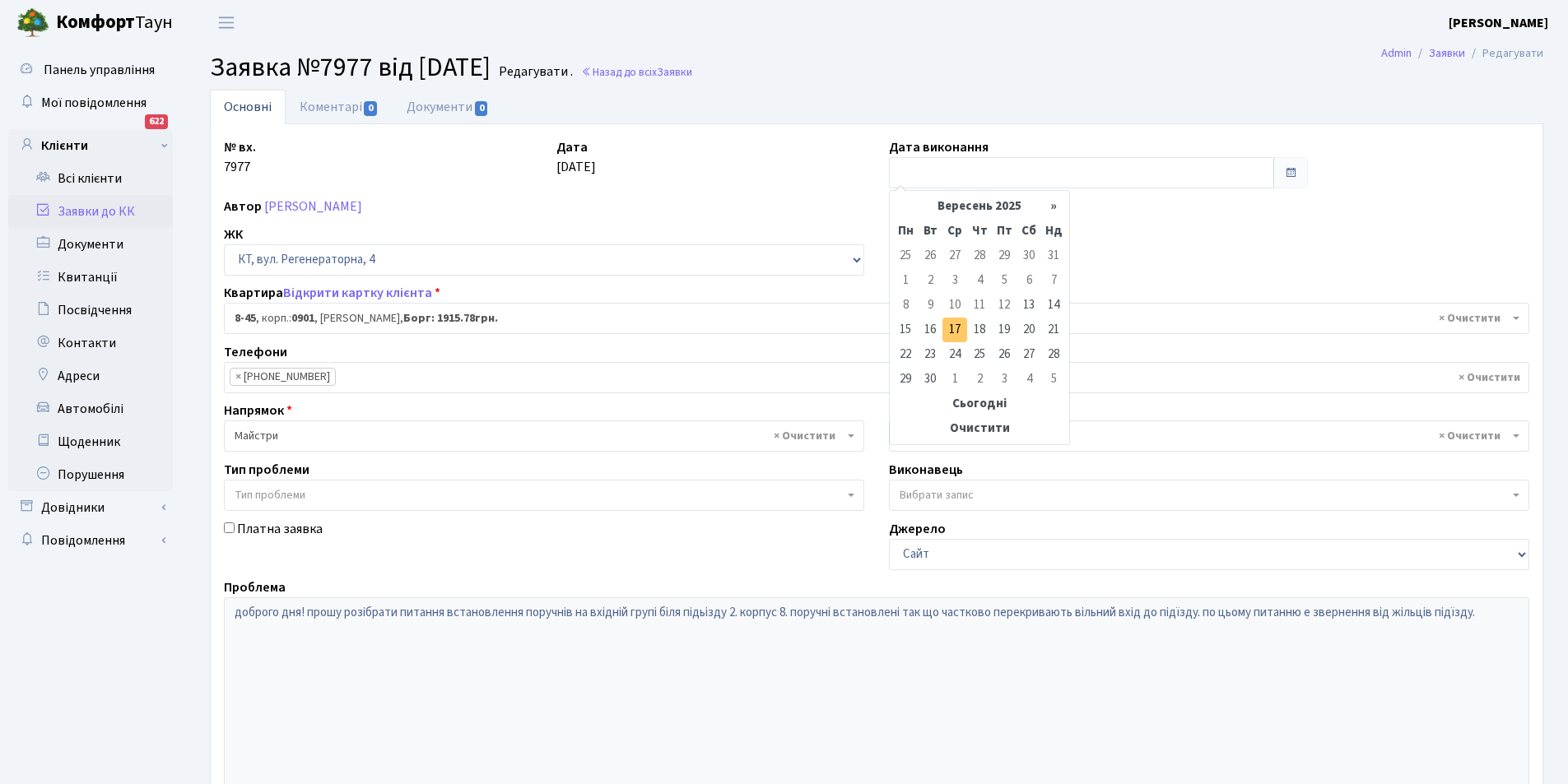
click at [953, 334] on td "17" at bounding box center [954, 330] width 25 height 25
type input "17.09.2025"
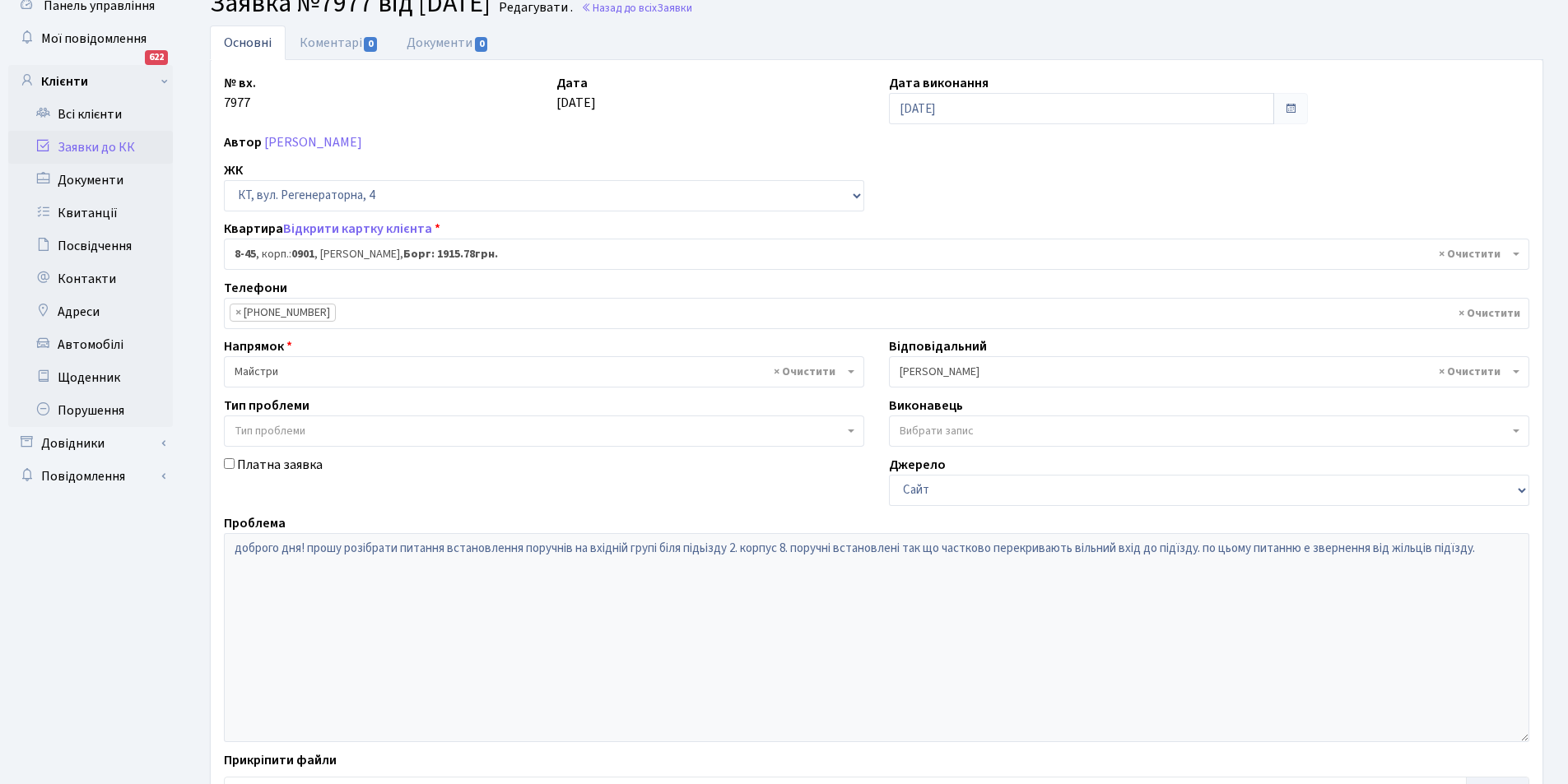
scroll to position [197, 0]
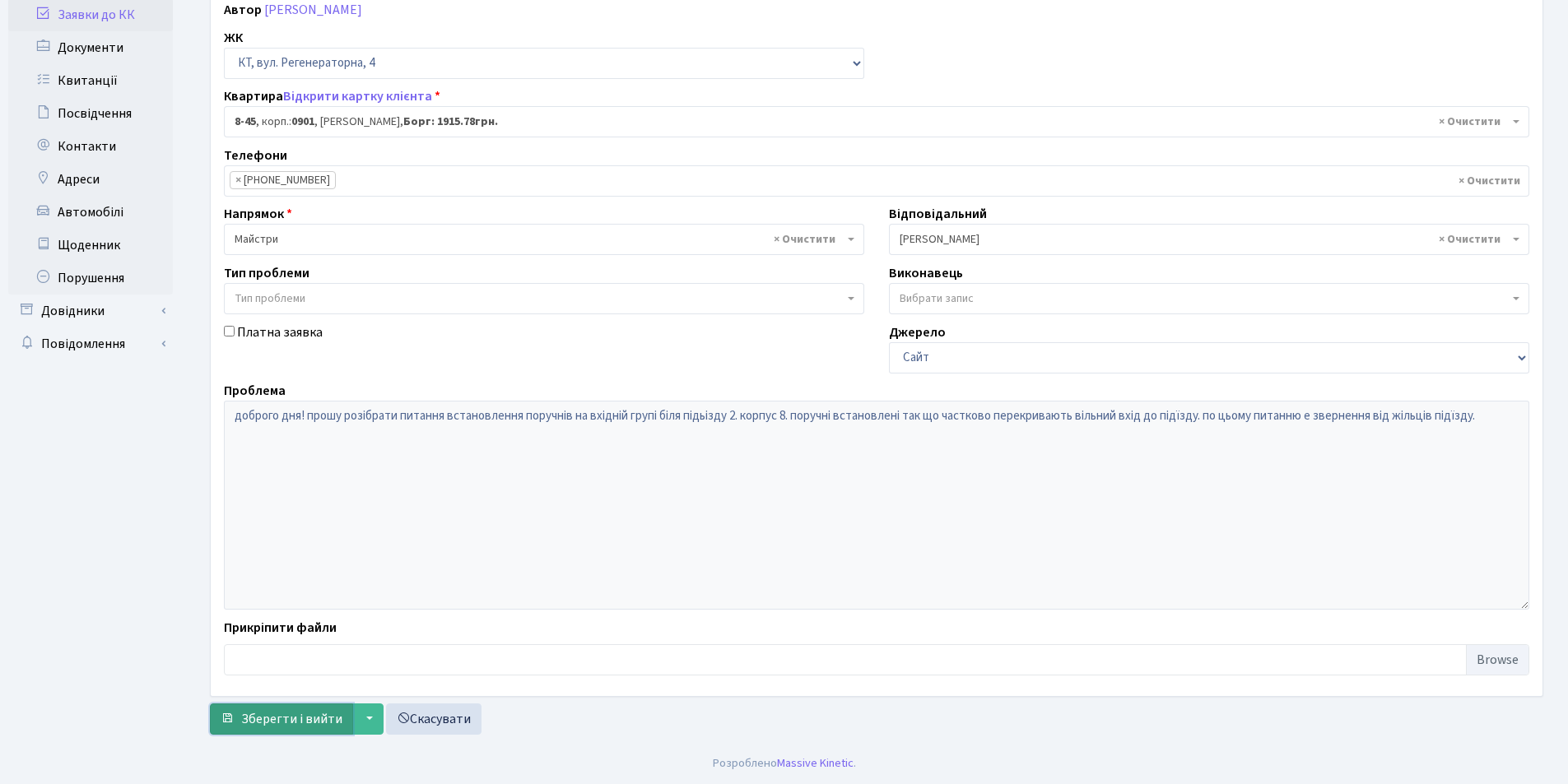
click at [265, 712] on span "Зберегти і вийти" at bounding box center [291, 718] width 101 height 18
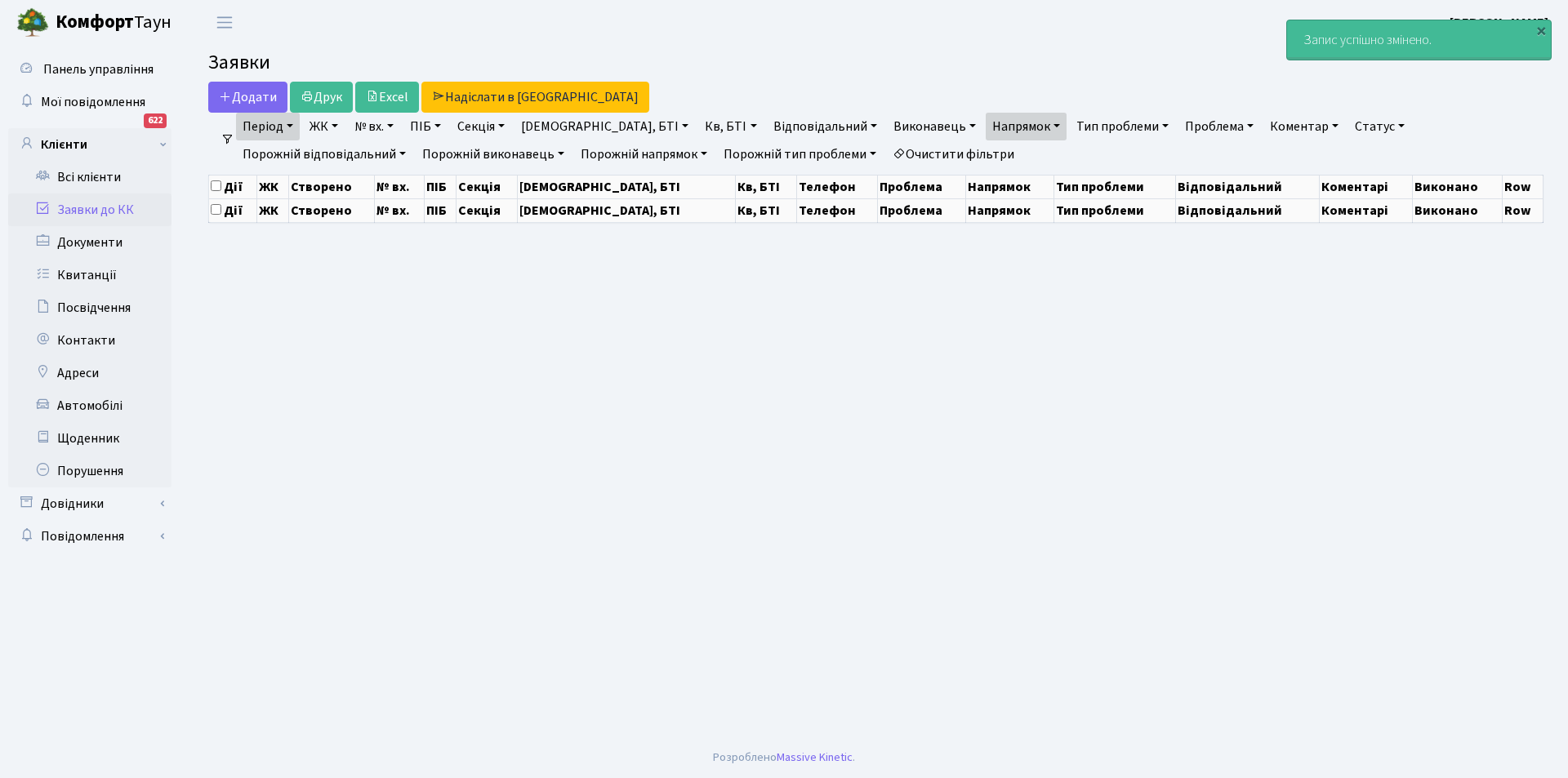
select select "25"
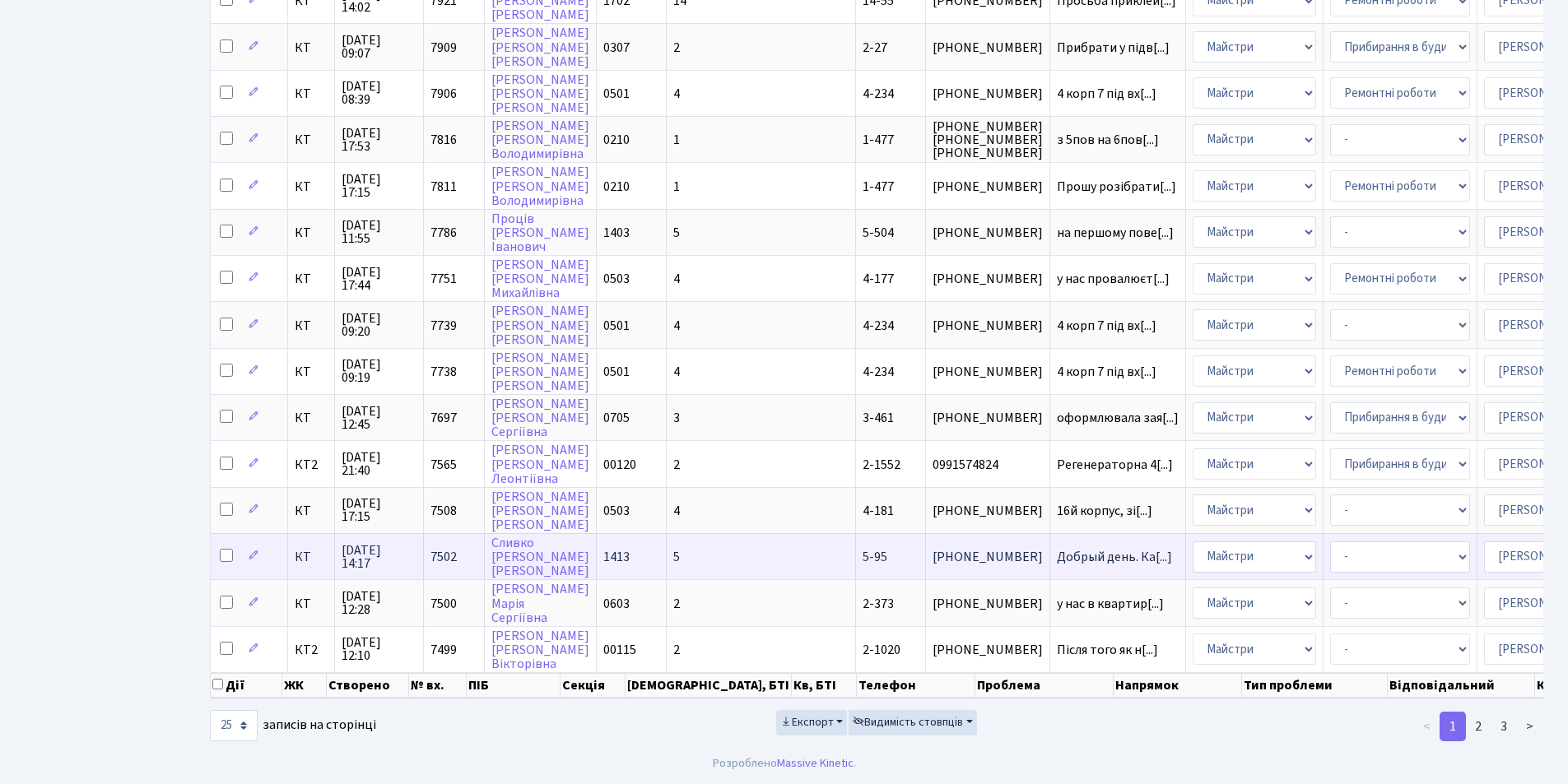
scroll to position [689, 0]
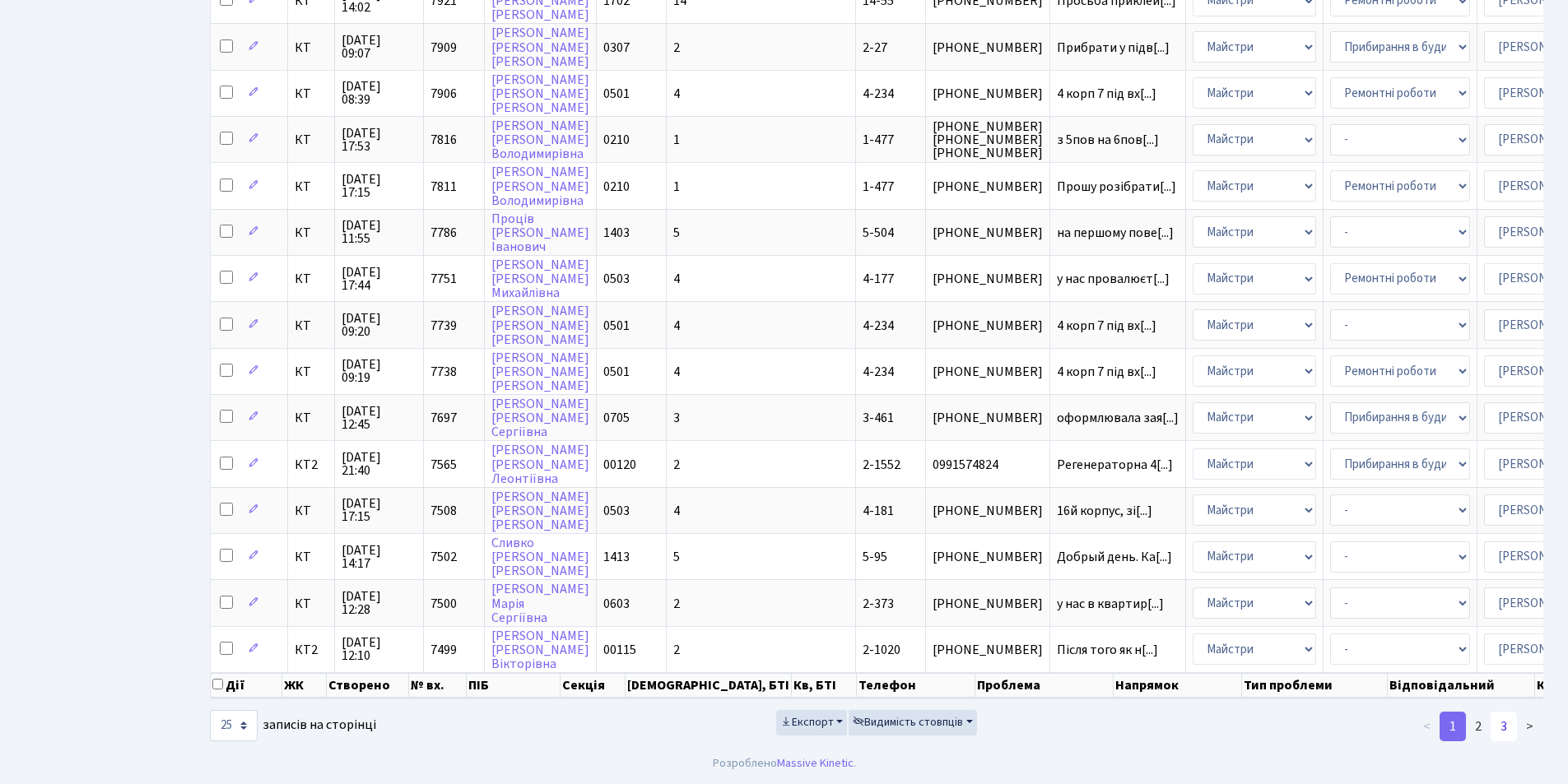
click at [1502, 732] on link "3" at bounding box center [1503, 726] width 26 height 30
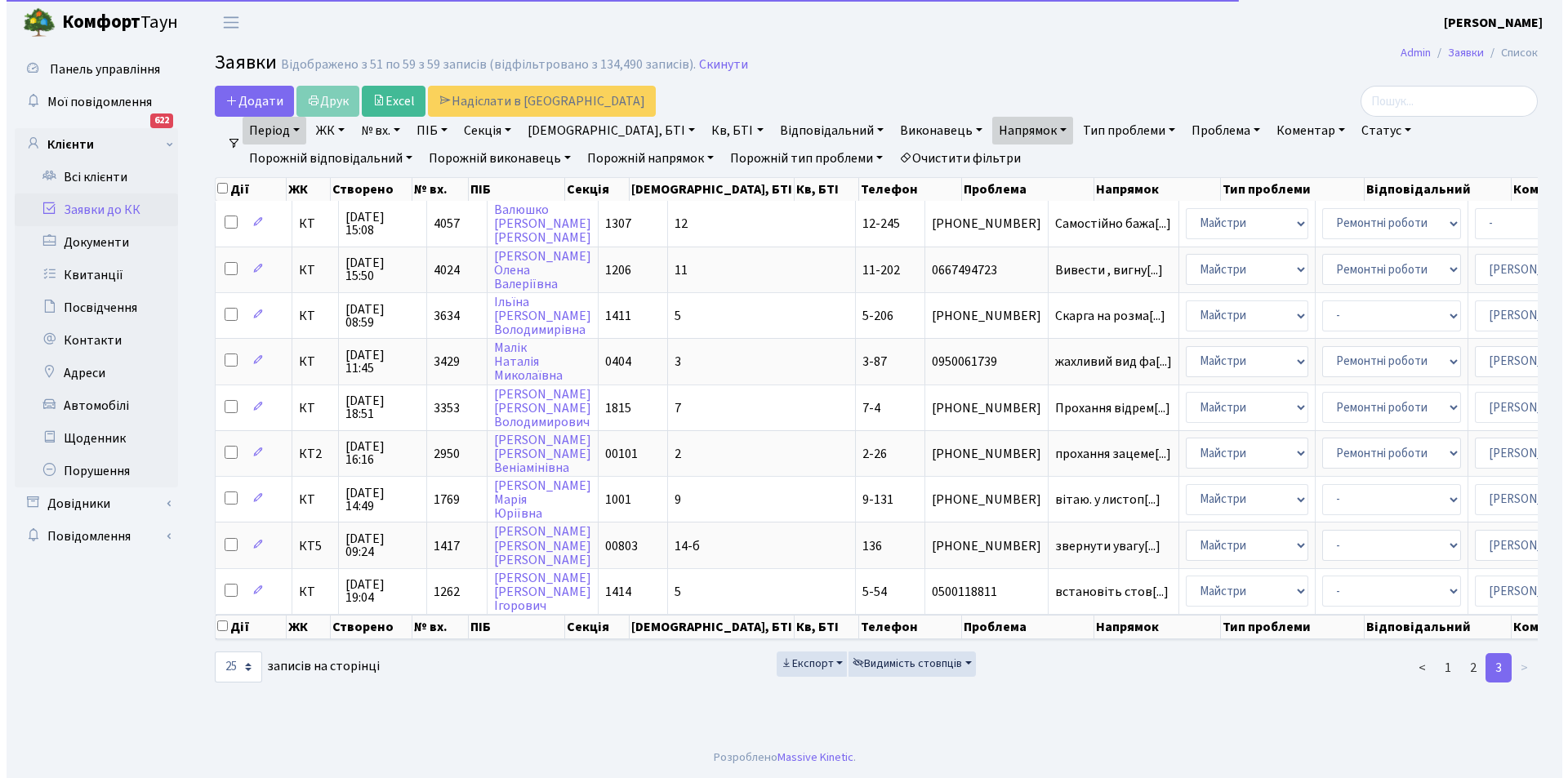
scroll to position [0, 0]
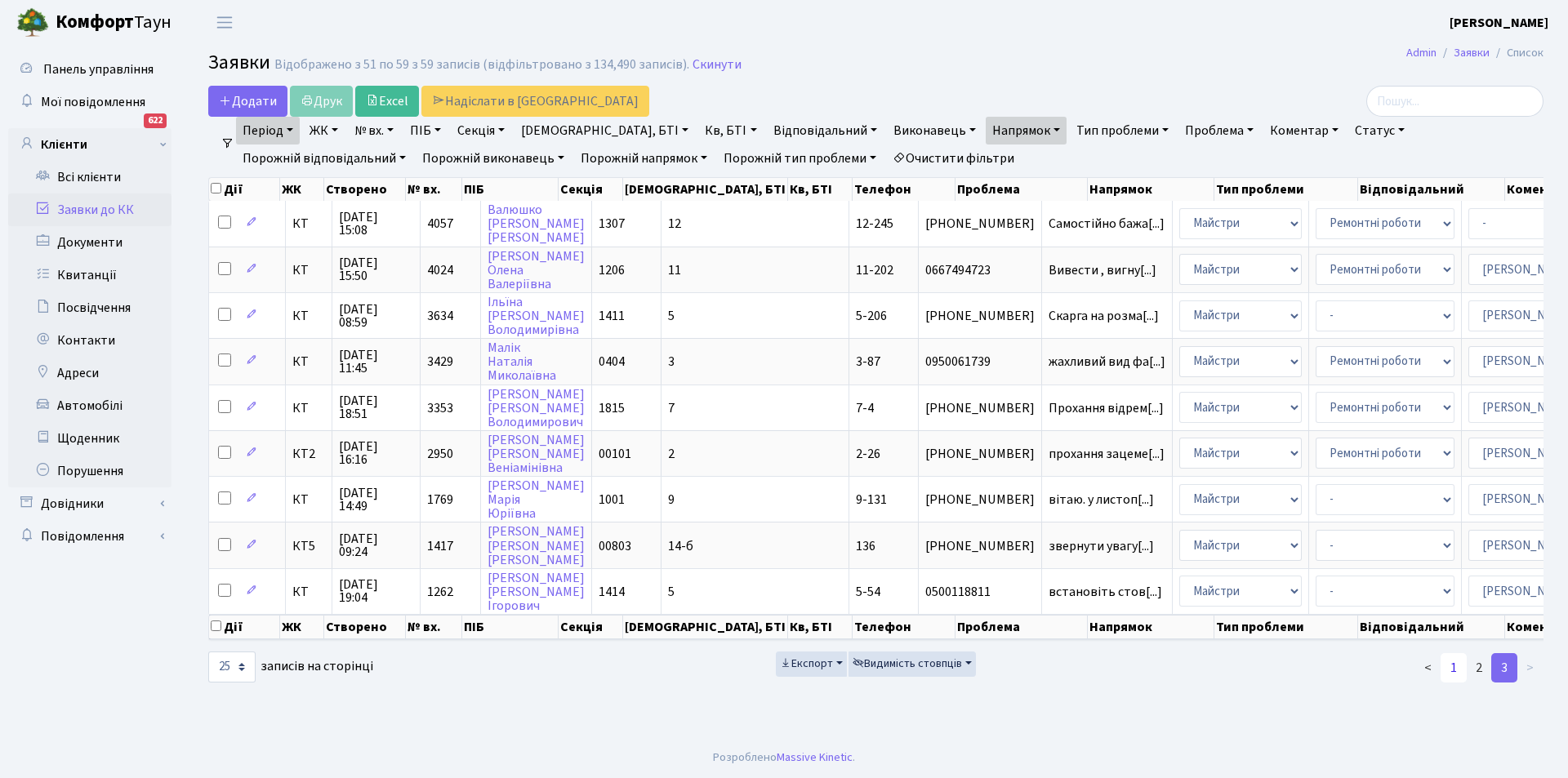
click at [1459, 682] on link "1" at bounding box center [1454, 668] width 26 height 30
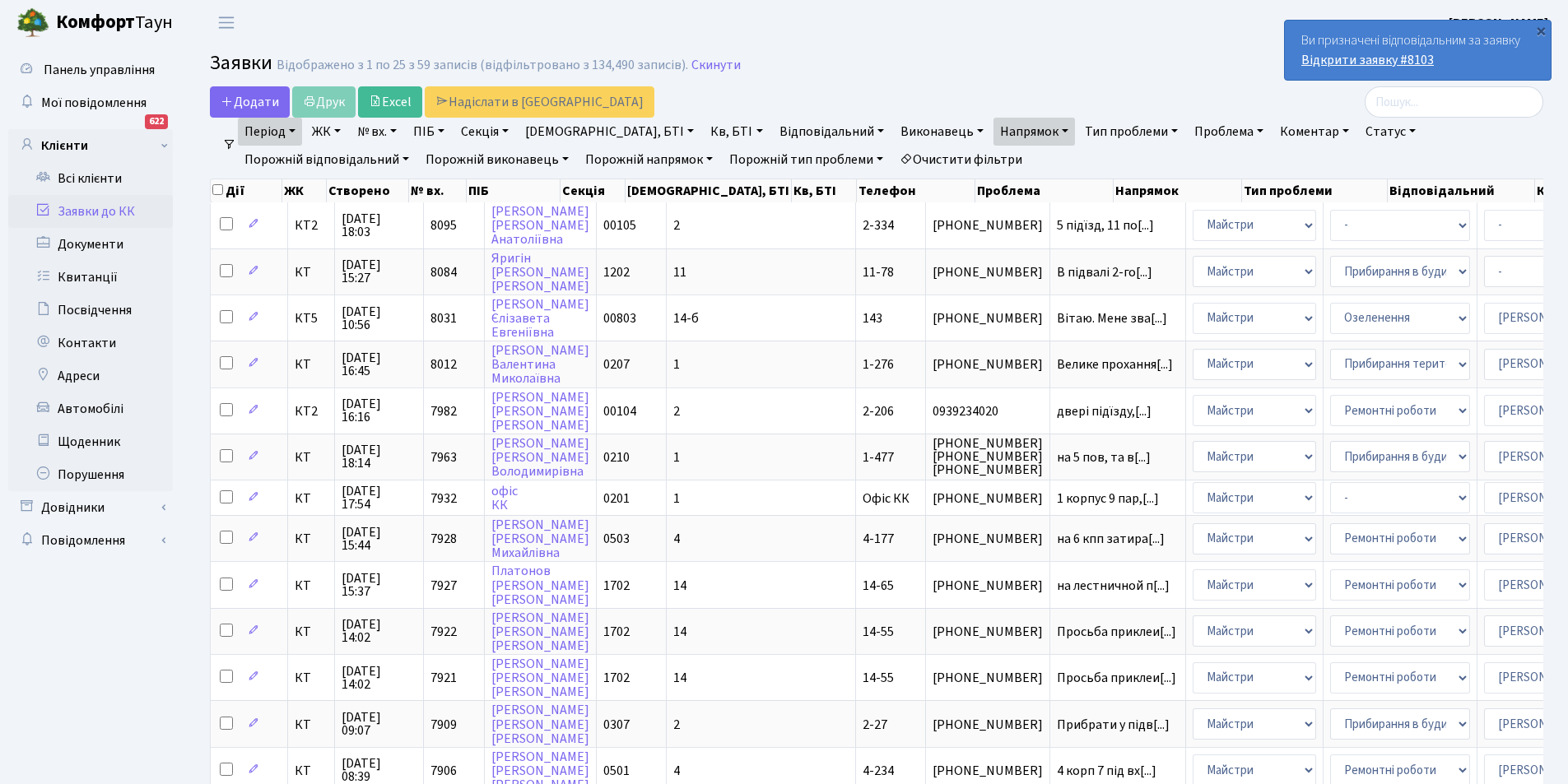
click at [1366, 64] on link "Відкрити заявку #8103" at bounding box center [1367, 60] width 132 height 18
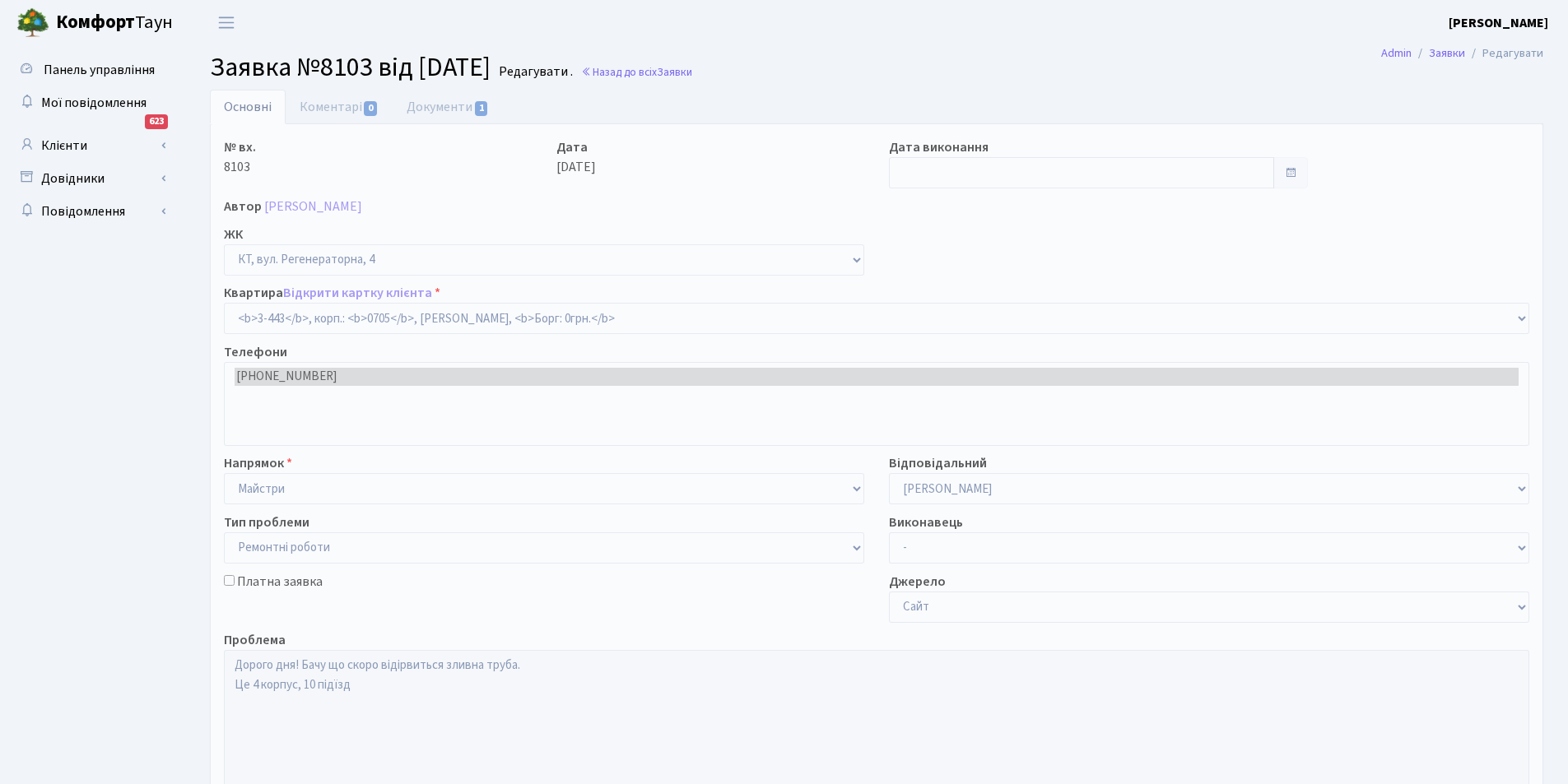
select select "1661"
select select "62"
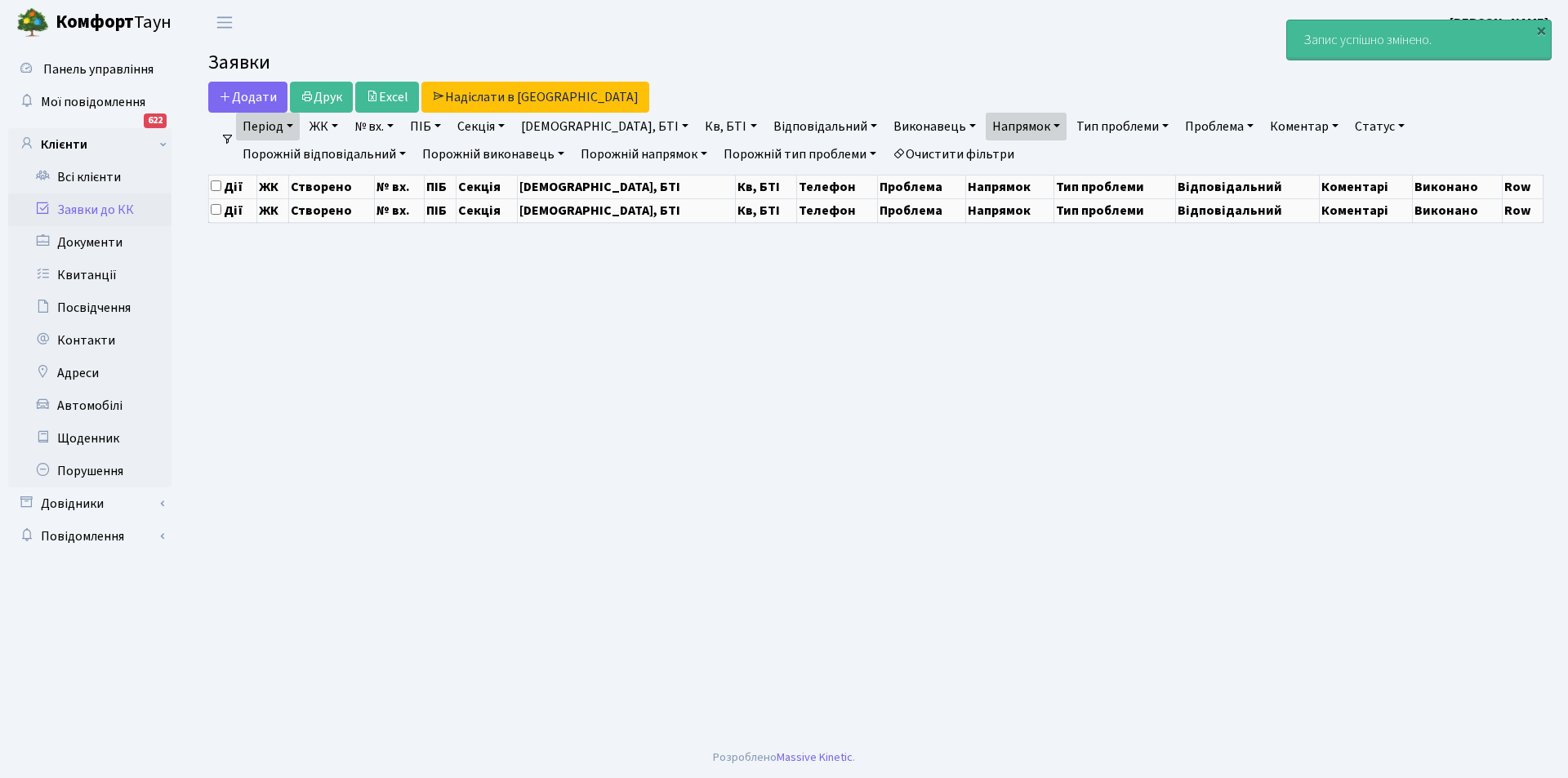
select select "25"
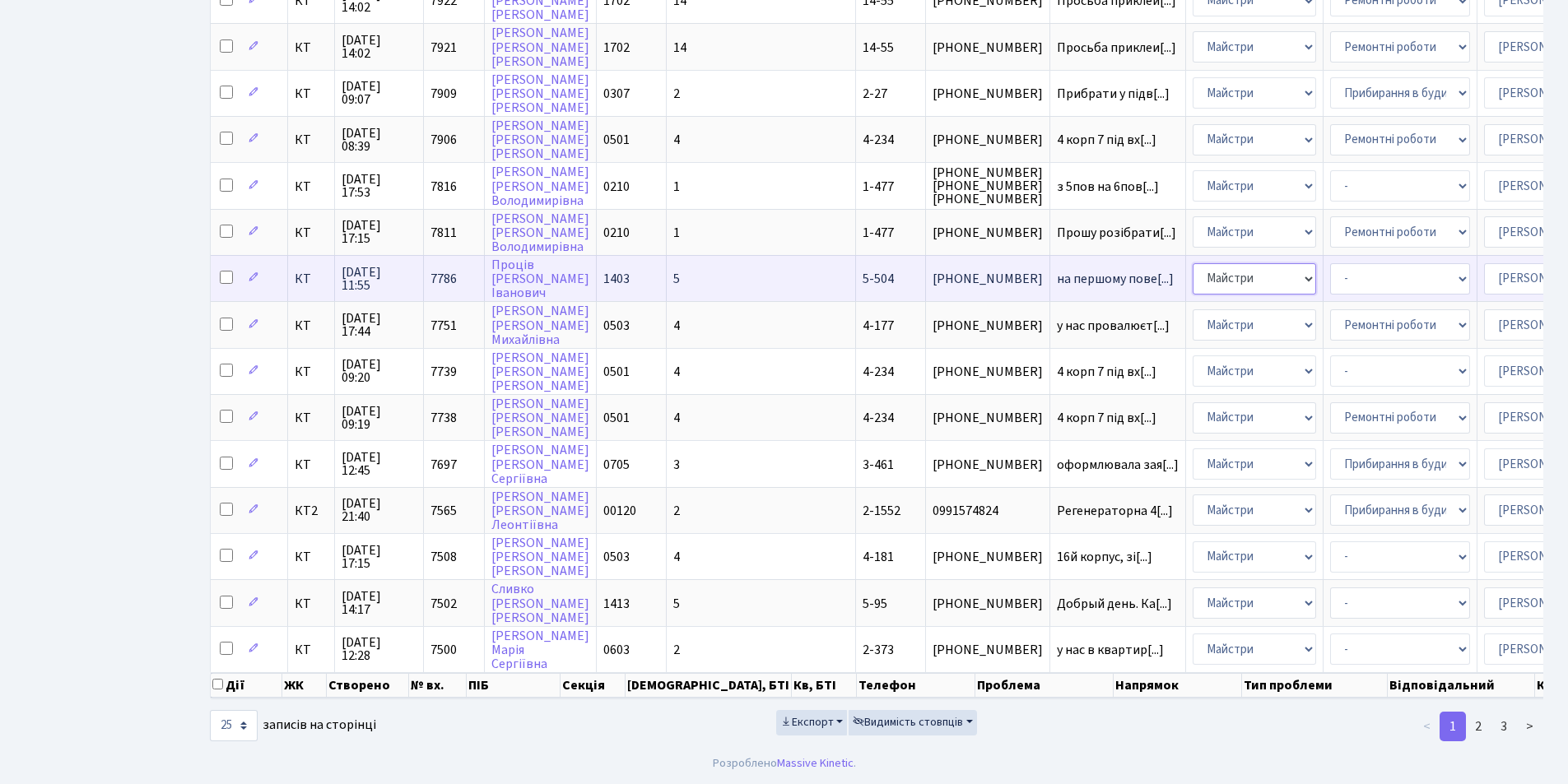
click at [1192, 275] on select "- Адміністрація Домофон, СКД Ліфт Майстри Сантехніка Економічний відділ Електри…" at bounding box center [1254, 279] width 124 height 32
select select "3"
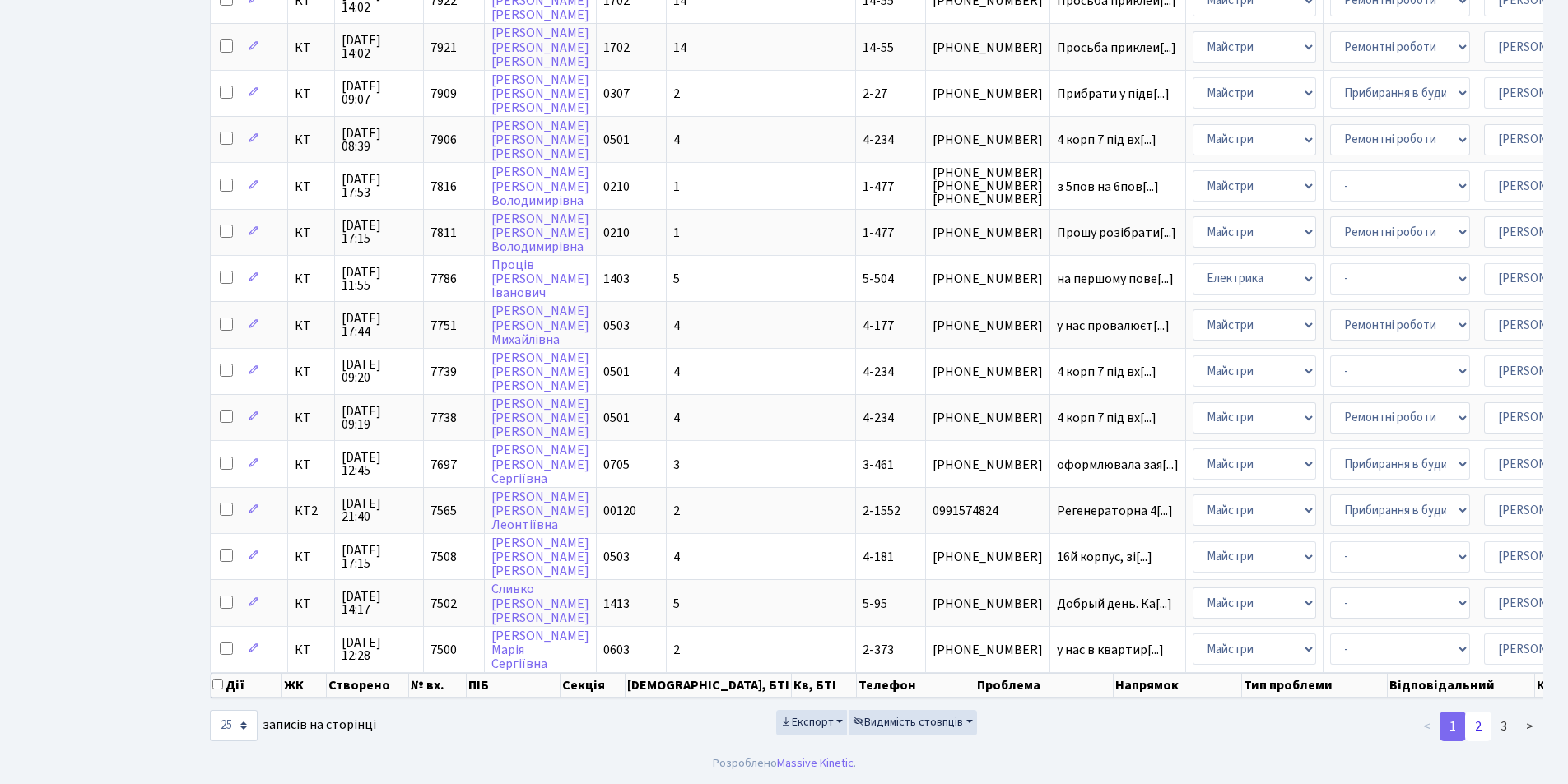
click at [1485, 731] on link "2" at bounding box center [1478, 726] width 26 height 30
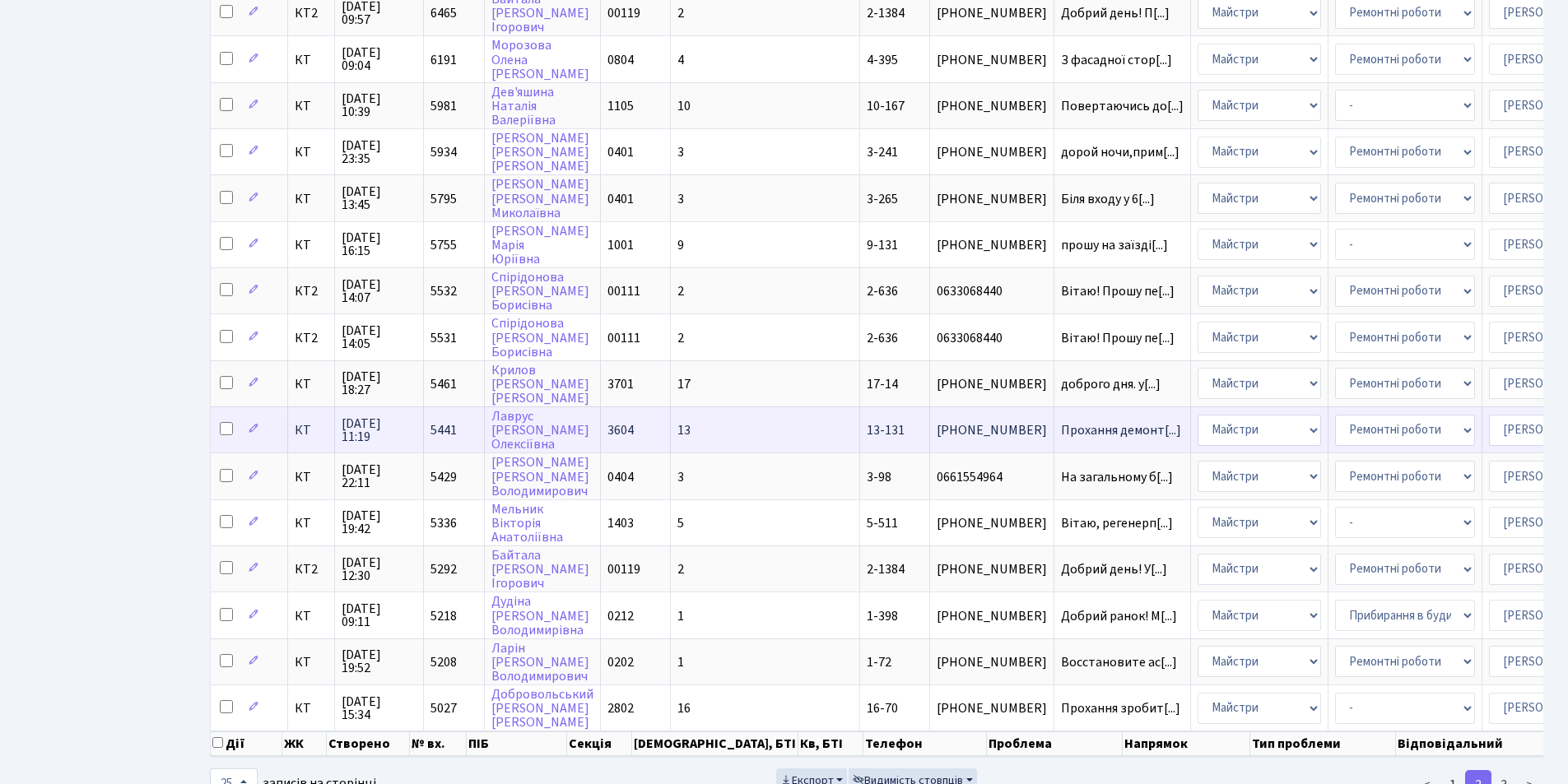
scroll to position [659, 0]
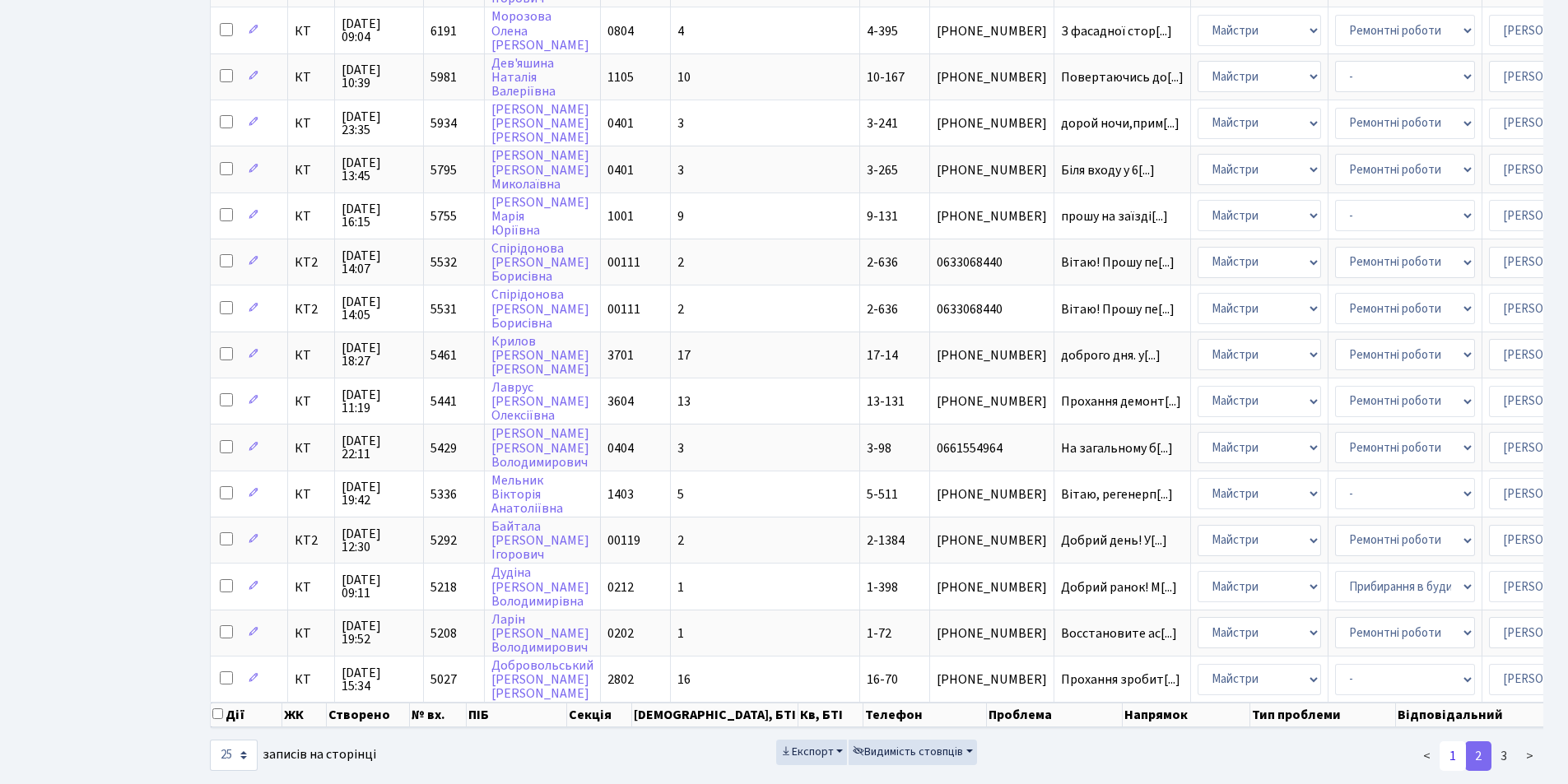
click at [1458, 771] on link "1" at bounding box center [1452, 756] width 26 height 30
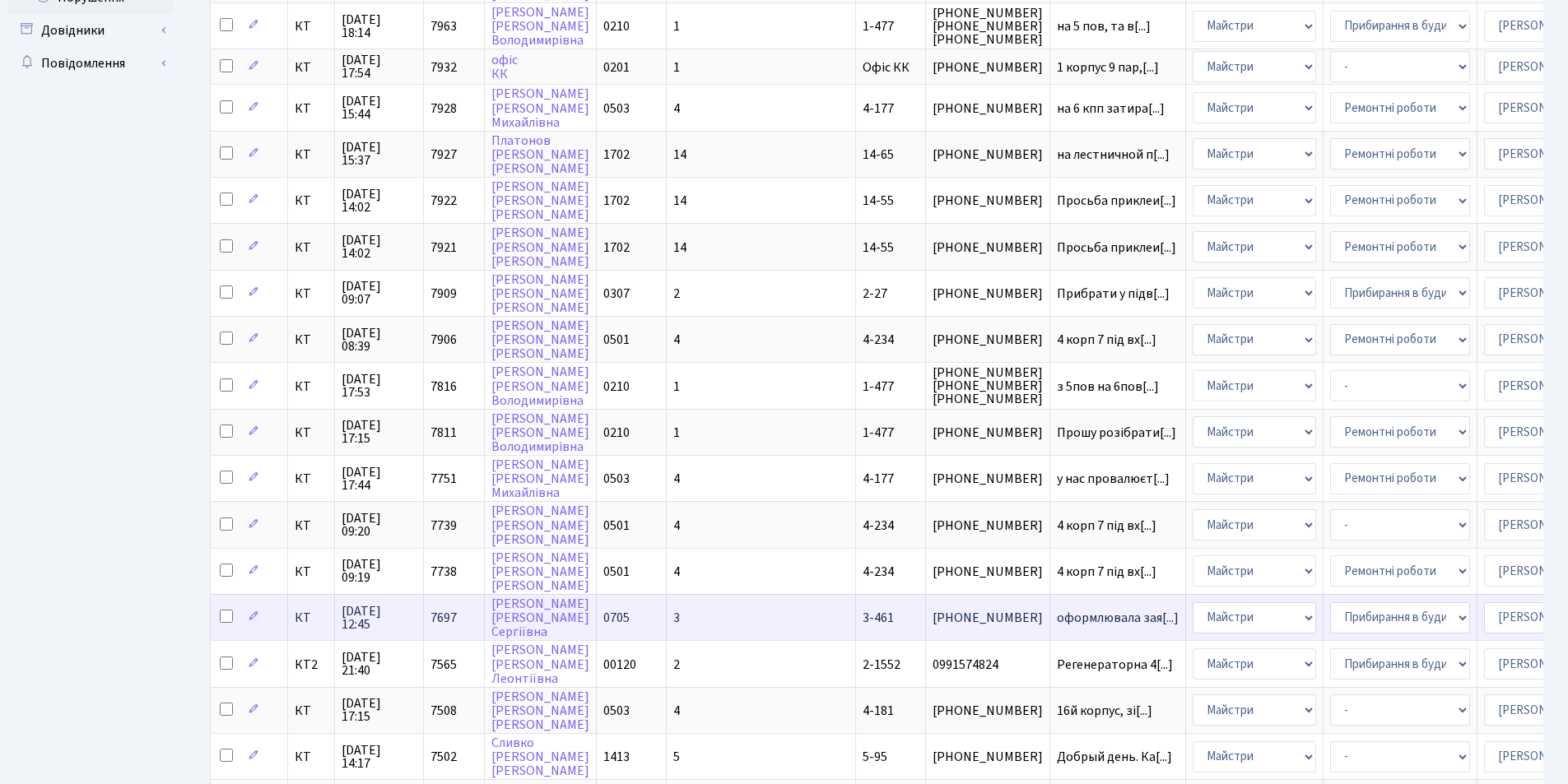
scroll to position [83, 0]
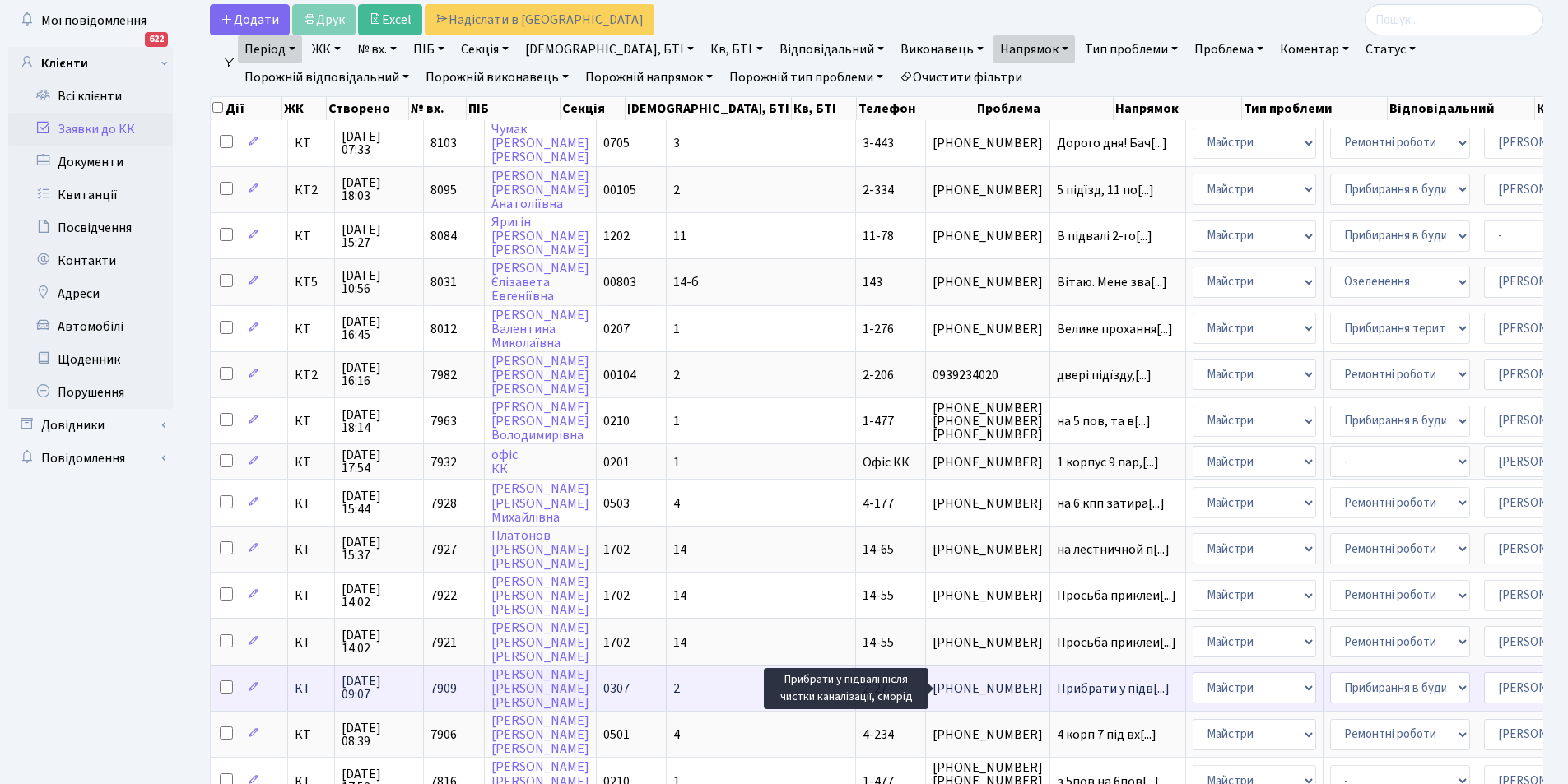
click at [1057, 692] on span "Прибрати у підв[...]" at bounding box center [1113, 689] width 112 height 18
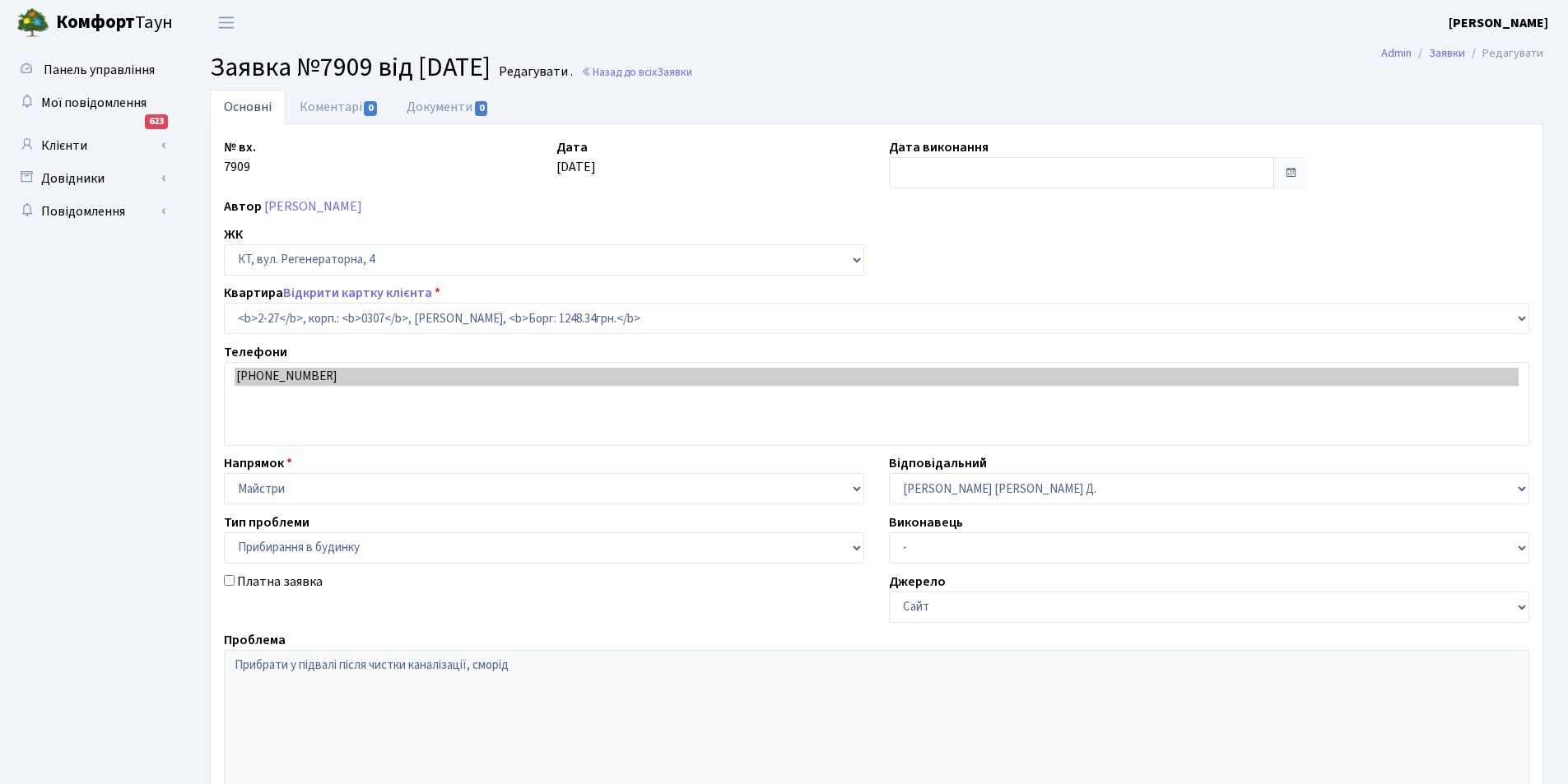
select select "722"
select select "58"
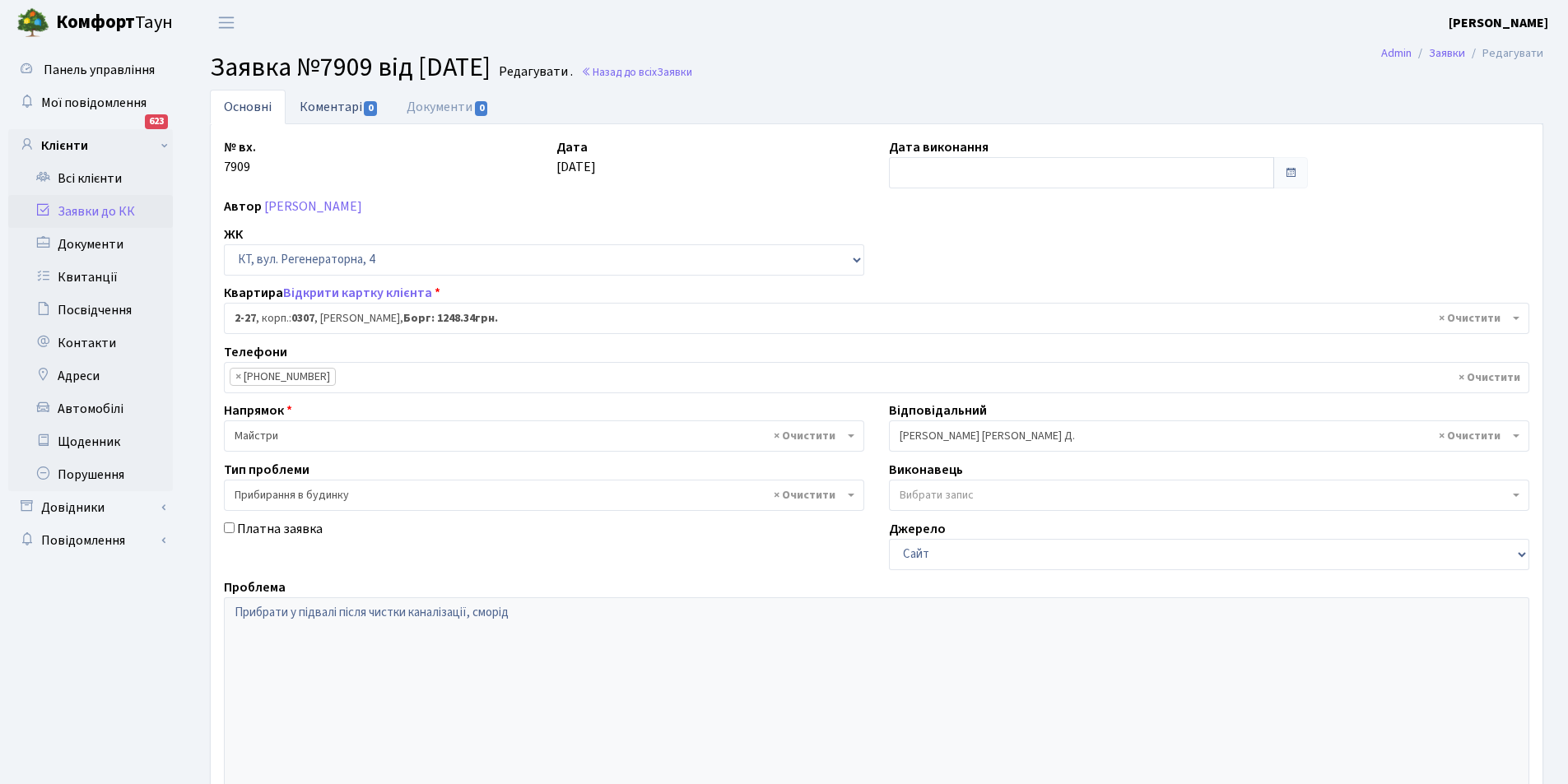
click at [338, 107] on link "Коментарі 0" at bounding box center [339, 107] width 107 height 34
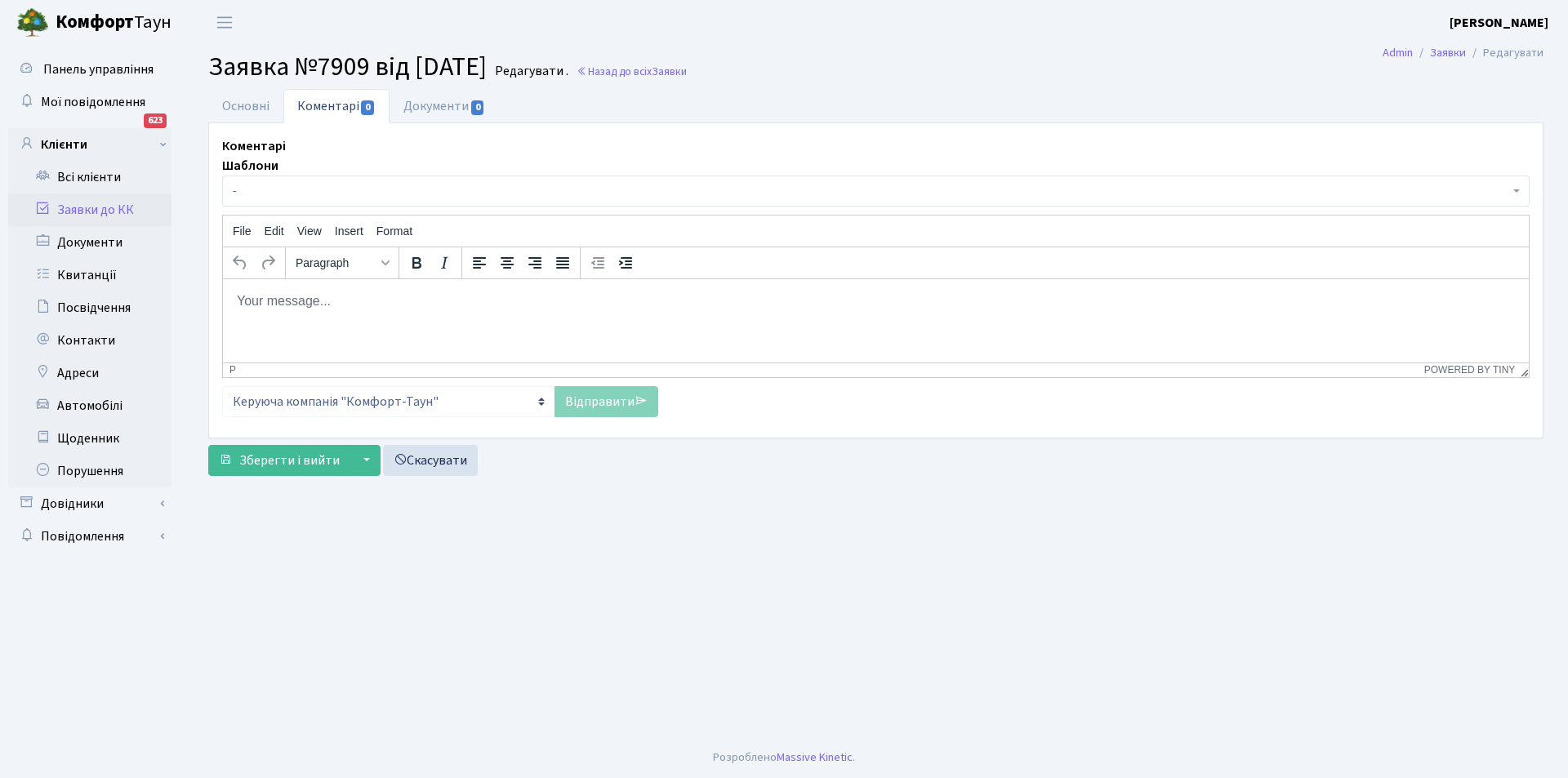
click at [335, 299] on p "Rich Text Area. Press ALT-0 for help." at bounding box center [875, 300] width 1280 height 18
click at [604, 394] on link "Відправити" at bounding box center [606, 402] width 104 height 31
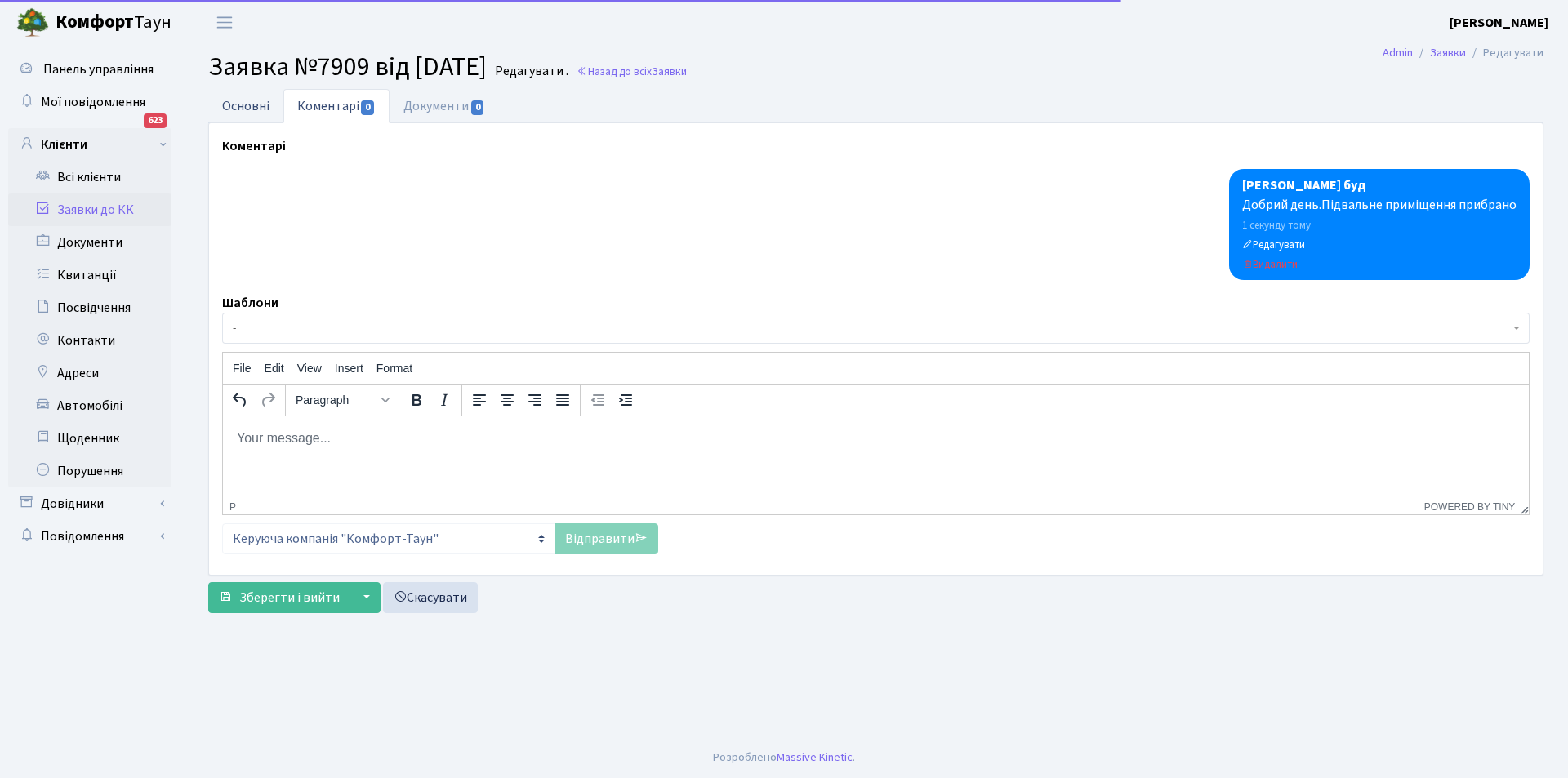
click at [240, 96] on link "Основні" at bounding box center [245, 106] width 75 height 34
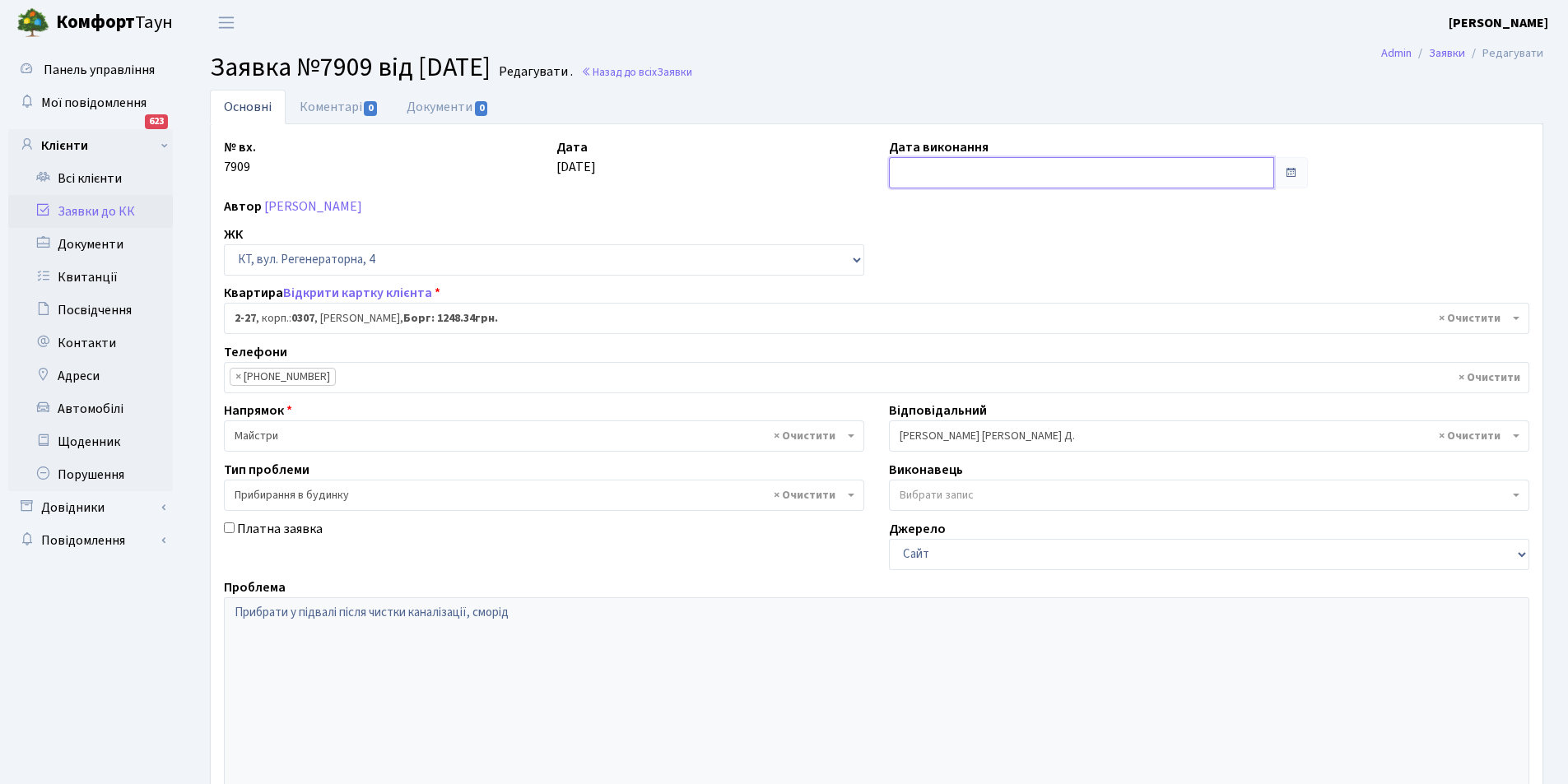
click at [942, 159] on input "text" at bounding box center [1081, 172] width 385 height 32
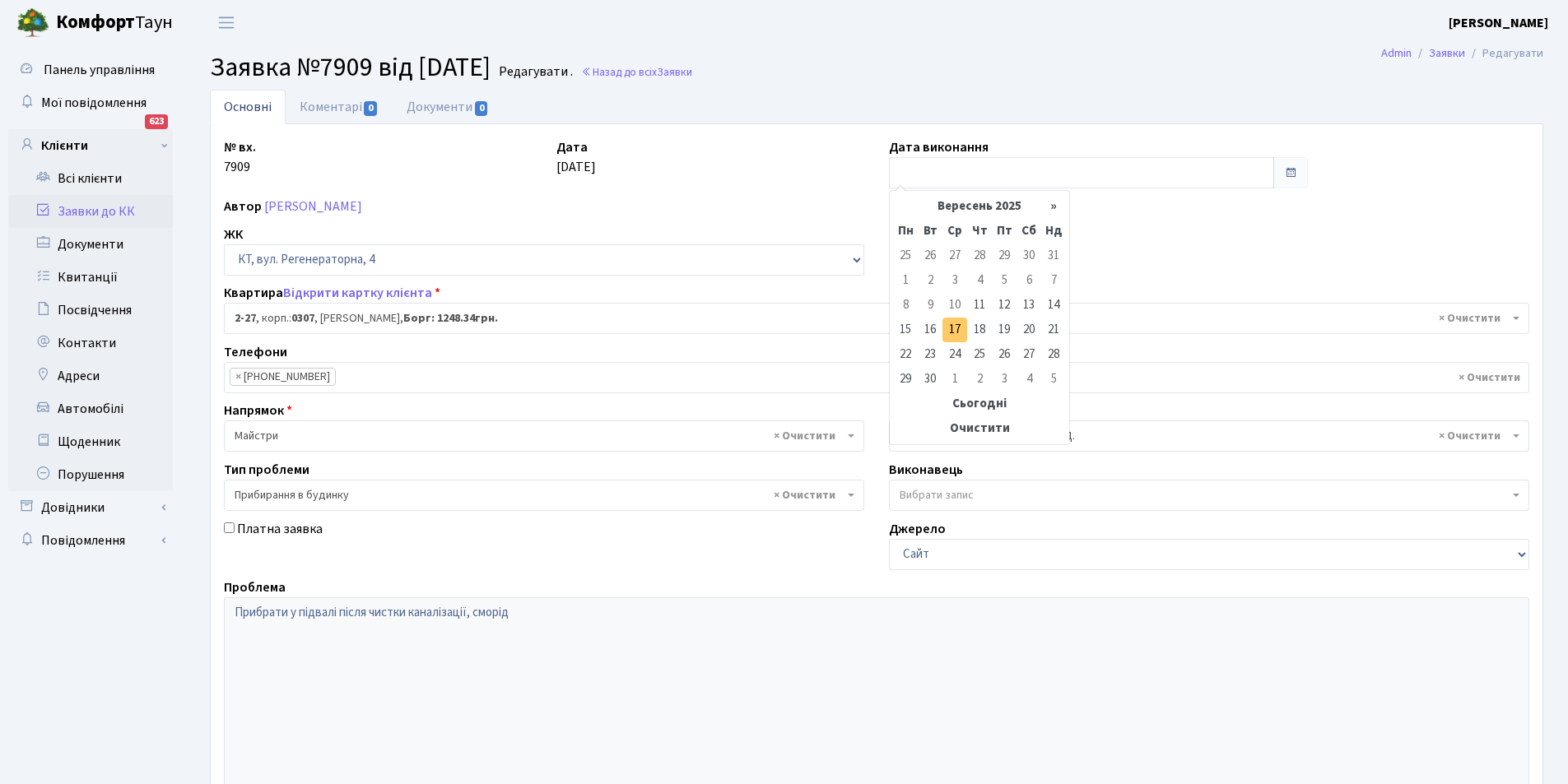
click at [956, 331] on td "17" at bounding box center [954, 330] width 25 height 25
type input "[DATE]"
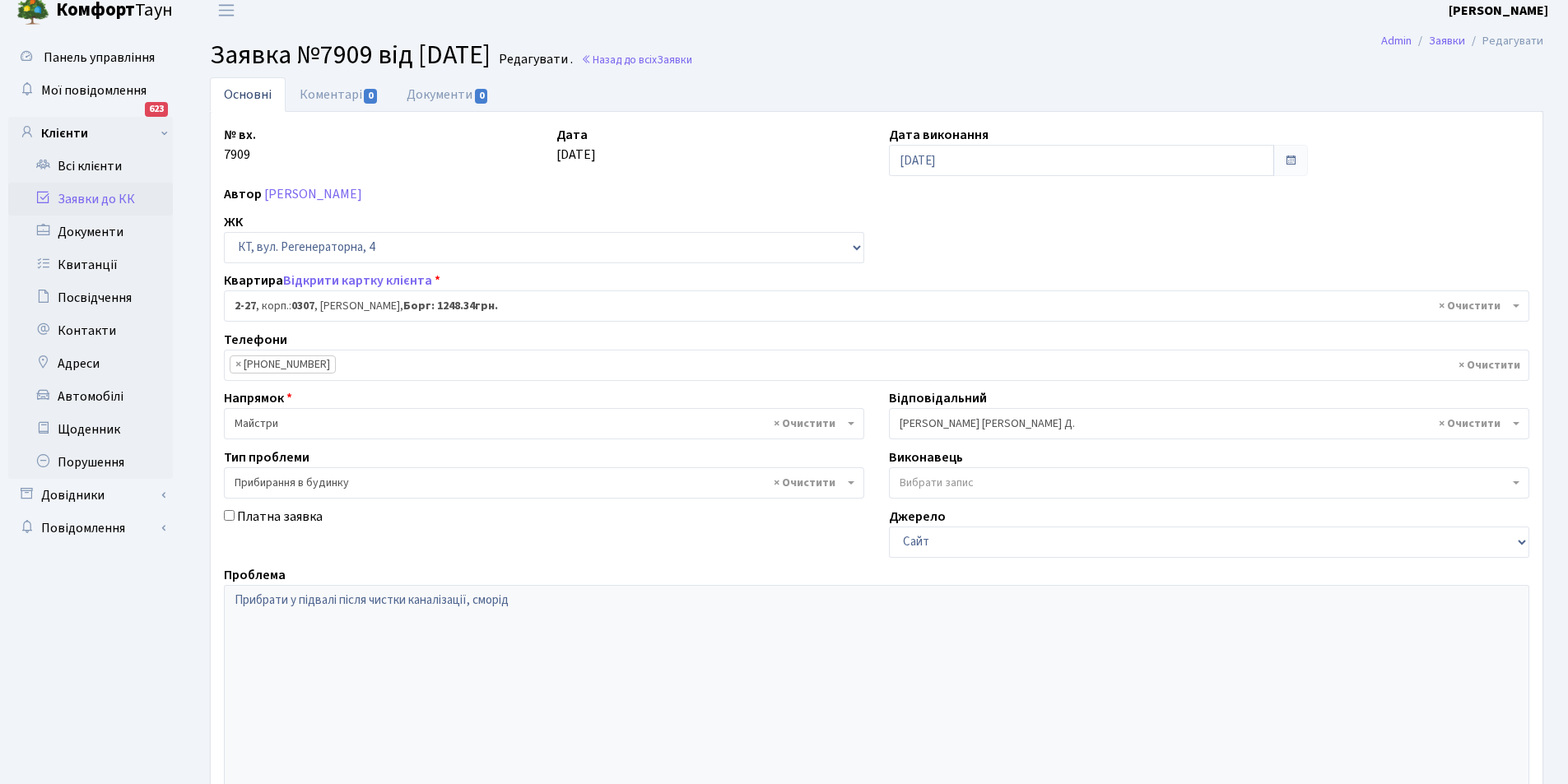
scroll to position [197, 0]
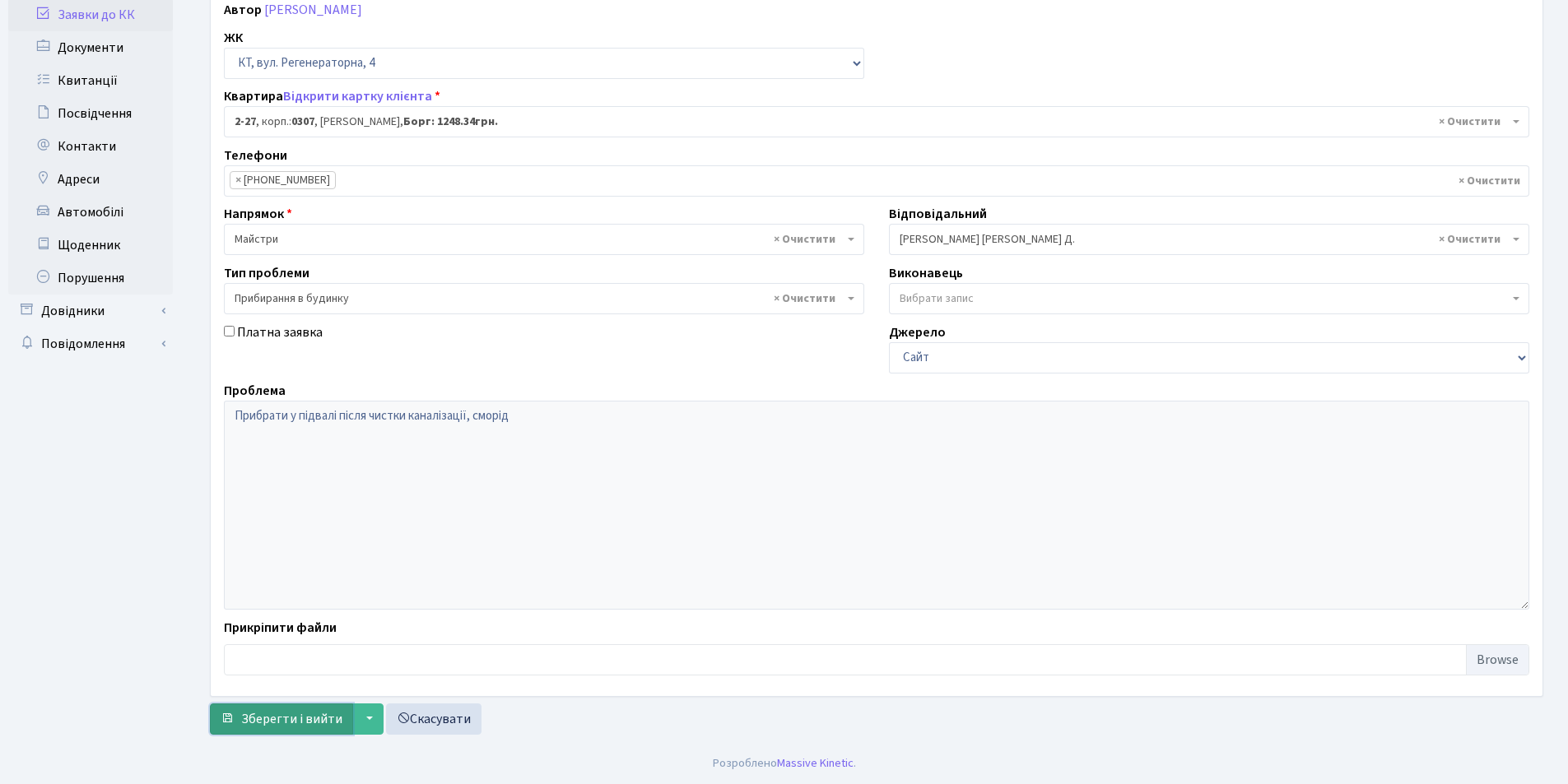
click at [274, 726] on span "Зберегти і вийти" at bounding box center [291, 718] width 101 height 18
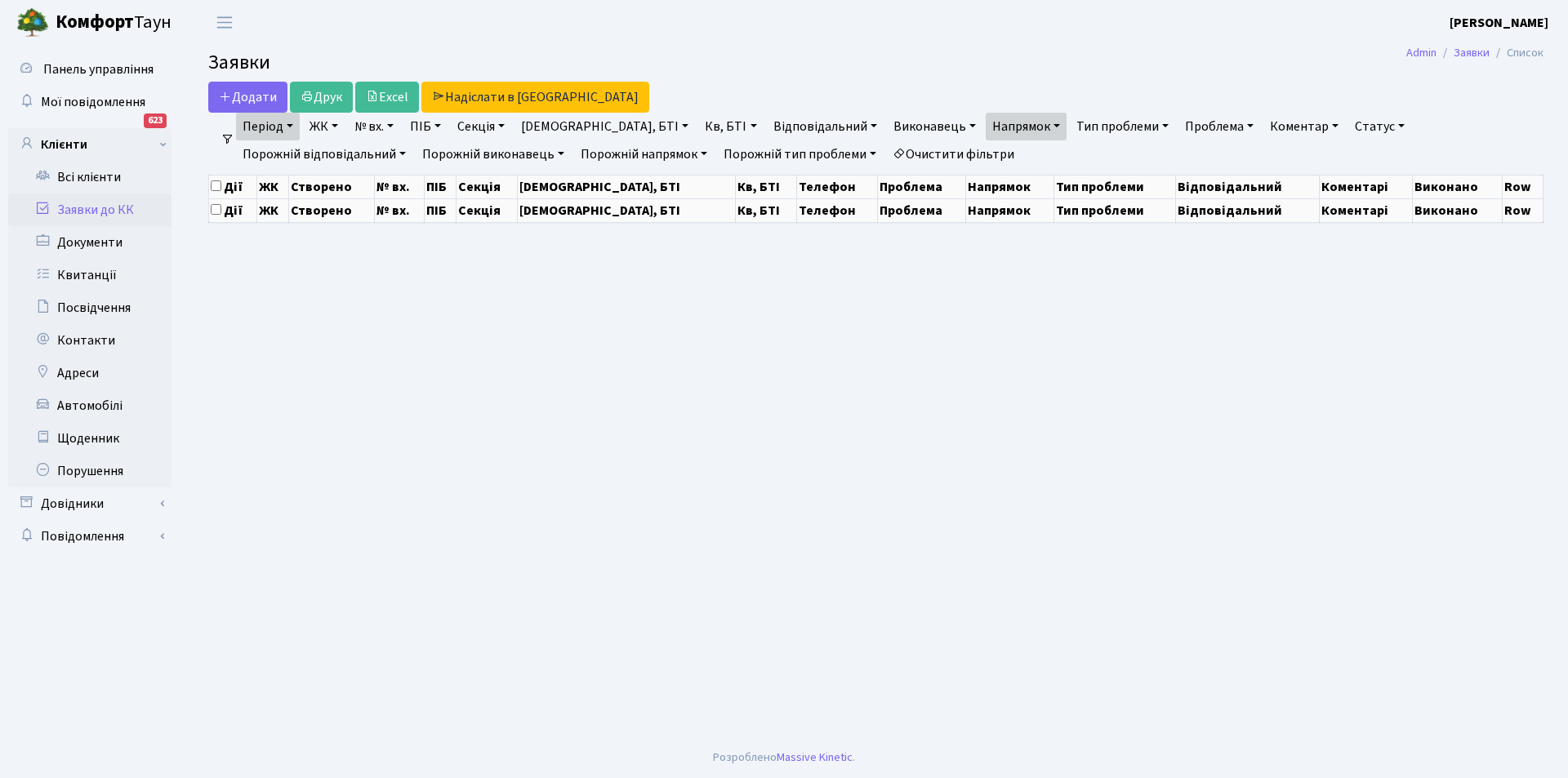
select select "25"
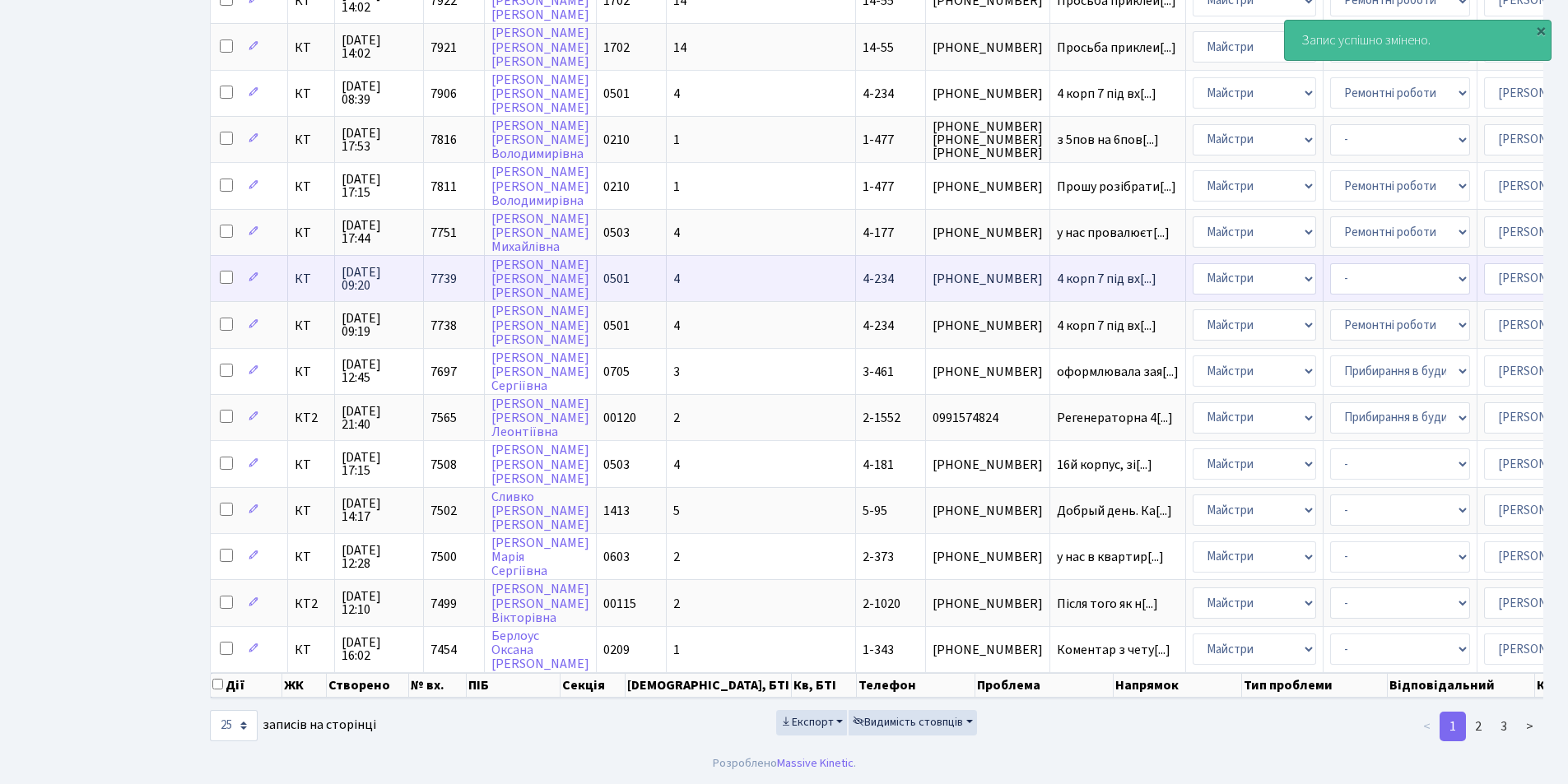
scroll to position [689, 0]
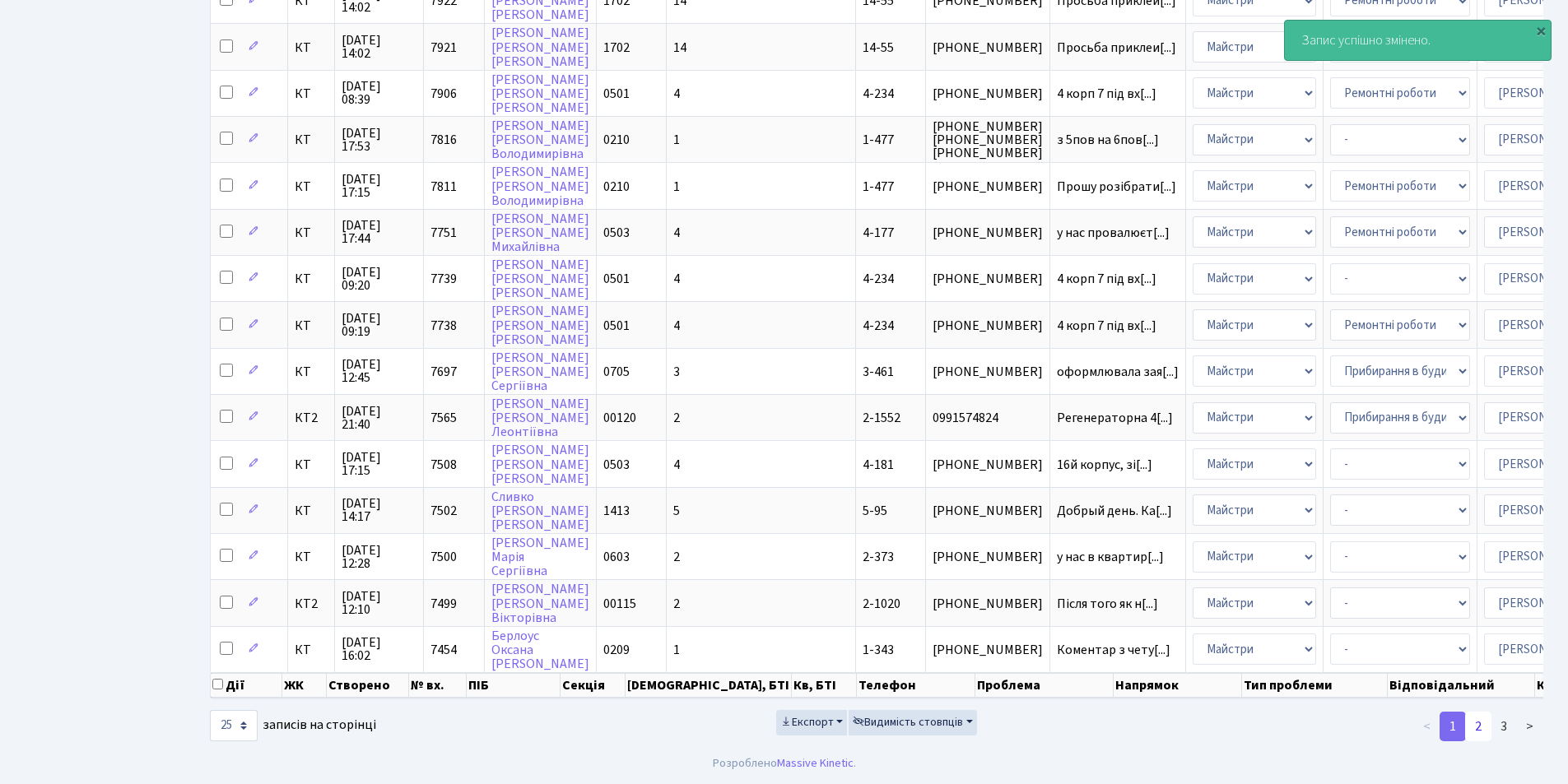
click at [1480, 726] on link "2" at bounding box center [1478, 726] width 26 height 30
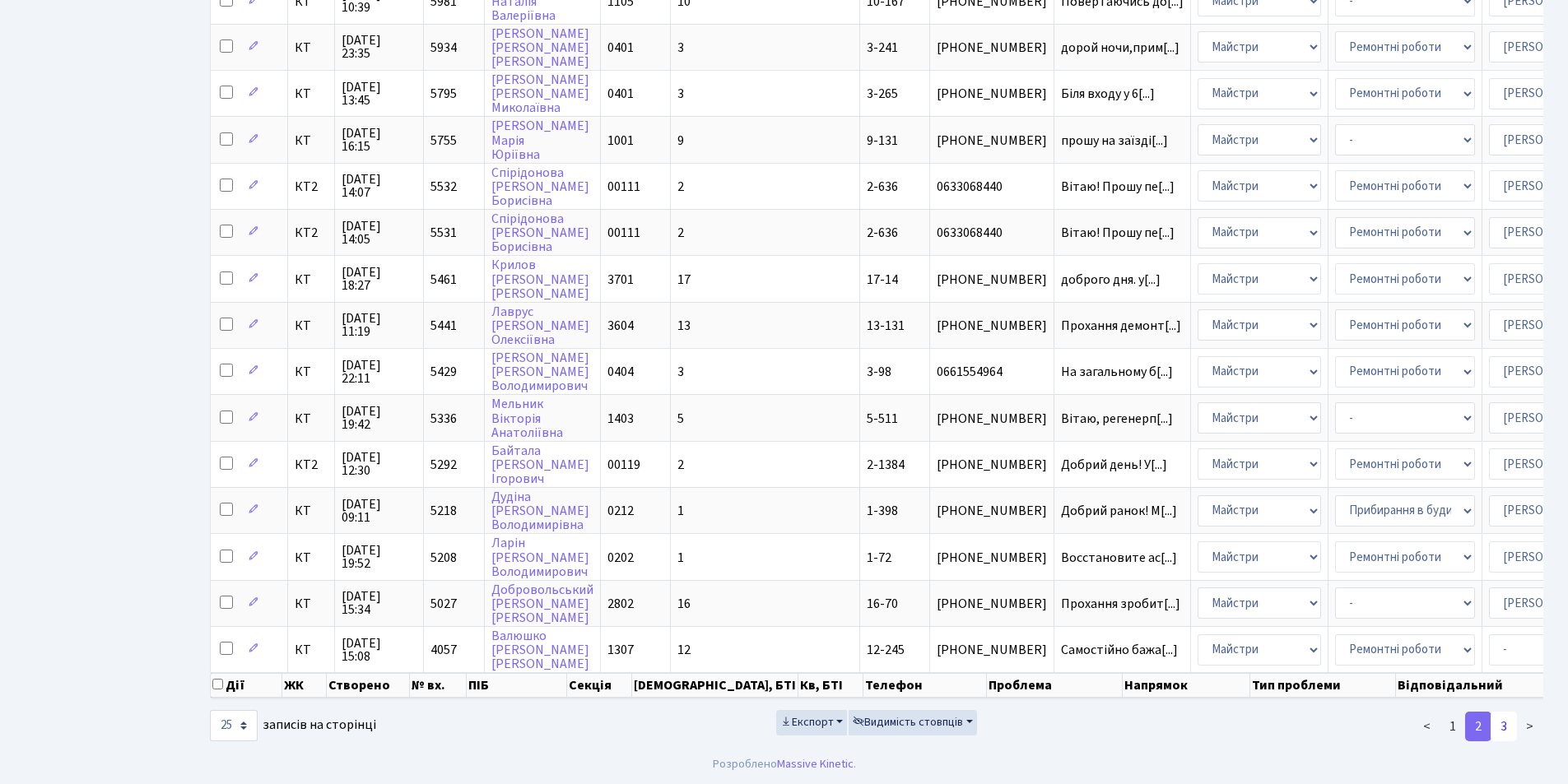
click at [1512, 733] on link "3" at bounding box center [1503, 726] width 26 height 30
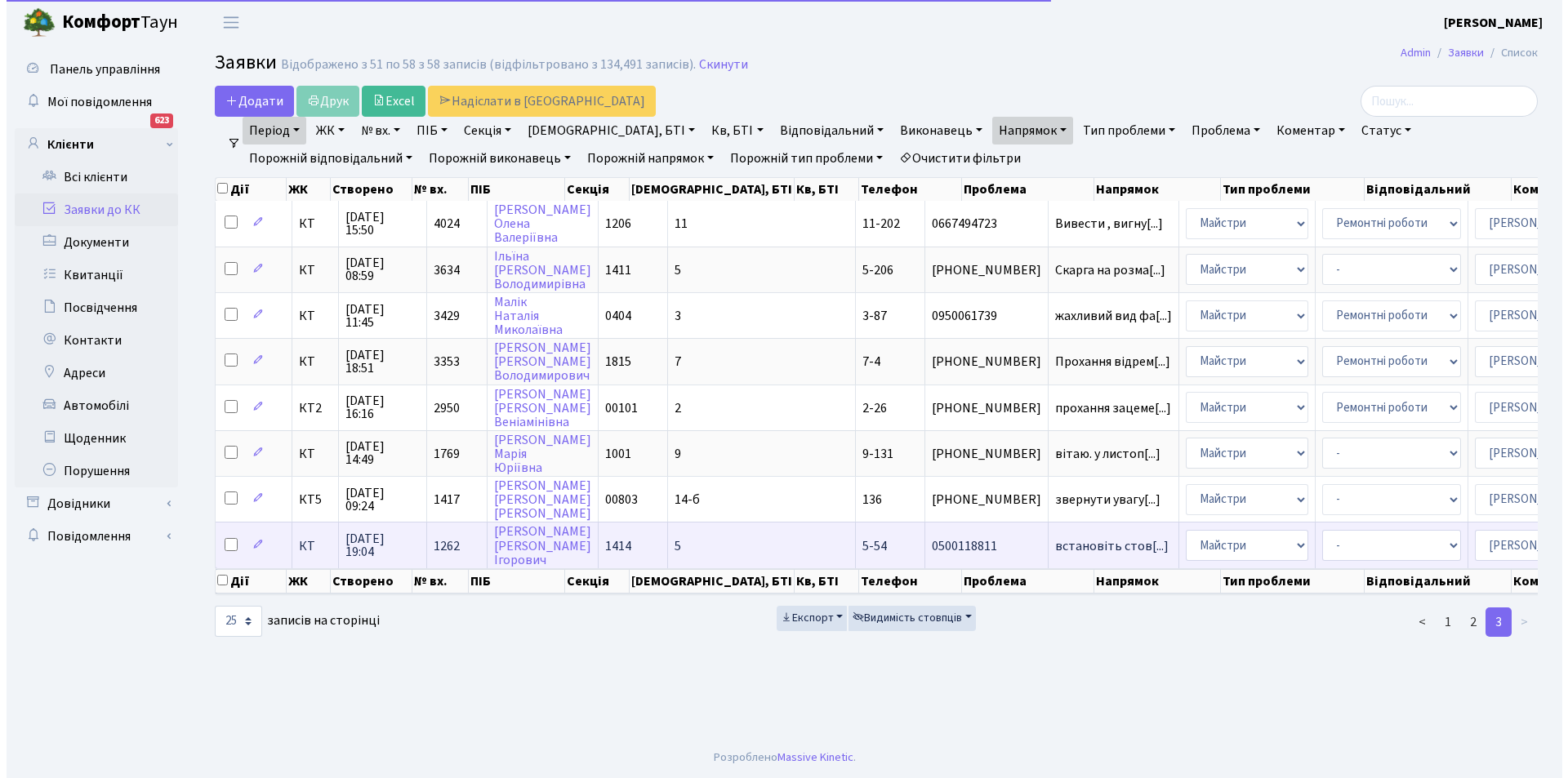
scroll to position [0, 0]
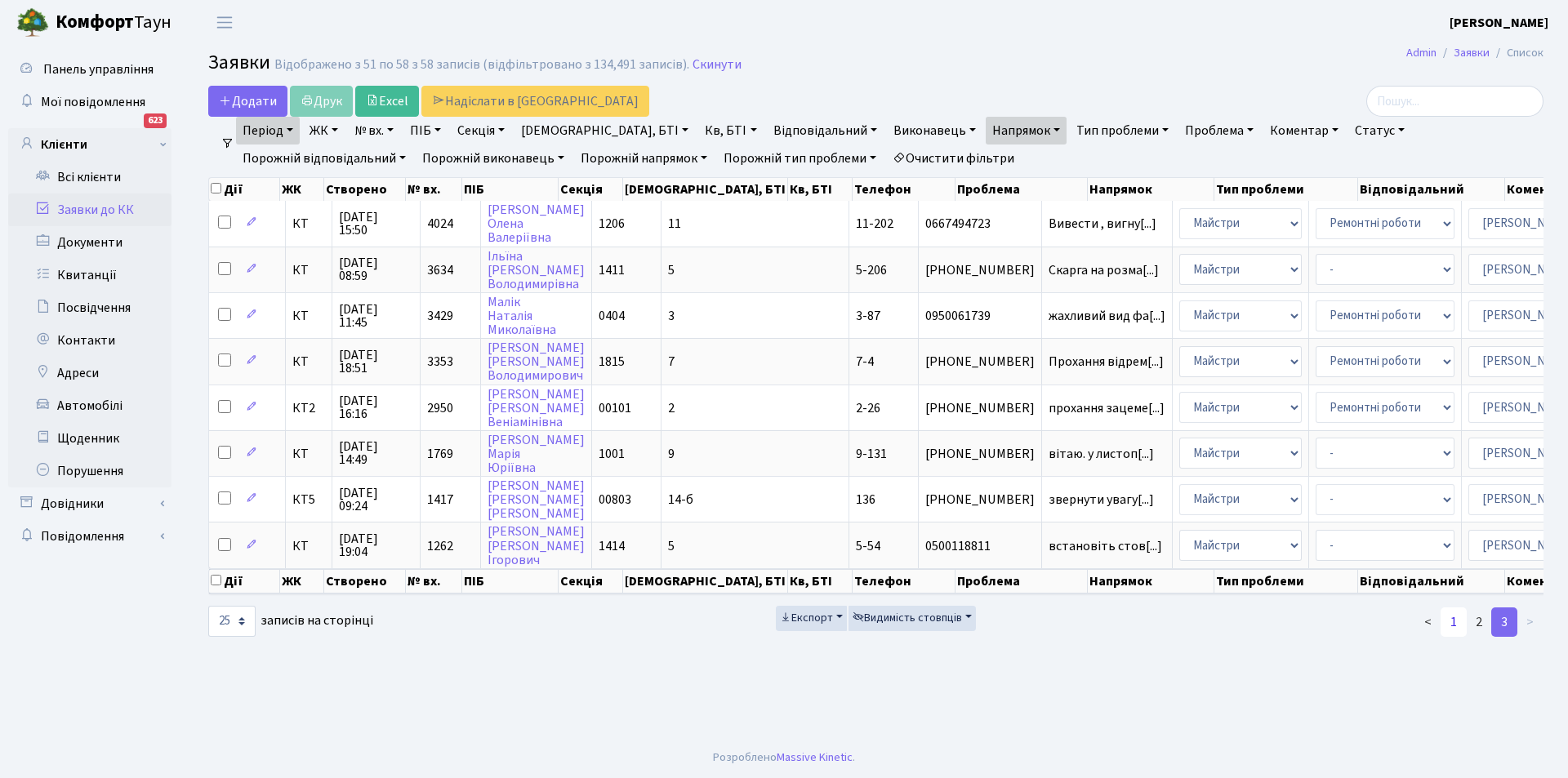
click at [1456, 637] on link "1" at bounding box center [1454, 622] width 26 height 30
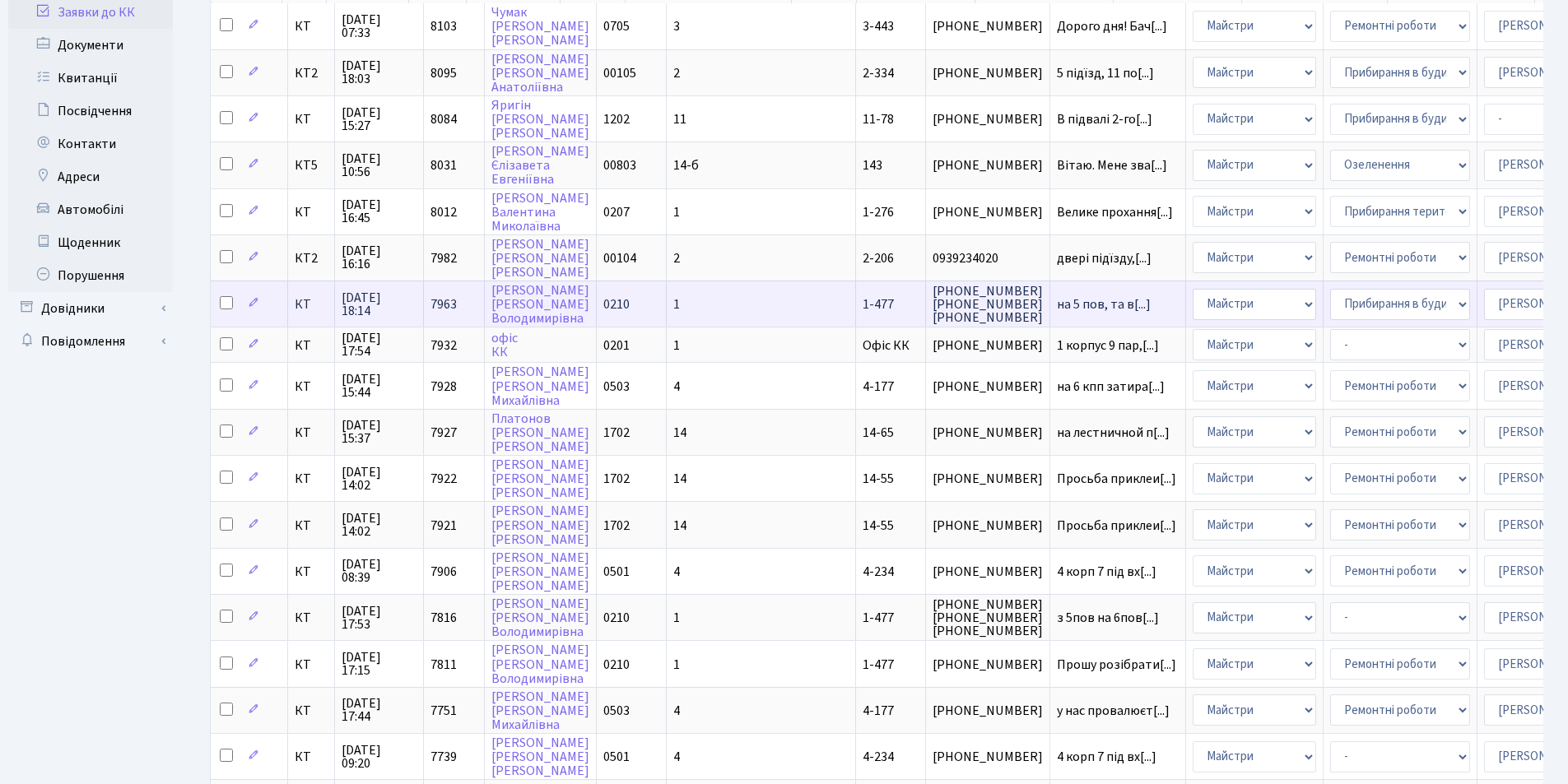
scroll to position [247, 0]
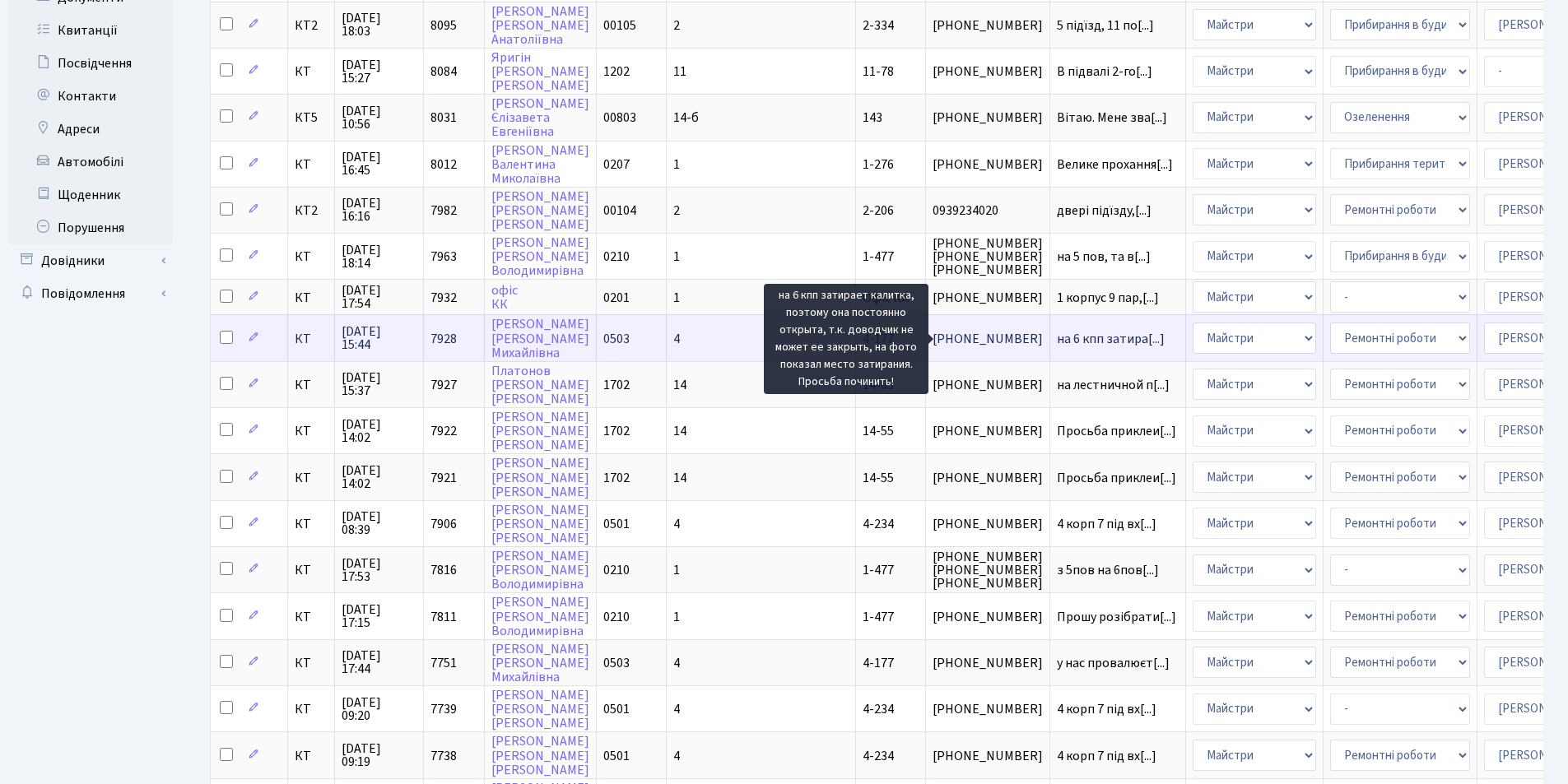
click at [1057, 341] on span "на 6 кпп затира[...]" at bounding box center [1110, 338] width 108 height 18
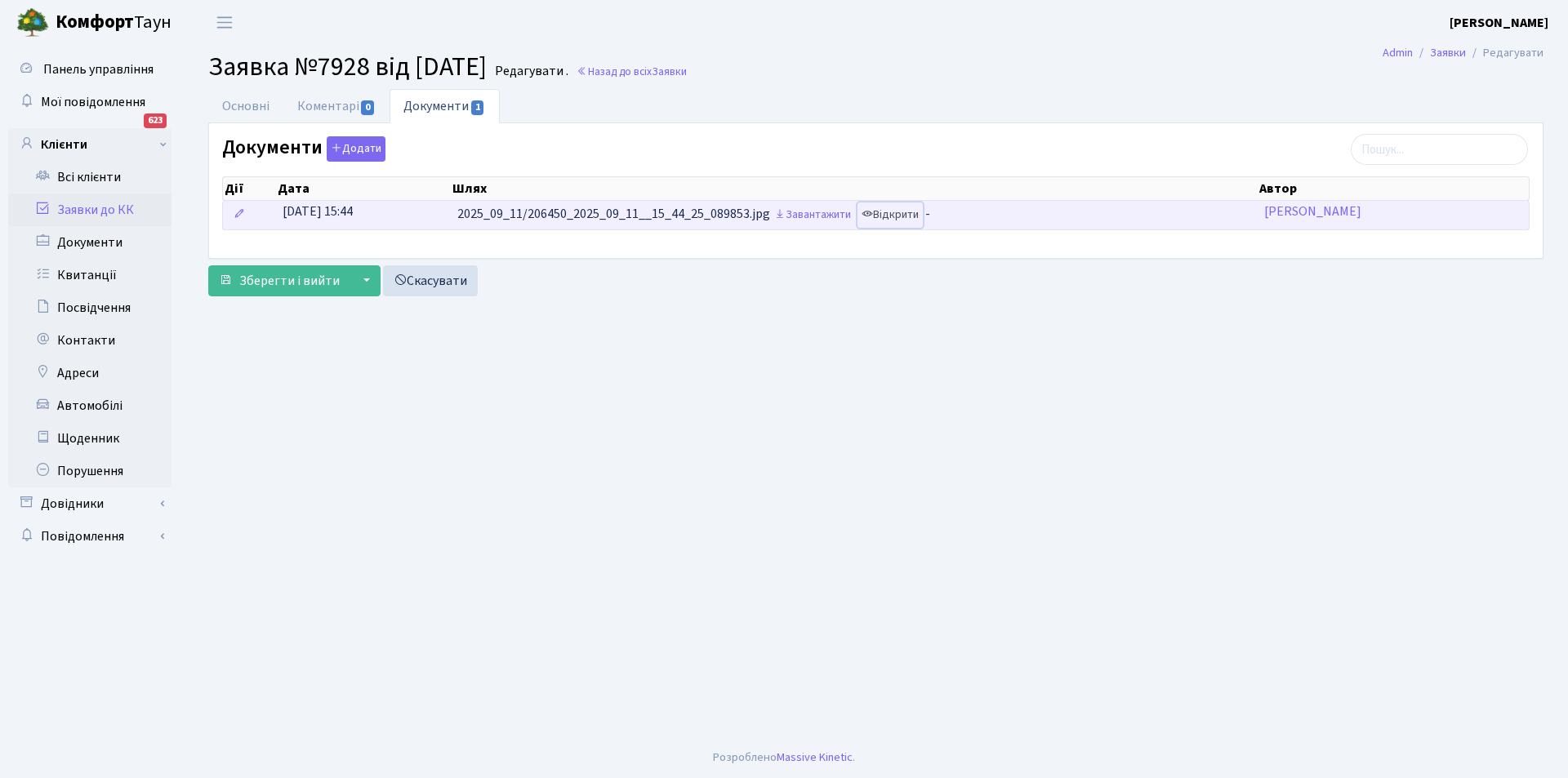
click at [908, 217] on link "Відкрити" at bounding box center [890, 216] width 65 height 25
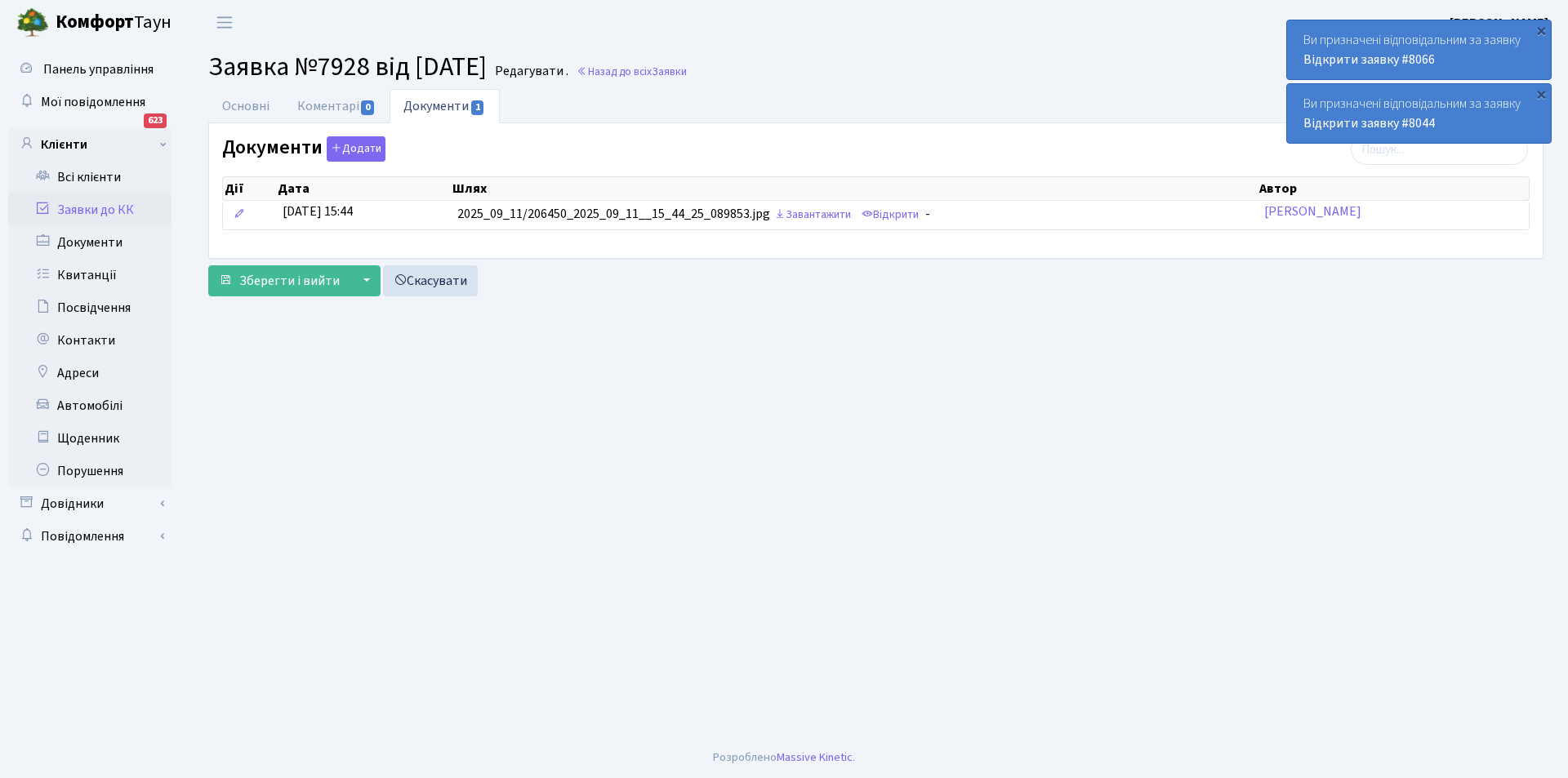
click at [114, 203] on link "Заявки до КК" at bounding box center [90, 210] width 163 height 33
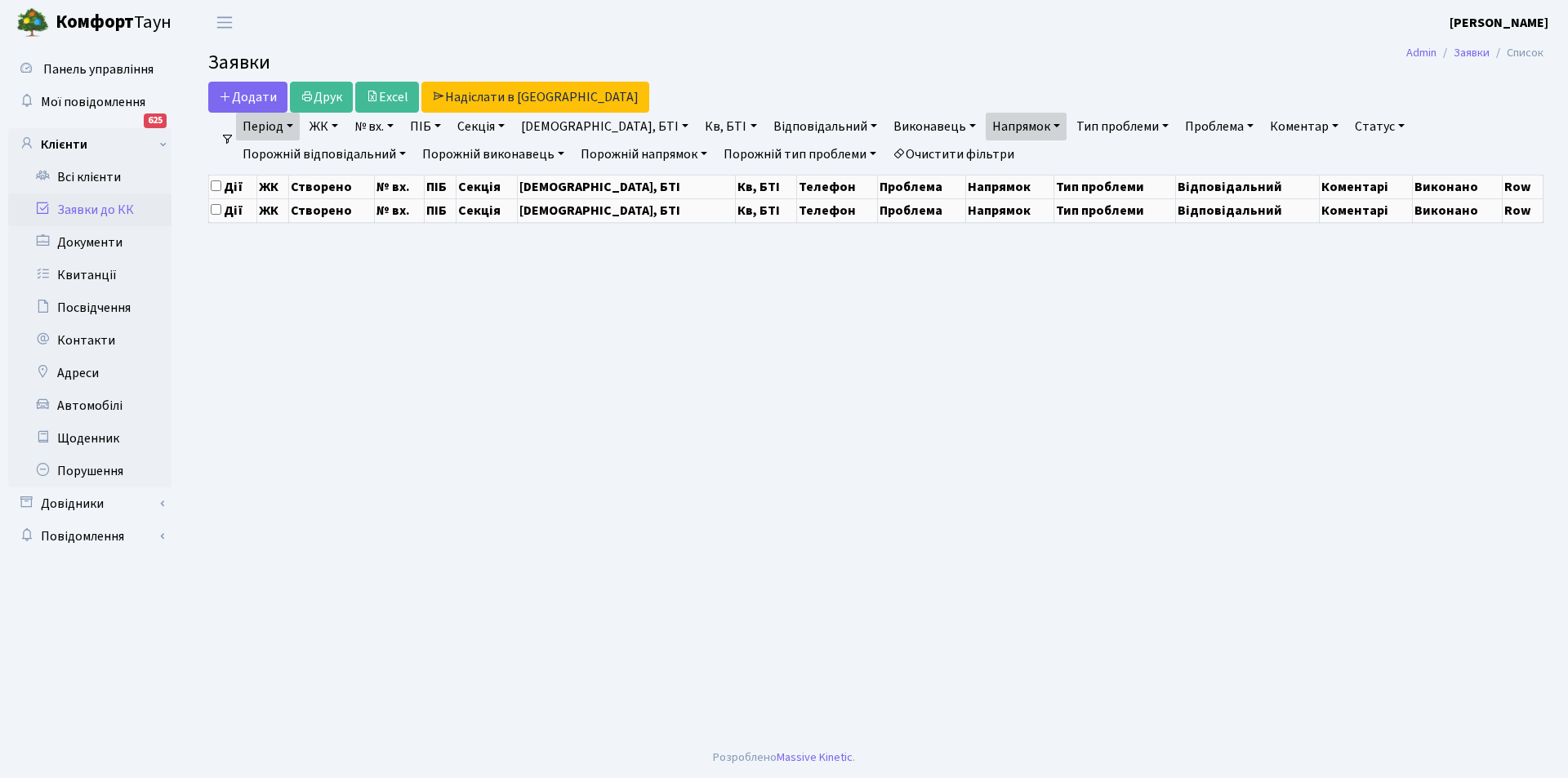
select select "25"
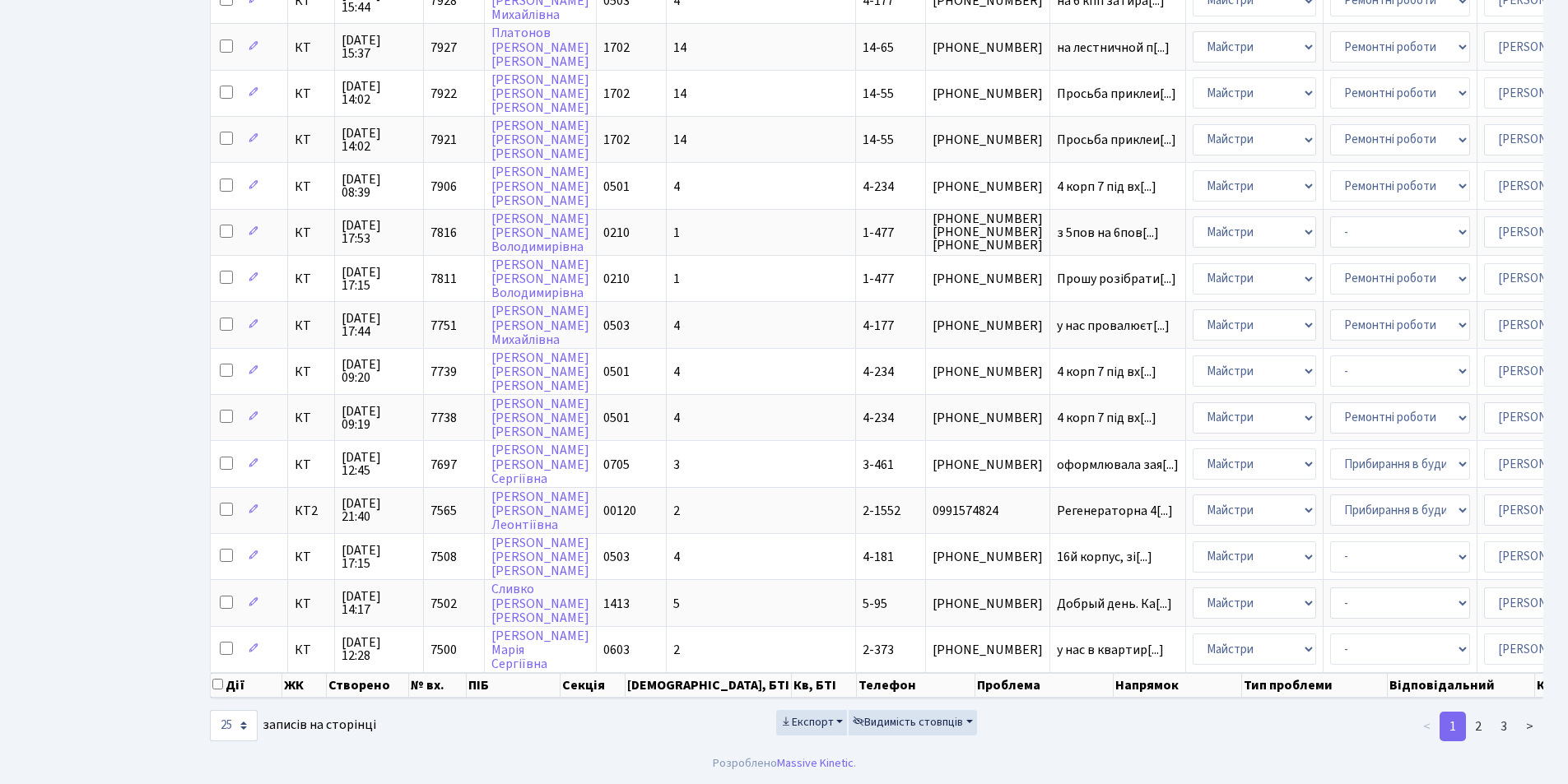
scroll to position [689, 0]
click at [1483, 718] on link "2" at bounding box center [1478, 726] width 26 height 30
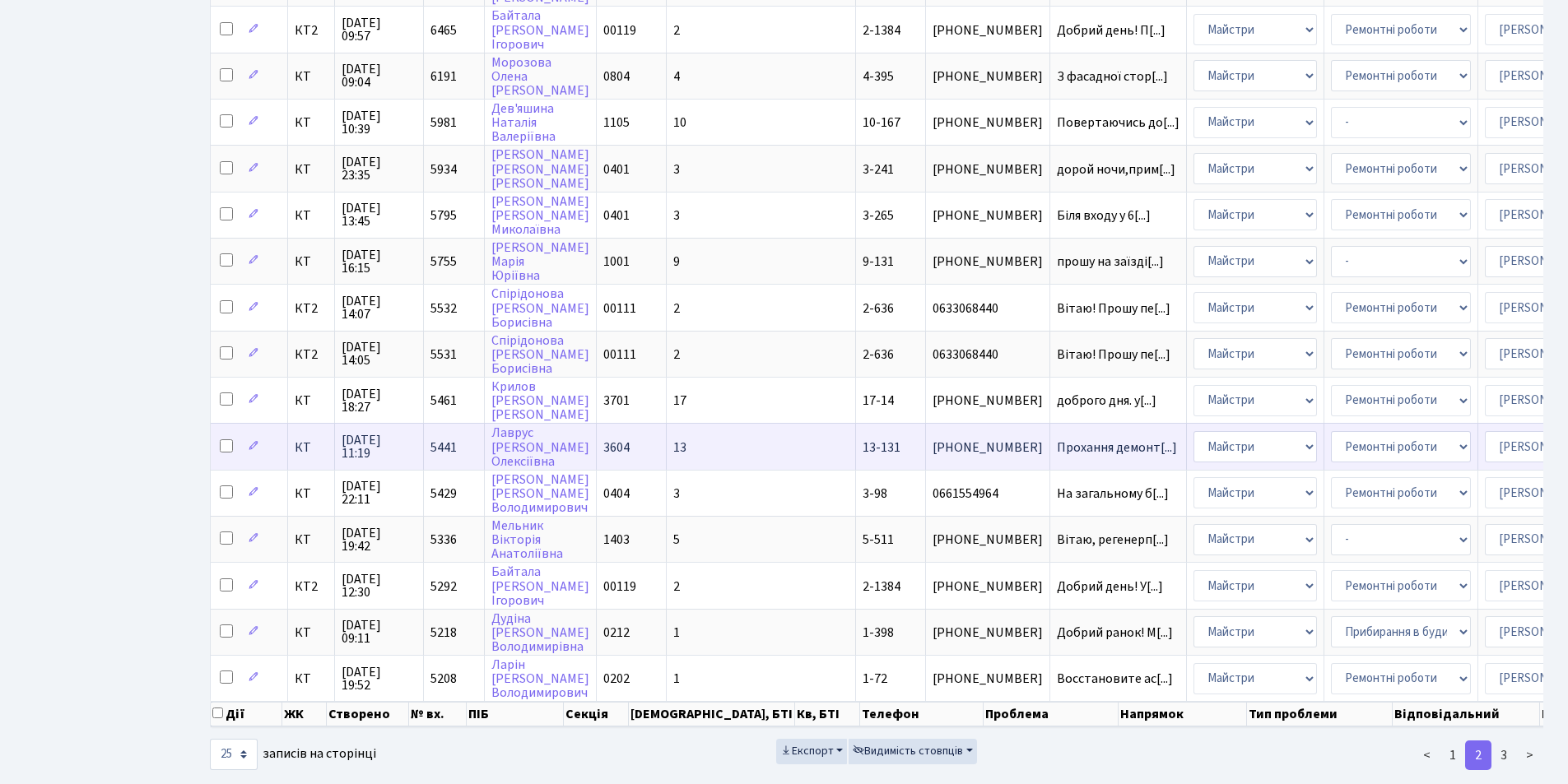
scroll to position [700, 0]
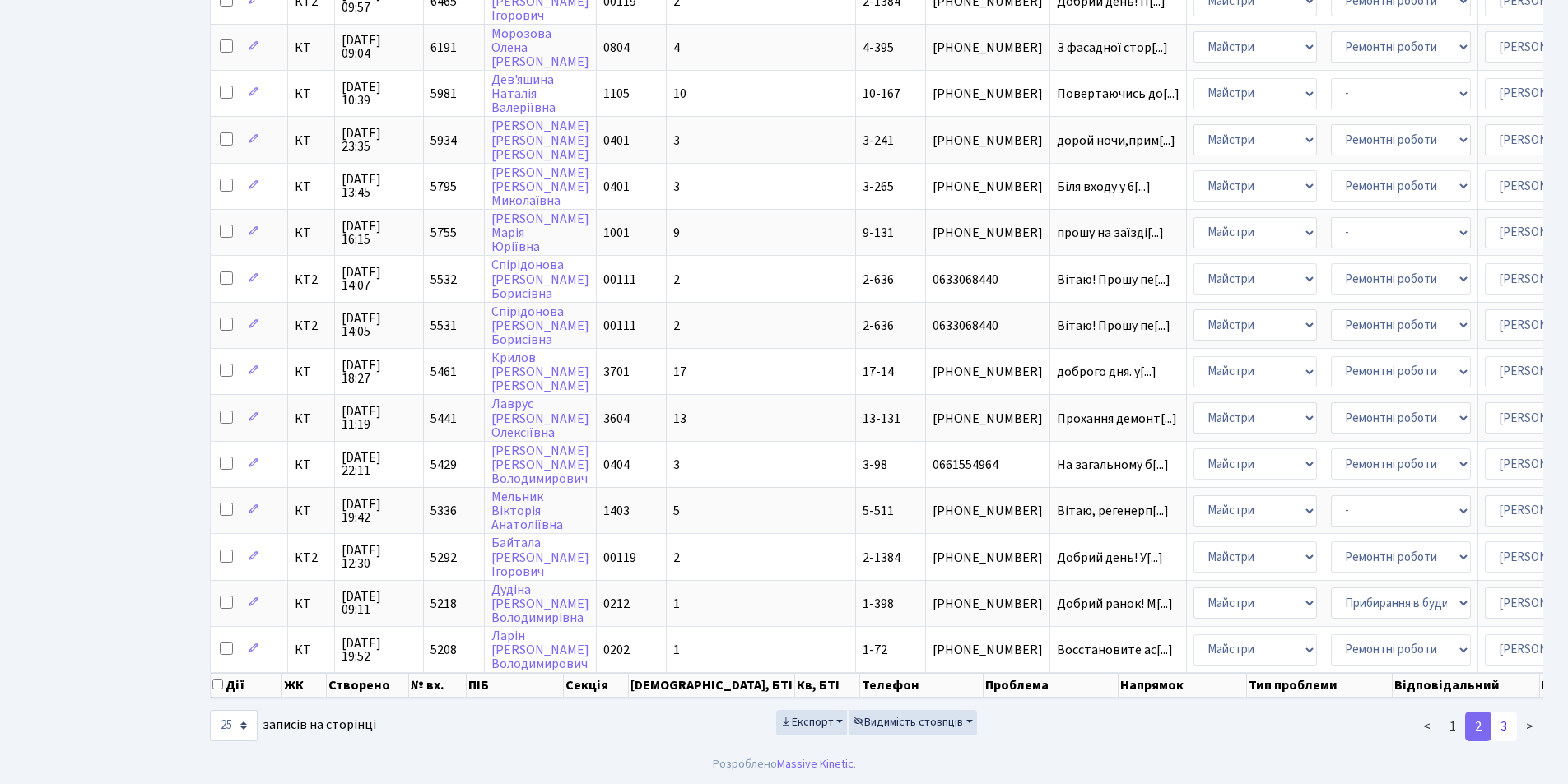
click at [1499, 723] on link "3" at bounding box center [1503, 726] width 26 height 30
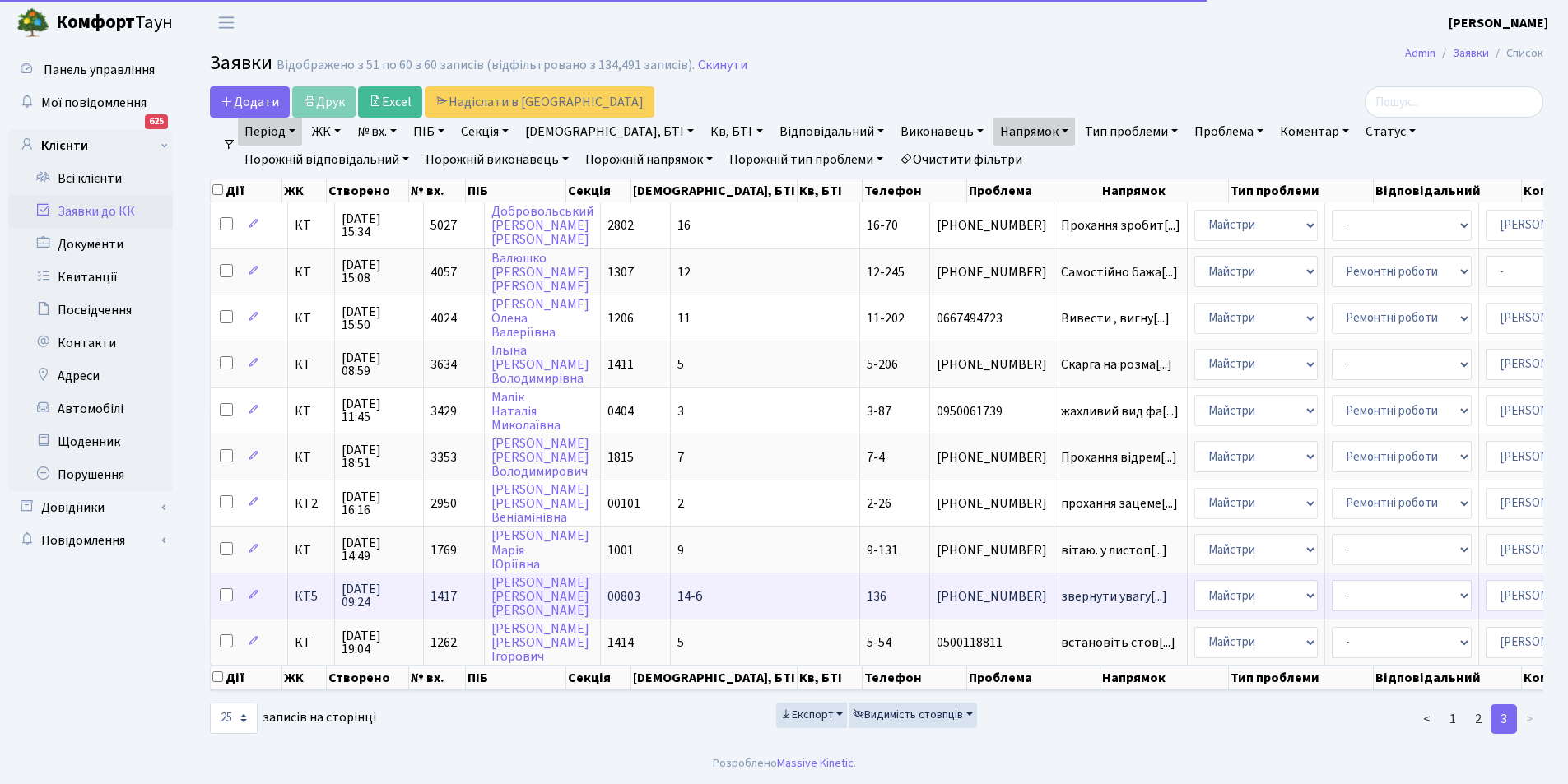
scroll to position [5, 0]
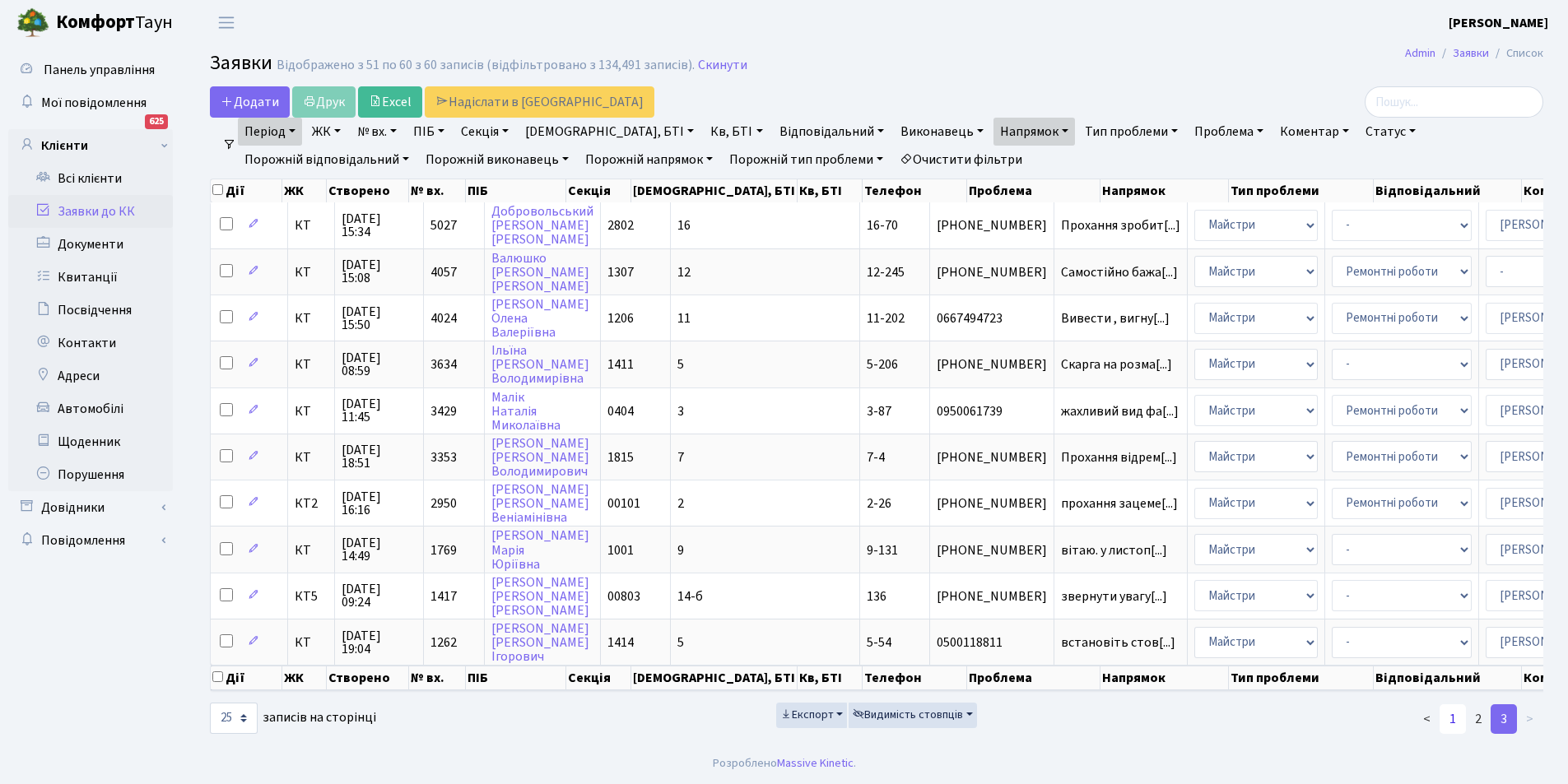
click at [1445, 733] on link "1" at bounding box center [1452, 719] width 26 height 30
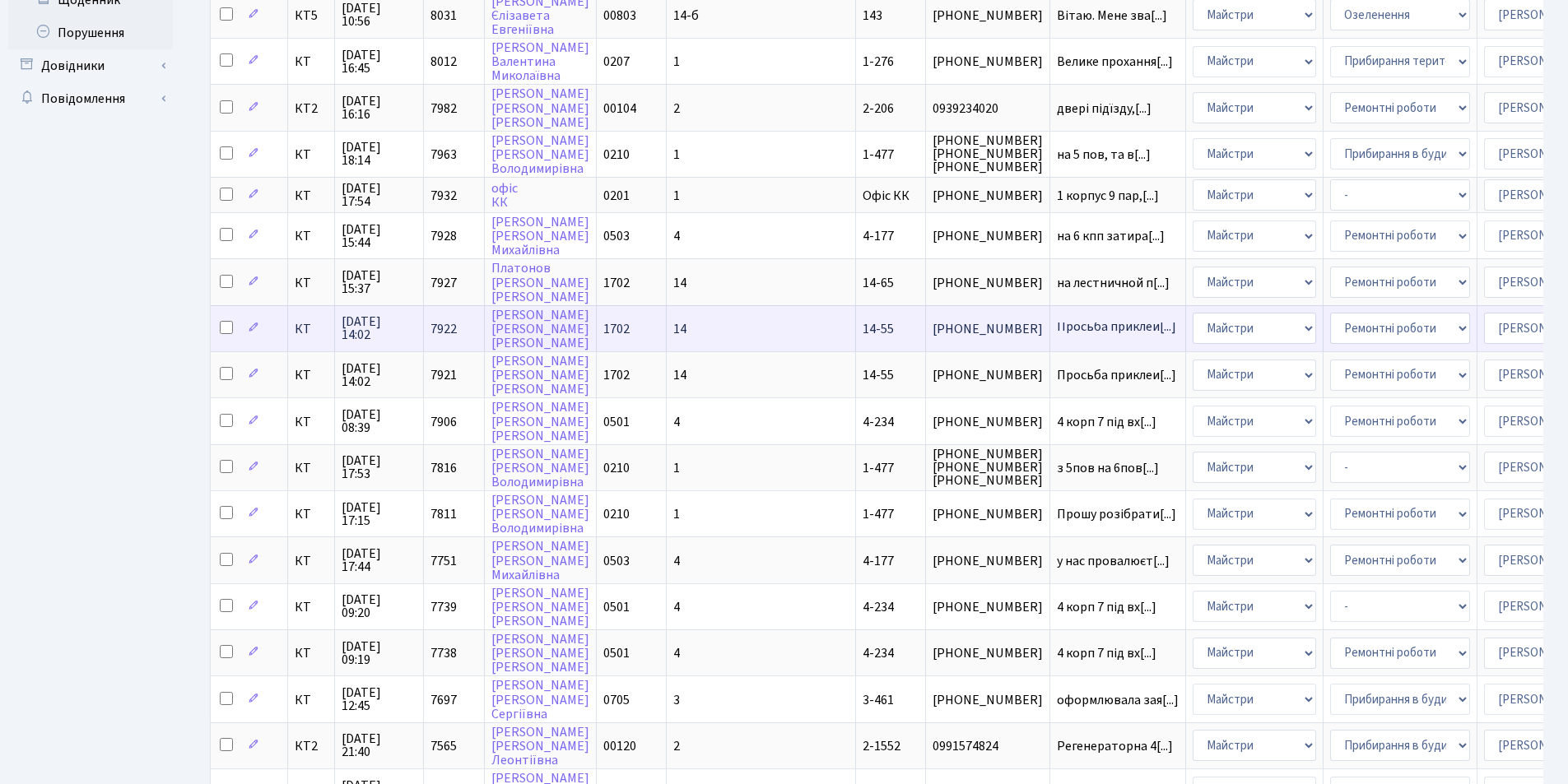
scroll to position [443, 0]
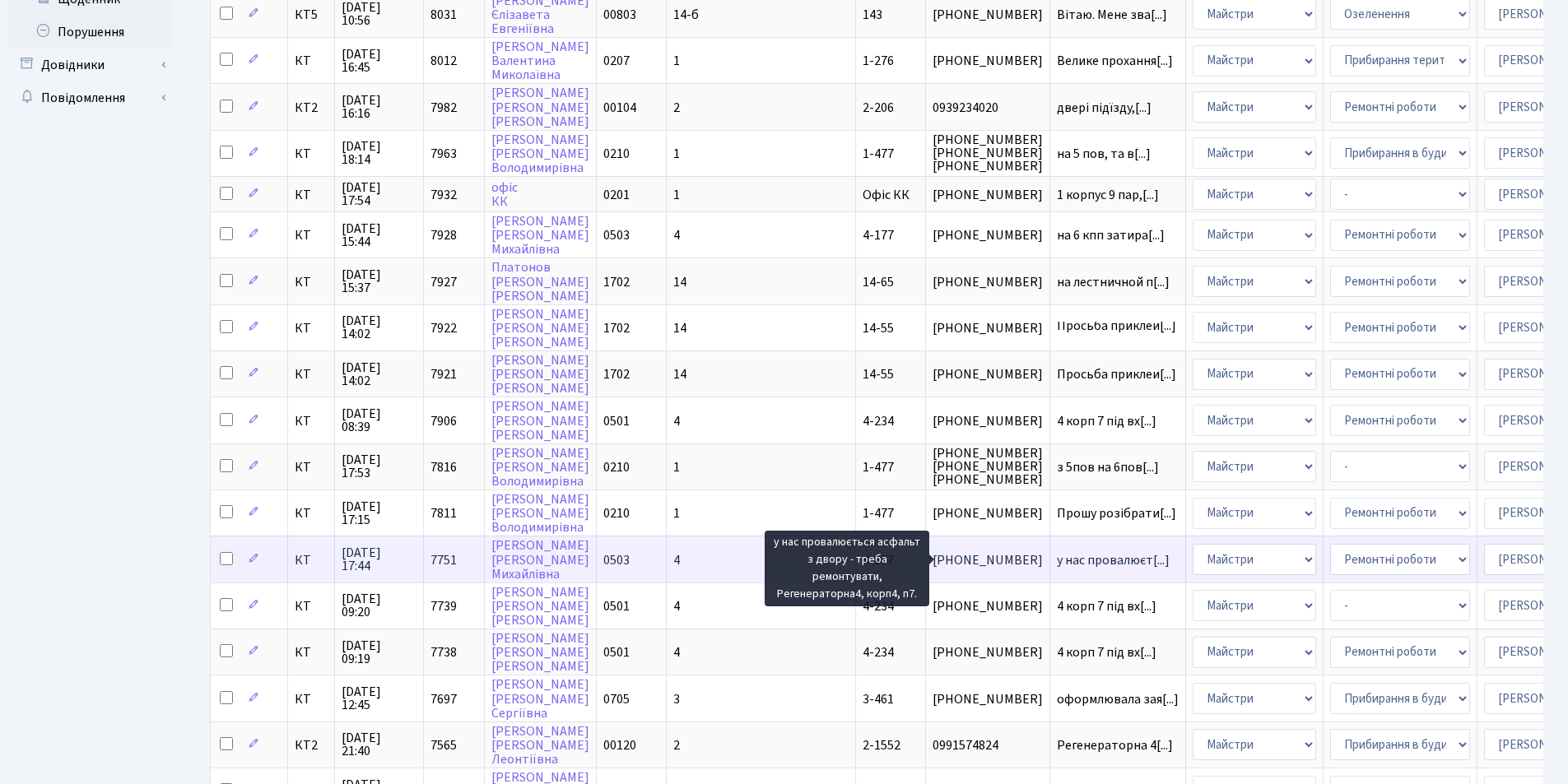
click at [1057, 566] on span "у нас провалюєт[...]" at bounding box center [1113, 560] width 112 height 18
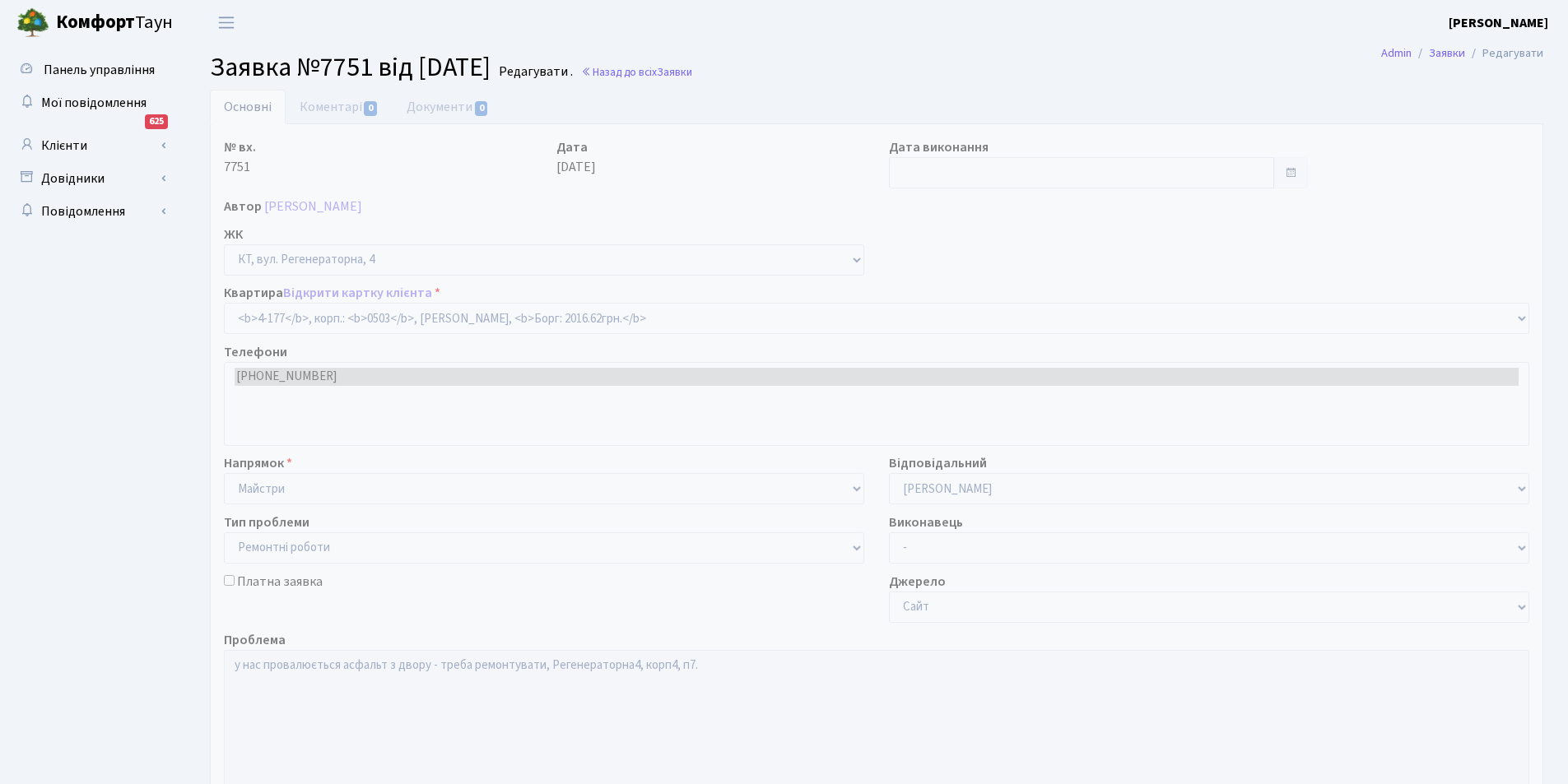
select select "1103"
select select "62"
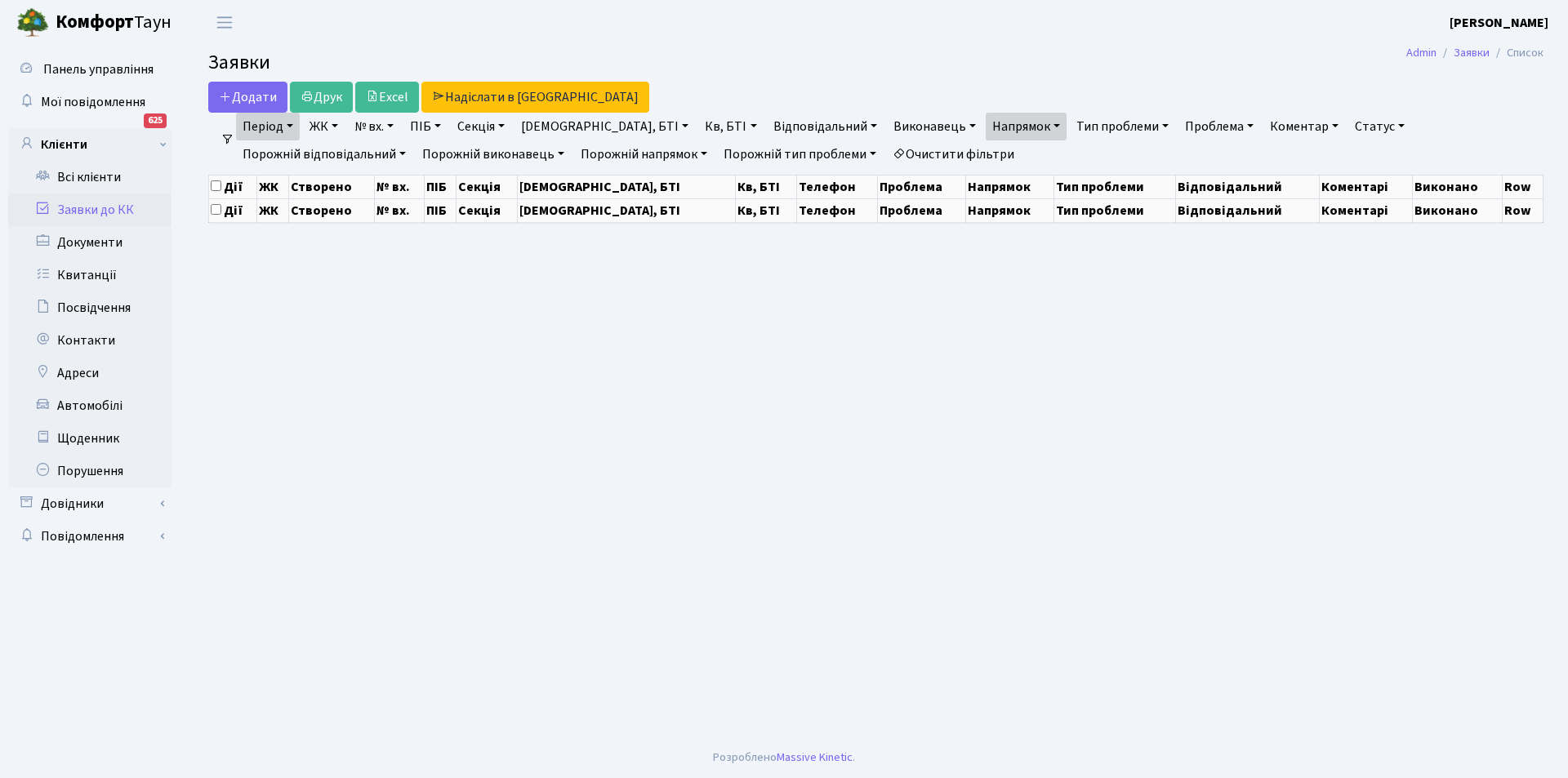
select select "25"
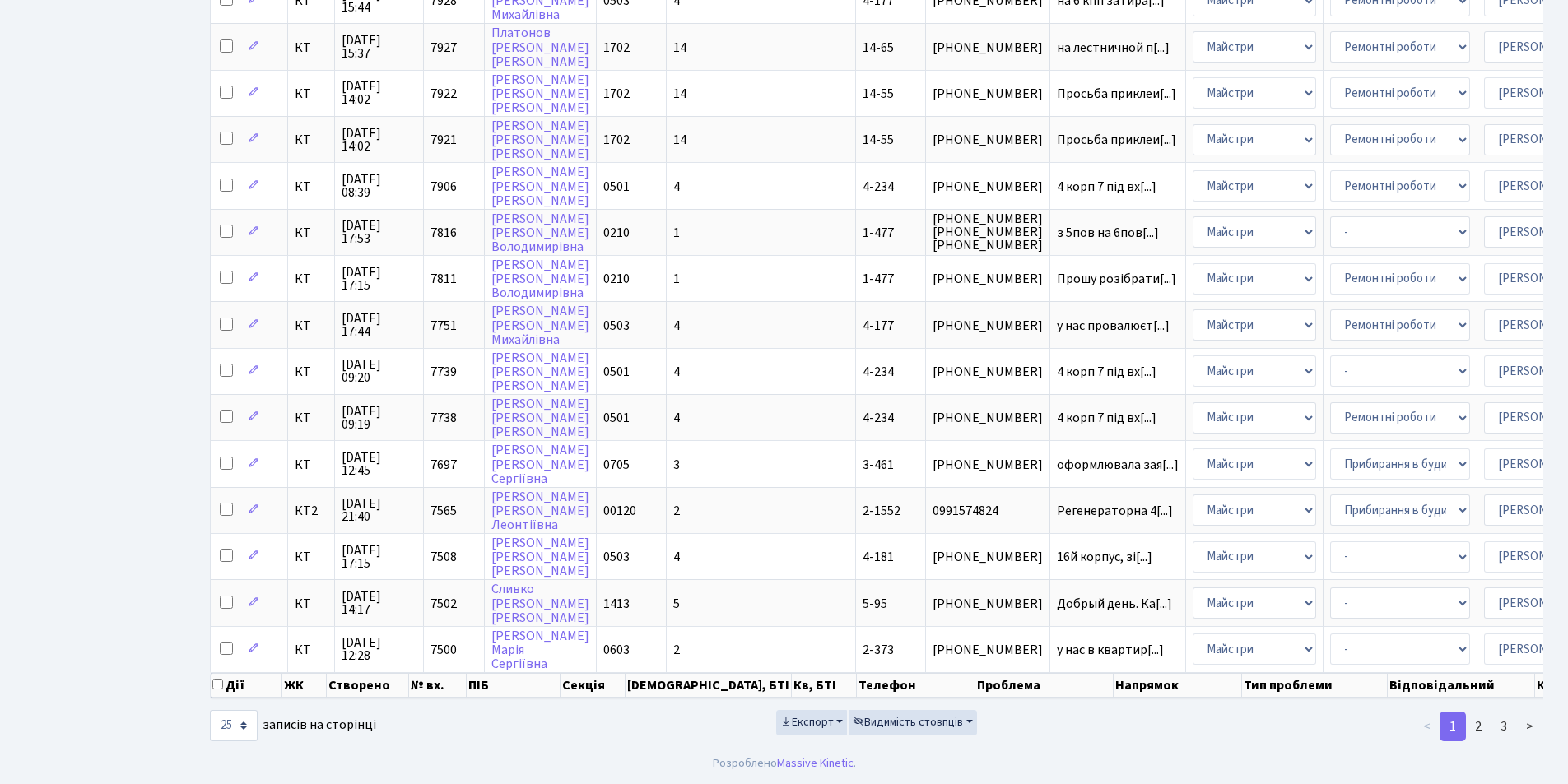
scroll to position [689, 0]
click at [1481, 729] on link "2" at bounding box center [1478, 726] width 26 height 30
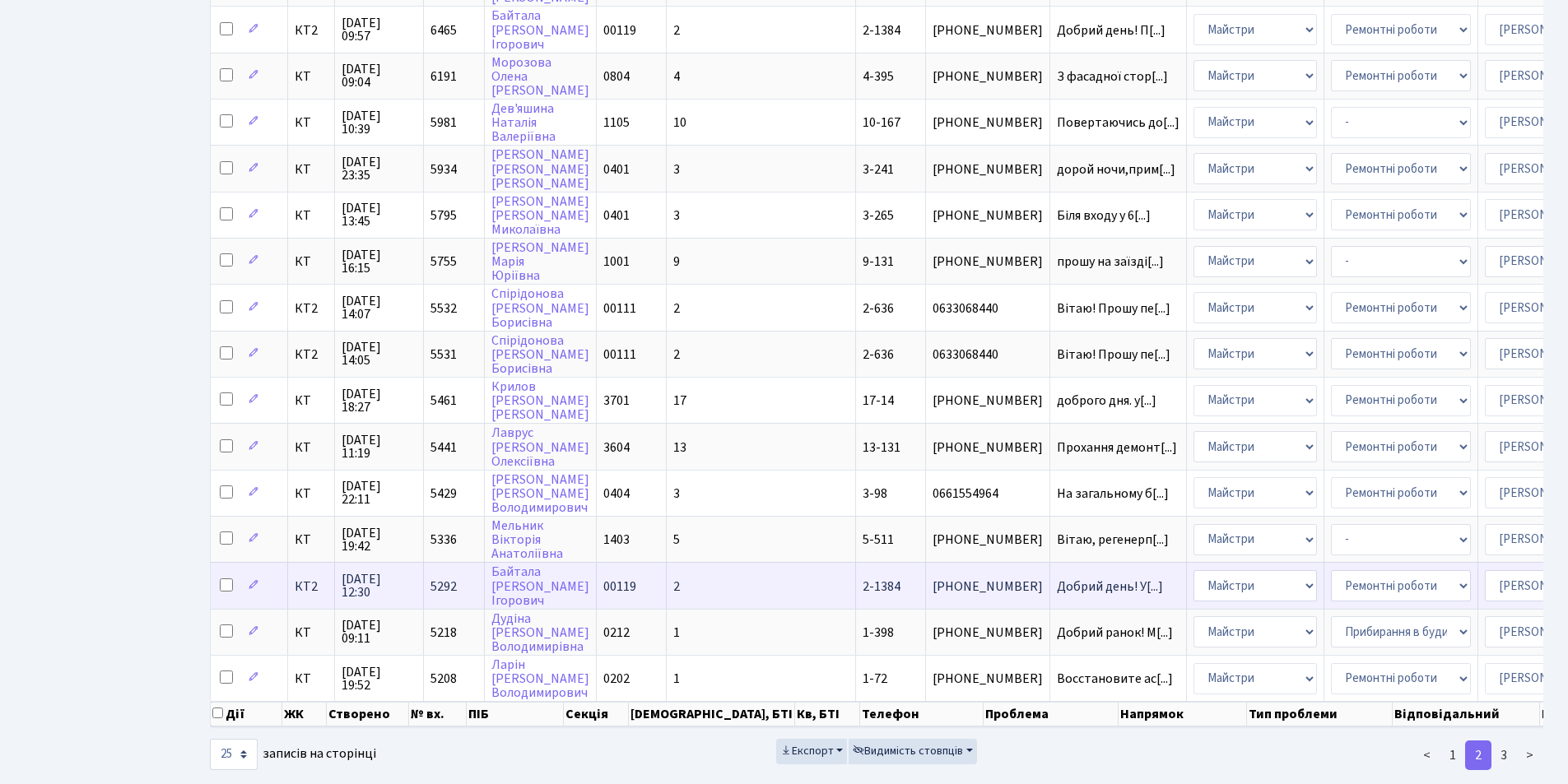
scroll to position [700, 0]
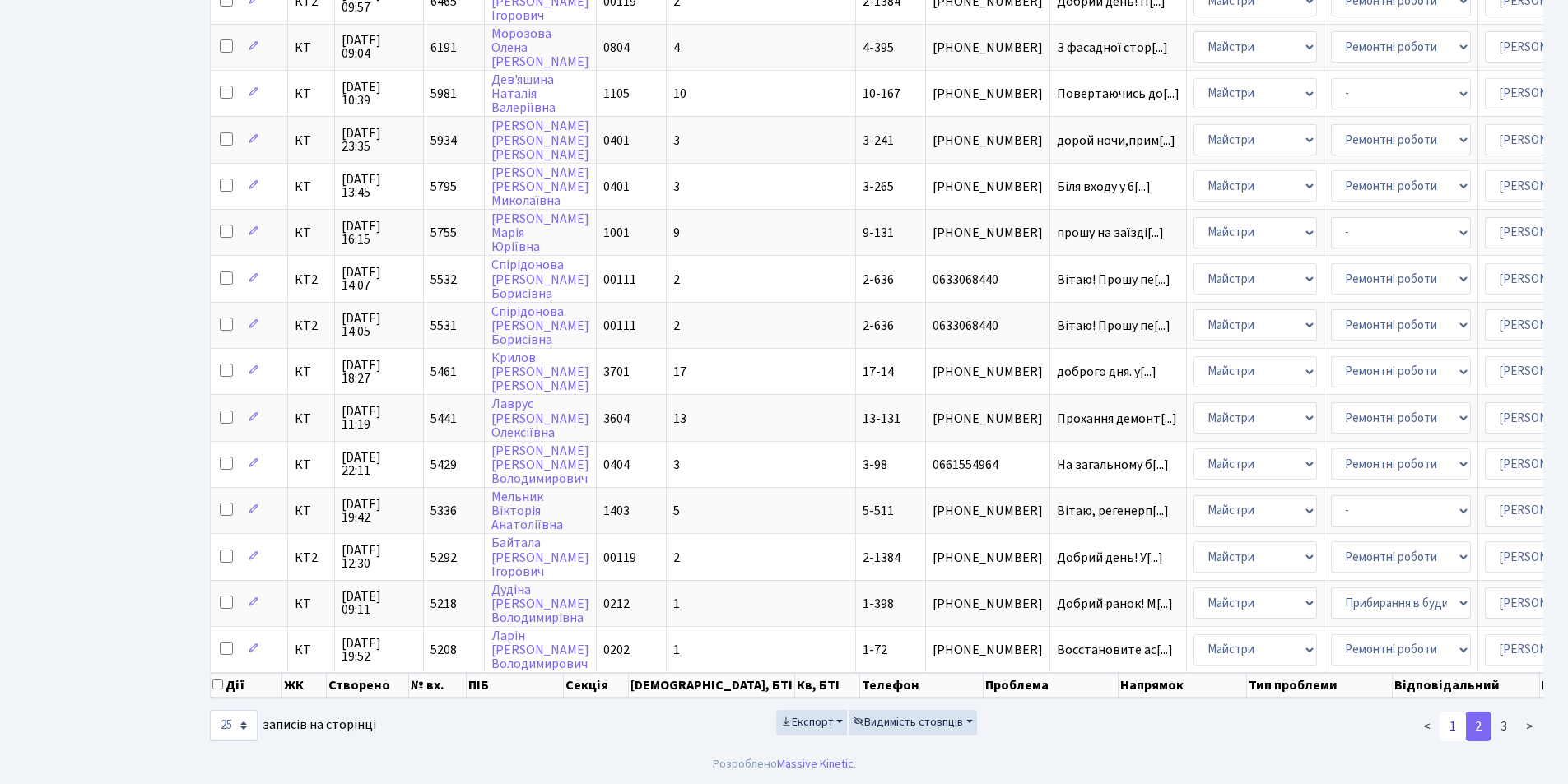
click at [1450, 732] on link "1" at bounding box center [1452, 726] width 26 height 30
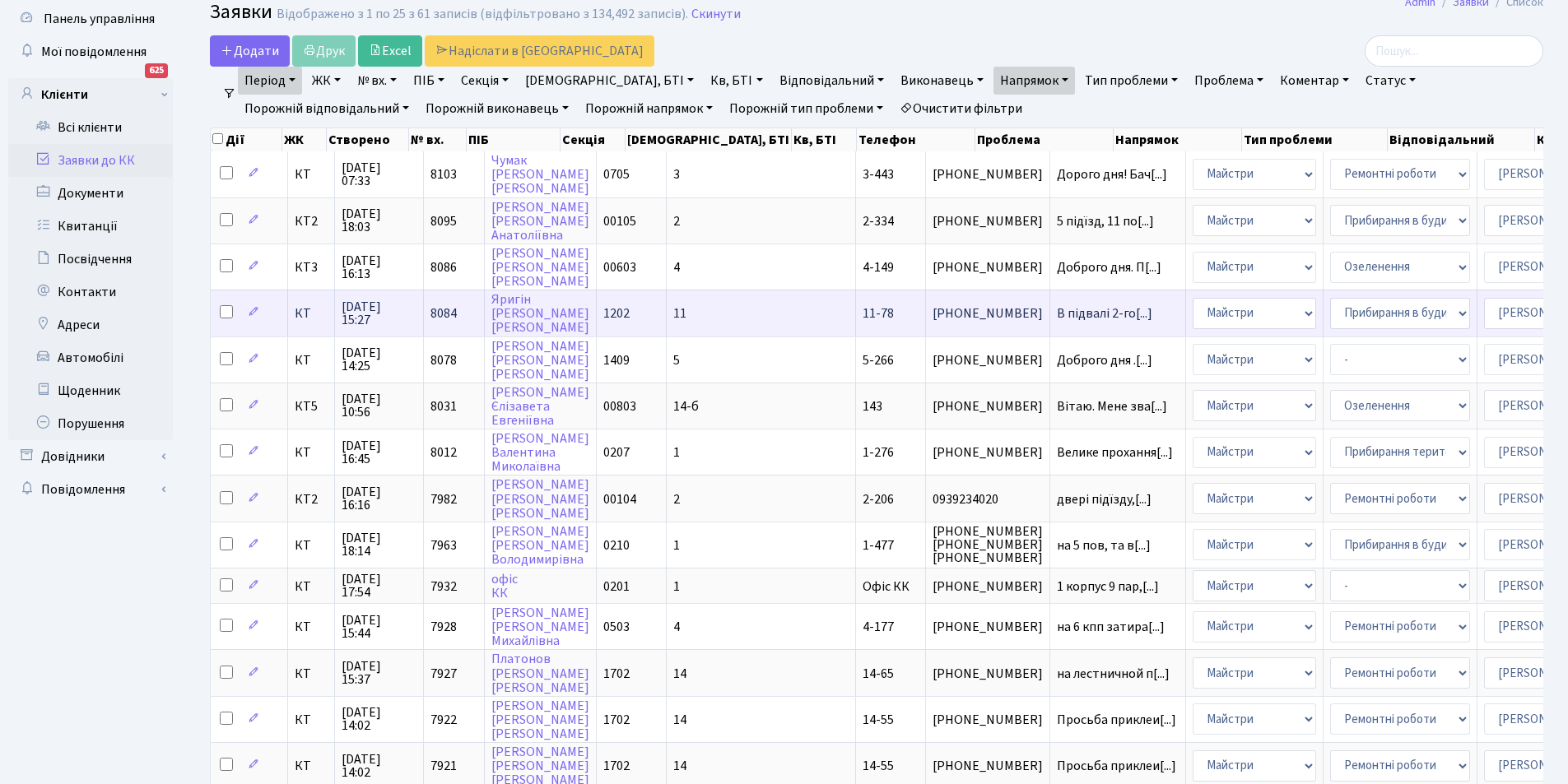
scroll to position [0, 0]
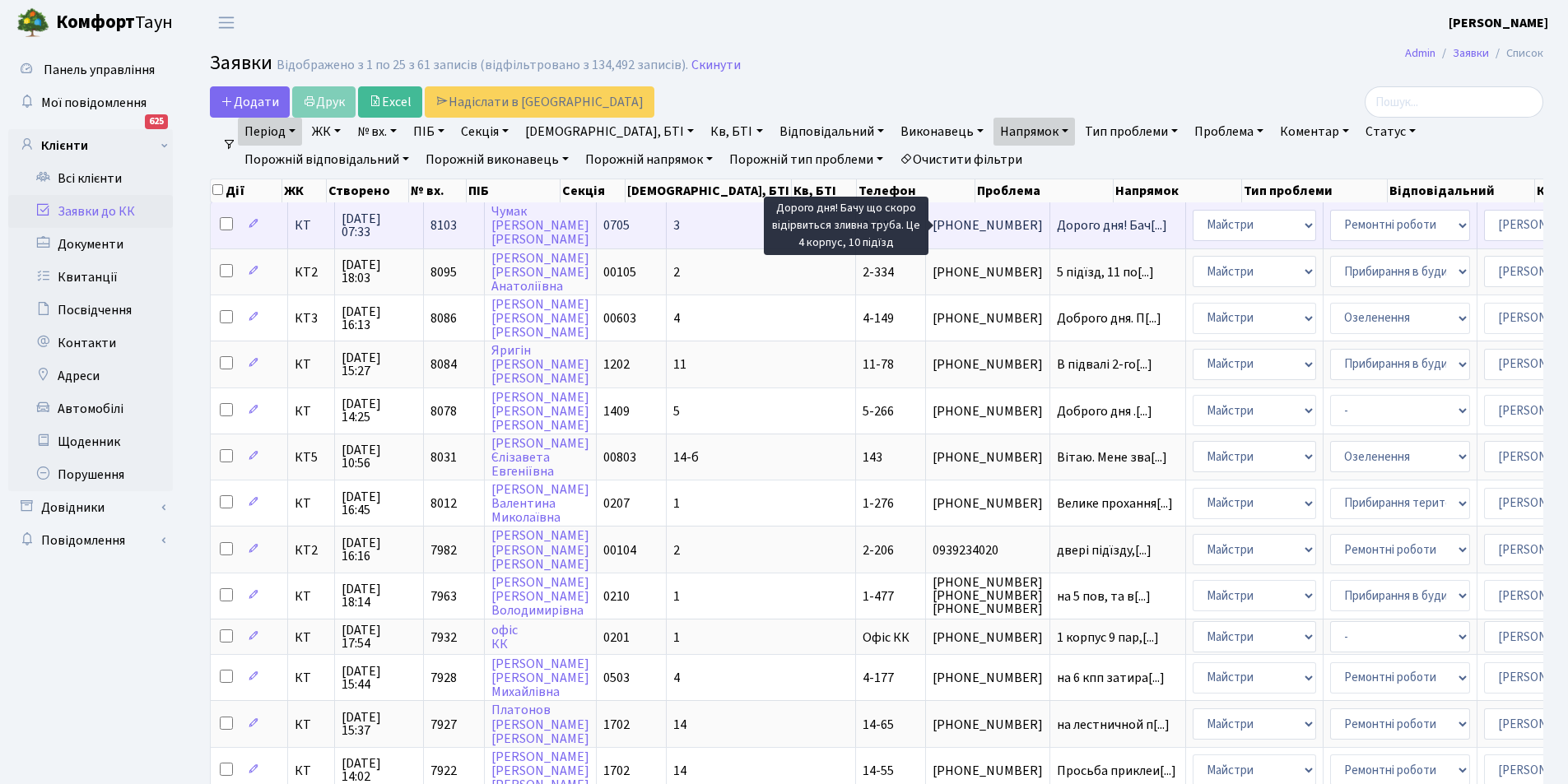
click at [1057, 228] on span "Дорого дня! Бач[...]" at bounding box center [1111, 225] width 110 height 18
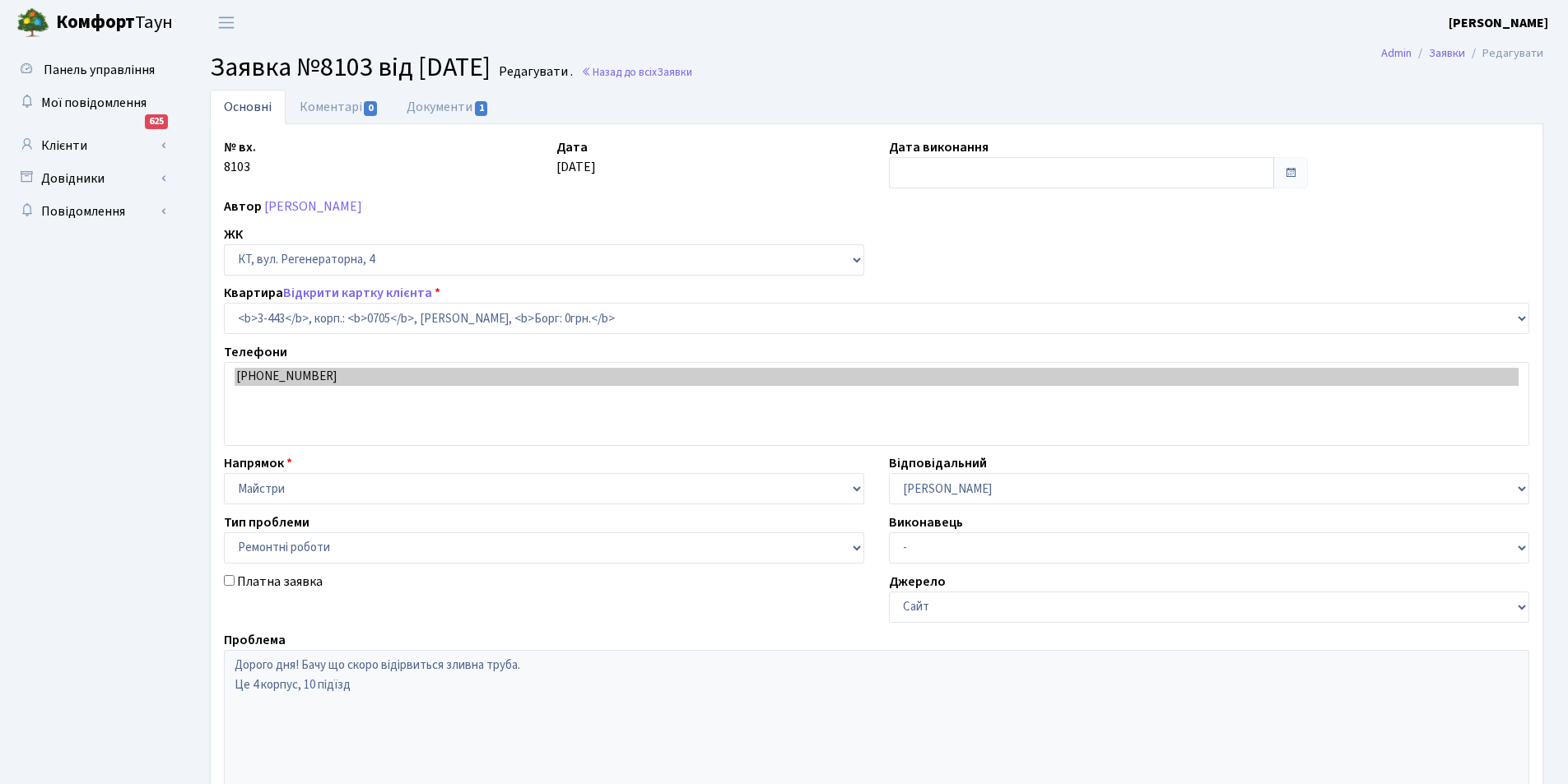
select select "1661"
select select "62"
click at [441, 112] on link "Документи 1" at bounding box center [447, 107] width 110 height 34
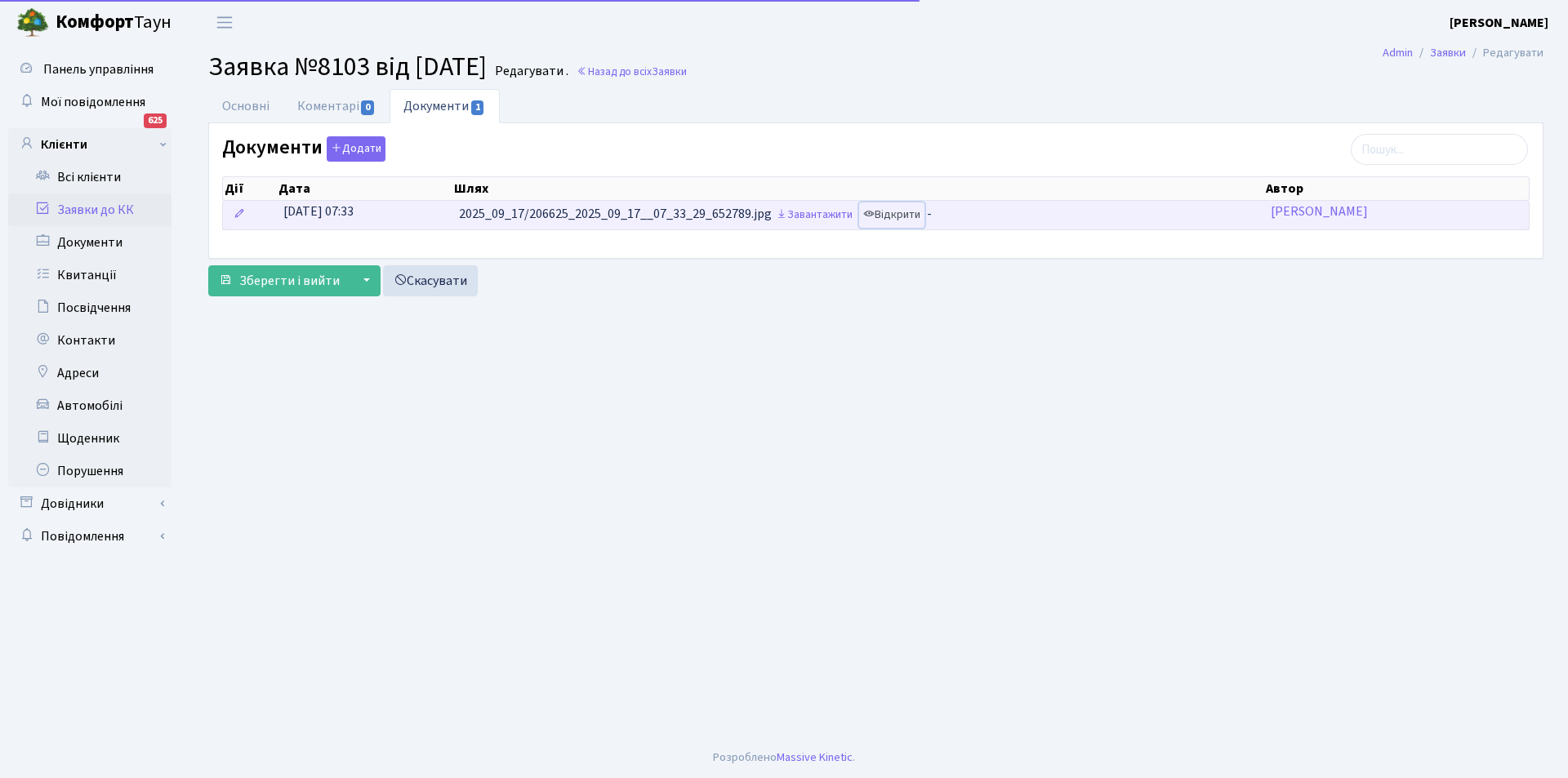
click at [896, 218] on link "Відкрити" at bounding box center [891, 216] width 65 height 25
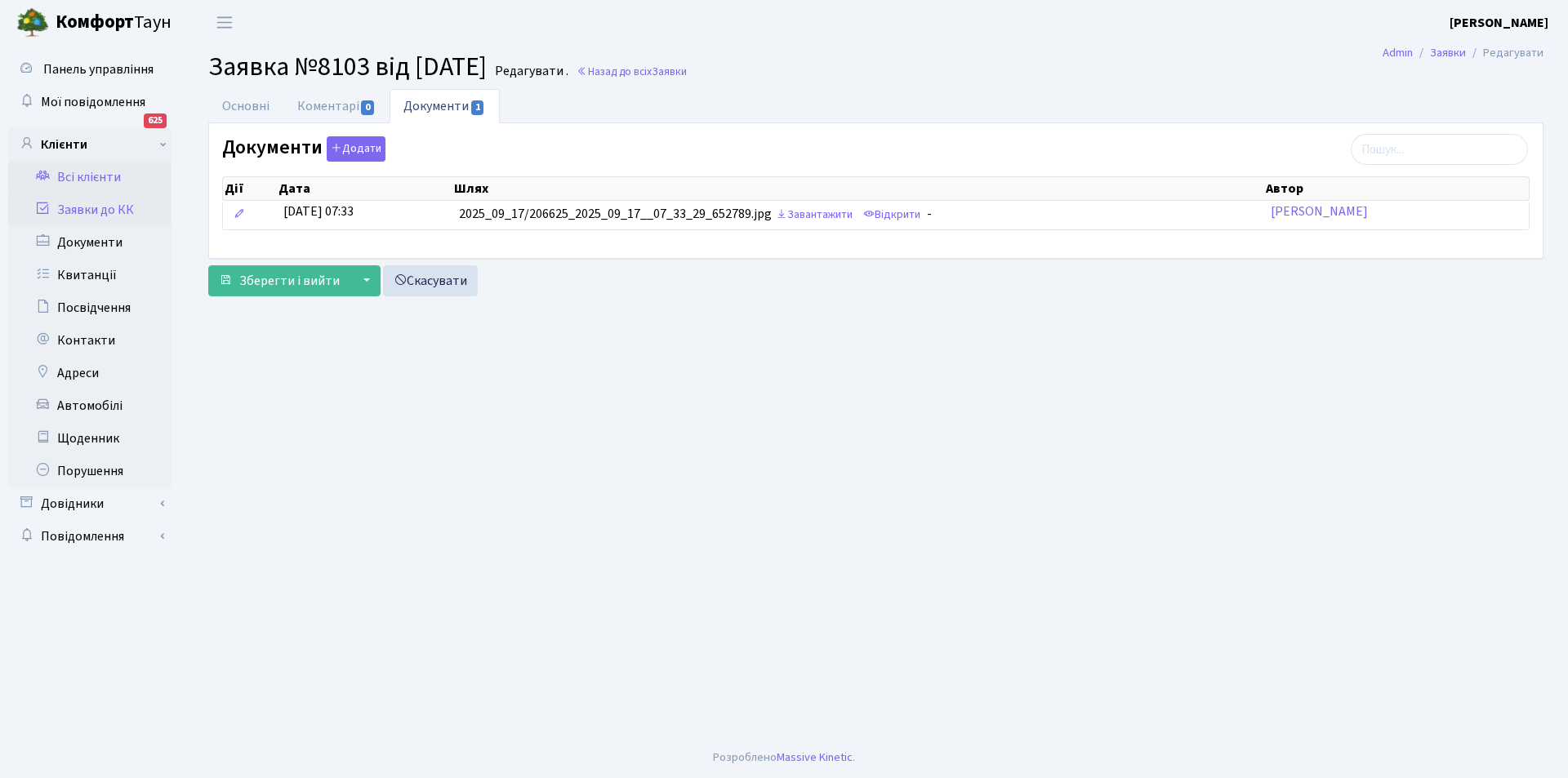
click at [90, 180] on link "Всі клієнти" at bounding box center [90, 177] width 163 height 33
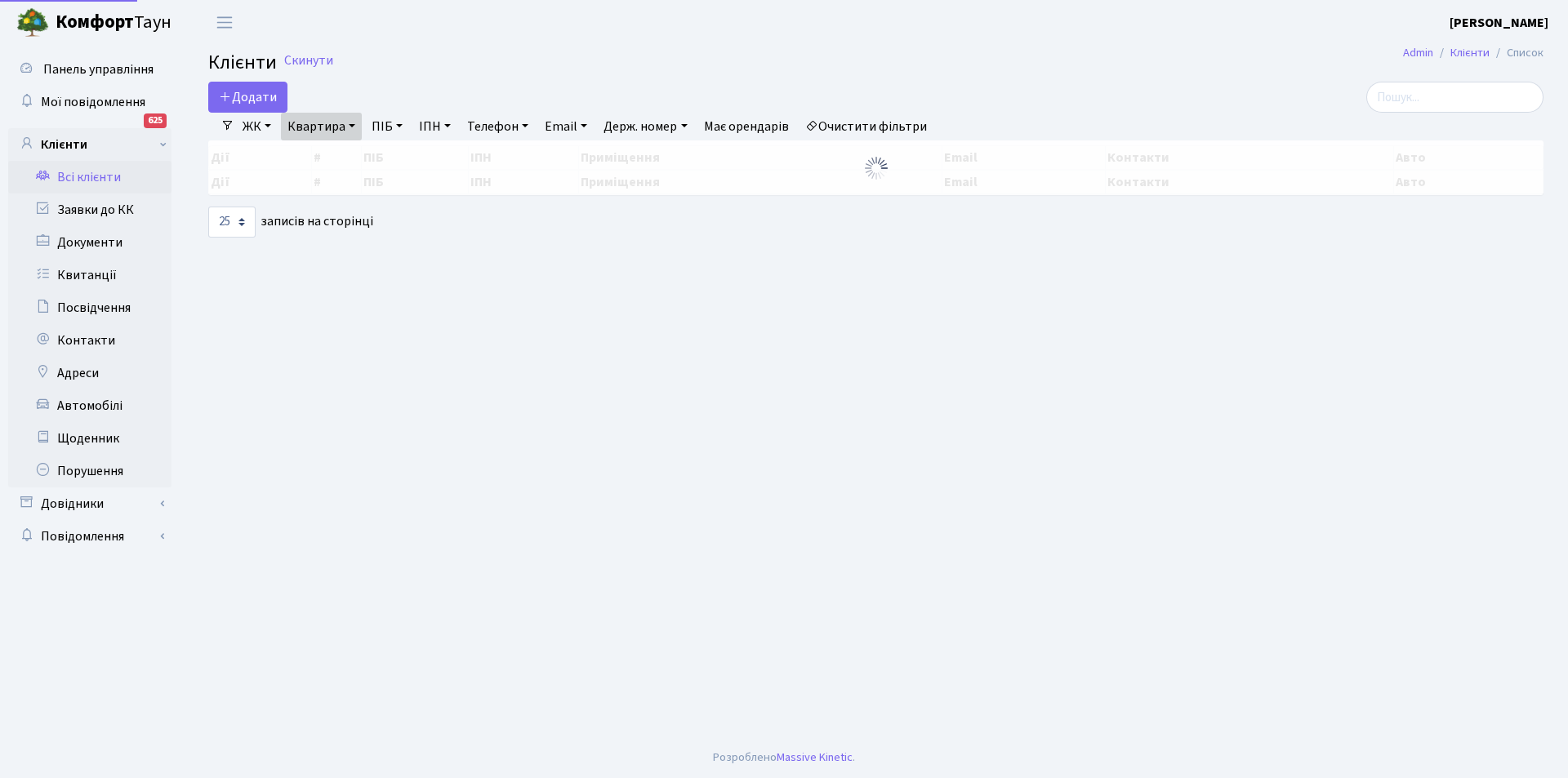
select select "25"
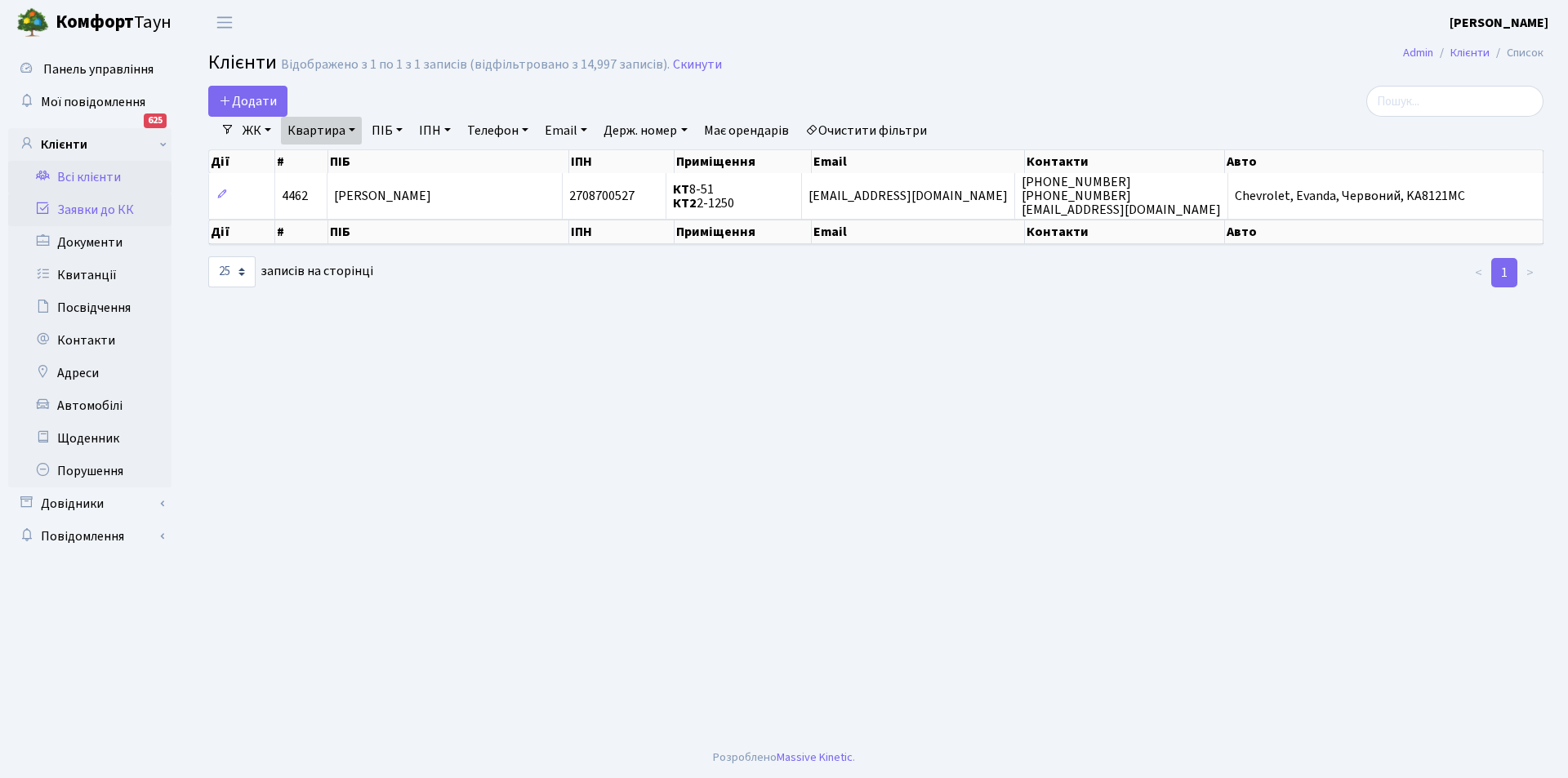
click at [90, 208] on link "Заявки до КК" at bounding box center [90, 210] width 163 height 33
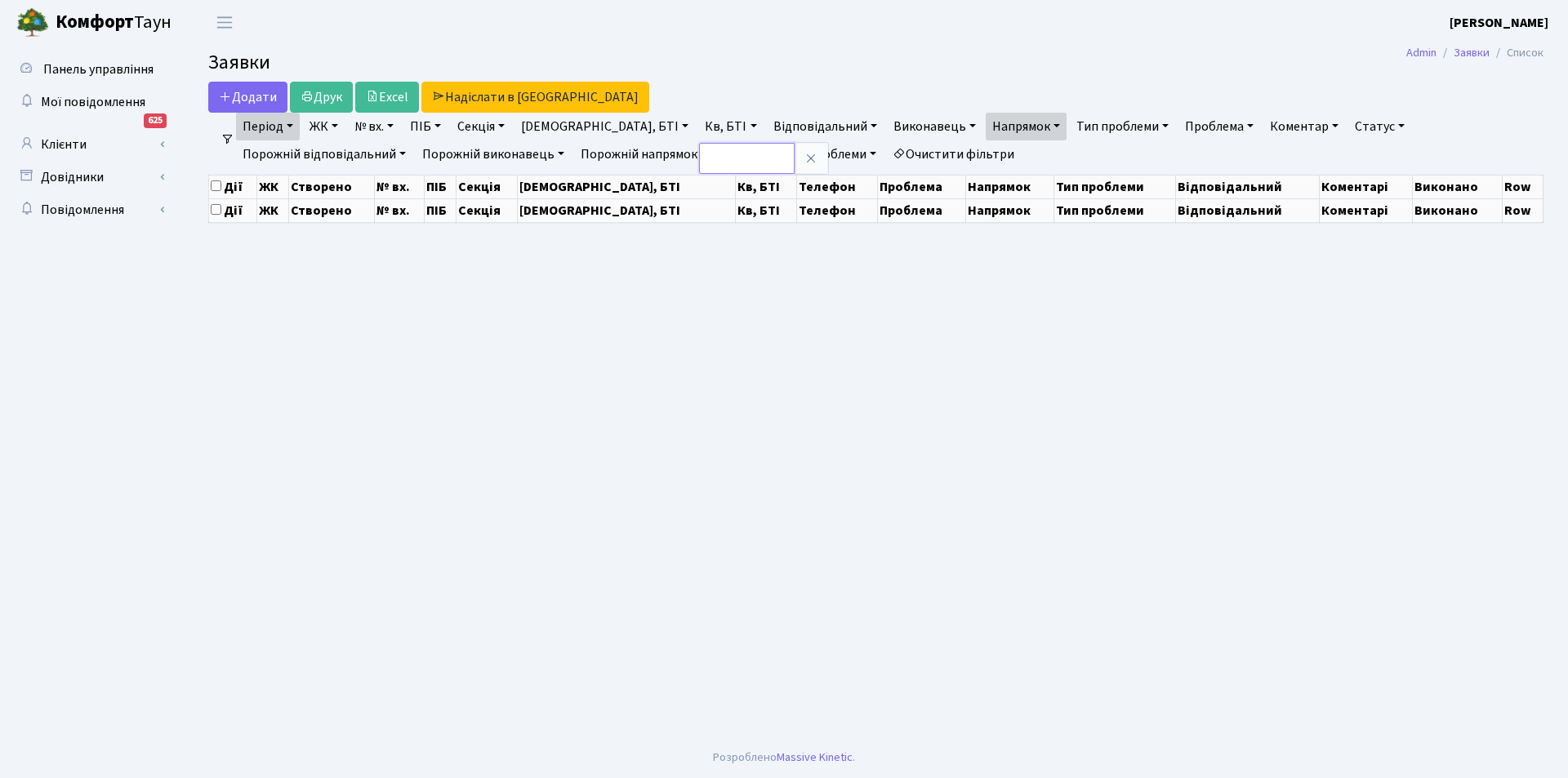
click at [699, 162] on input "text" at bounding box center [747, 158] width 96 height 31
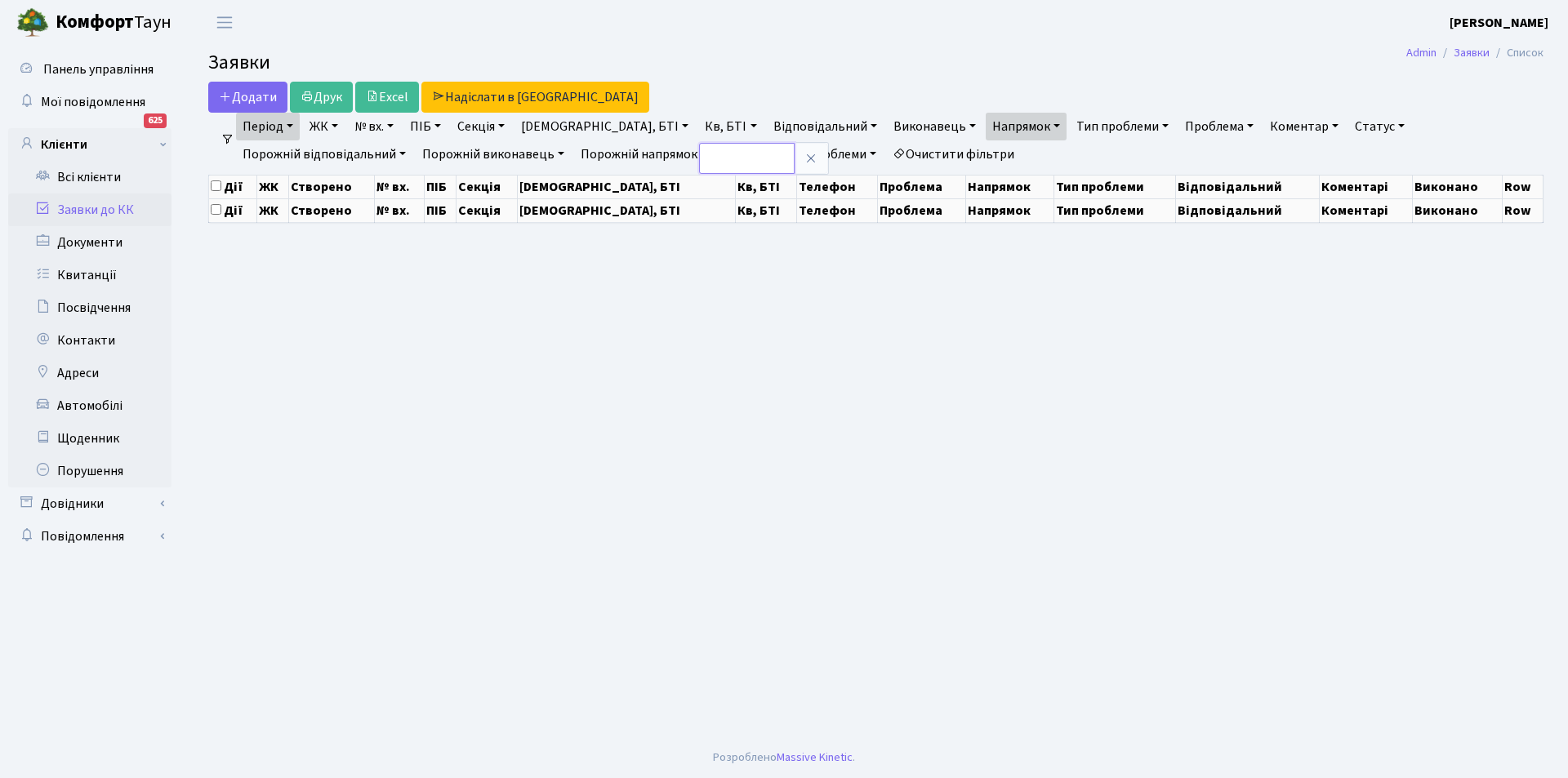
select select "25"
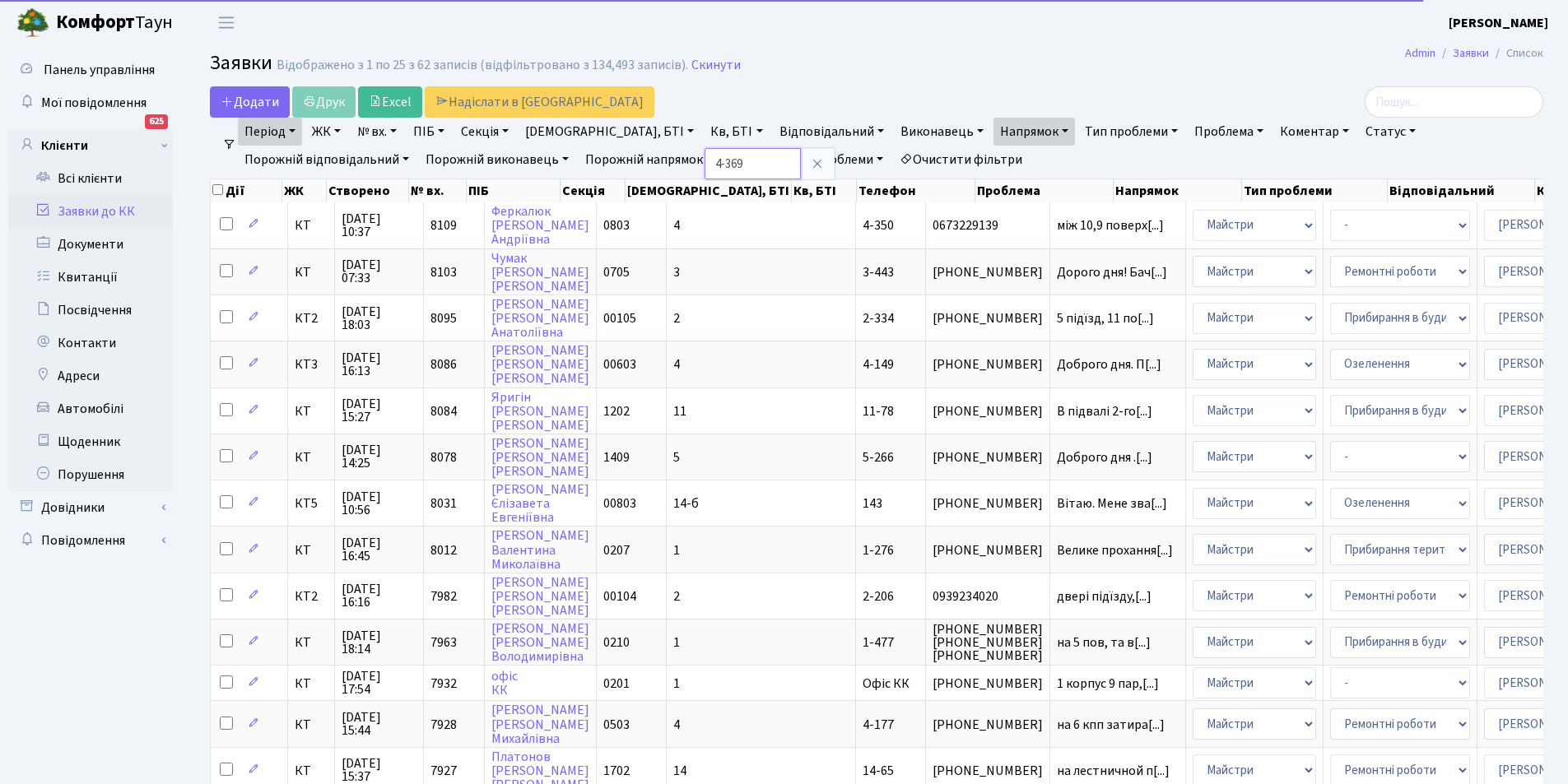
type input "4-369"
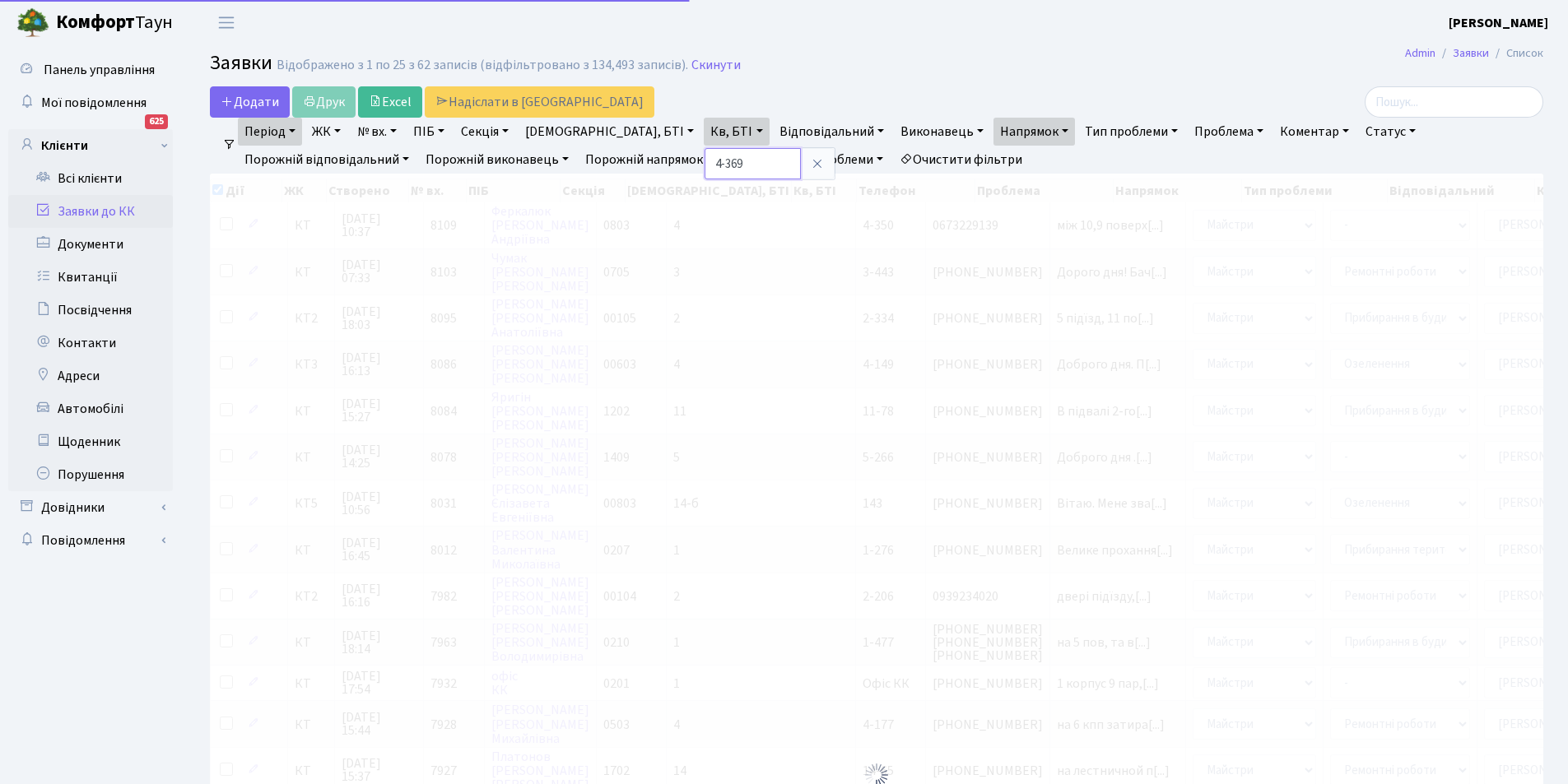
checkbox input "true"
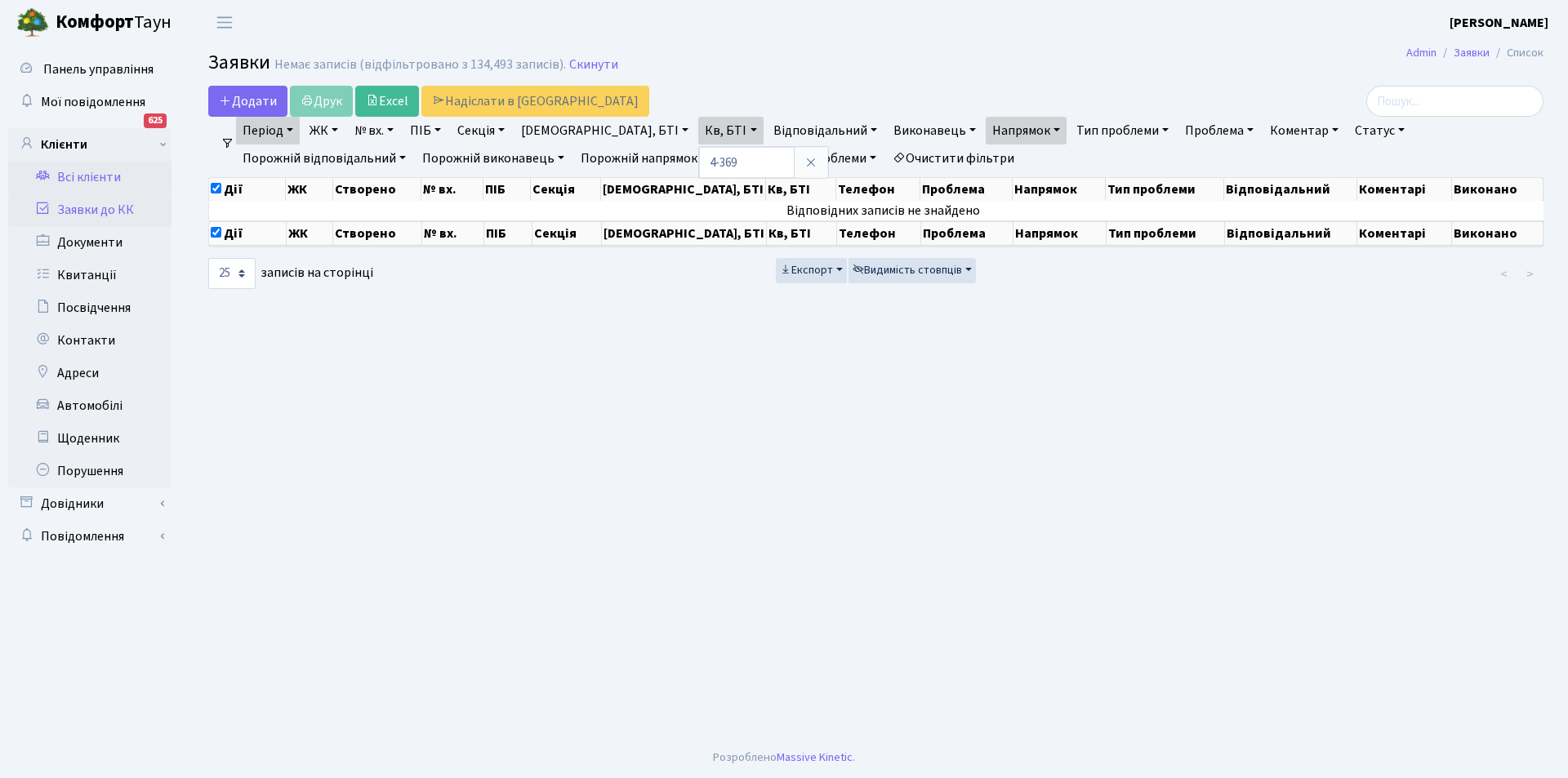
click at [92, 175] on link "Всі клієнти" at bounding box center [90, 177] width 163 height 33
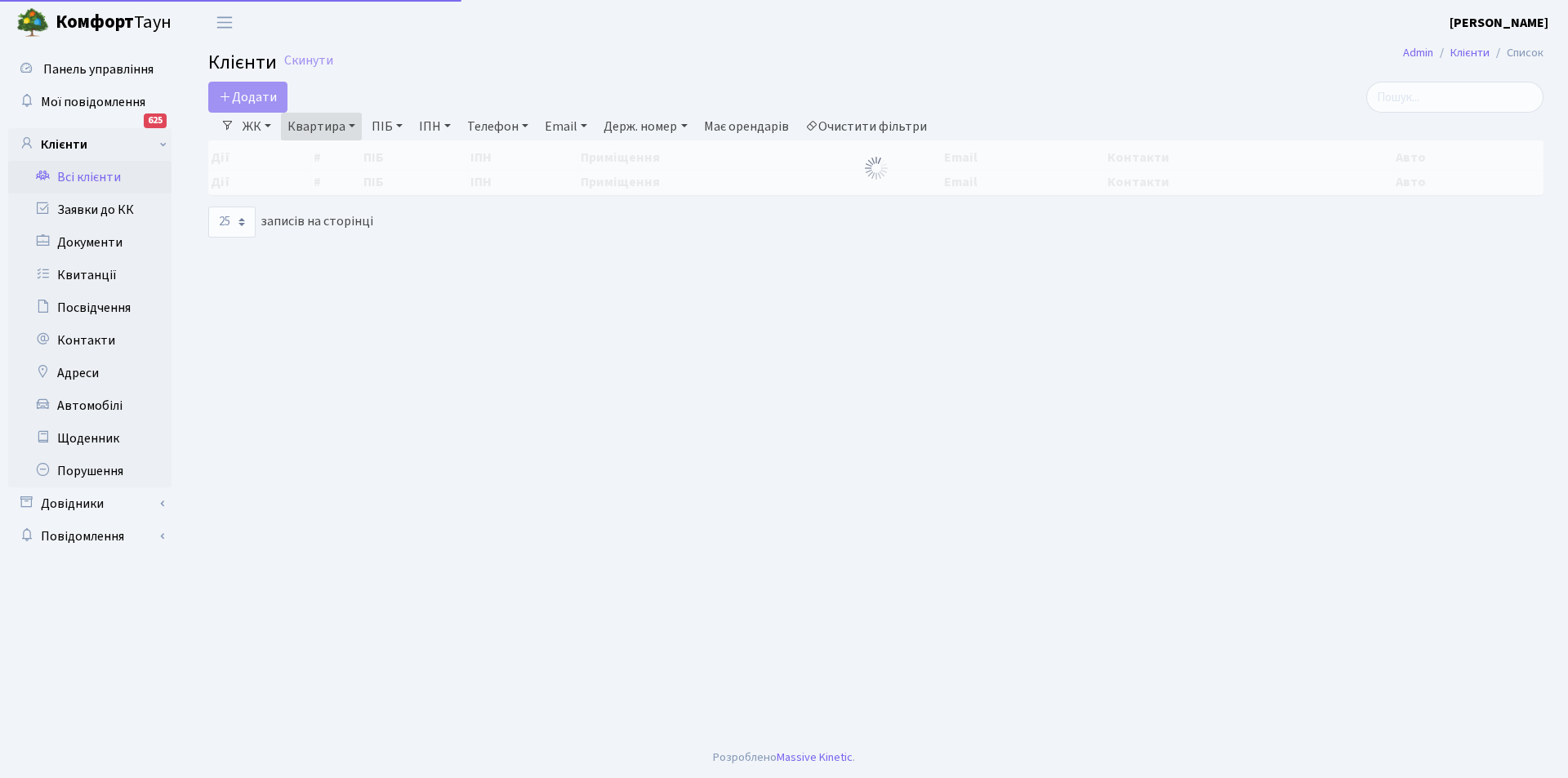
select select "25"
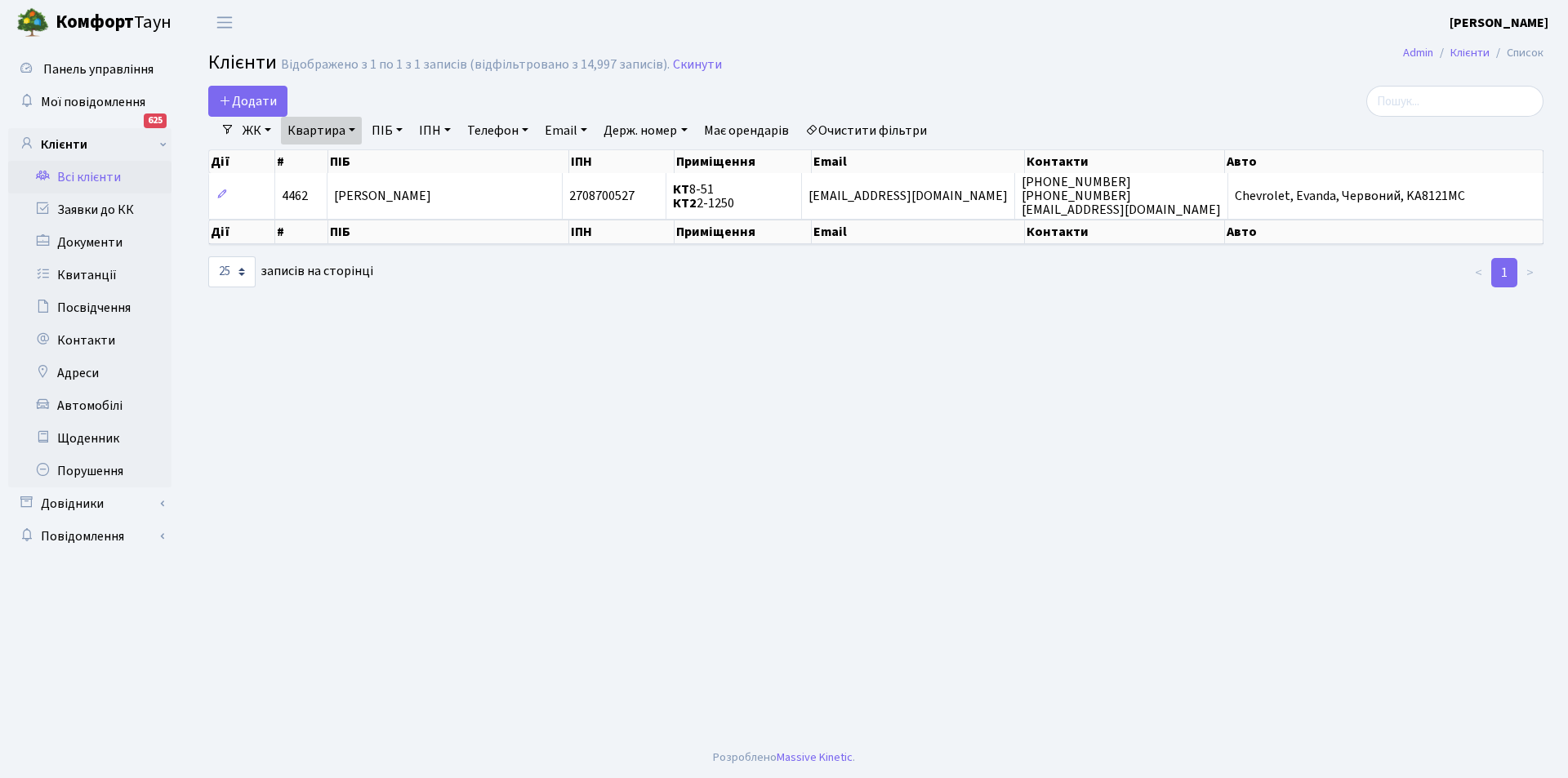
click at [343, 134] on link "Квартира" at bounding box center [321, 130] width 81 height 28
drag, startPoint x: 343, startPoint y: 152, endPoint x: 240, endPoint y: 150, distance: 103.0
click at [240, 150] on div "Додати Фільтри ЖК КТ, вул. Регенераторна, 4 КТ2, просп. Соборності, 17 КТ3, вул…" at bounding box center [876, 187] width 1360 height 203
click at [336, 131] on link "Квартира" at bounding box center [321, 130] width 81 height 28
type input "4-369"
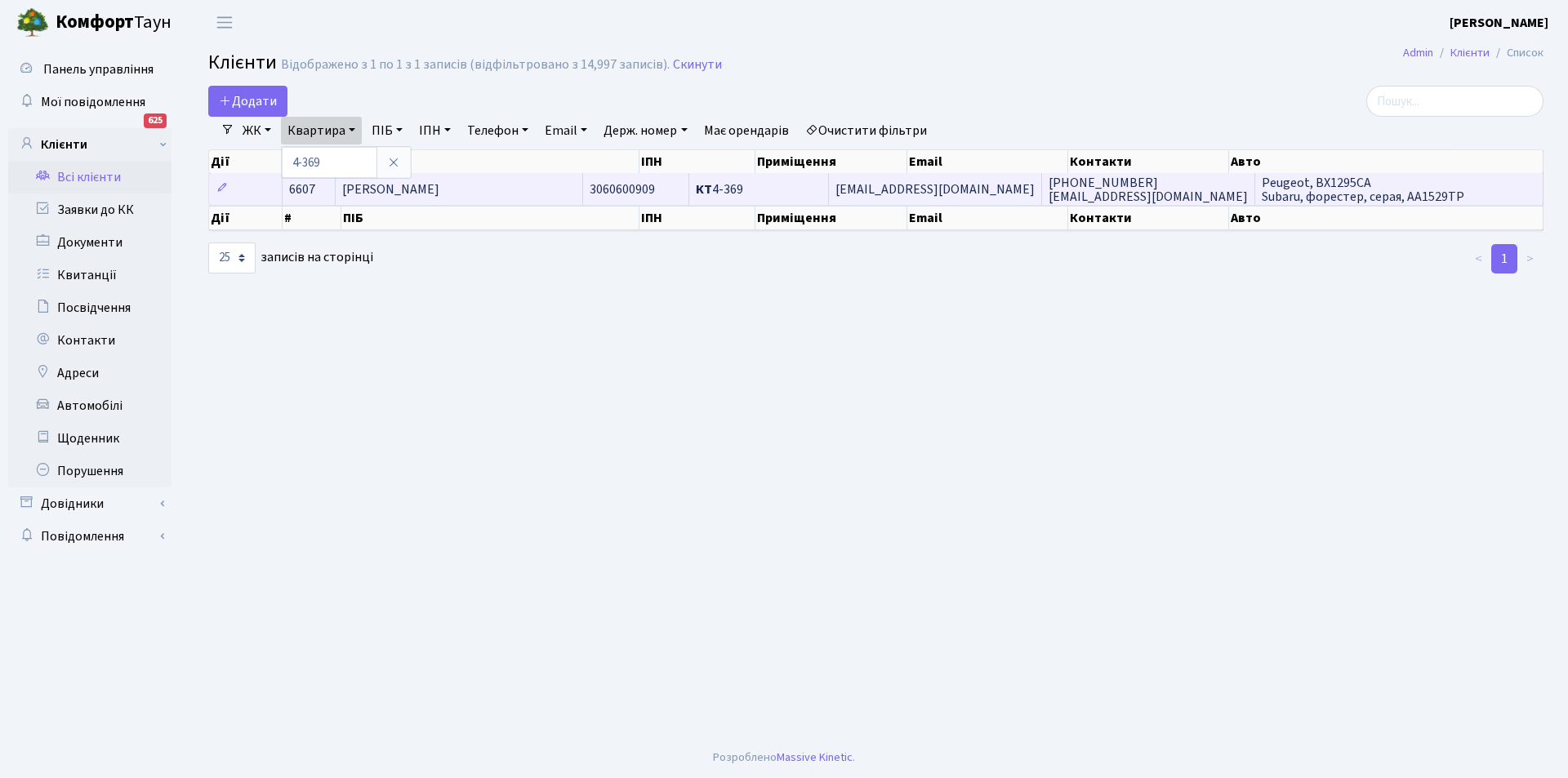
click at [440, 193] on span "[PERSON_NAME]" at bounding box center [391, 189] width 97 height 18
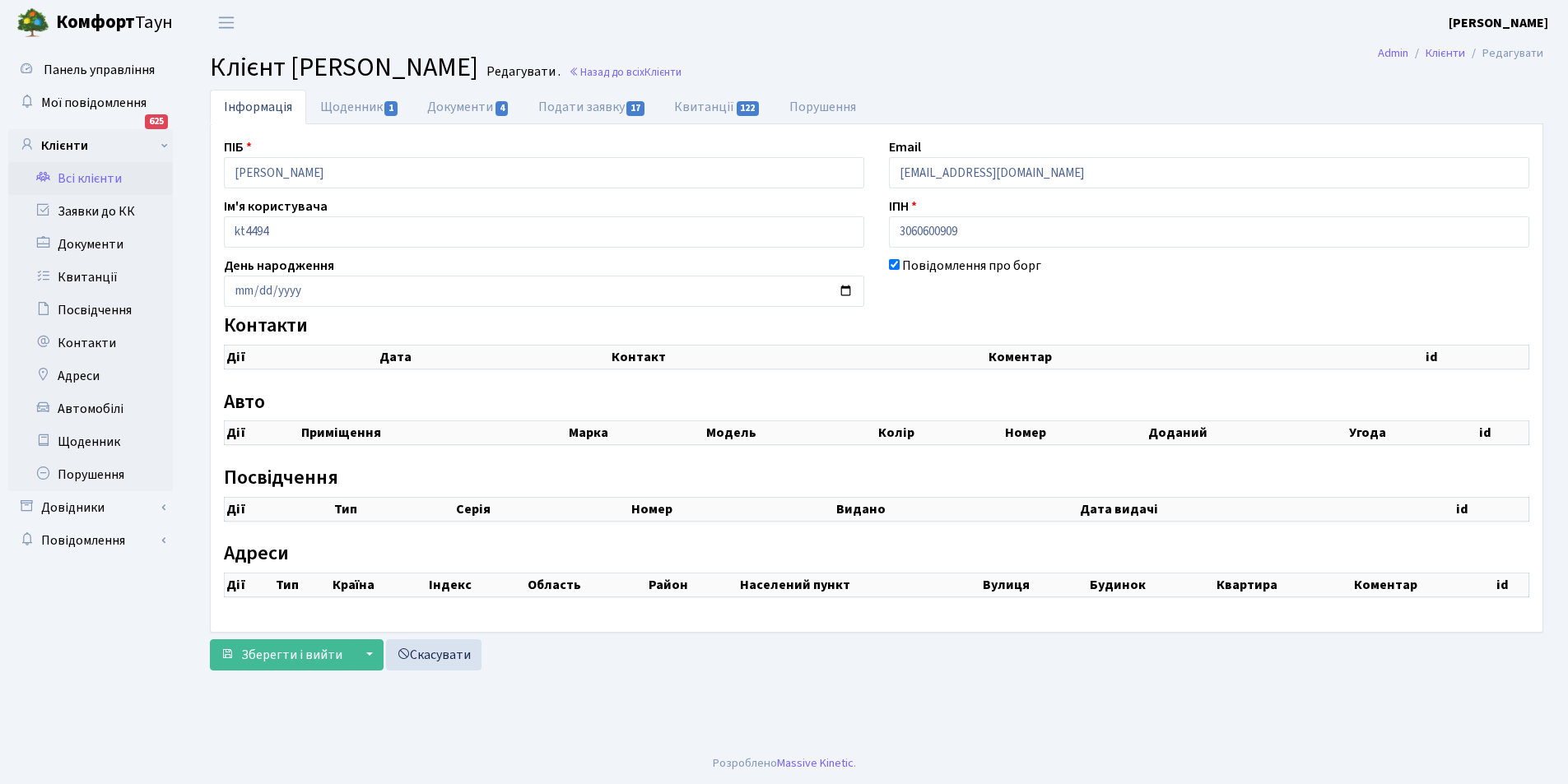
checkbox input "true"
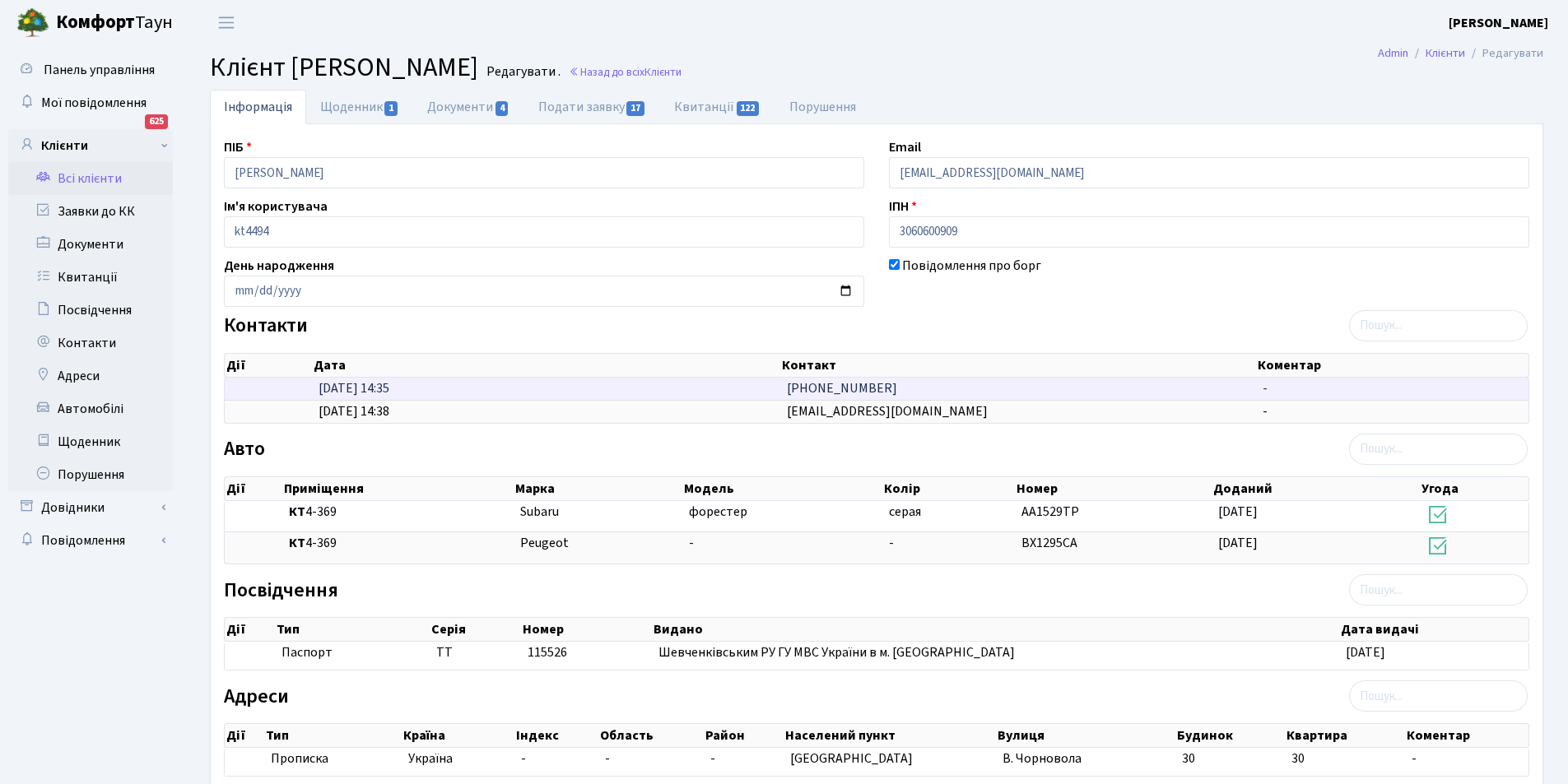
click at [761, 383] on td "[DATE] 14:35" at bounding box center [545, 389] width 468 height 22
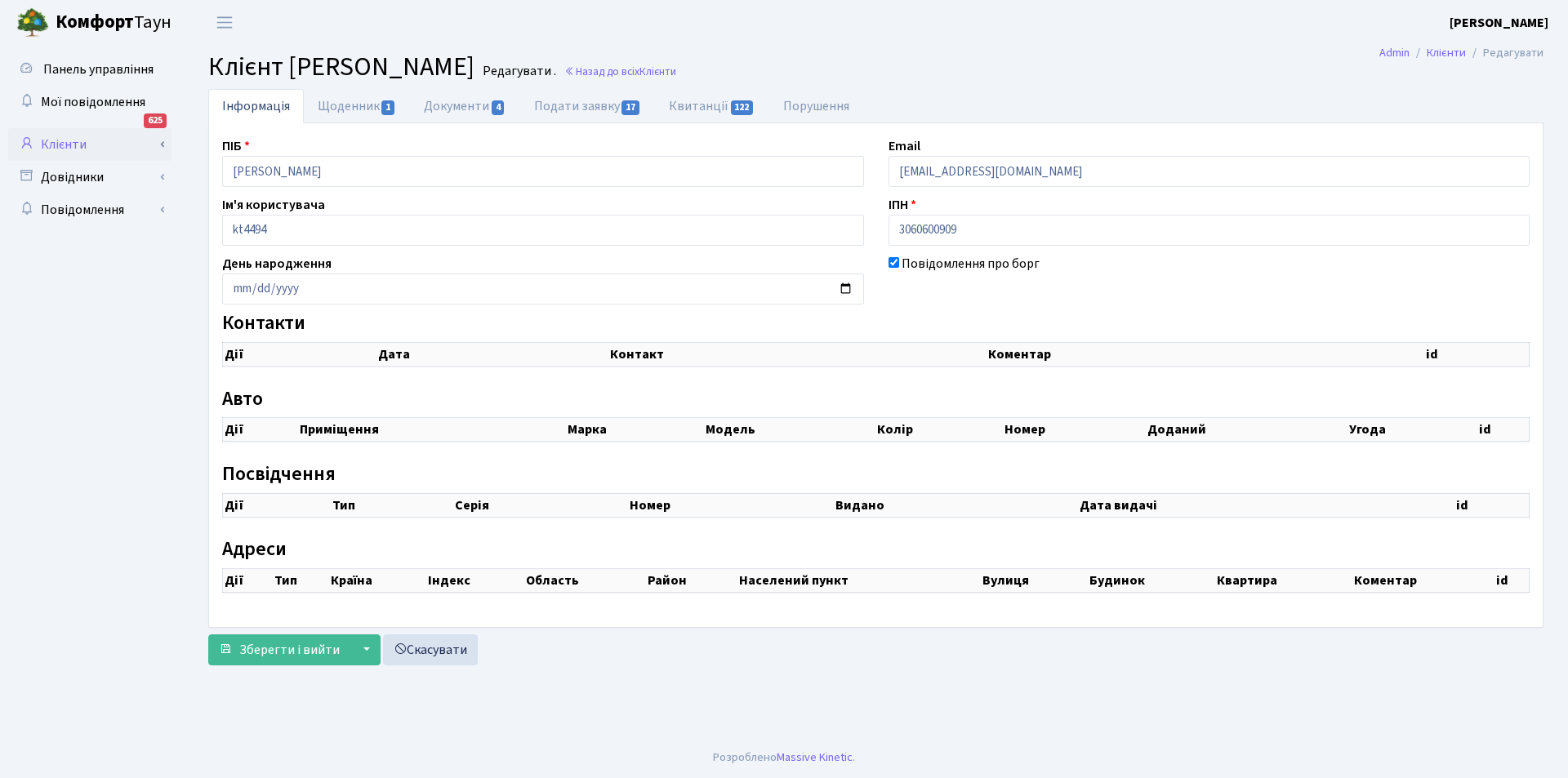
click at [62, 145] on link "Клієнти" at bounding box center [90, 145] width 163 height 33
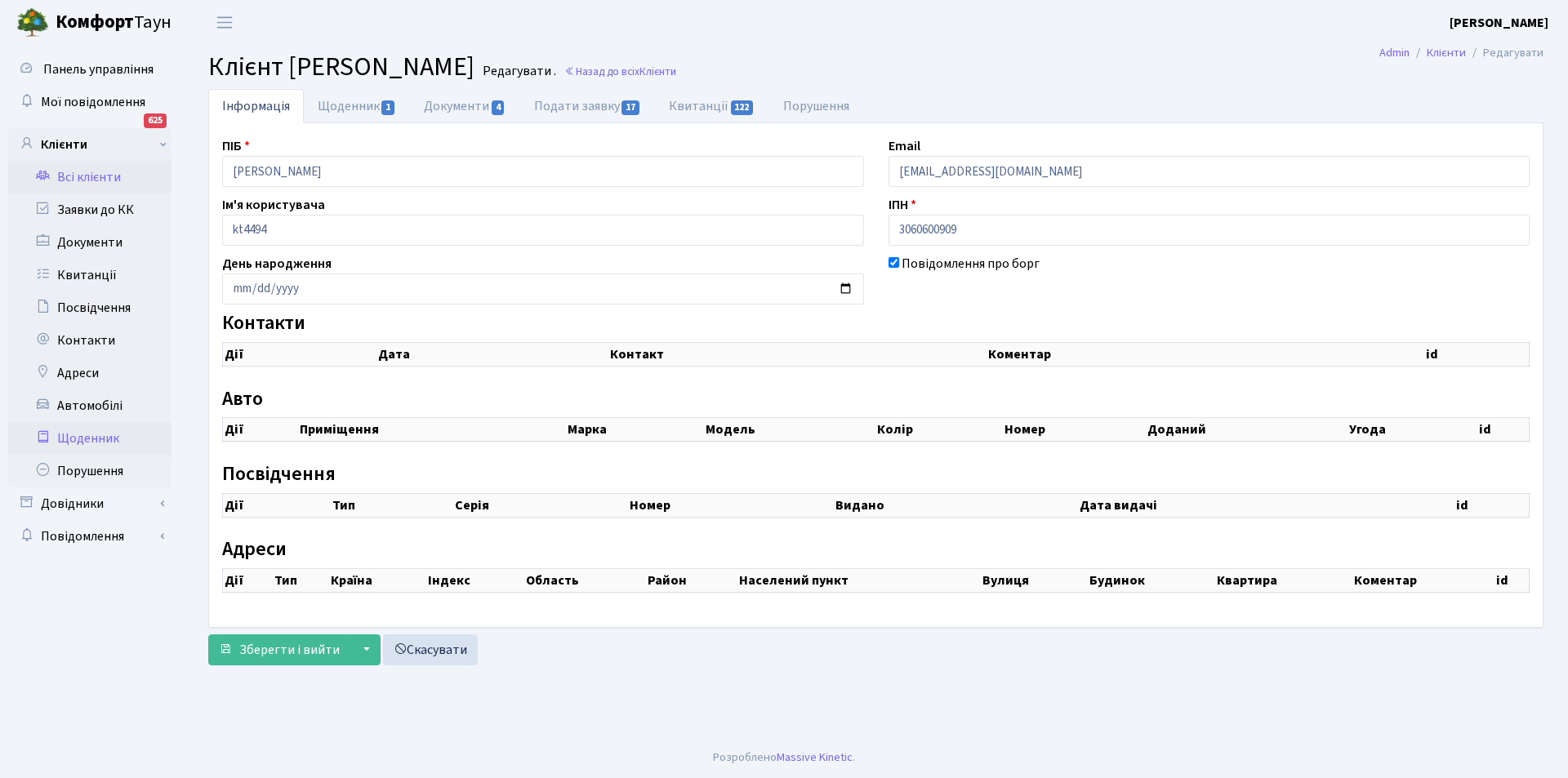
checkbox input "true"
select select "25"
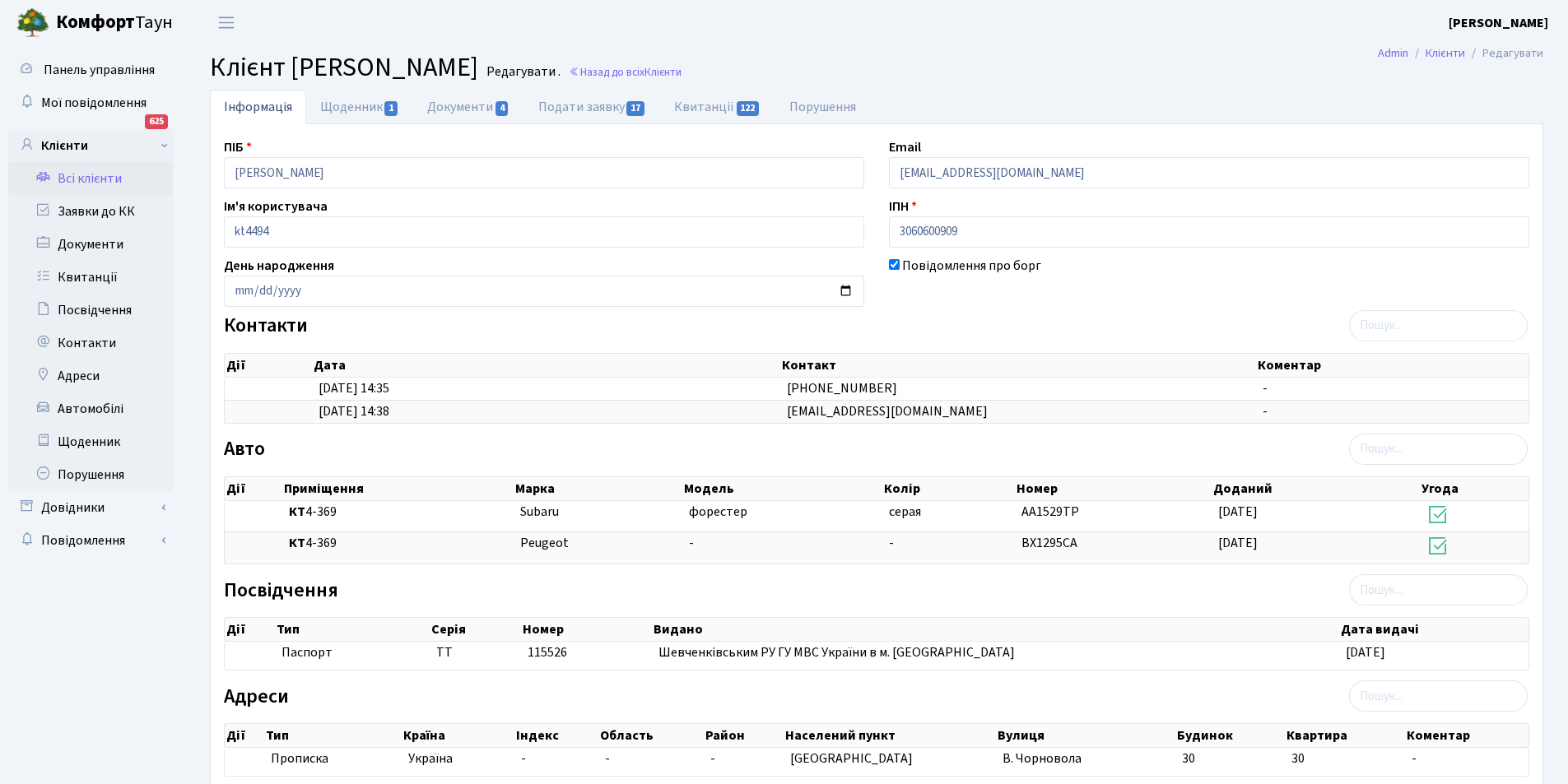
click at [96, 181] on link "Всі клієнти" at bounding box center [90, 178] width 164 height 33
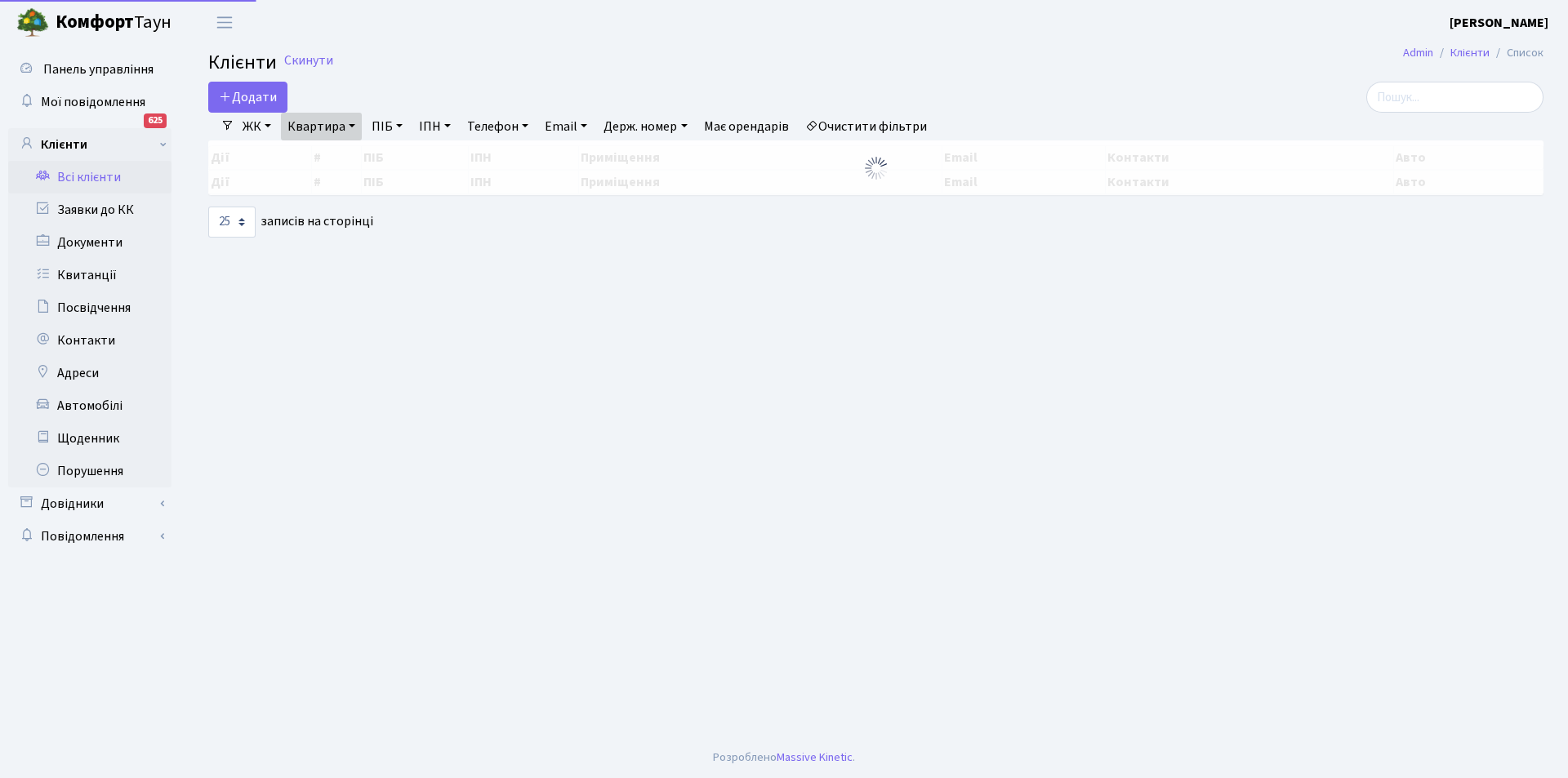
select select "25"
click at [871, 125] on link "Очистити фільтри" at bounding box center [866, 126] width 134 height 28
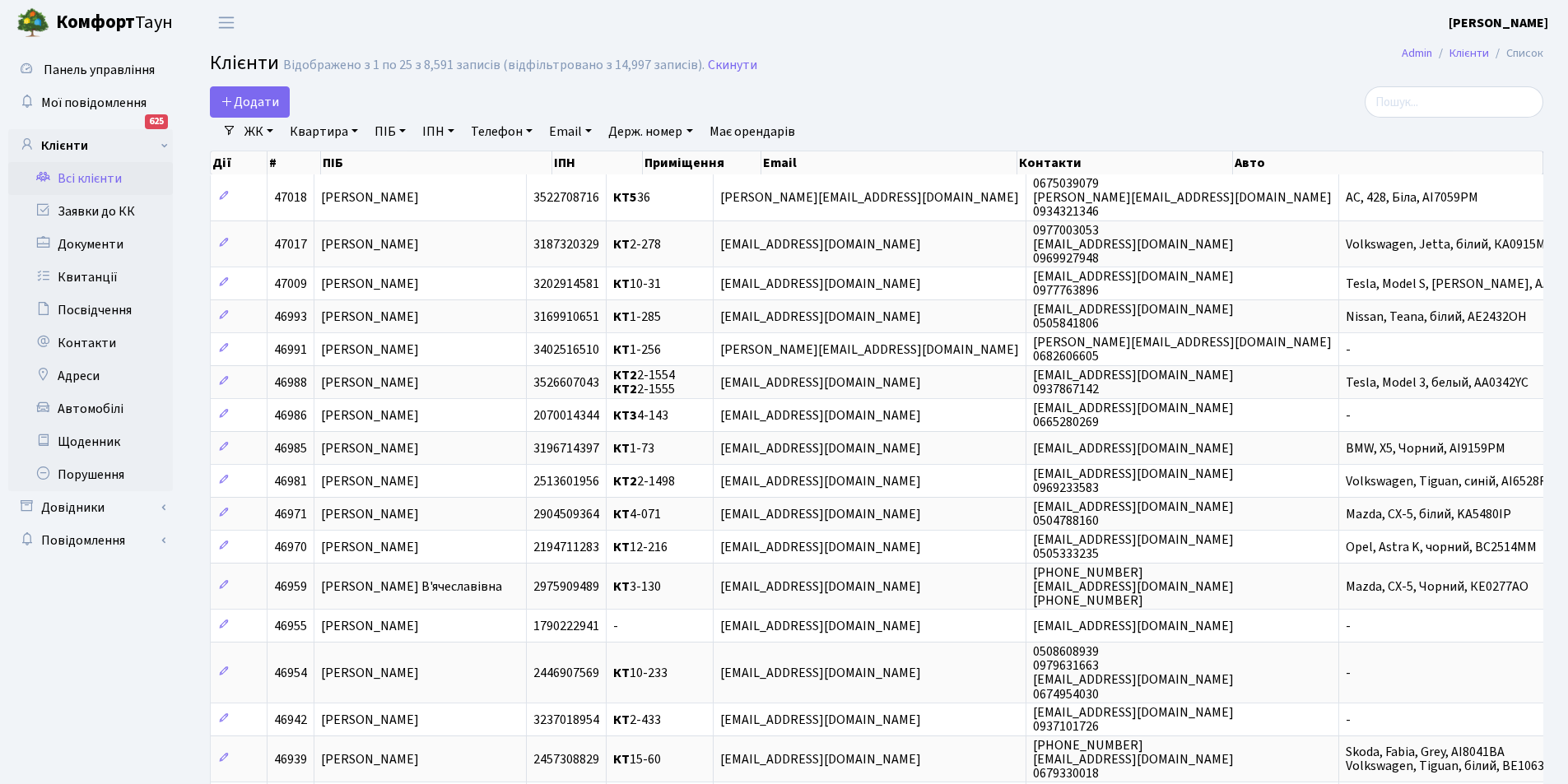
click at [106, 178] on link "Всі клієнти" at bounding box center [90, 178] width 164 height 33
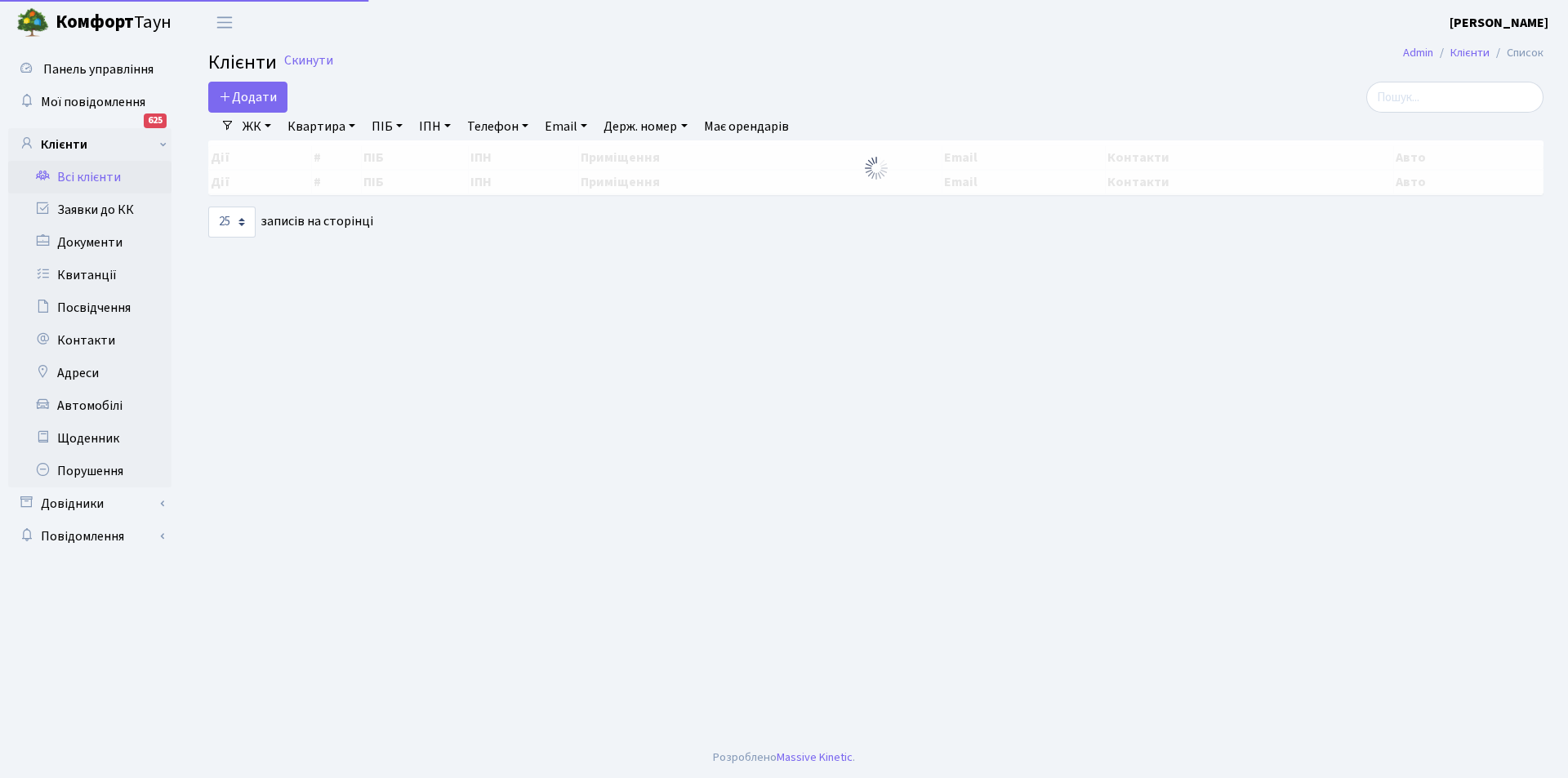
select select "25"
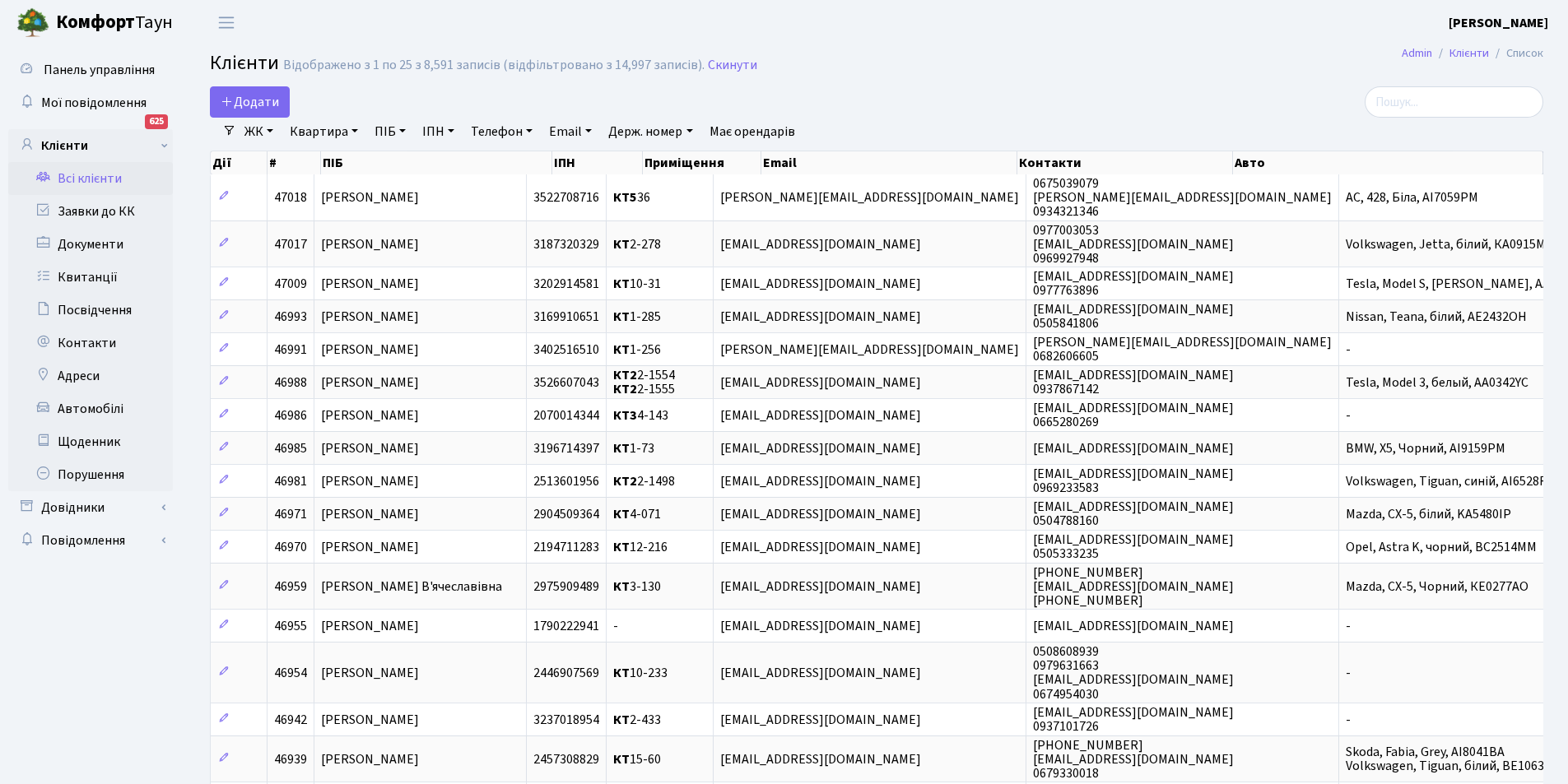
click at [345, 135] on link "Квартира" at bounding box center [324, 131] width 82 height 28
click at [348, 169] on input "text" at bounding box center [331, 164] width 96 height 32
type input "4-369"
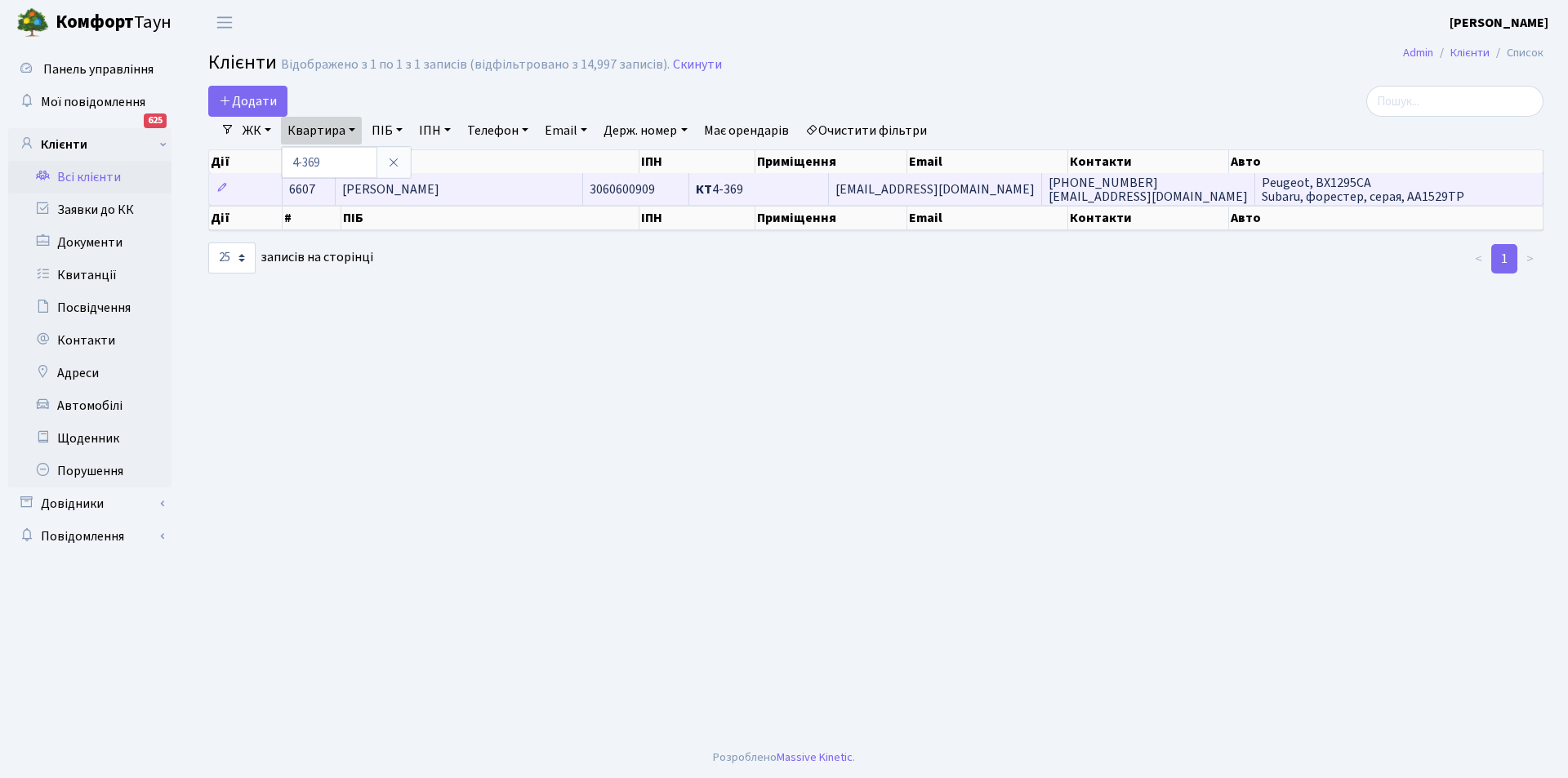
click at [584, 190] on td "Ковальова Людмила Анатоліївна" at bounding box center [459, 189] width 248 height 32
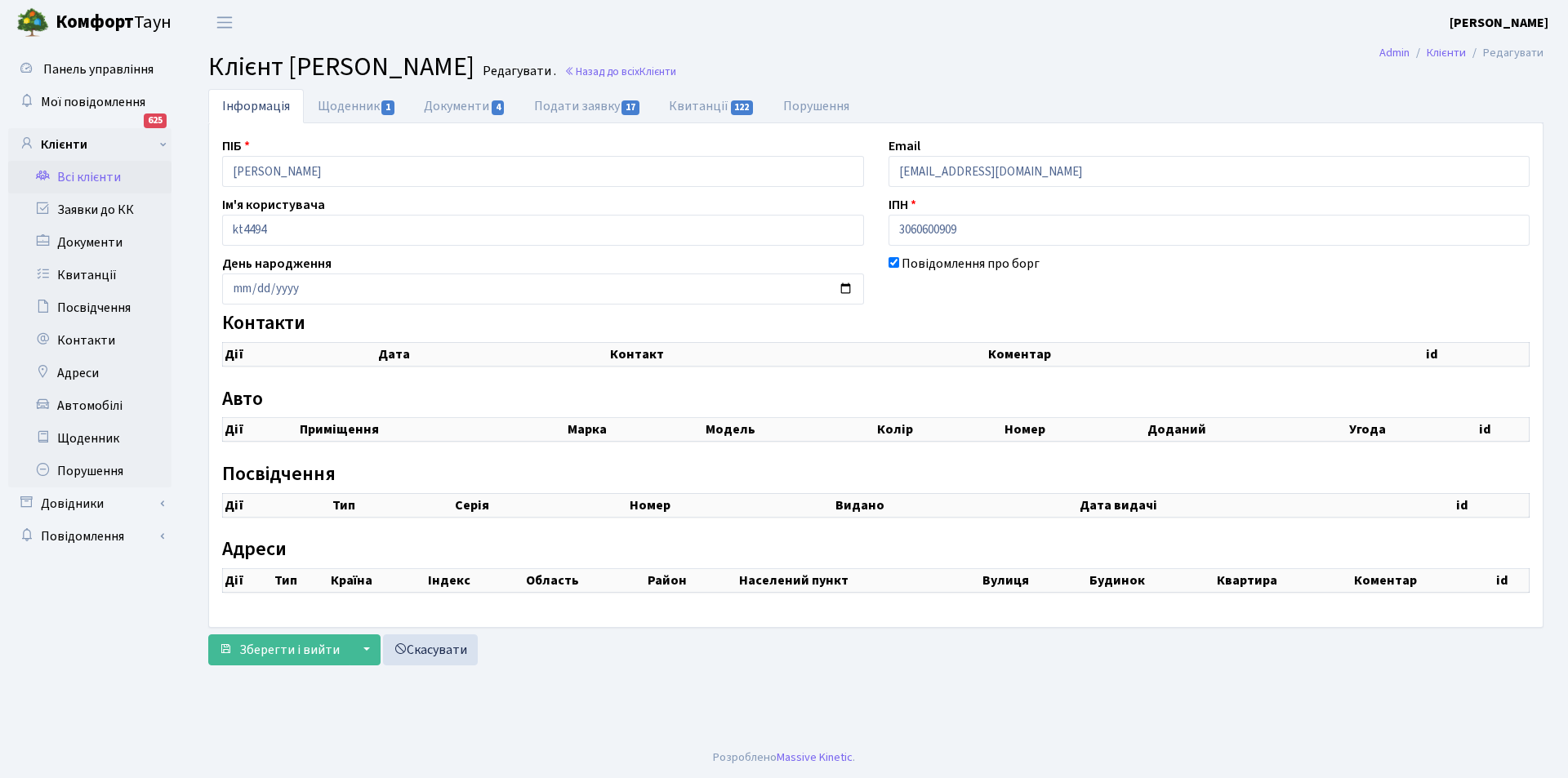
select select "25"
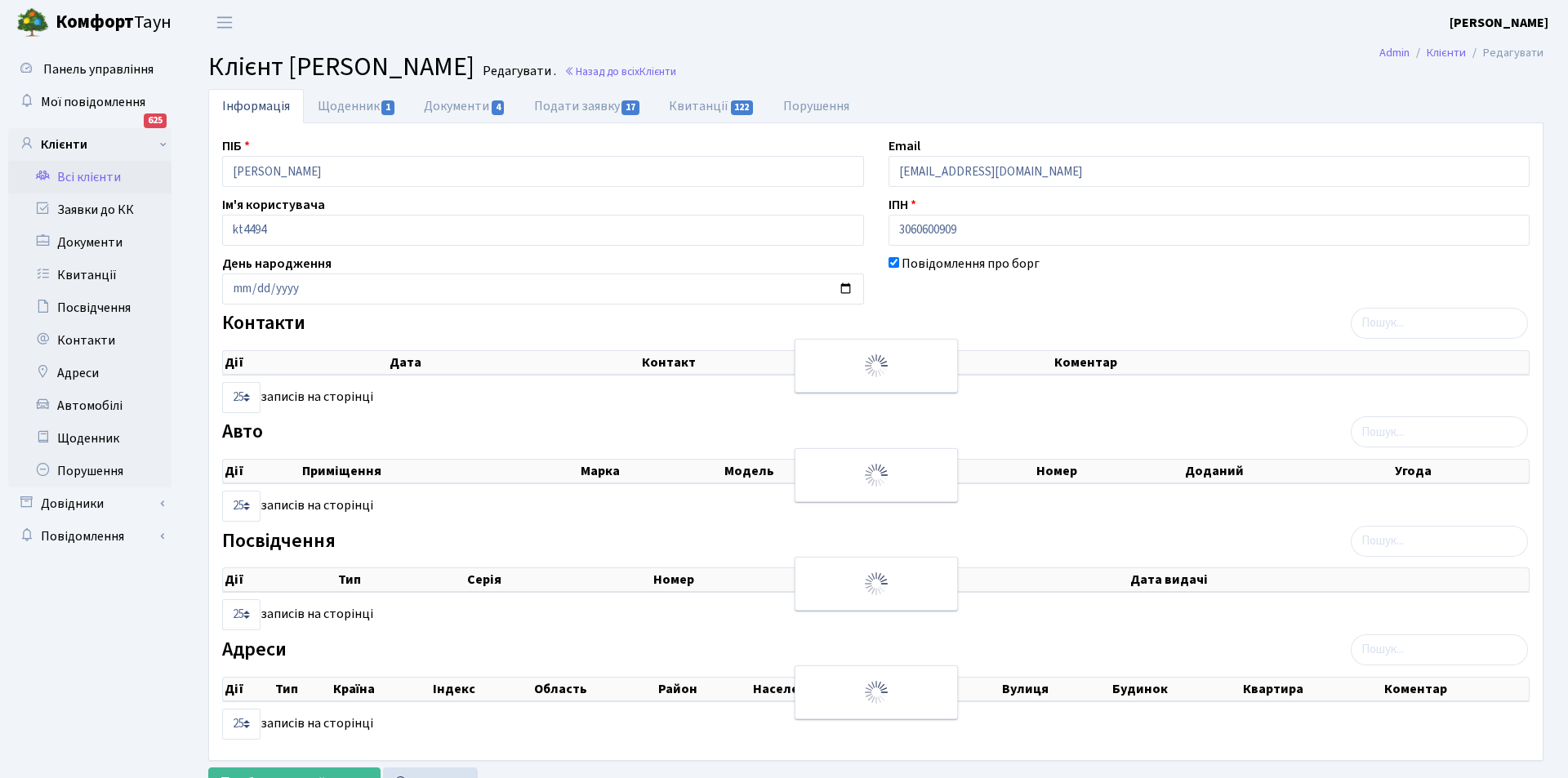
checkbox input "true"
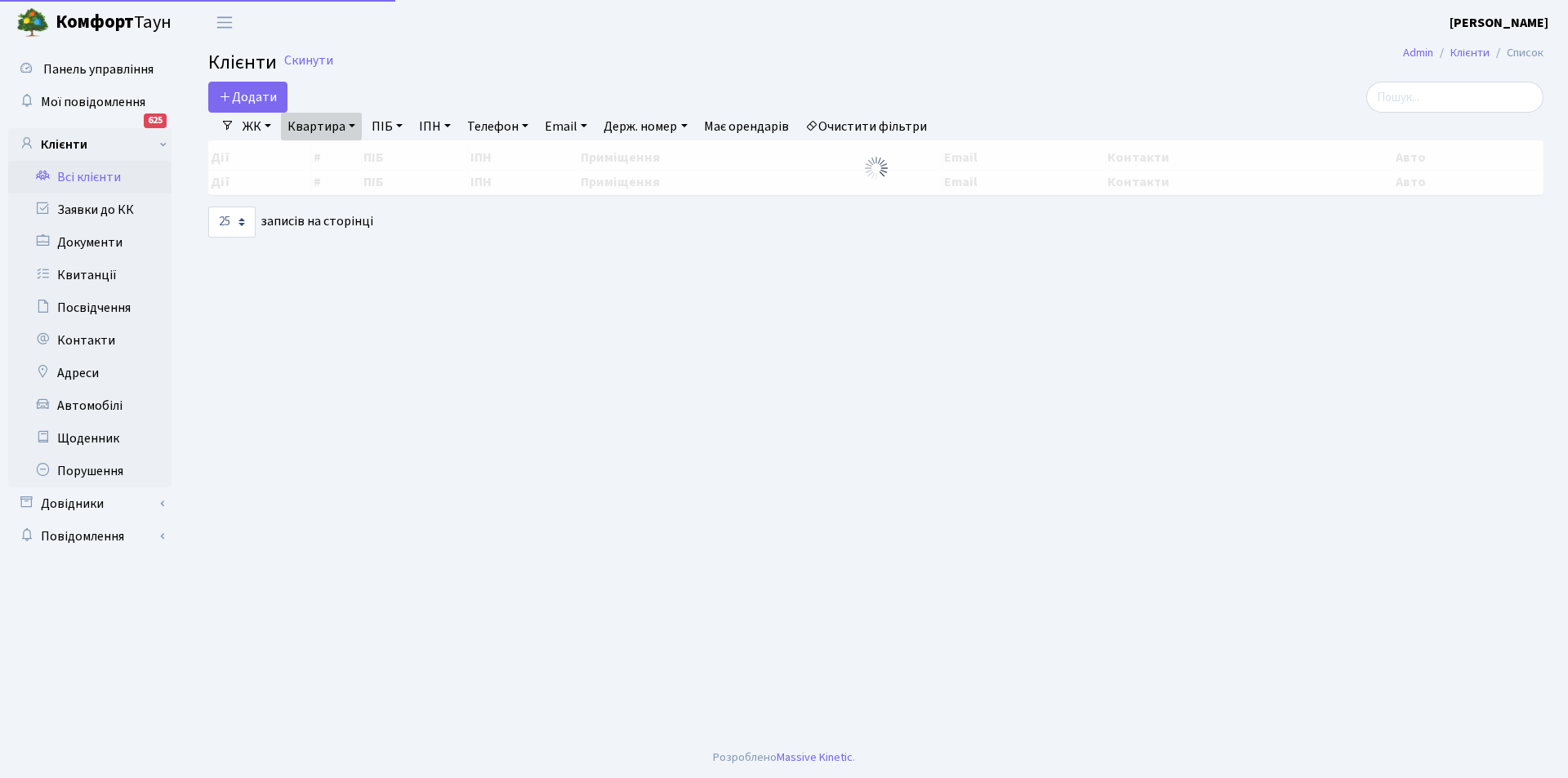
select select "25"
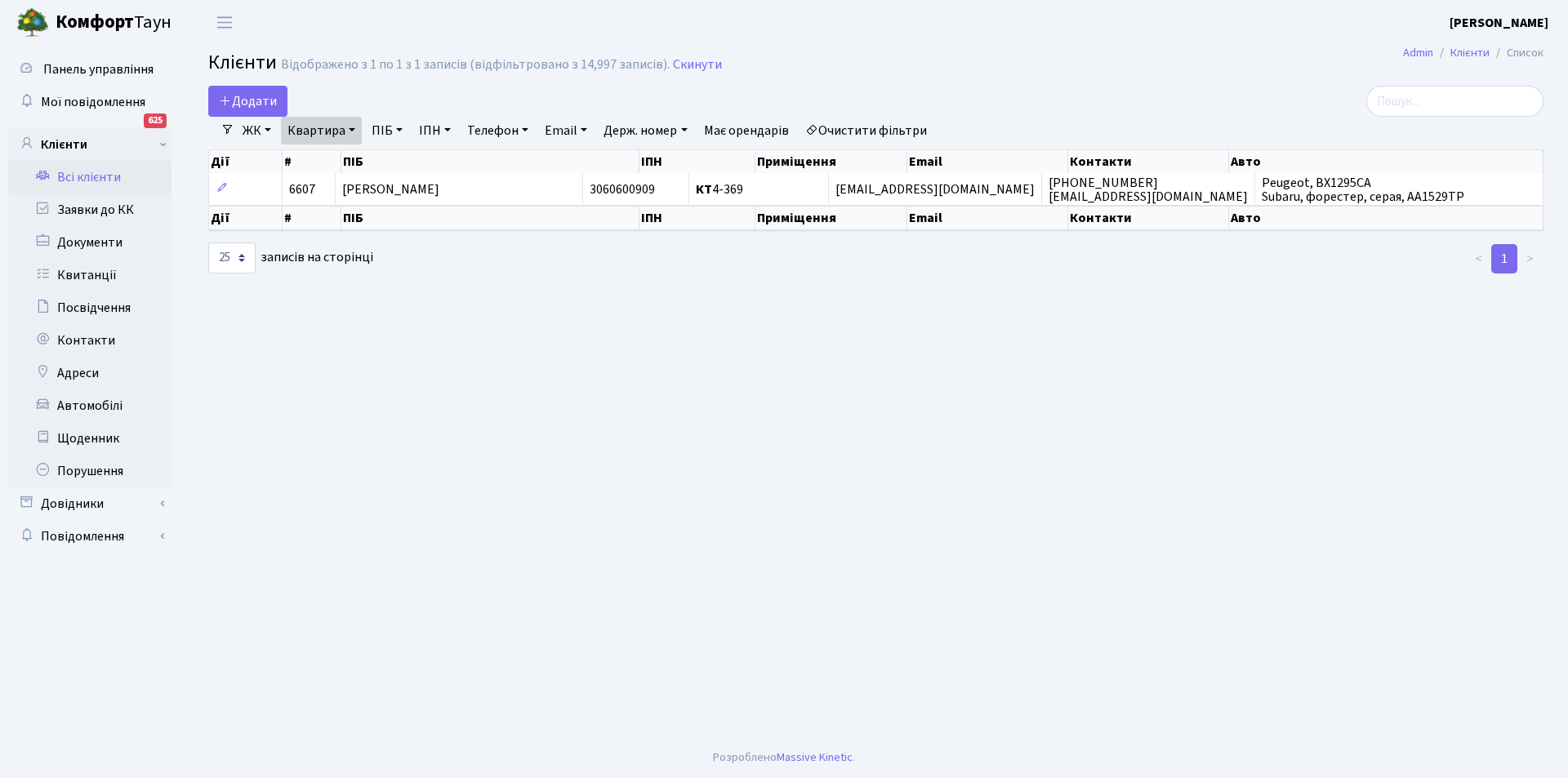
click at [332, 136] on link "Квартира" at bounding box center [321, 130] width 81 height 28
click at [341, 155] on input "4-369" at bounding box center [329, 162] width 96 height 31
type input "4-370"
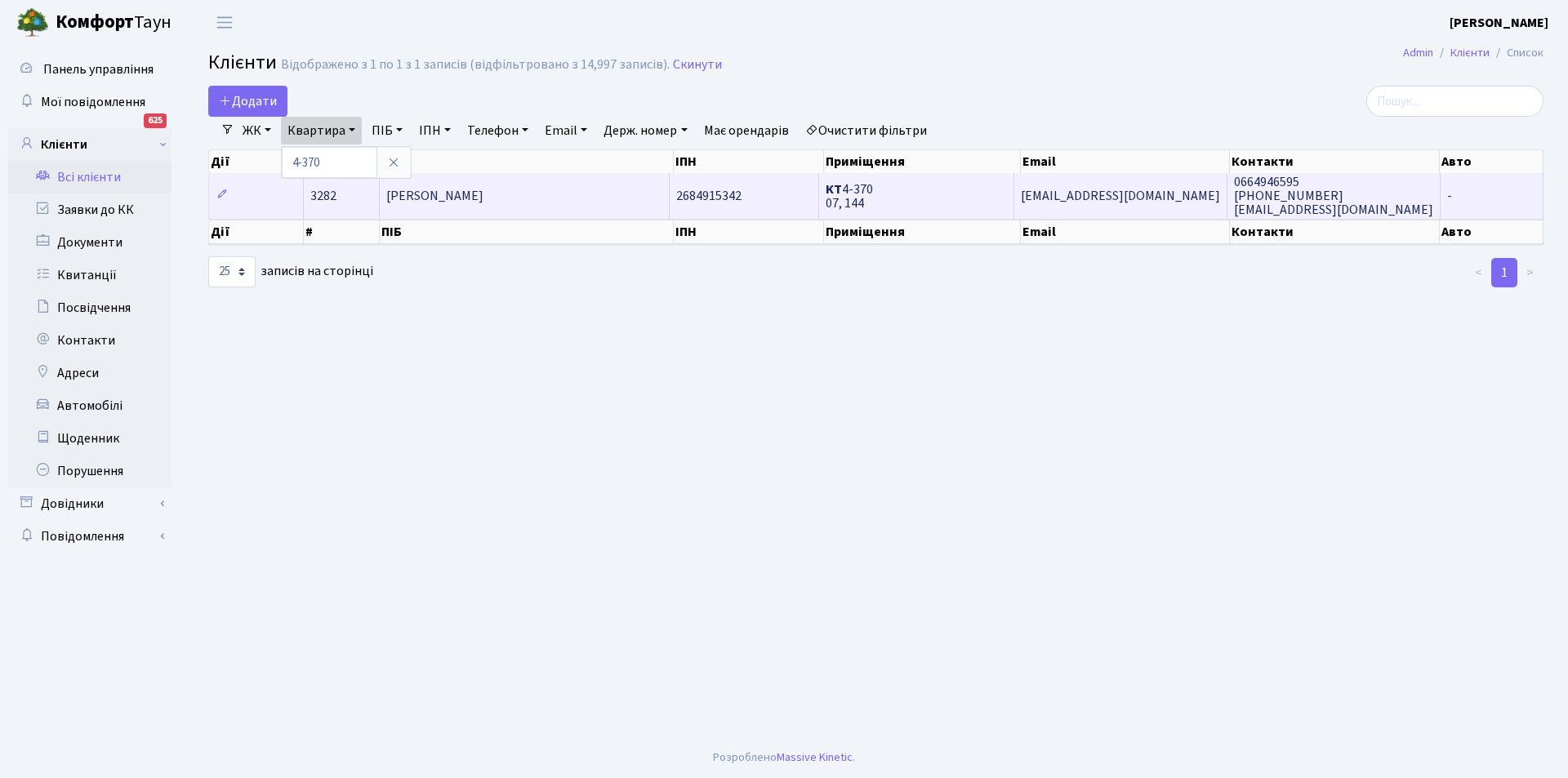
click at [484, 197] on span "[PERSON_NAME]" at bounding box center [435, 195] width 97 height 18
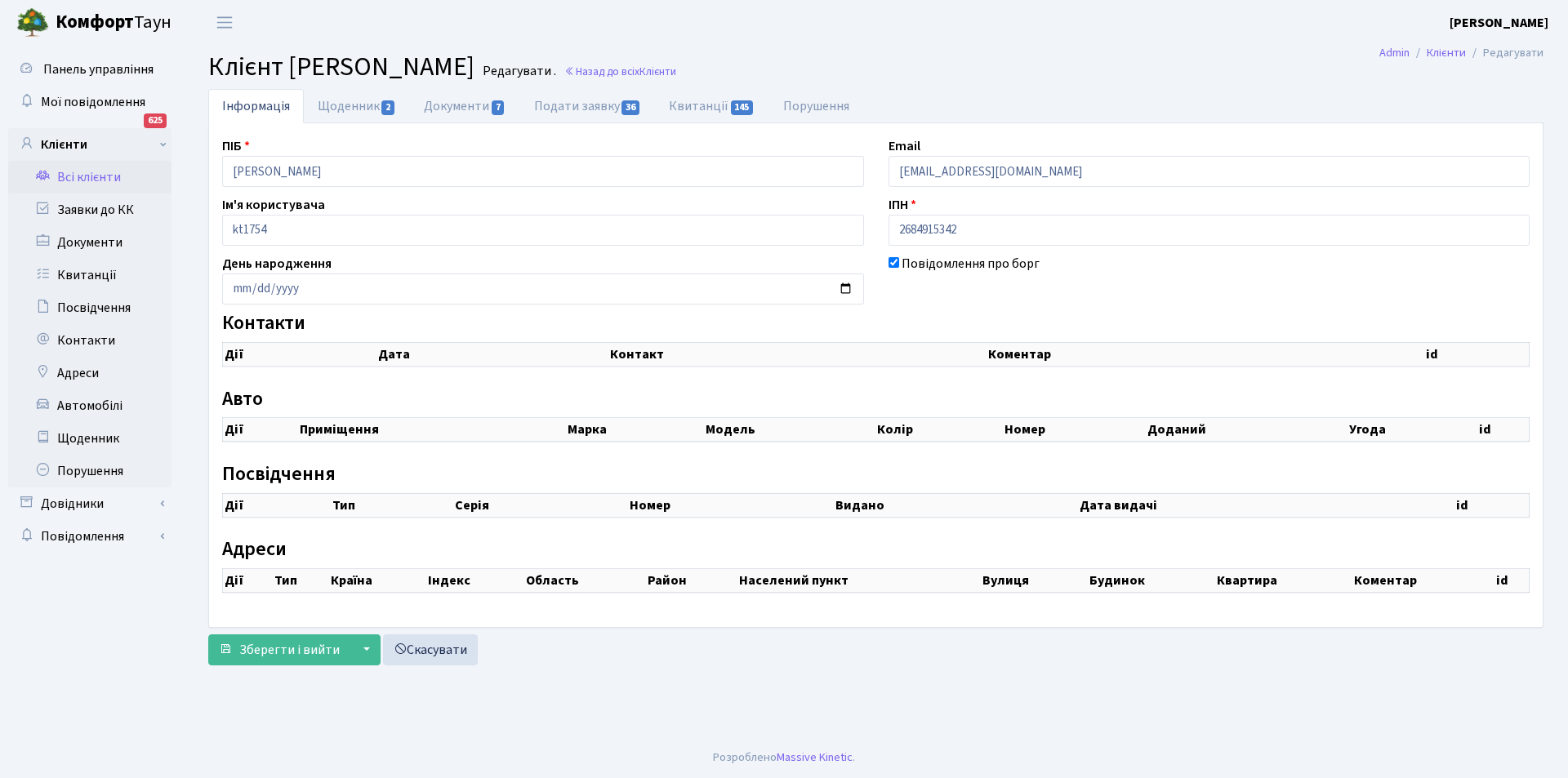
checkbox input "true"
select select "25"
